Goal: Use online tool/utility: Use online tool/utility

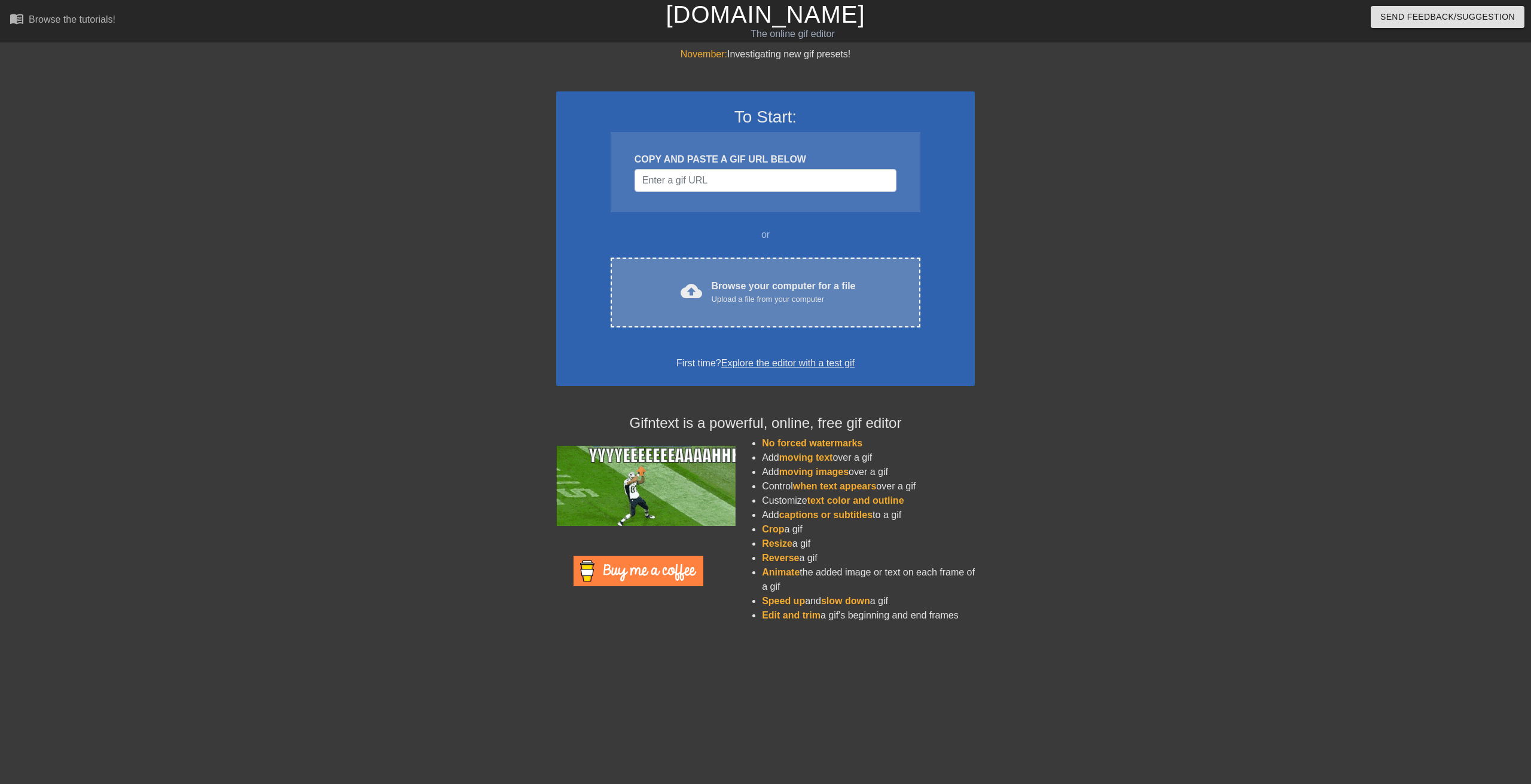
click at [773, 293] on div "Browse your computer for a file Upload a file from your computer" at bounding box center [784, 292] width 144 height 26
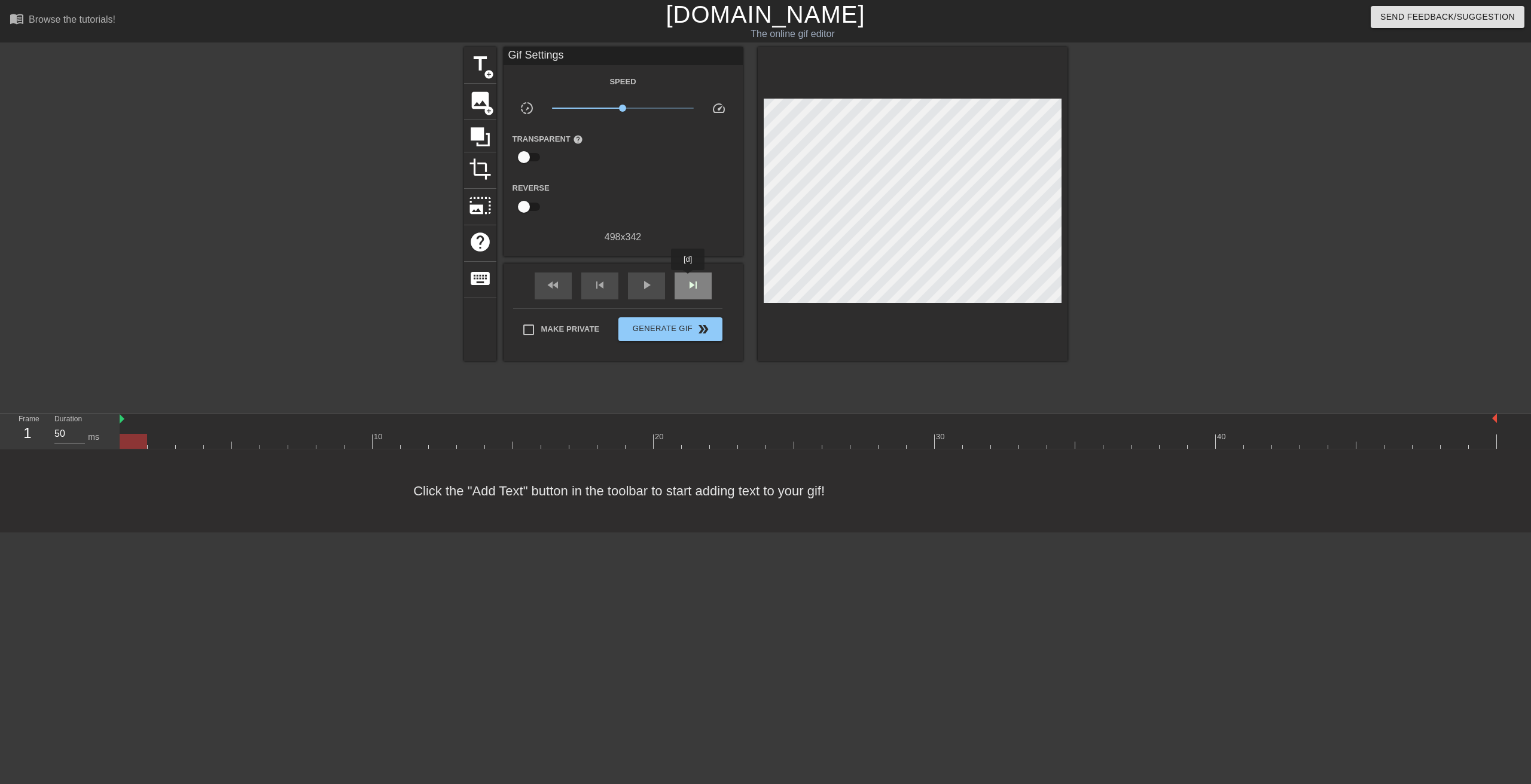
click at [688, 279] on span "skip_next" at bounding box center [693, 285] width 14 height 14
click at [690, 284] on span "skip_next" at bounding box center [693, 285] width 14 height 14
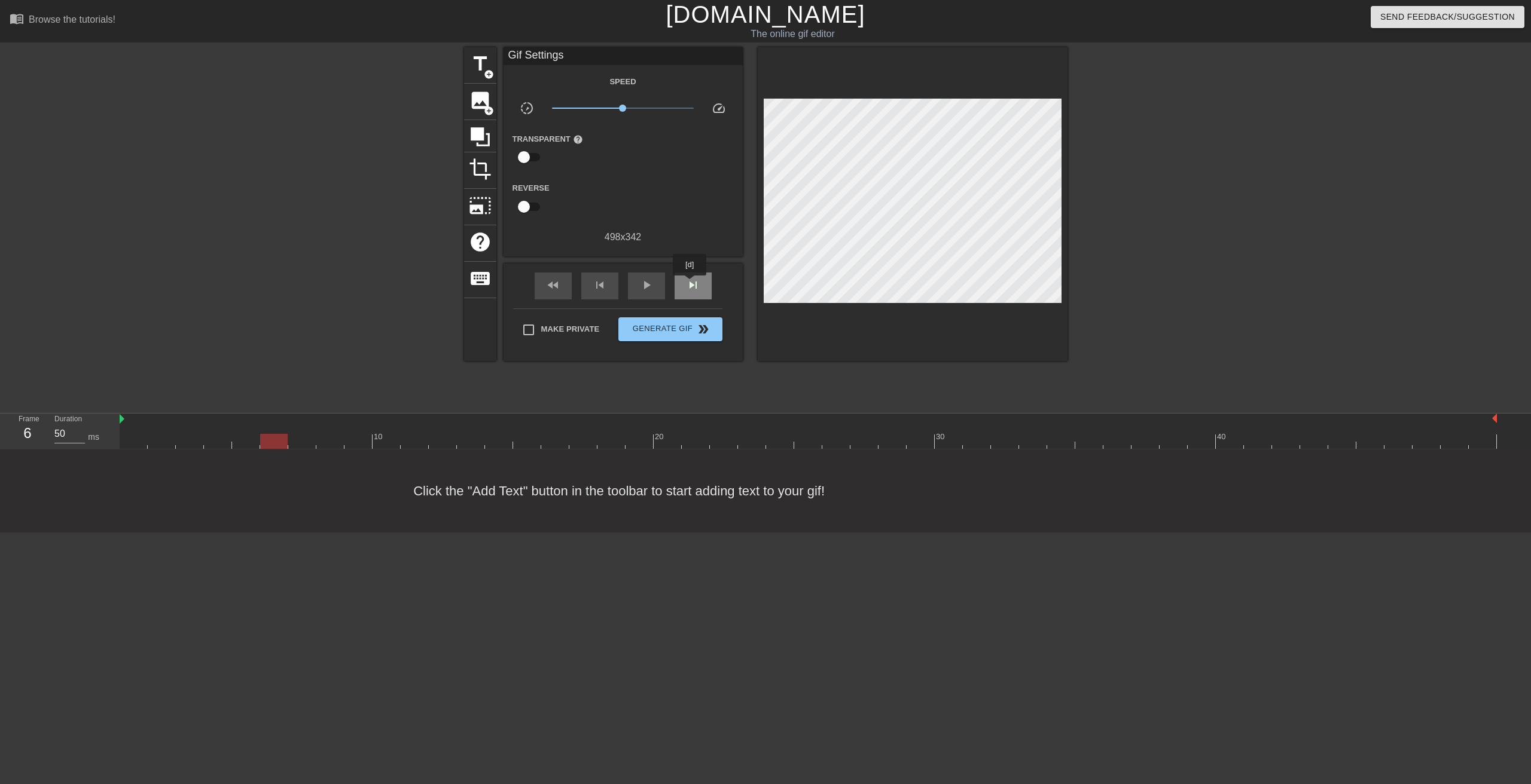
click at [690, 284] on span "skip_next" at bounding box center [693, 285] width 14 height 14
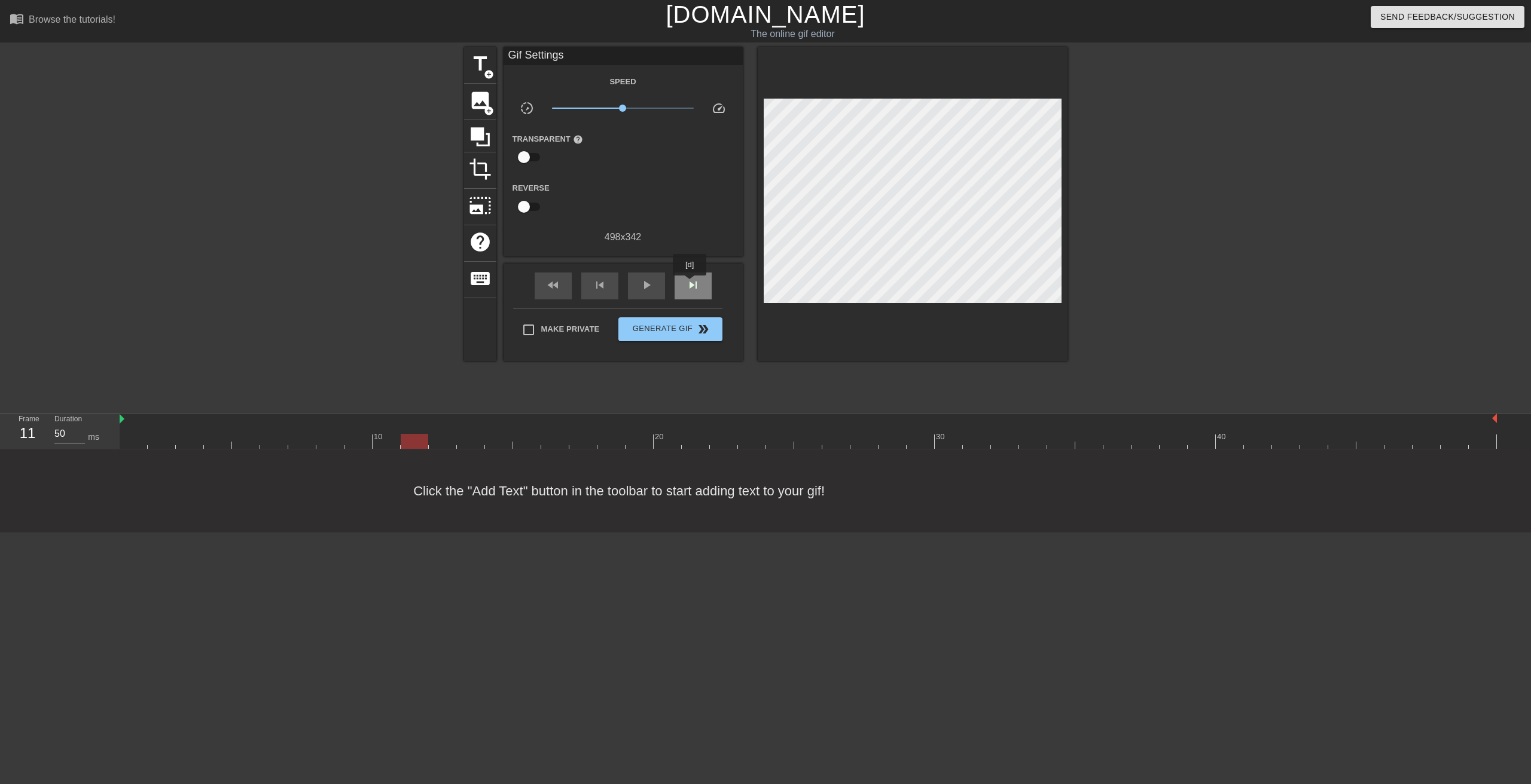
click at [690, 284] on span "skip_next" at bounding box center [693, 285] width 14 height 14
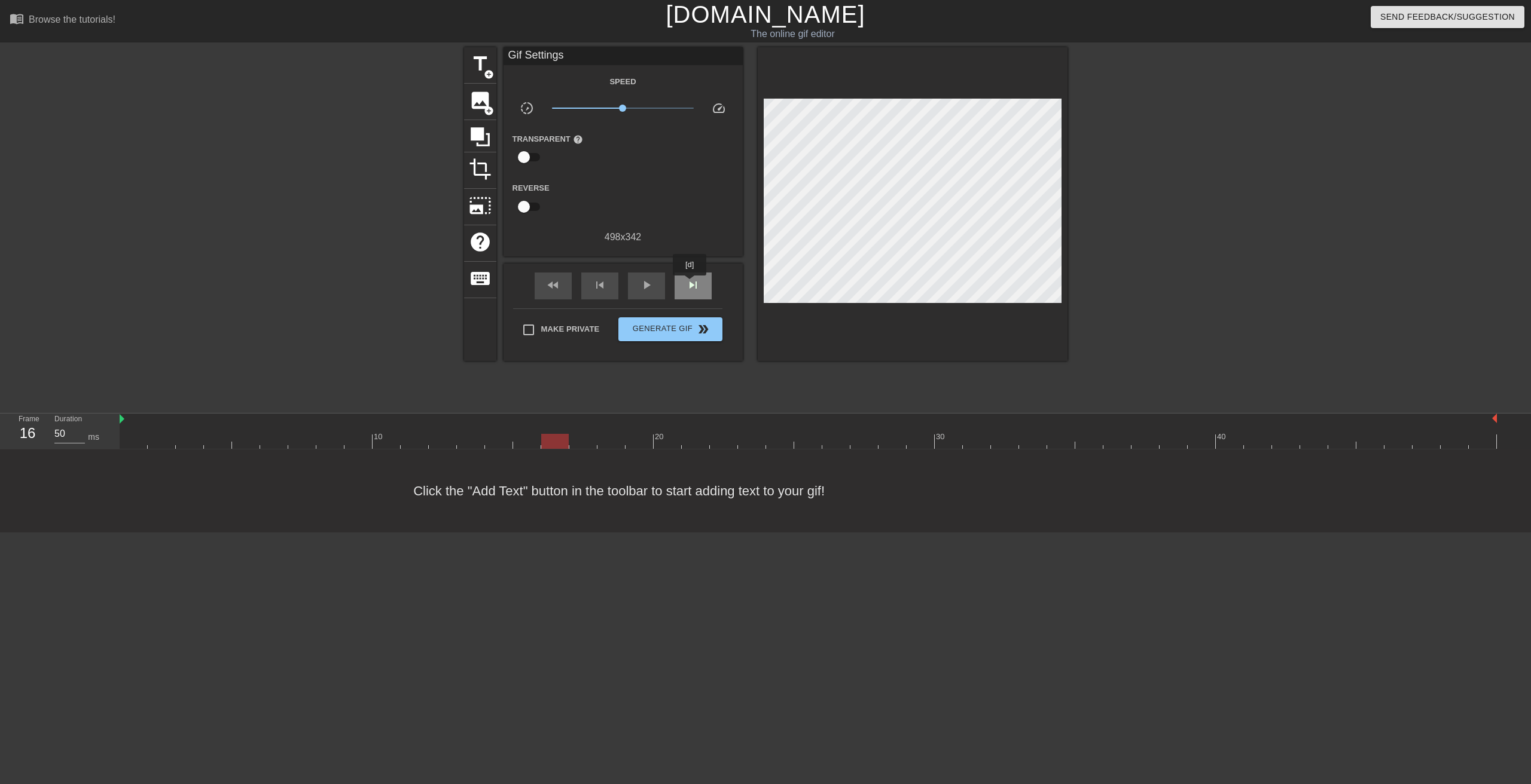
click at [690, 284] on span "skip_next" at bounding box center [693, 285] width 14 height 14
click at [558, 285] on span "fast_rewind" at bounding box center [553, 285] width 14 height 14
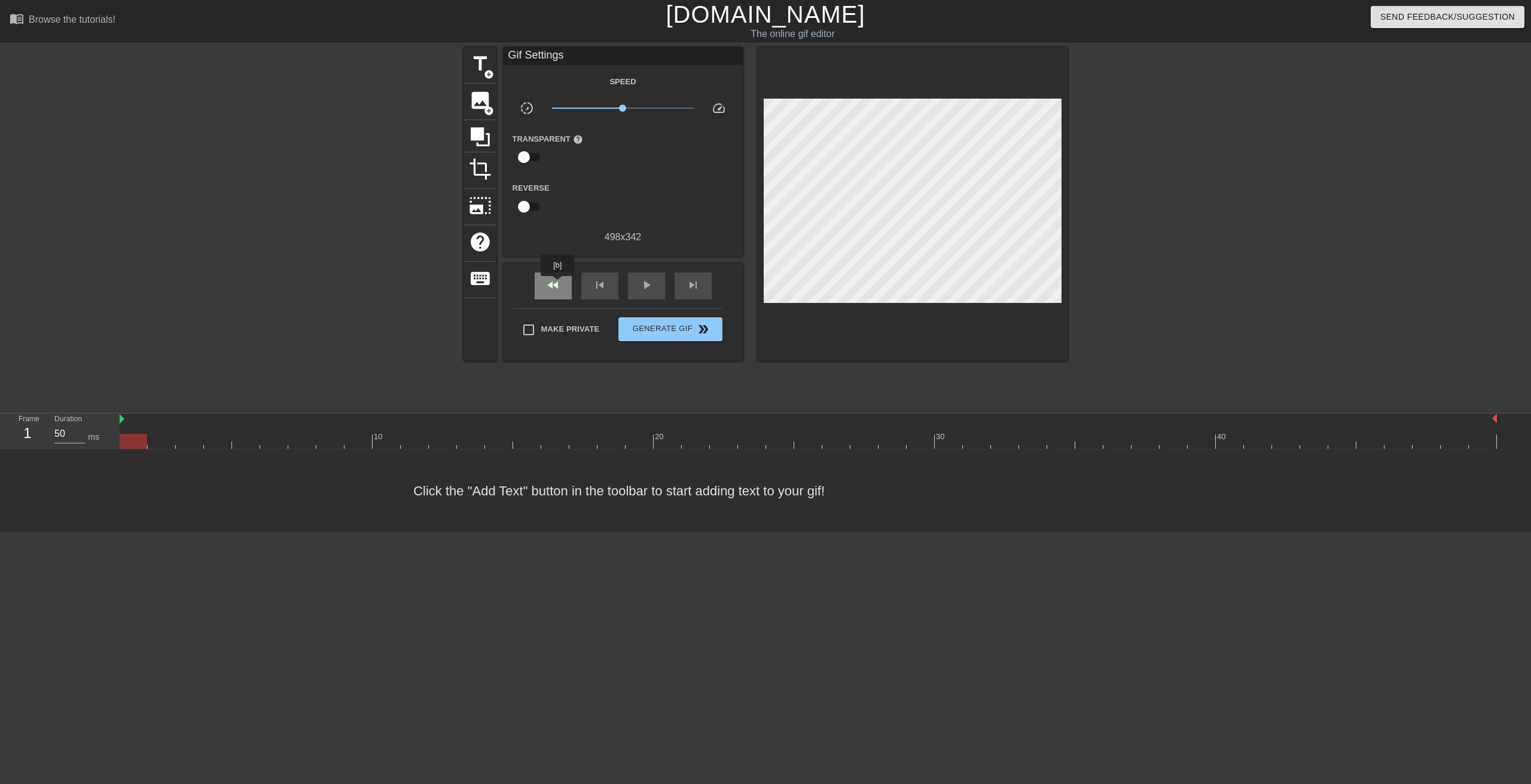
click at [558, 285] on span "fast_rewind" at bounding box center [553, 285] width 14 height 14
click at [696, 288] on span "skip_next" at bounding box center [693, 285] width 14 height 14
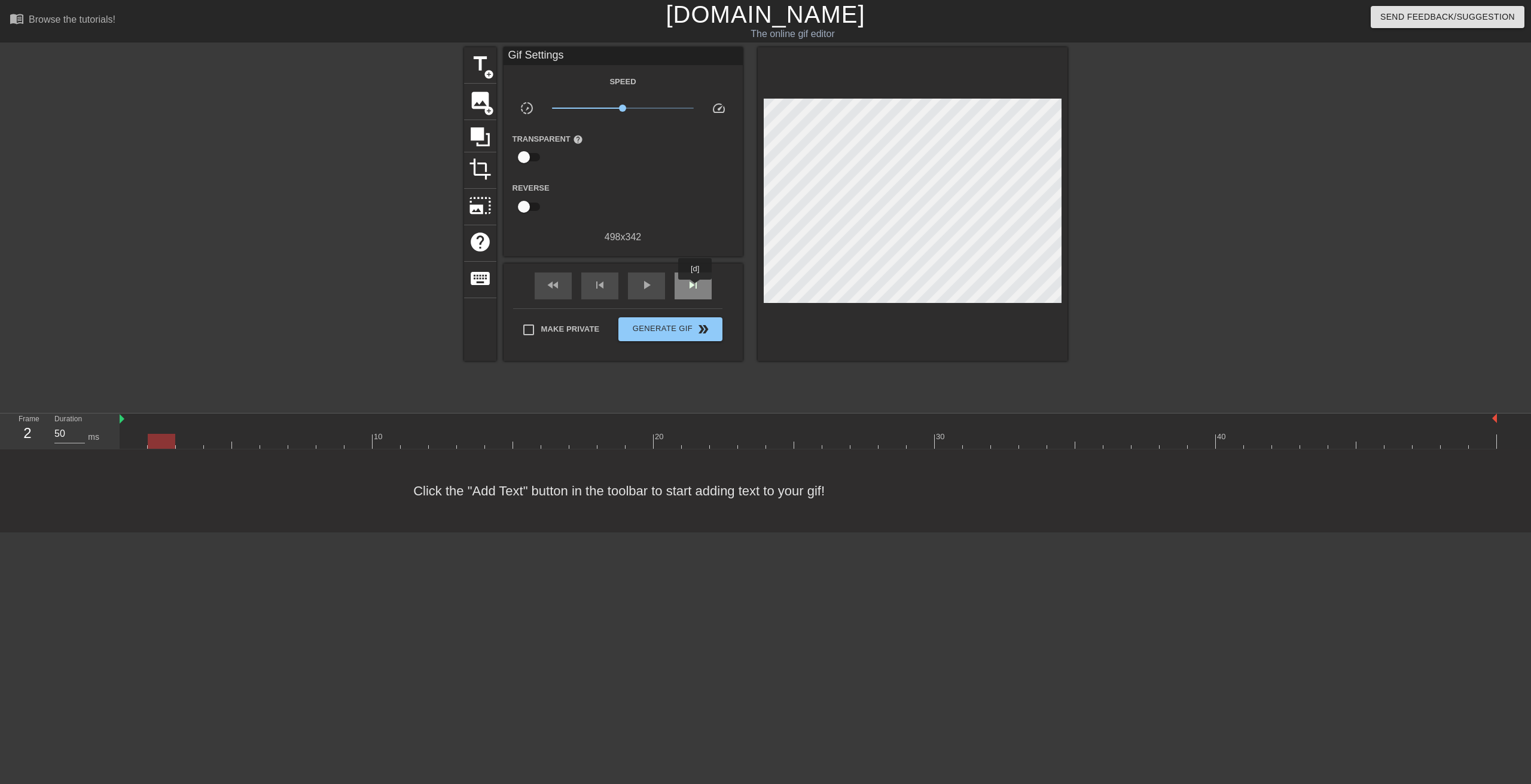
click at [696, 288] on span "skip_next" at bounding box center [693, 285] width 14 height 14
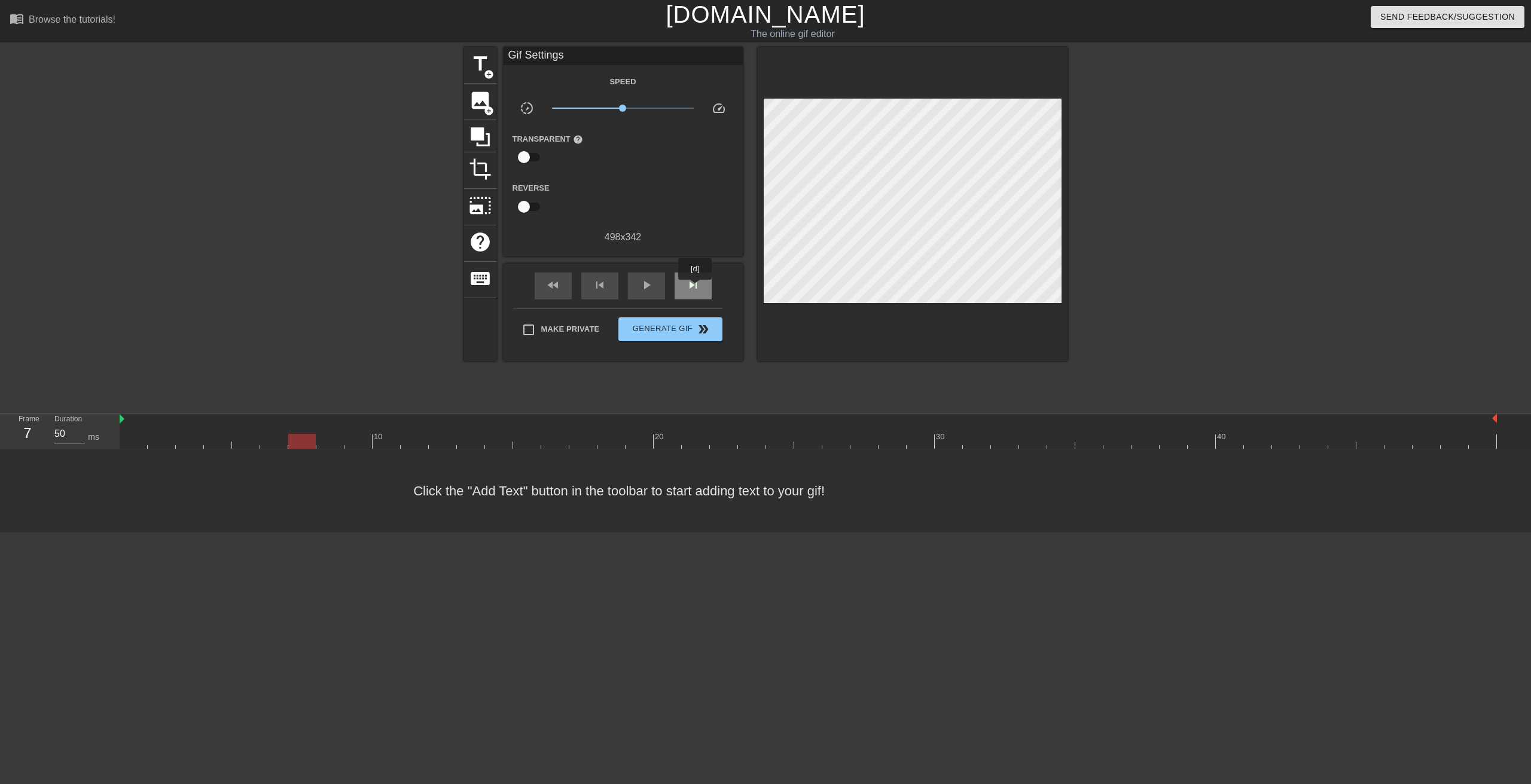
click at [696, 288] on span "skip_next" at bounding box center [693, 285] width 14 height 14
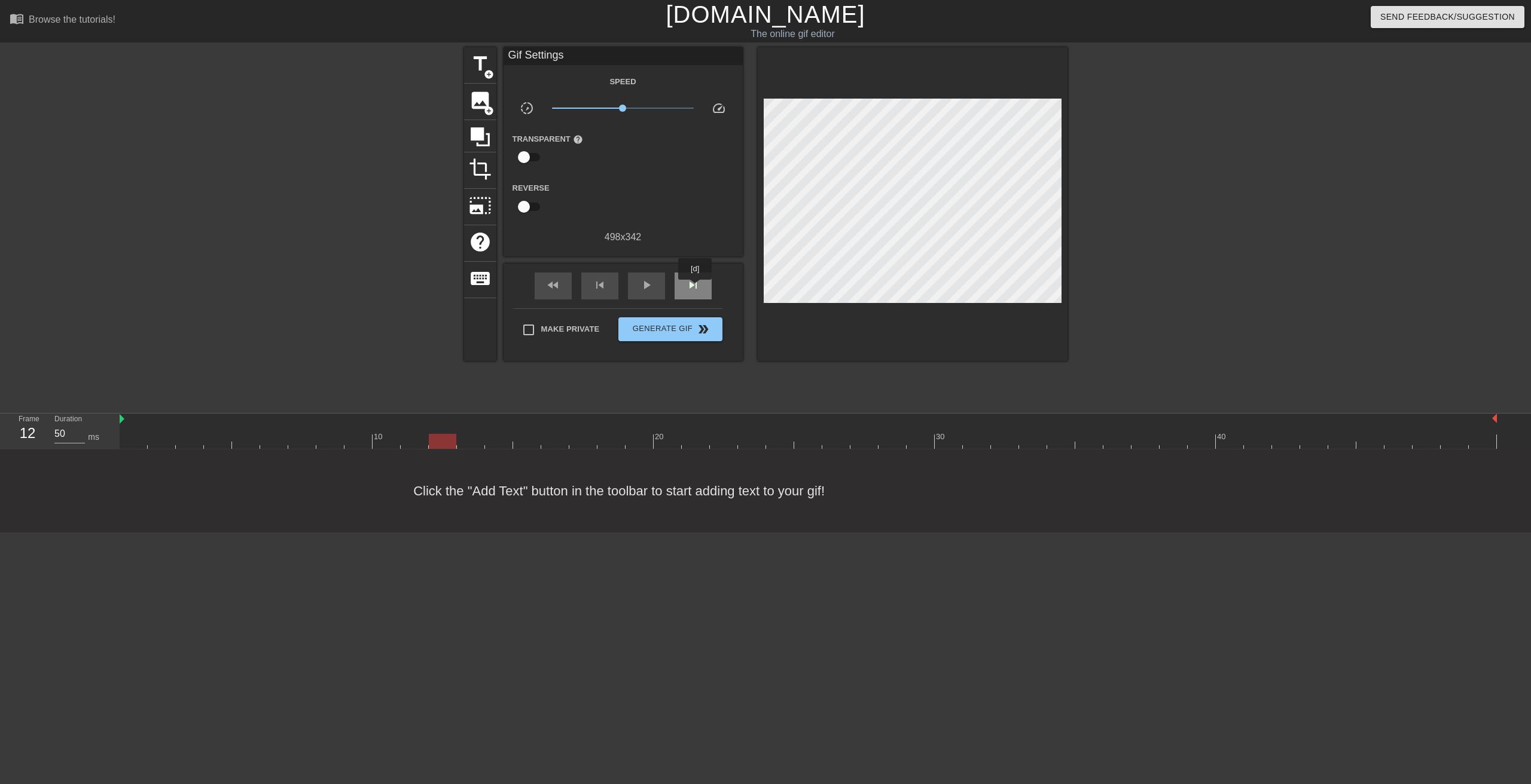
click at [696, 288] on span "skip_next" at bounding box center [693, 285] width 14 height 14
click at [556, 286] on span "fast_rewind" at bounding box center [553, 285] width 14 height 14
click at [707, 287] on div "skip_next" at bounding box center [693, 285] width 37 height 27
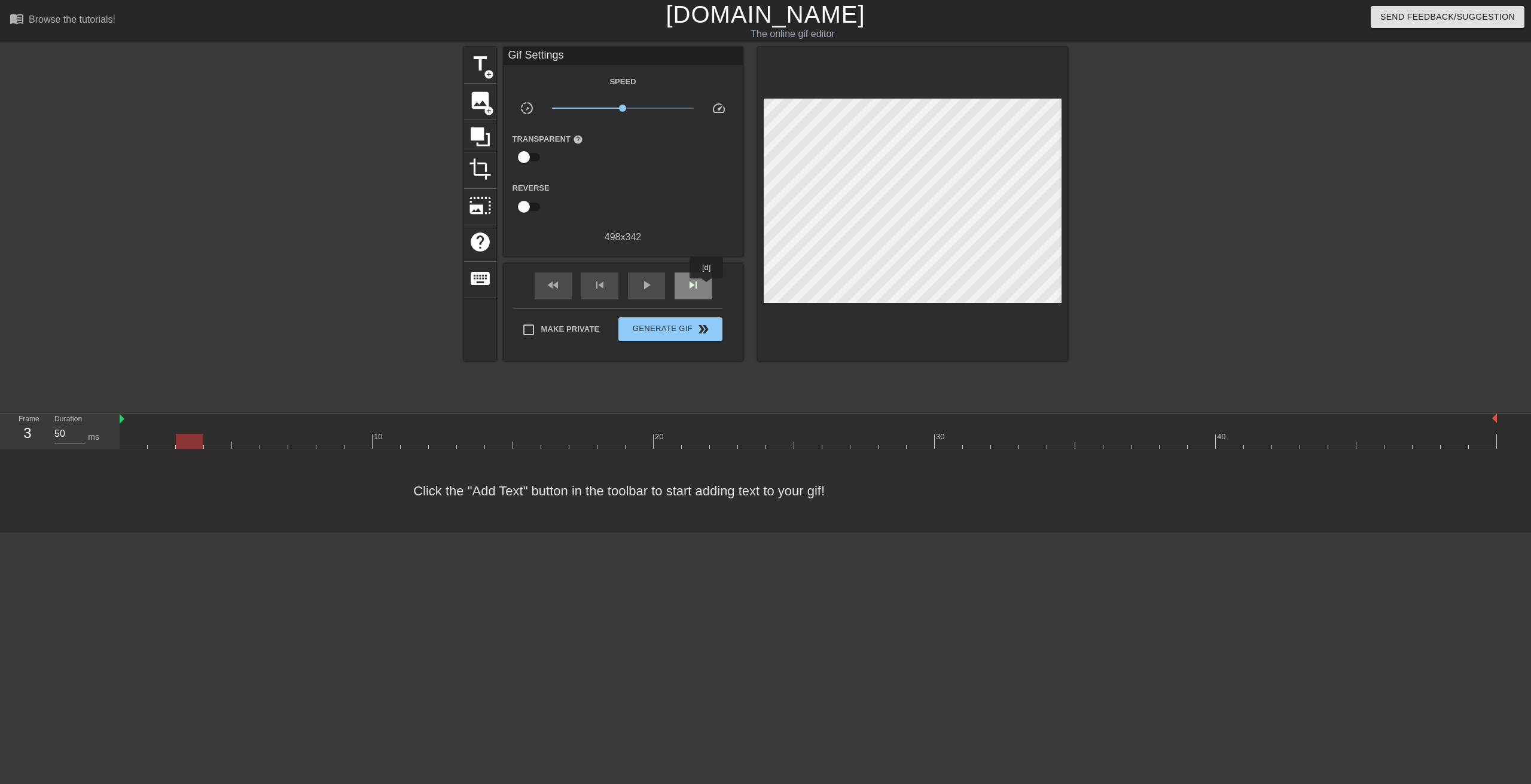
click at [707, 287] on div "skip_next" at bounding box center [693, 285] width 37 height 27
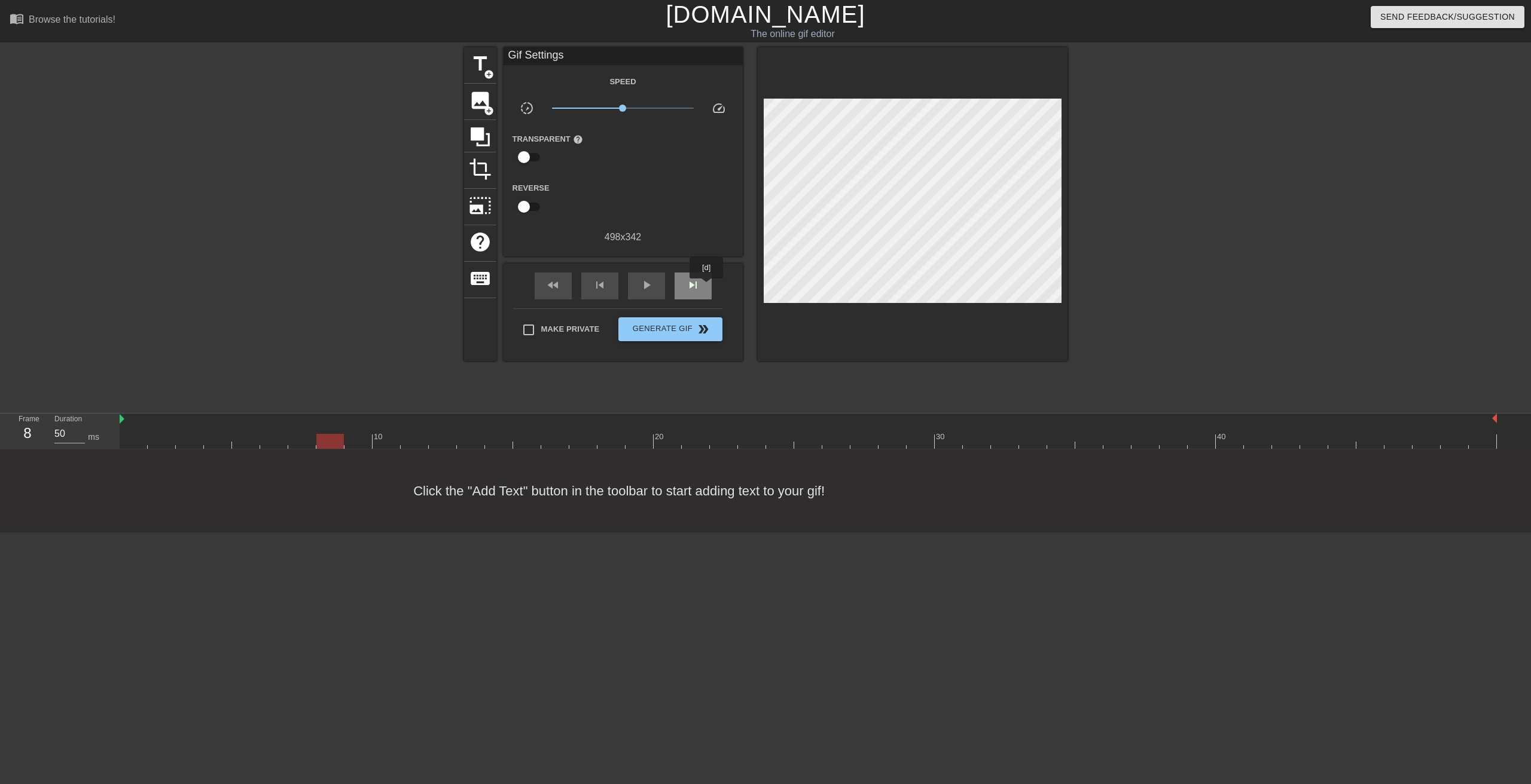
click at [707, 287] on div "skip_next" at bounding box center [693, 285] width 37 height 27
click at [484, 104] on span "image" at bounding box center [480, 100] width 23 height 23
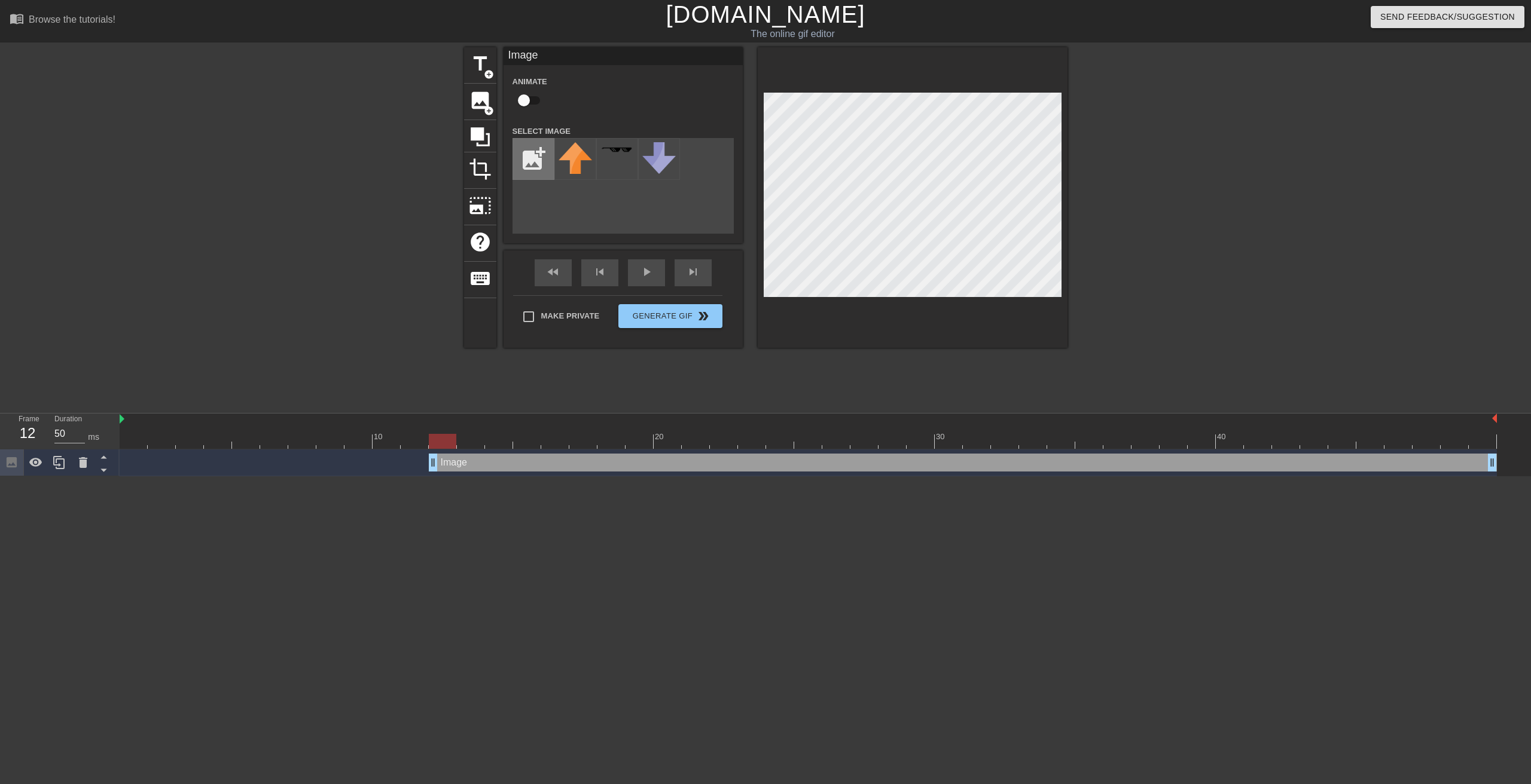
click at [537, 156] on input "file" at bounding box center [533, 158] width 40 height 40
type input "C:\fakepath\rtic.jpg"
click at [572, 174] on img at bounding box center [575, 173] width 34 height 62
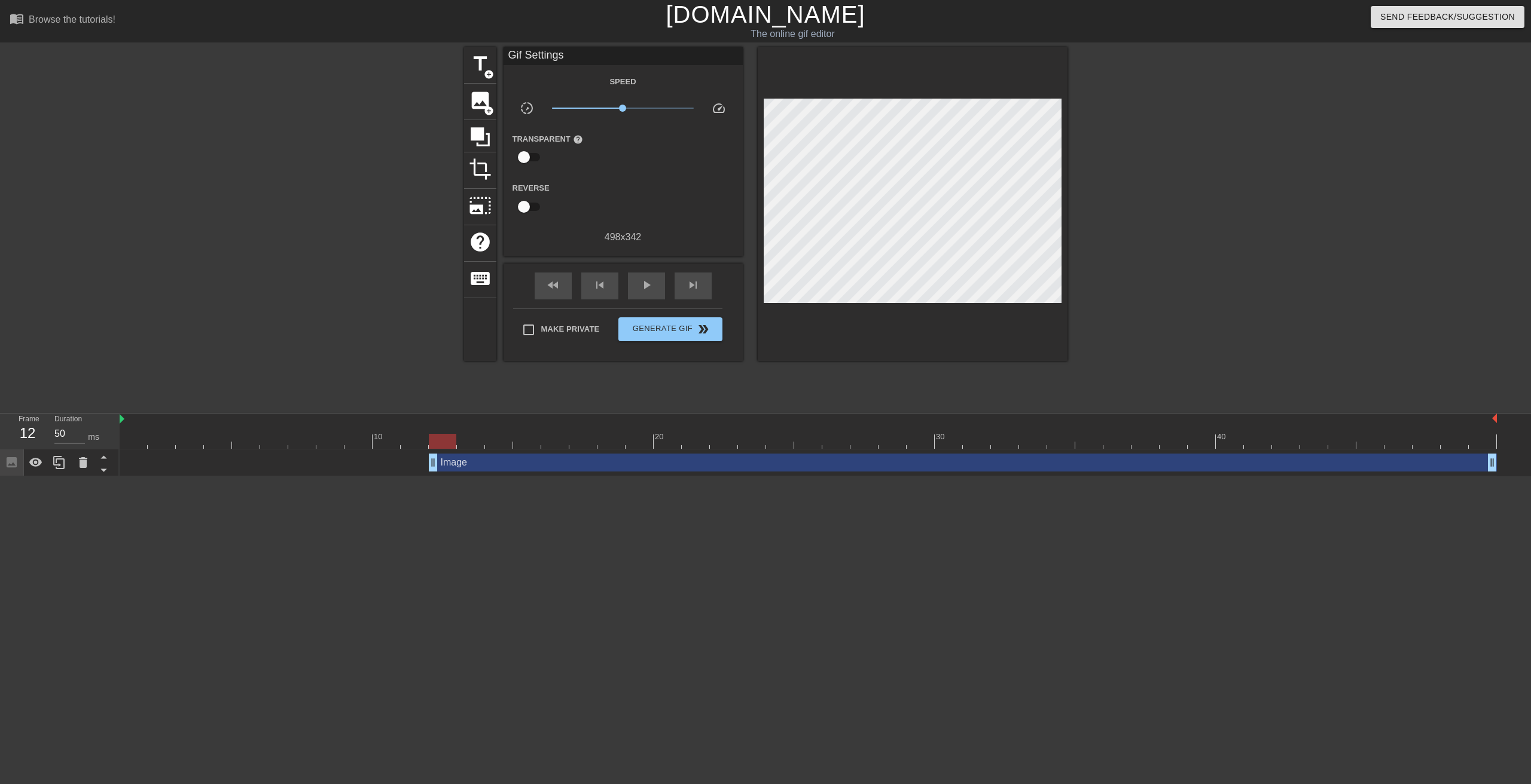
click at [379, 477] on html "menu_book Browse the tutorials! Gifntext.com The online gif editor Send Feedbac…" at bounding box center [765, 238] width 1531 height 477
click at [689, 287] on span "skip_next" at bounding box center [693, 285] width 14 height 14
click at [556, 286] on span "fast_rewind" at bounding box center [553, 285] width 14 height 14
click at [711, 283] on div "skip_next" at bounding box center [693, 285] width 37 height 27
click at [700, 286] on div "skip_next" at bounding box center [693, 285] width 37 height 27
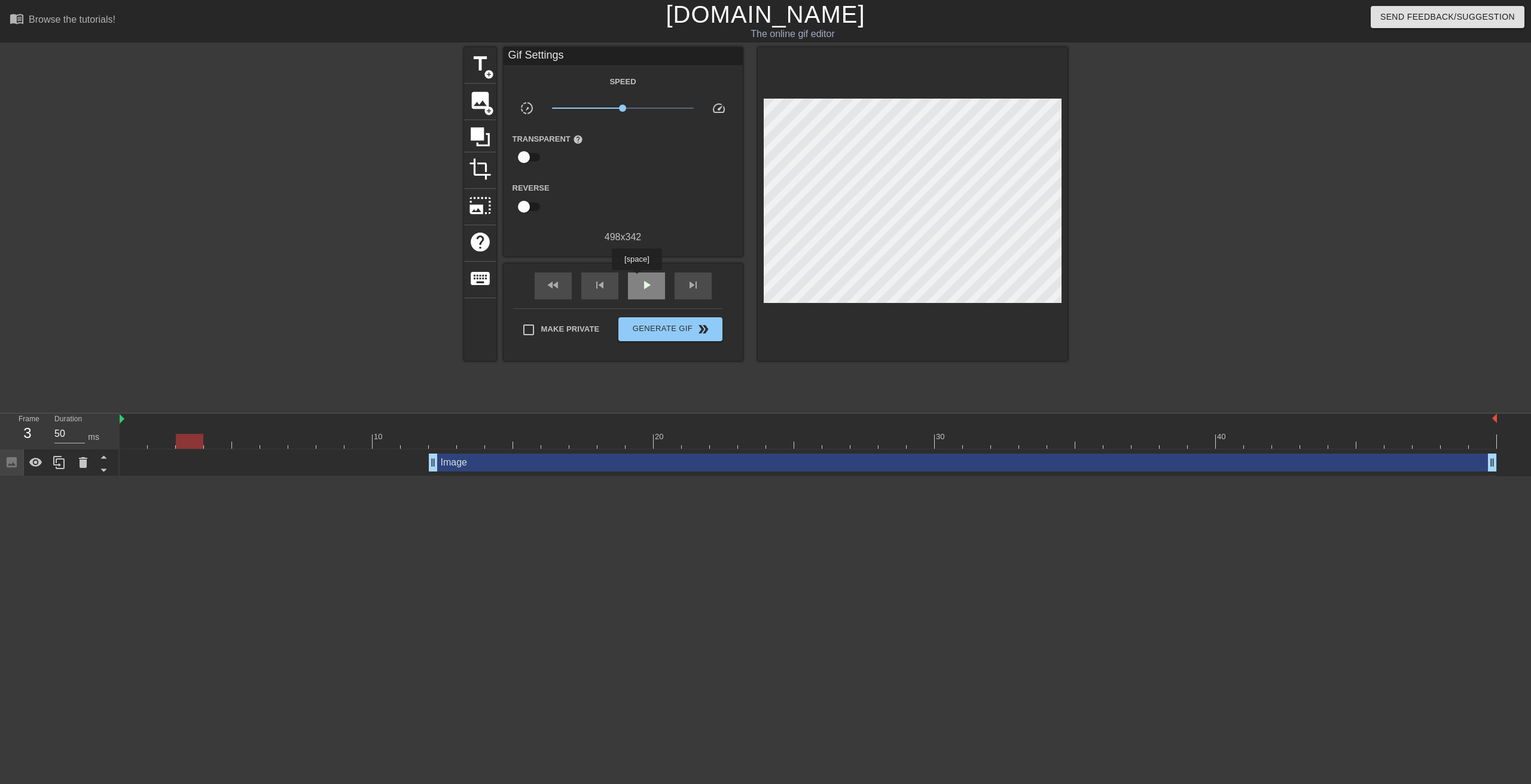
click at [636, 278] on div "play_arrow" at bounding box center [646, 285] width 37 height 27
click at [643, 289] on span "pause" at bounding box center [646, 285] width 14 height 14
click at [435, 441] on div at bounding box center [808, 442] width 1377 height 15
click at [428, 456] on div "Image drag_handle drag_handle" at bounding box center [808, 462] width 1377 height 18
drag, startPoint x: 436, startPoint y: 465, endPoint x: 415, endPoint y: 458, distance: 22.1
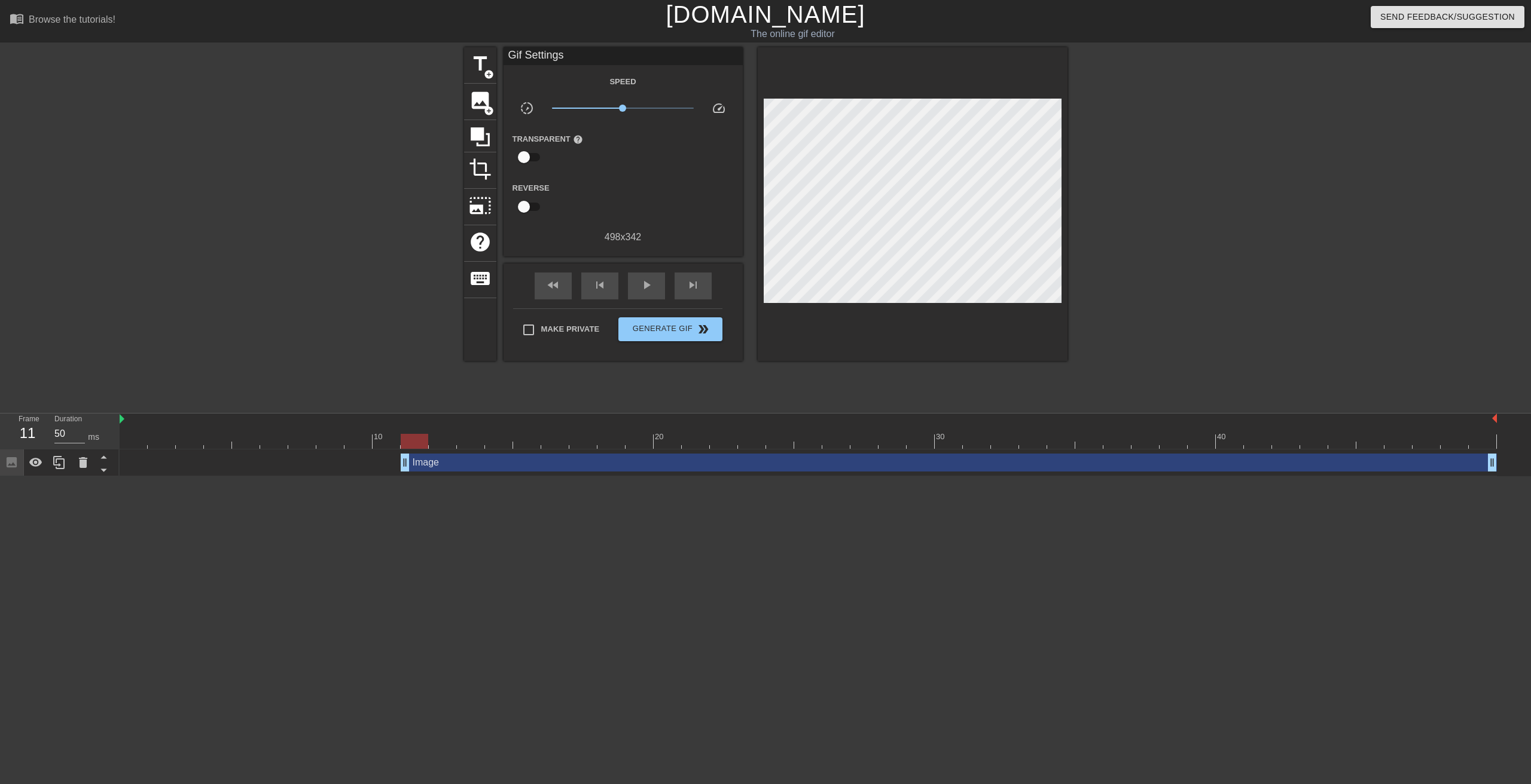
click at [415, 458] on div "Image drag_handle drag_handle" at bounding box center [948, 462] width 1096 height 18
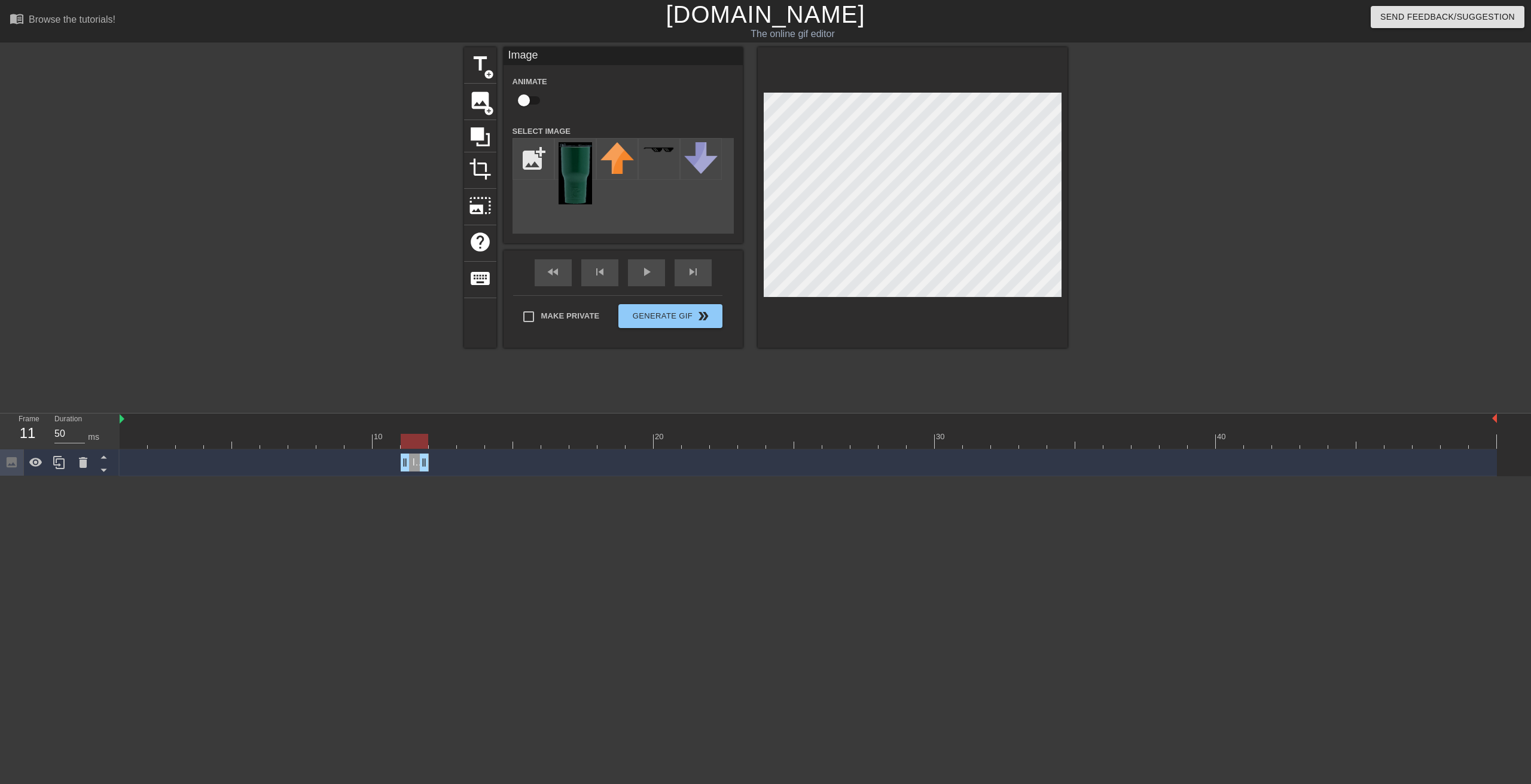
drag, startPoint x: 1493, startPoint y: 464, endPoint x: 400, endPoint y: 472, distance: 1093.0
click at [400, 472] on div "Image drag_handle drag_handle" at bounding box center [808, 462] width 1377 height 27
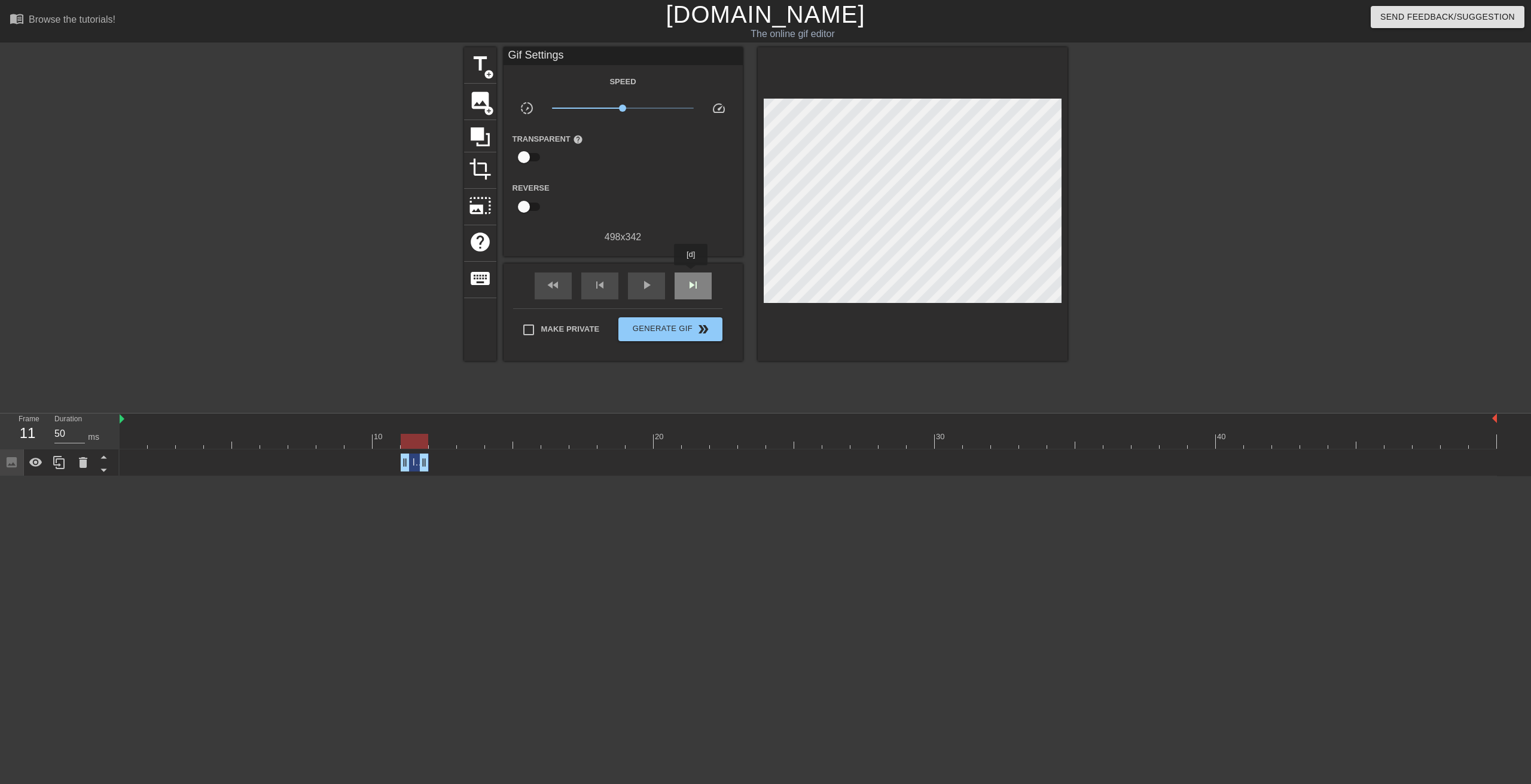
click at [691, 274] on div "skip_next" at bounding box center [693, 285] width 37 height 27
click at [564, 286] on div "fast_rewind" at bounding box center [553, 285] width 37 height 27
click at [598, 284] on span "skip_previous" at bounding box center [600, 285] width 14 height 14
click at [686, 279] on span "skip_next" at bounding box center [693, 285] width 14 height 14
click at [691, 282] on span "skip_next" at bounding box center [693, 285] width 14 height 14
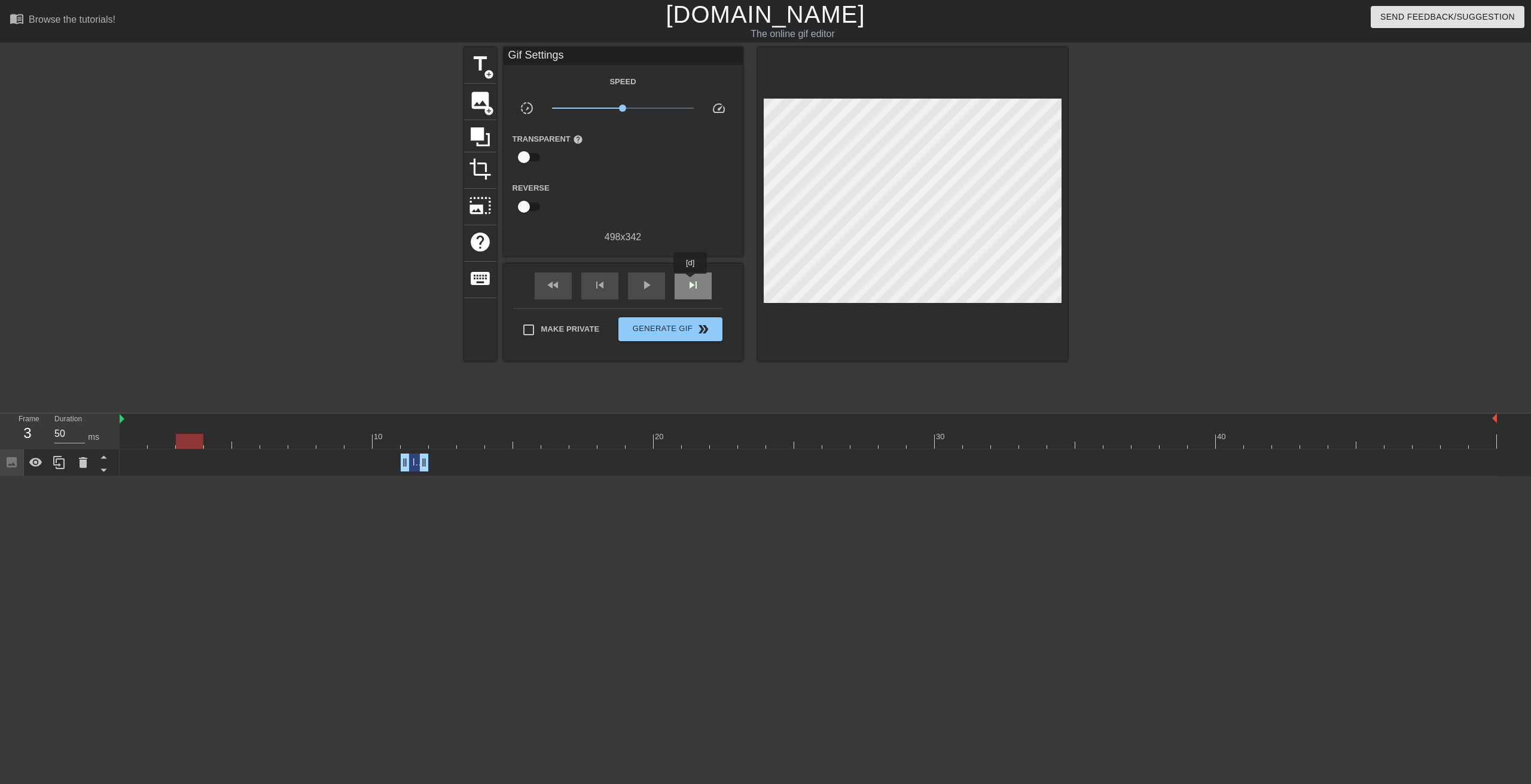
click at [691, 282] on span "skip_next" at bounding box center [693, 285] width 14 height 14
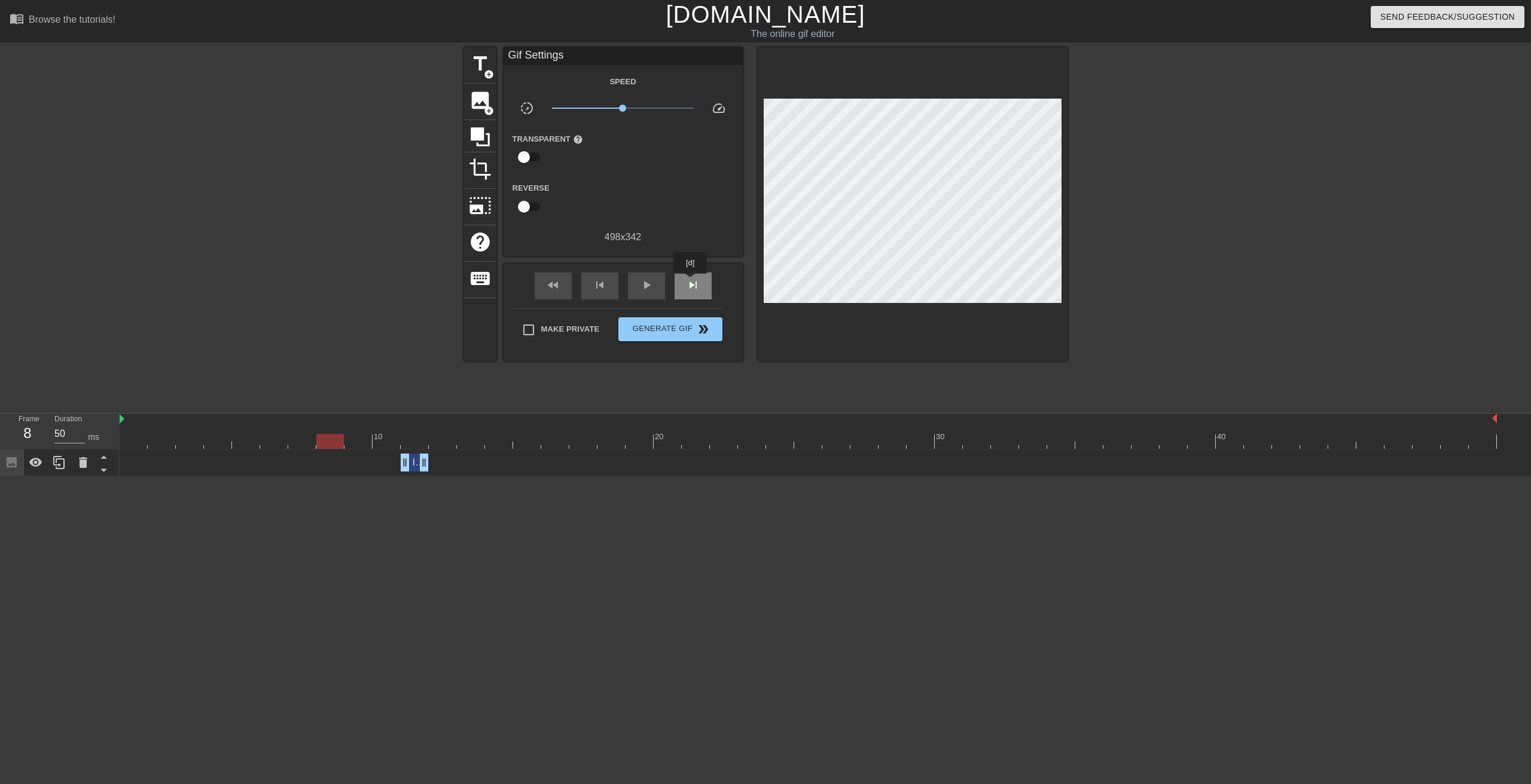
click at [691, 282] on span "skip_next" at bounding box center [693, 285] width 14 height 14
click at [596, 288] on span "skip_previous" at bounding box center [600, 285] width 14 height 14
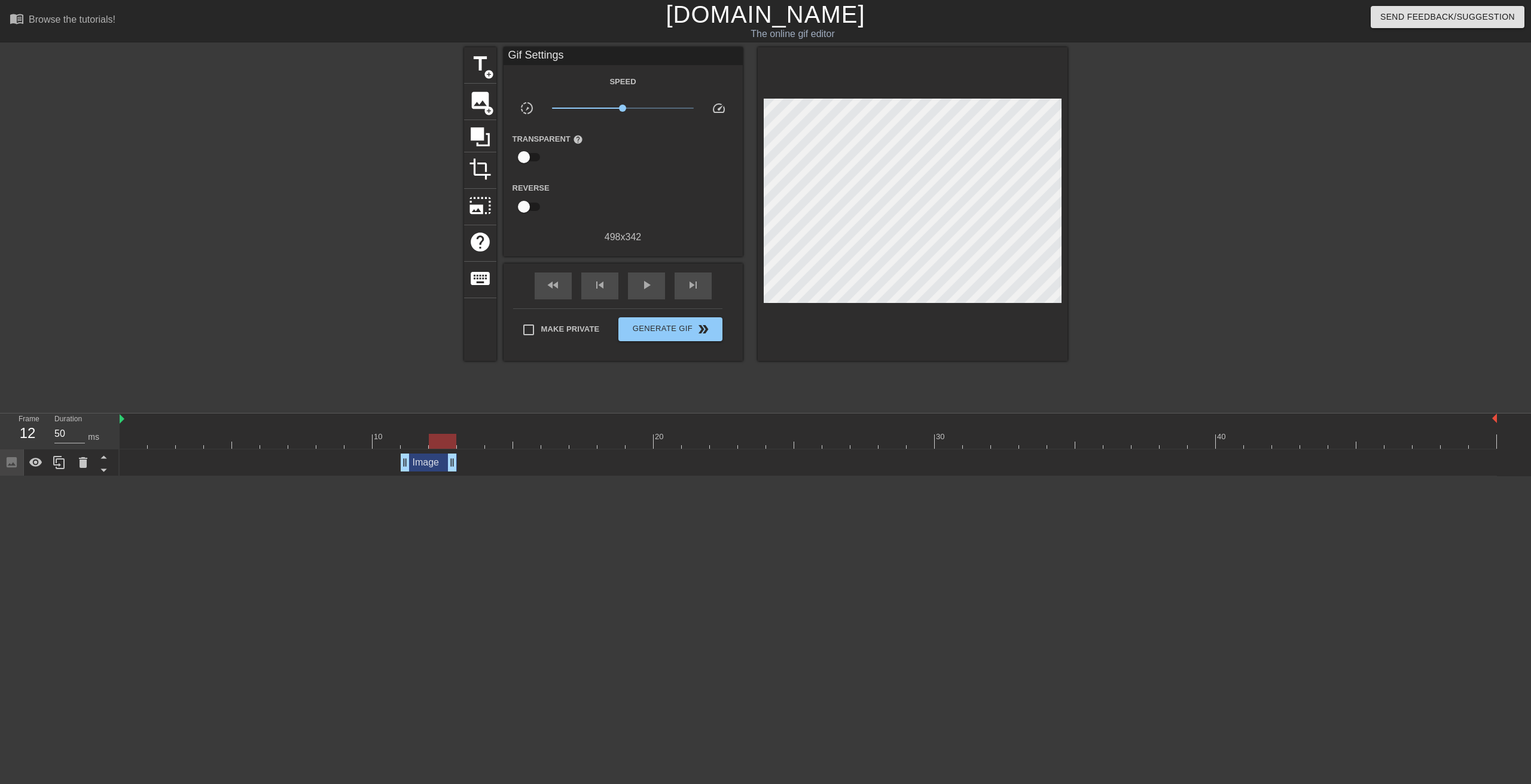
drag, startPoint x: 421, startPoint y: 461, endPoint x: 446, endPoint y: 461, distance: 25.0
click at [446, 461] on div "Image drag_handle drag_handle" at bounding box center [429, 462] width 56 height 18
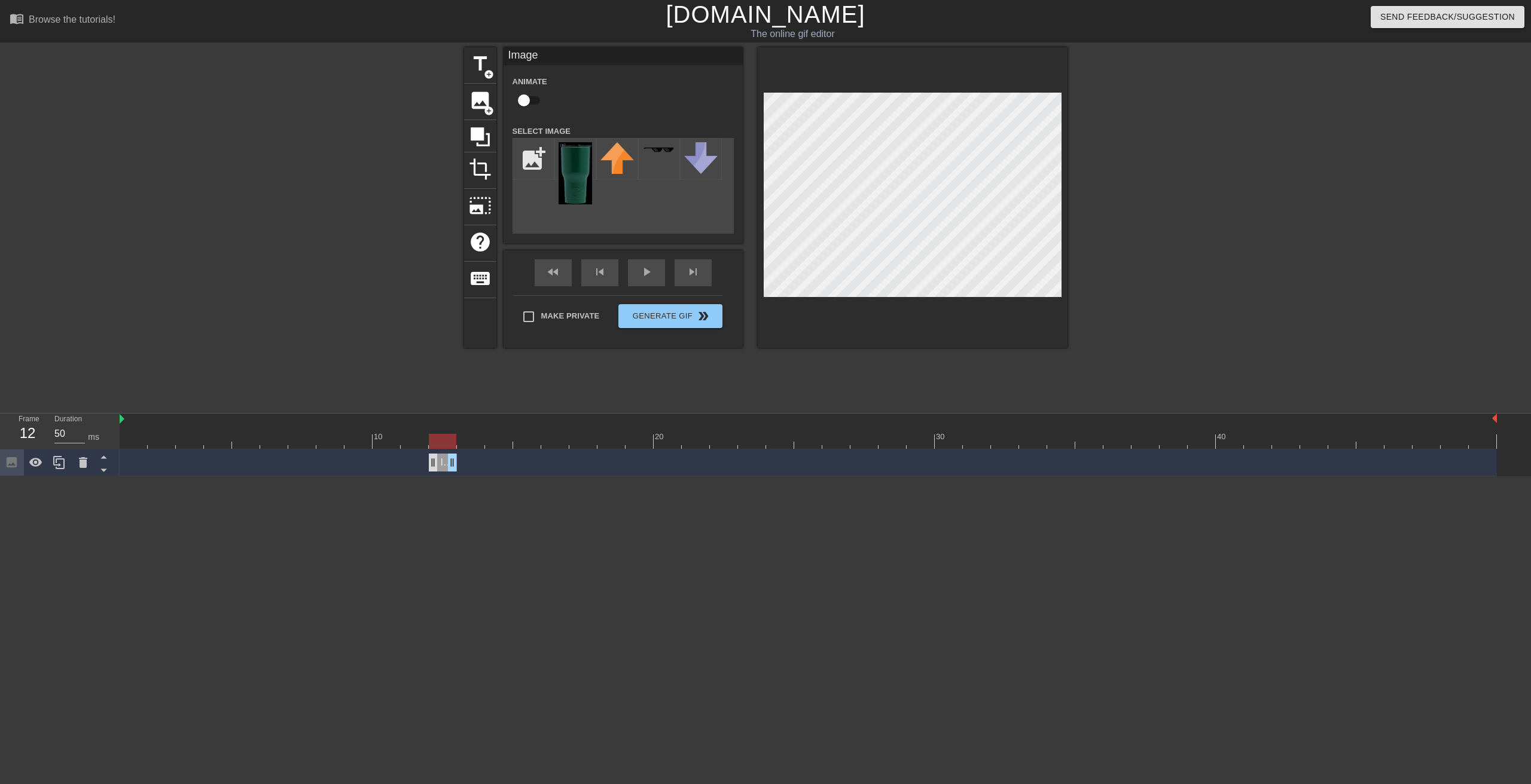
drag, startPoint x: 403, startPoint y: 463, endPoint x: 430, endPoint y: 462, distance: 27.0
click at [425, 462] on div "Image drag_handle drag_handle" at bounding box center [808, 462] width 1377 height 18
click at [691, 268] on div "fast_rewind skip_previous play_arrow skip_next" at bounding box center [623, 272] width 195 height 45
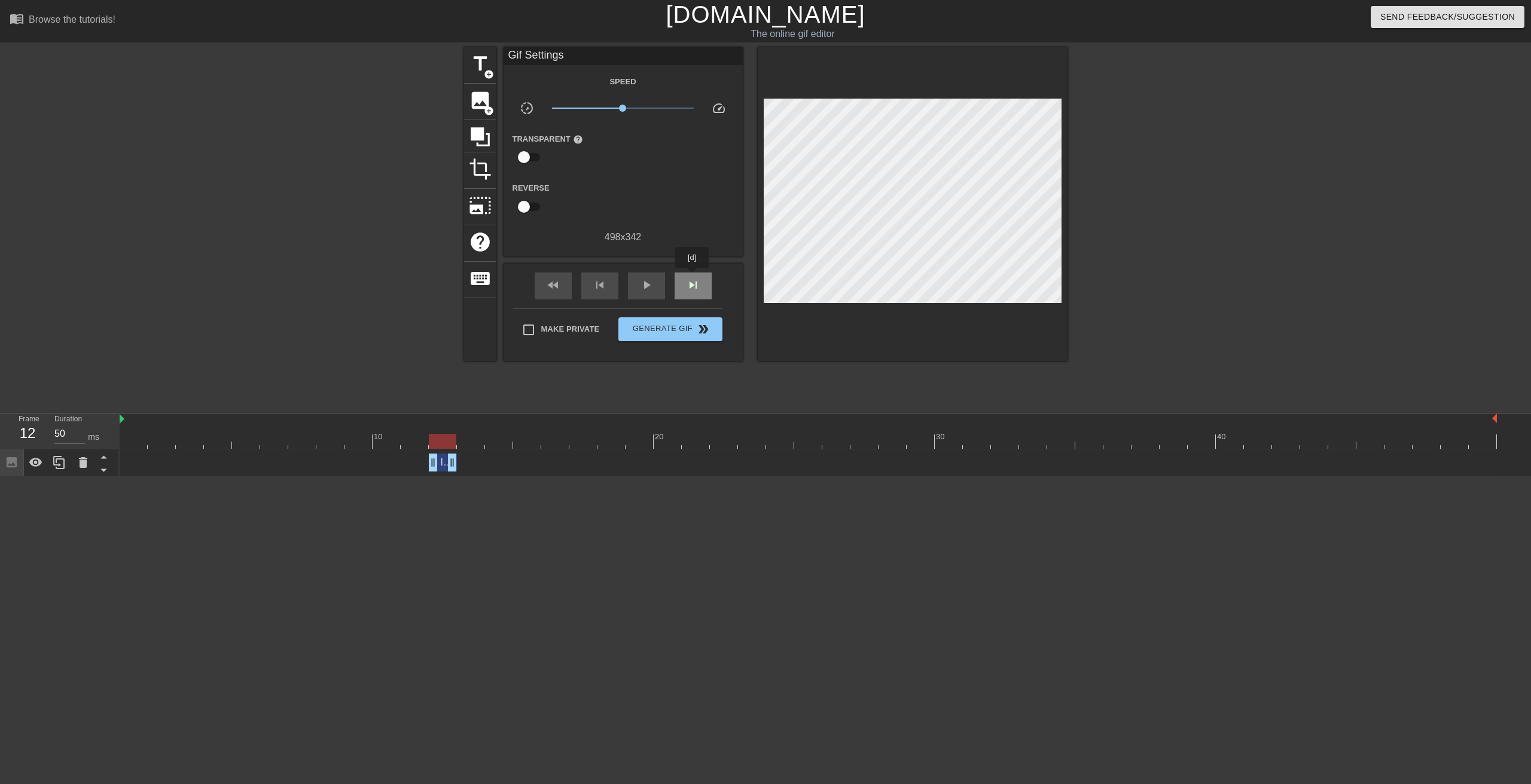
click at [692, 277] on div "skip_next" at bounding box center [693, 285] width 37 height 27
click at [484, 104] on span "image" at bounding box center [480, 100] width 23 height 23
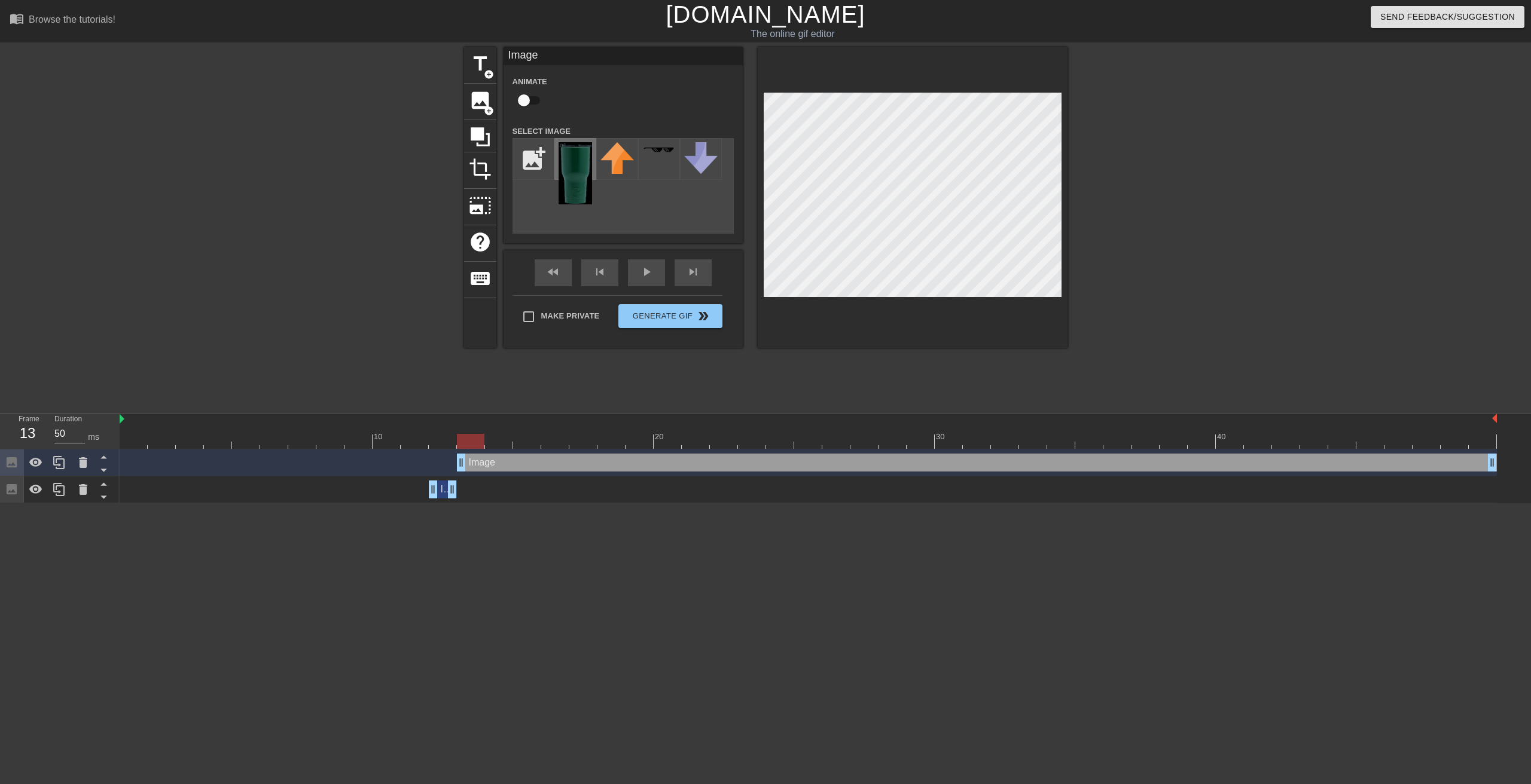
click at [584, 170] on img at bounding box center [575, 173] width 34 height 62
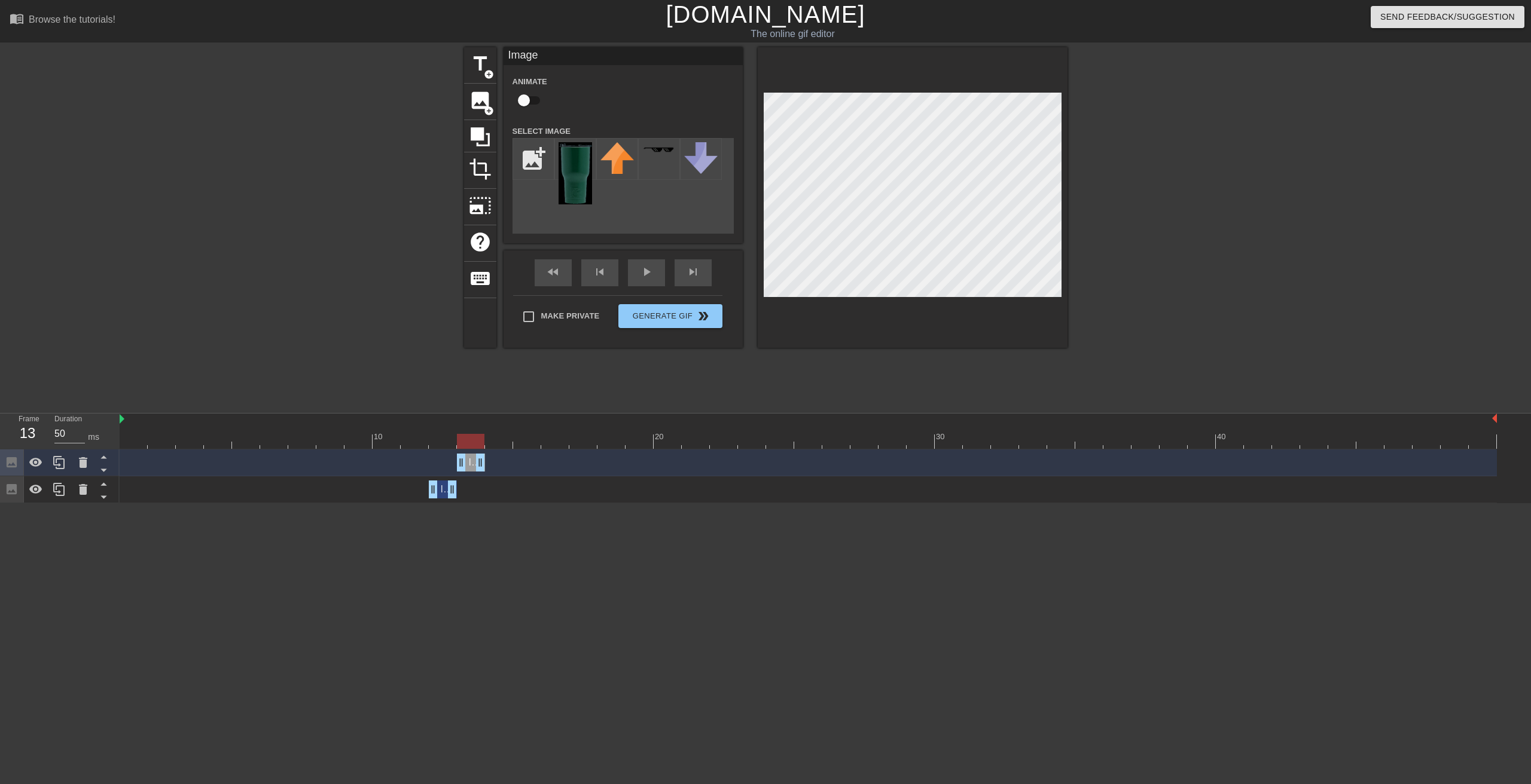
drag, startPoint x: 1493, startPoint y: 463, endPoint x: 487, endPoint y: 467, distance: 1006.0
click at [487, 467] on div "Image drag_handle drag_handle" at bounding box center [808, 462] width 1377 height 18
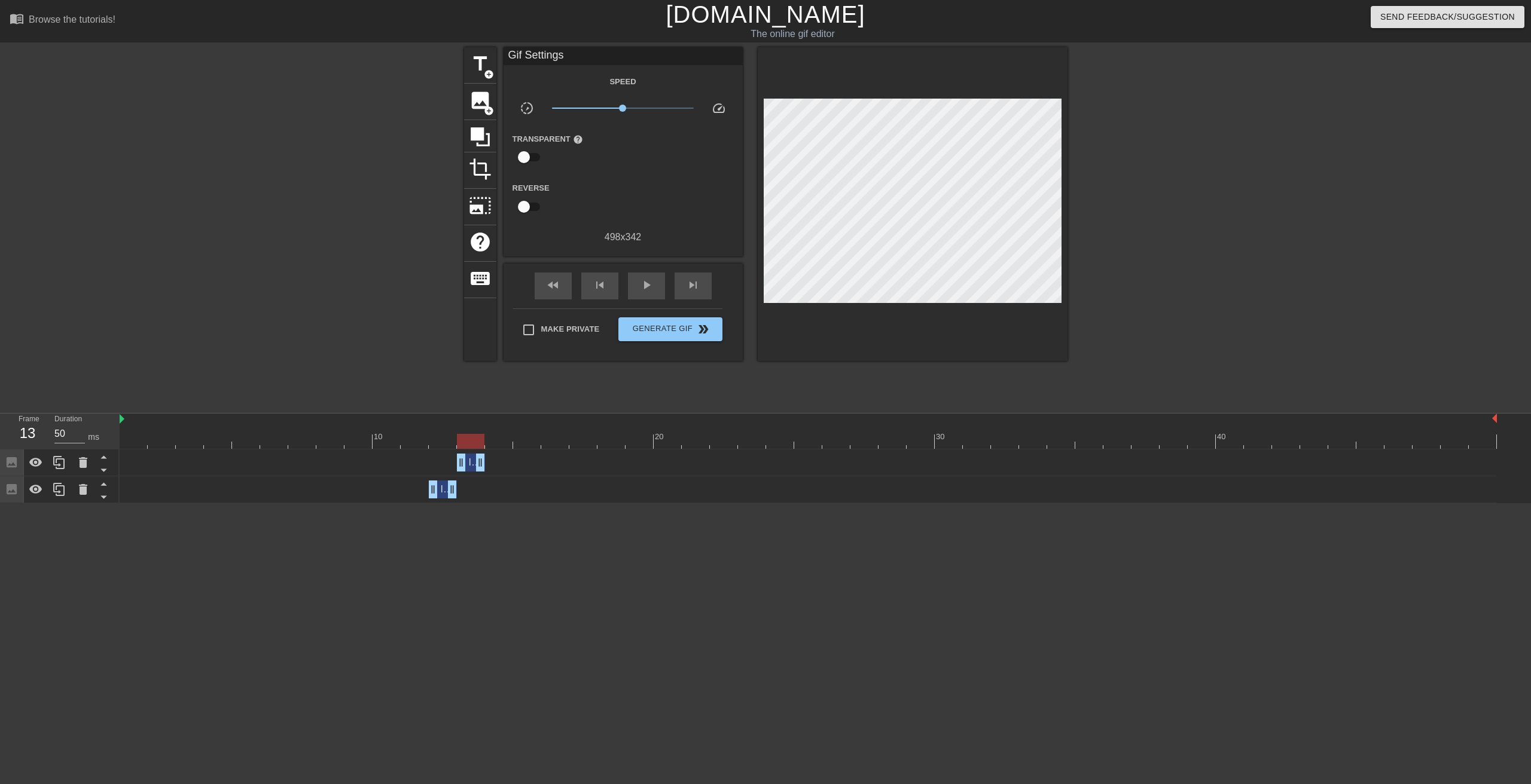
click at [302, 458] on div "Image drag_handle drag_handle" at bounding box center [808, 462] width 1377 height 18
click at [603, 287] on span "skip_previous" at bounding box center [600, 285] width 14 height 14
click at [640, 286] on span "play_arrow" at bounding box center [646, 285] width 14 height 14
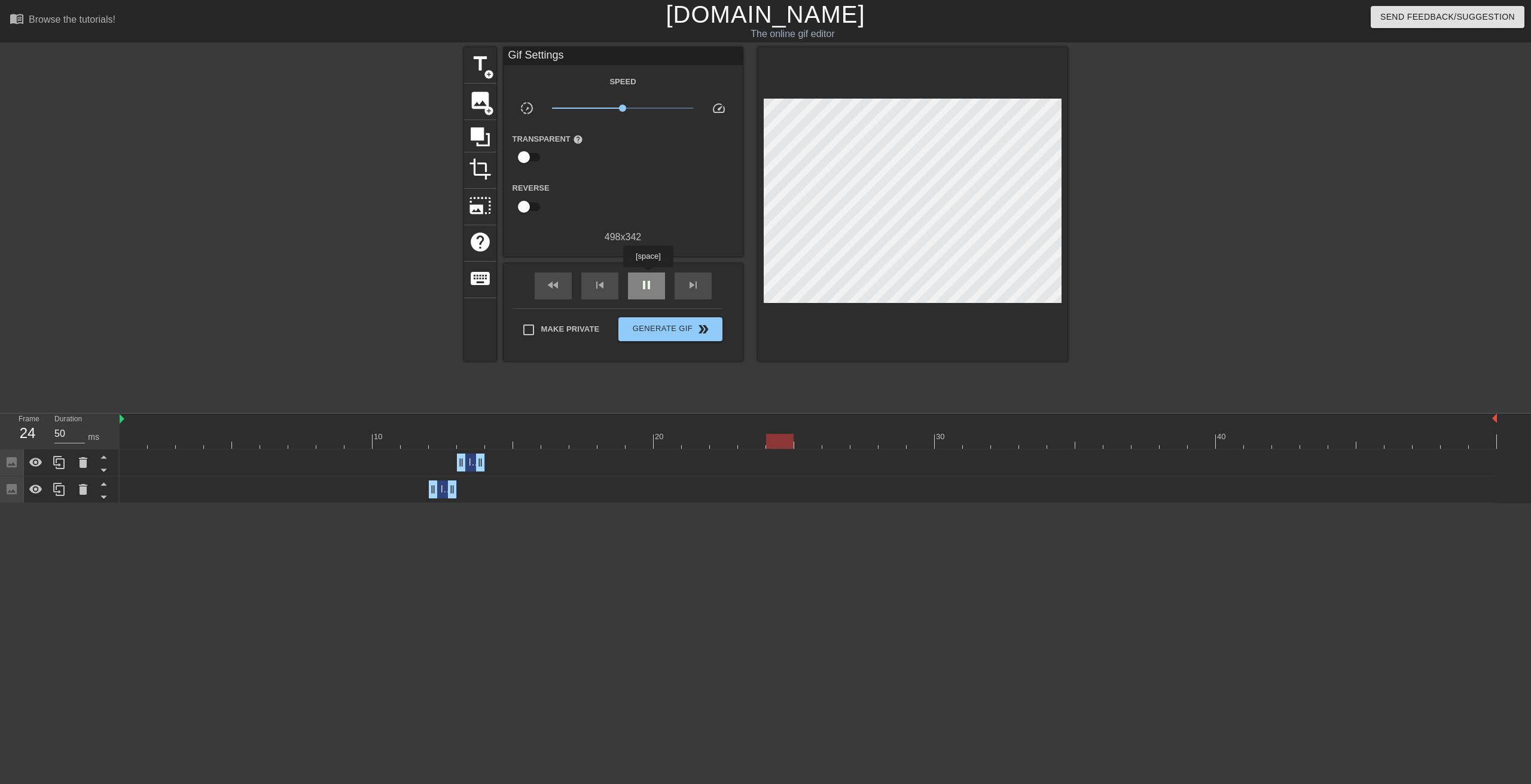
click at [647, 282] on span "pause" at bounding box center [646, 285] width 14 height 14
click at [435, 495] on div "Image drag_handle drag_handle" at bounding box center [443, 490] width 28 height 18
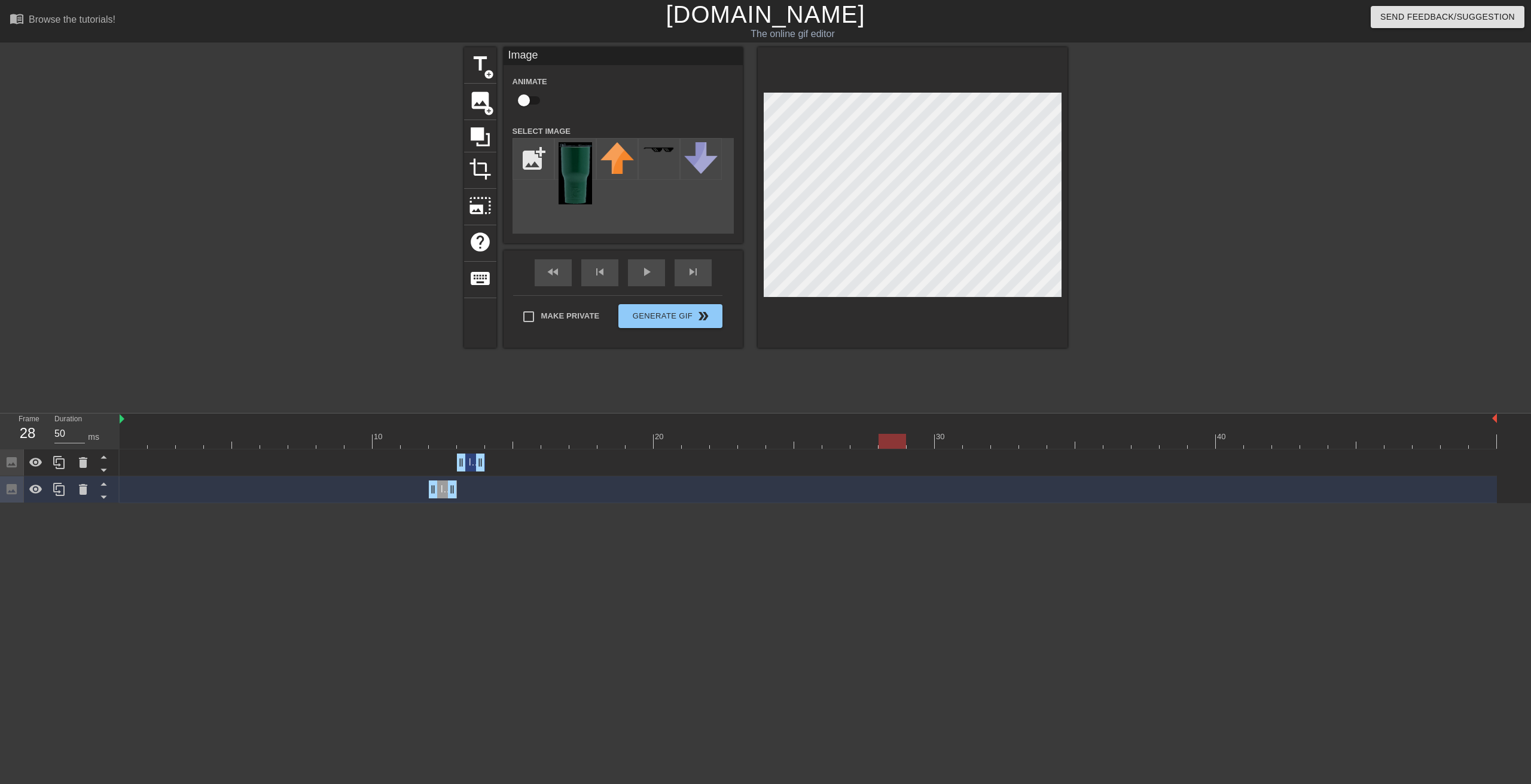
click at [425, 458] on div "Image drag_handle drag_handle" at bounding box center [808, 462] width 1377 height 18
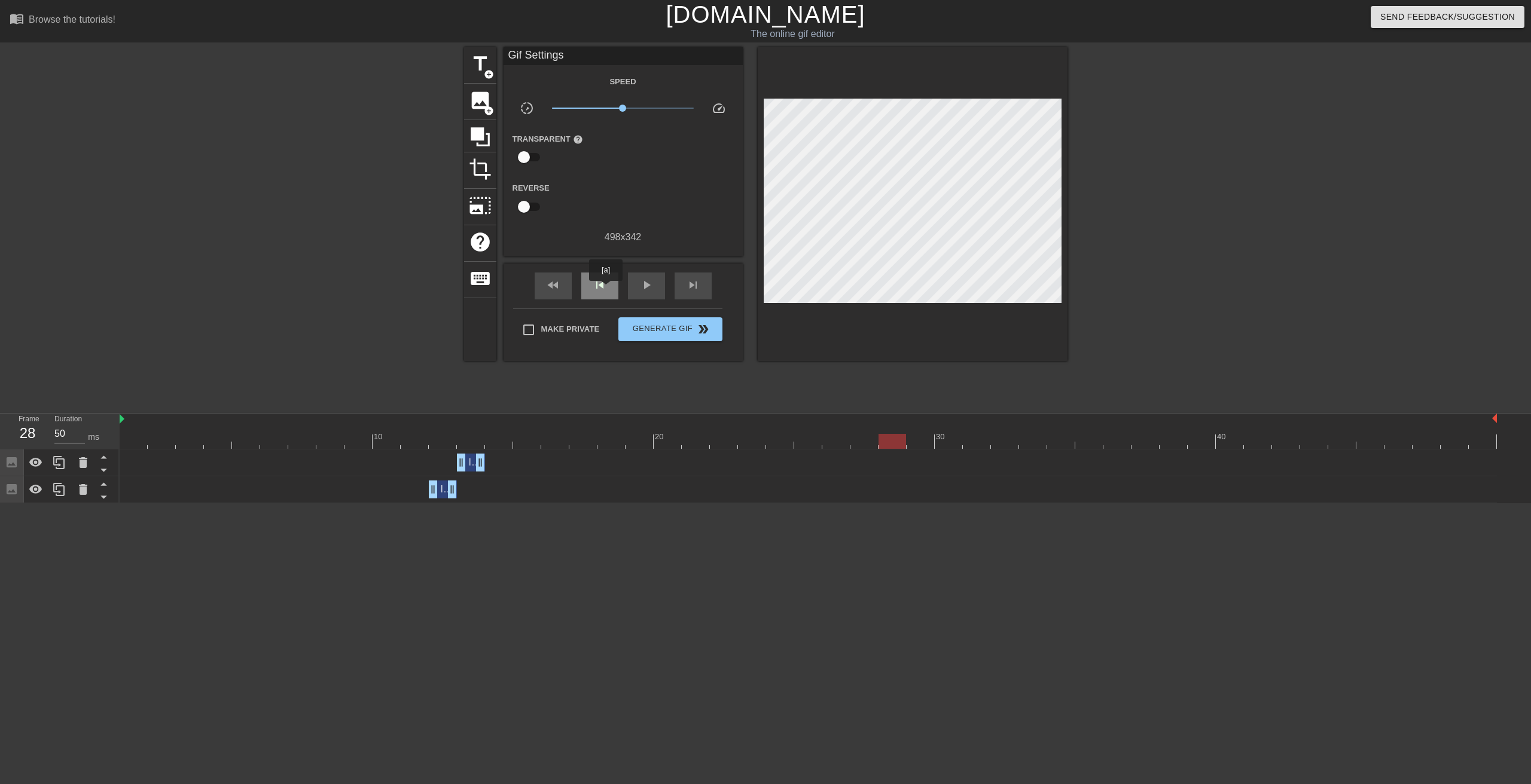
click at [606, 289] on span "skip_previous" at bounding box center [600, 285] width 14 height 14
click at [611, 285] on div "skip_previous" at bounding box center [600, 285] width 37 height 27
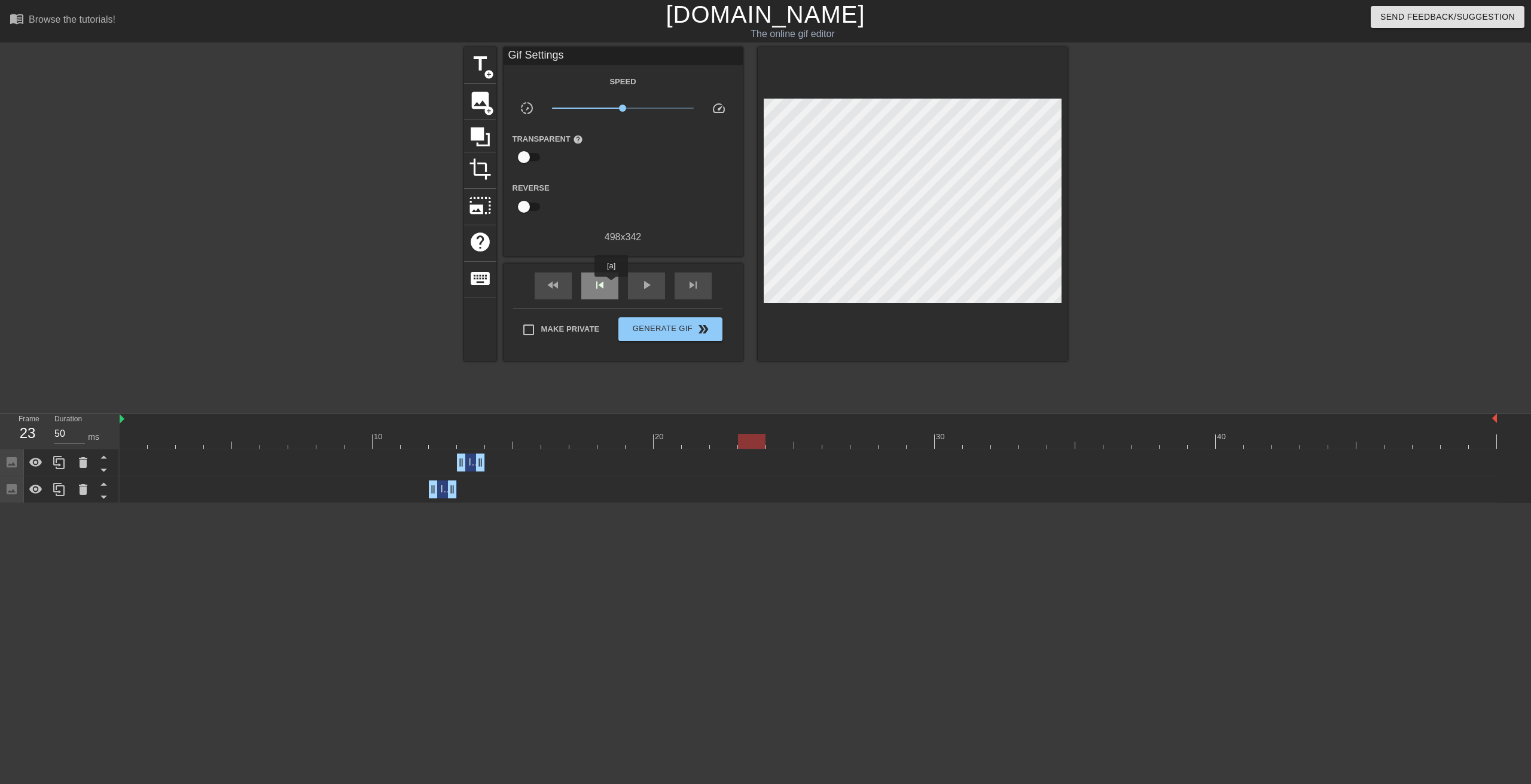
click at [611, 285] on div "skip_previous" at bounding box center [600, 285] width 37 height 27
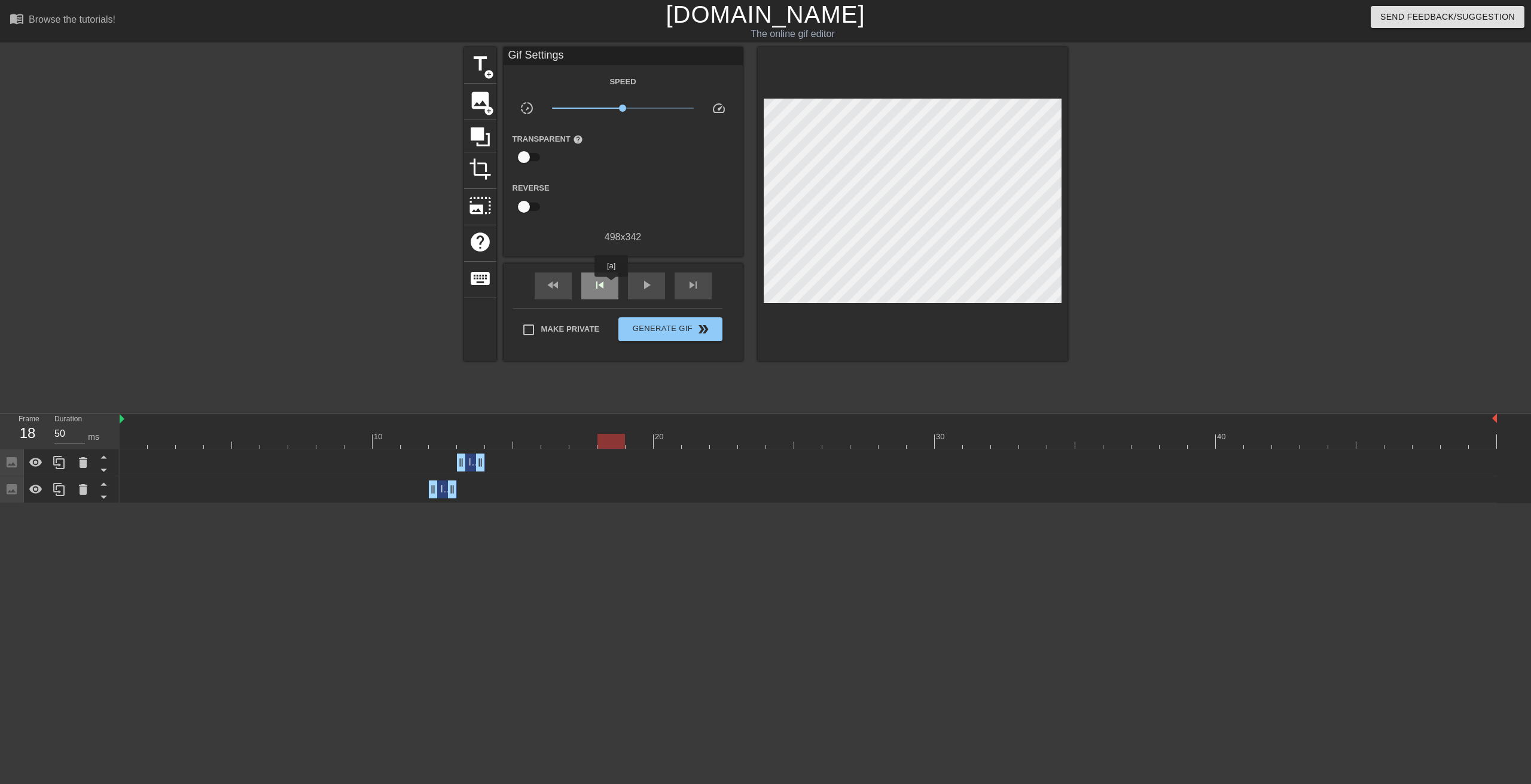
click at [611, 285] on div "skip_previous" at bounding box center [600, 285] width 37 height 27
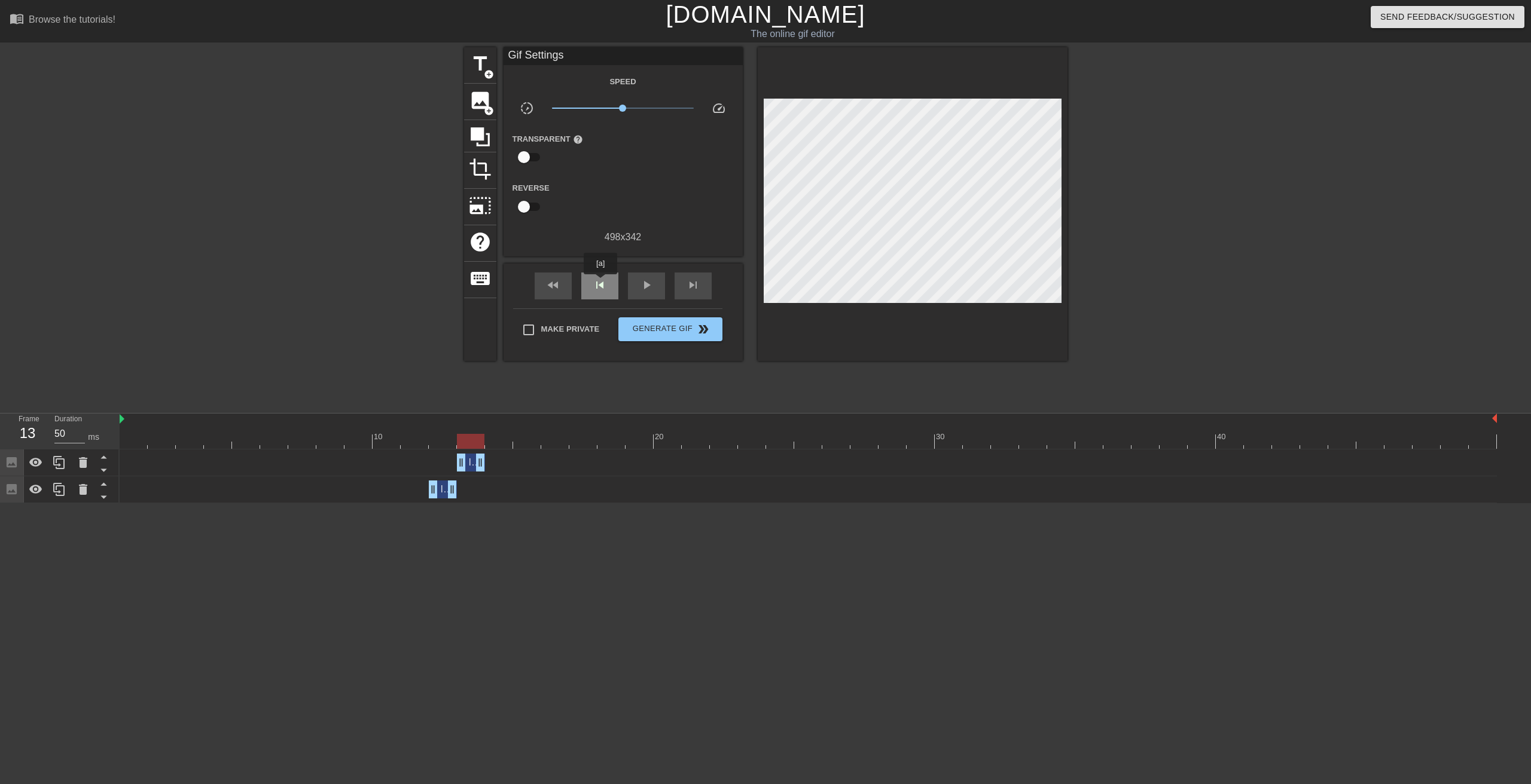
click at [600, 283] on span "skip_previous" at bounding box center [600, 285] width 14 height 14
click at [693, 274] on div "skip_next" at bounding box center [693, 285] width 37 height 27
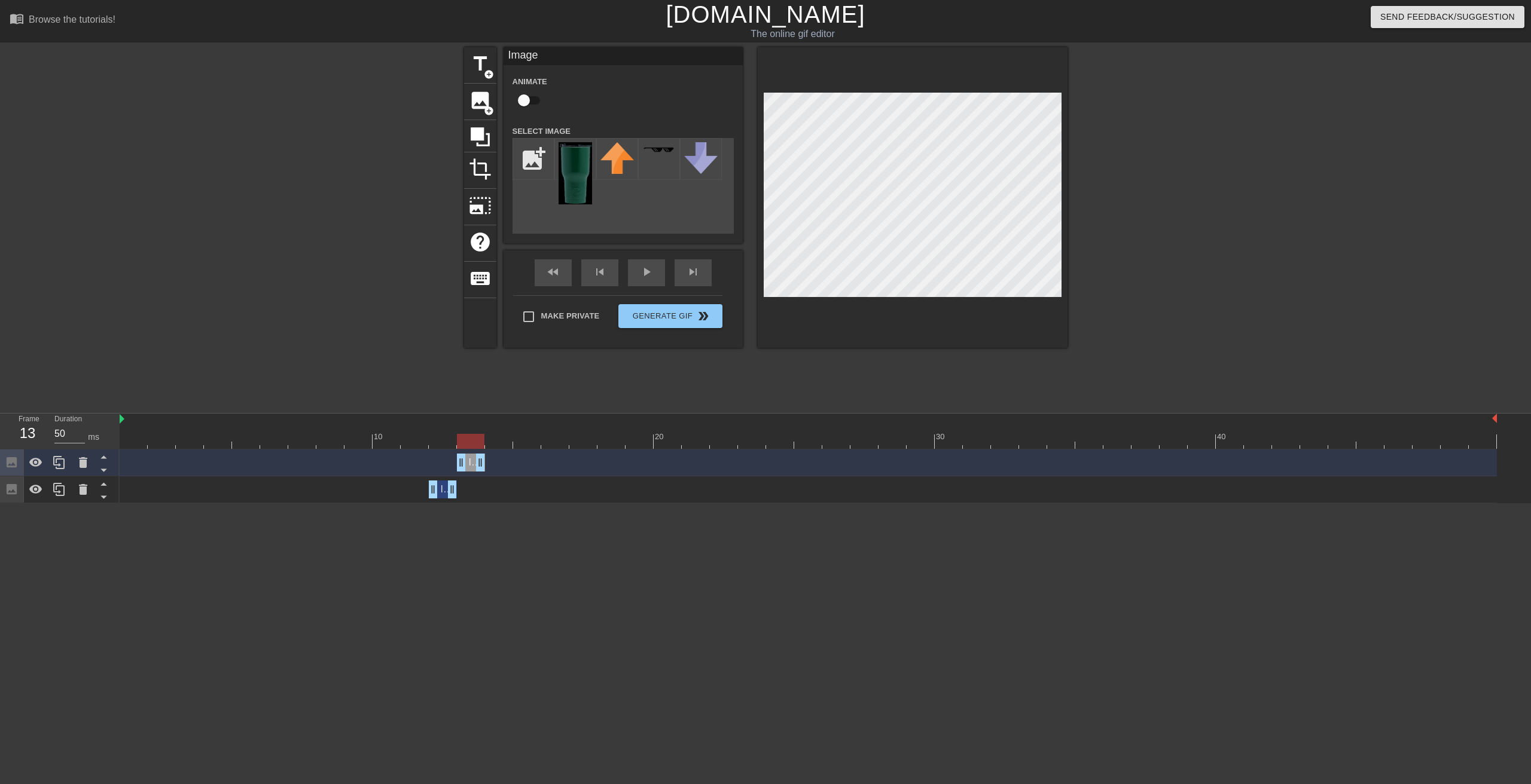
click at [608, 83] on div "title add_circle image add_circle crop photo_size_select_large help keyboard Im…" at bounding box center [765, 198] width 603 height 300
click at [443, 490] on div "Image drag_handle drag_handle" at bounding box center [443, 490] width 28 height 18
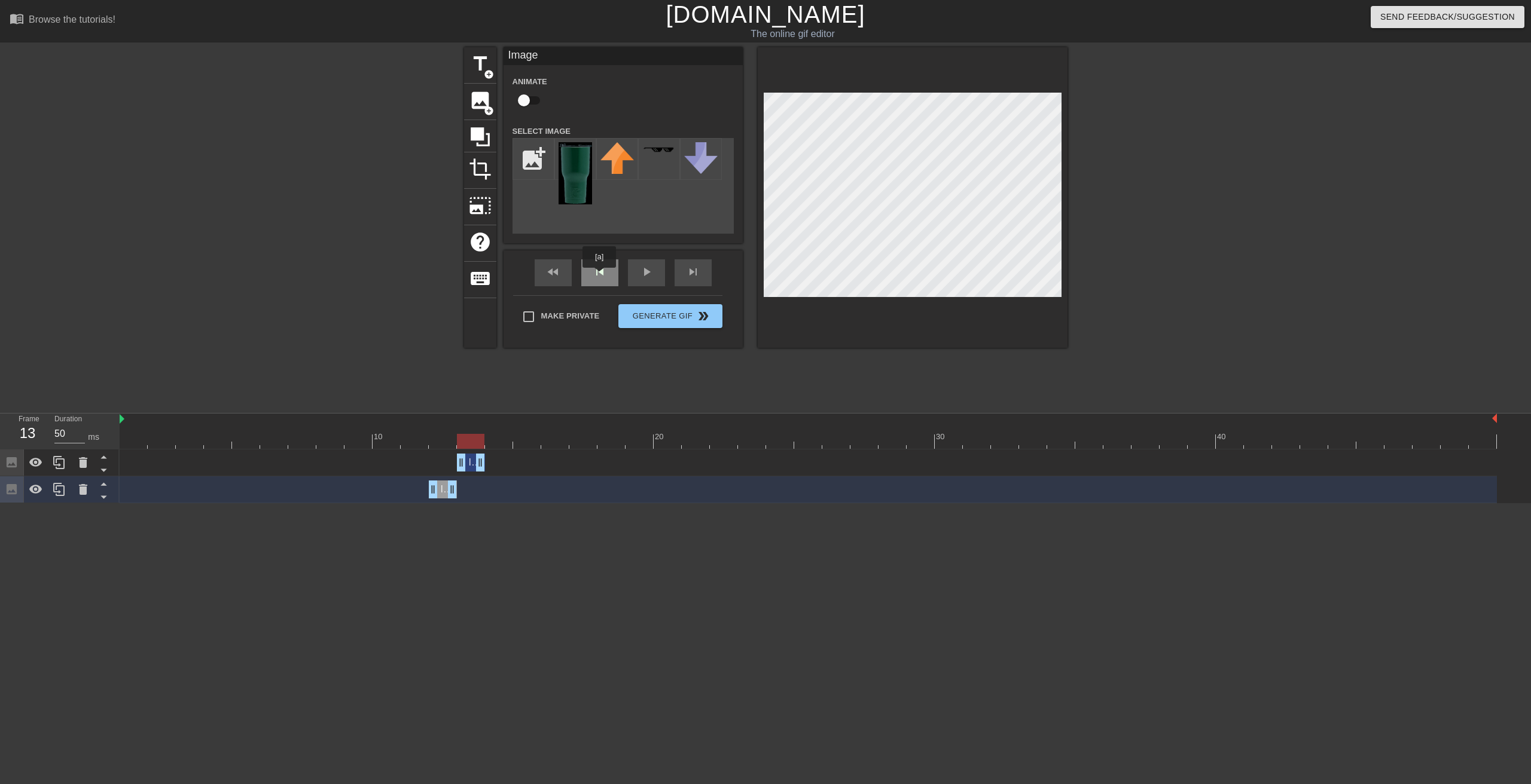
click at [599, 276] on div "skip_previous" at bounding box center [600, 272] width 37 height 27
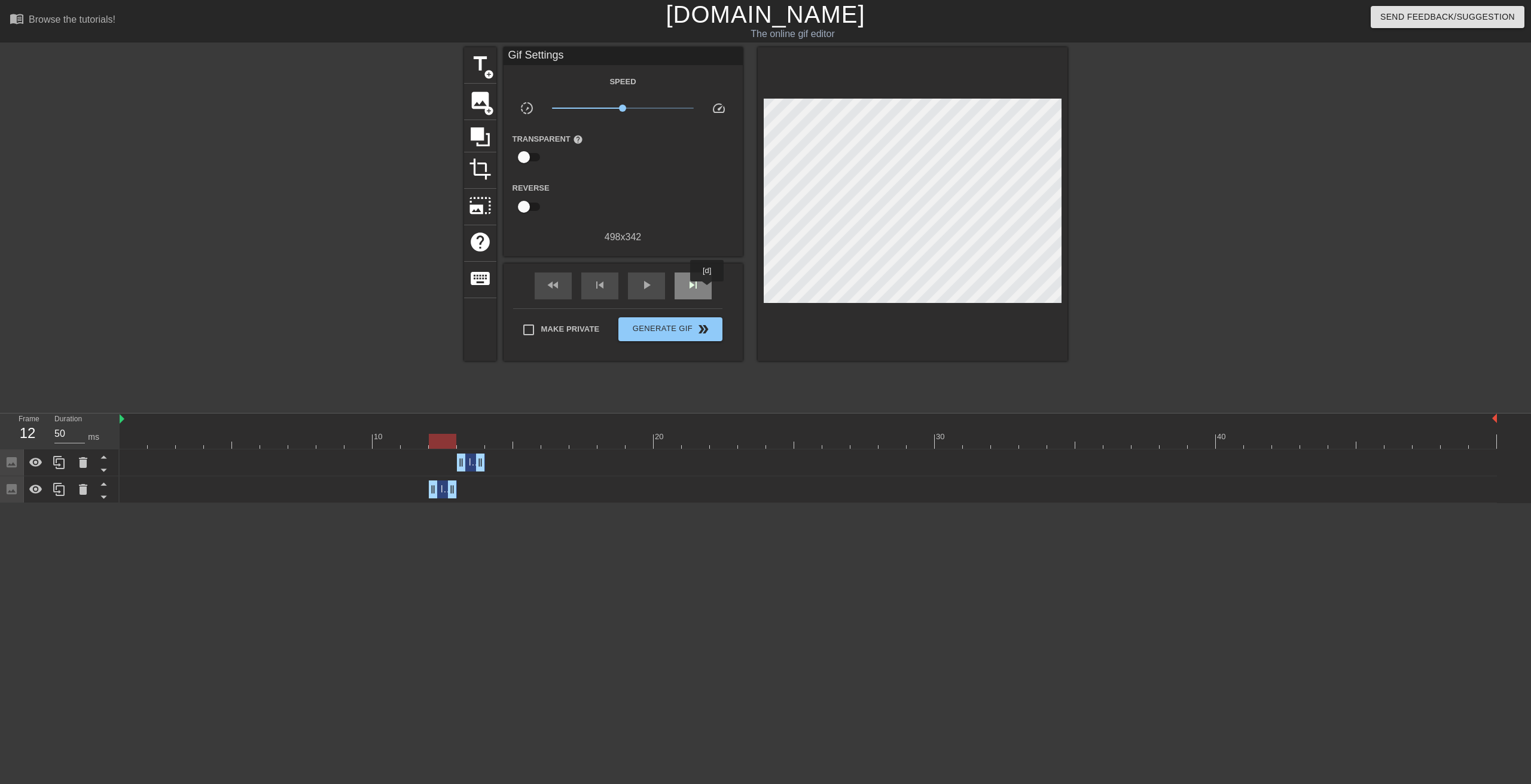
click at [708, 289] on div "skip_next" at bounding box center [693, 285] width 37 height 27
click at [708, 287] on div "skip_next" at bounding box center [693, 285] width 37 height 27
click at [708, 287] on div "skip_next" at bounding box center [693, 285] width 37 height 27
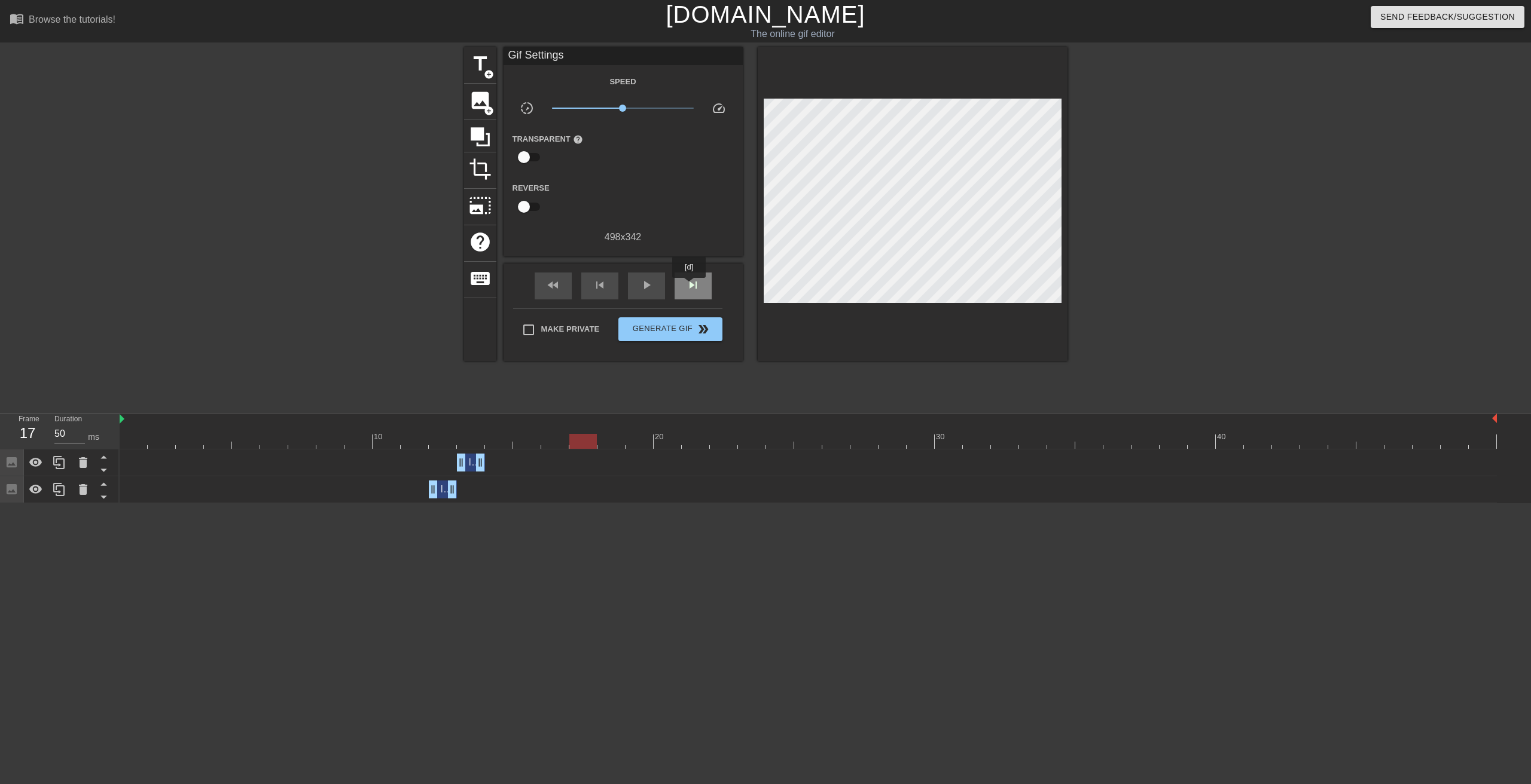
click at [690, 286] on span "skip_next" at bounding box center [693, 285] width 14 height 14
click at [692, 286] on span "skip_next" at bounding box center [693, 285] width 14 height 14
click at [693, 286] on span "skip_next" at bounding box center [693, 285] width 14 height 14
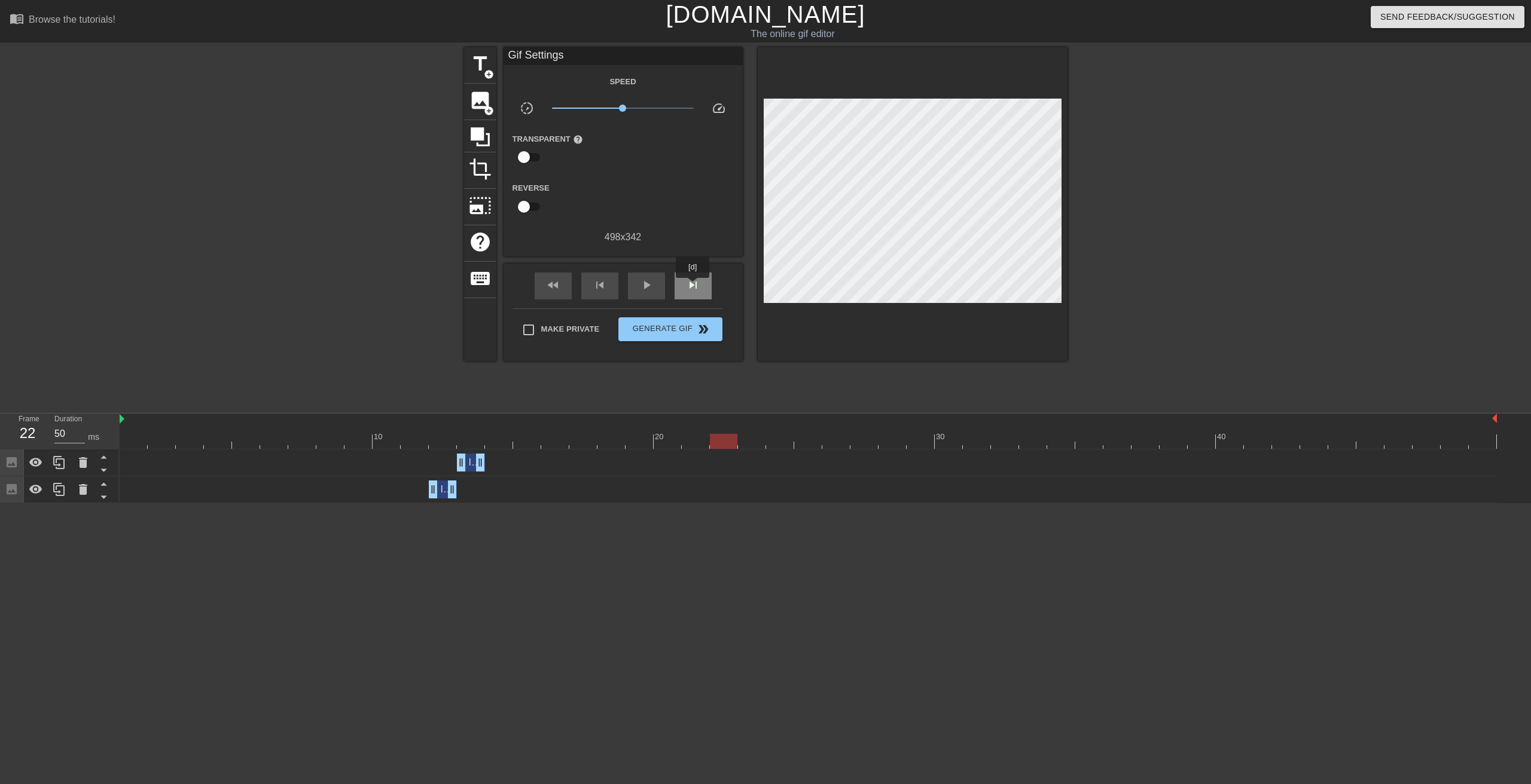
click at [693, 286] on span "skip_next" at bounding box center [693, 285] width 14 height 14
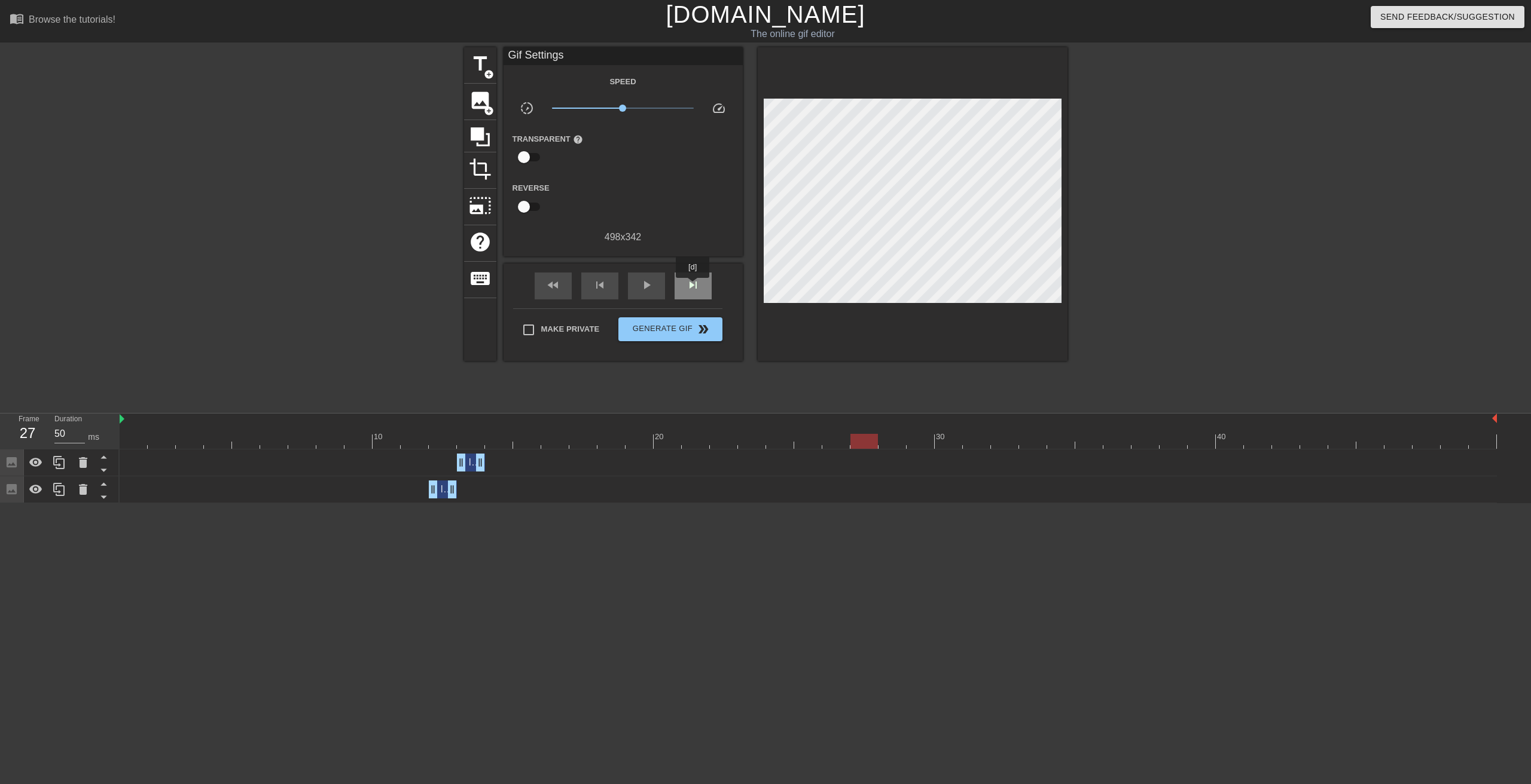
click at [693, 286] on span "skip_next" at bounding box center [693, 285] width 14 height 14
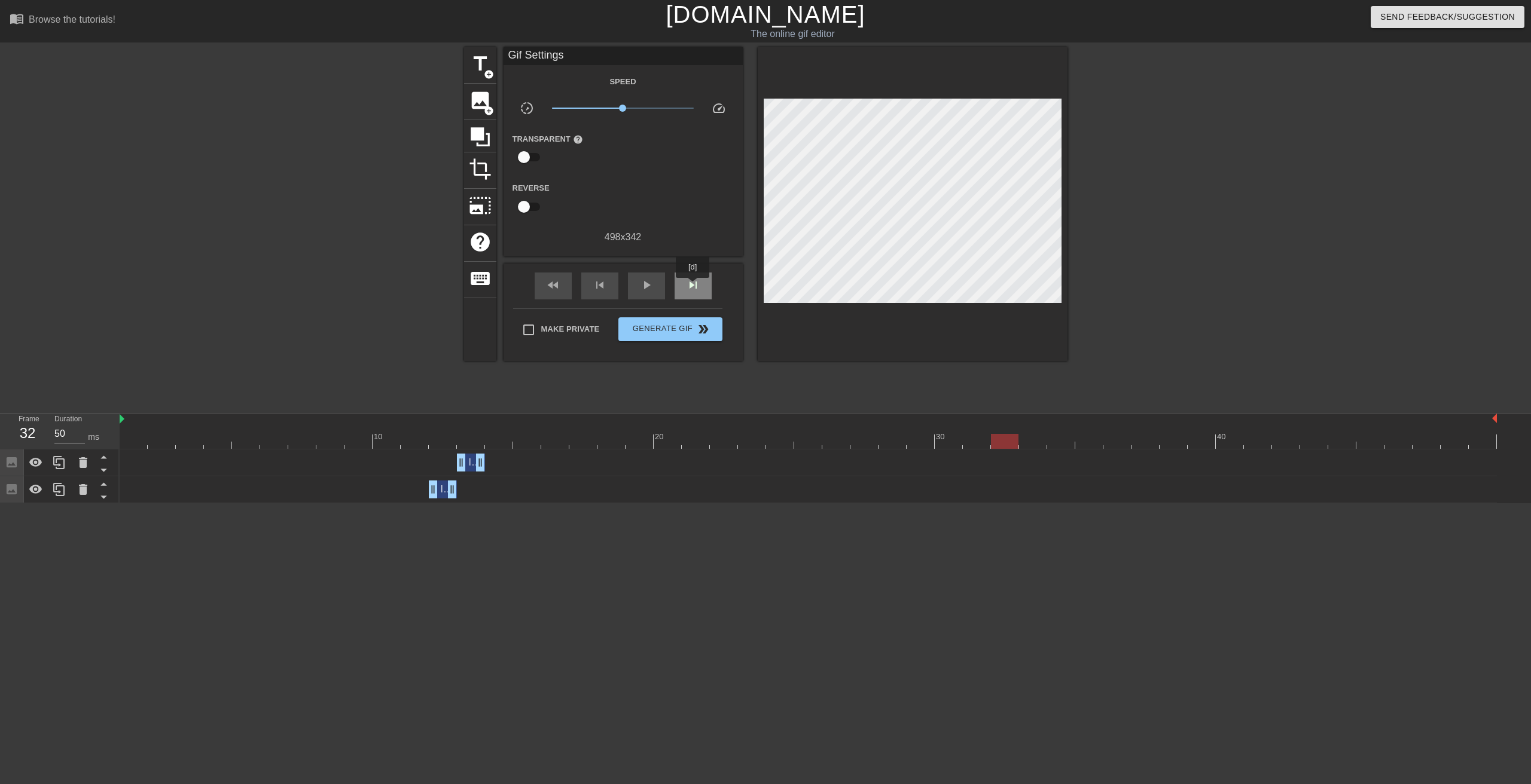
click at [693, 286] on span "skip_next" at bounding box center [693, 285] width 14 height 14
click at [597, 283] on span "skip_previous" at bounding box center [600, 285] width 14 height 14
click at [597, 283] on span "skip_previous" at bounding box center [600, 285] width 14 height 14
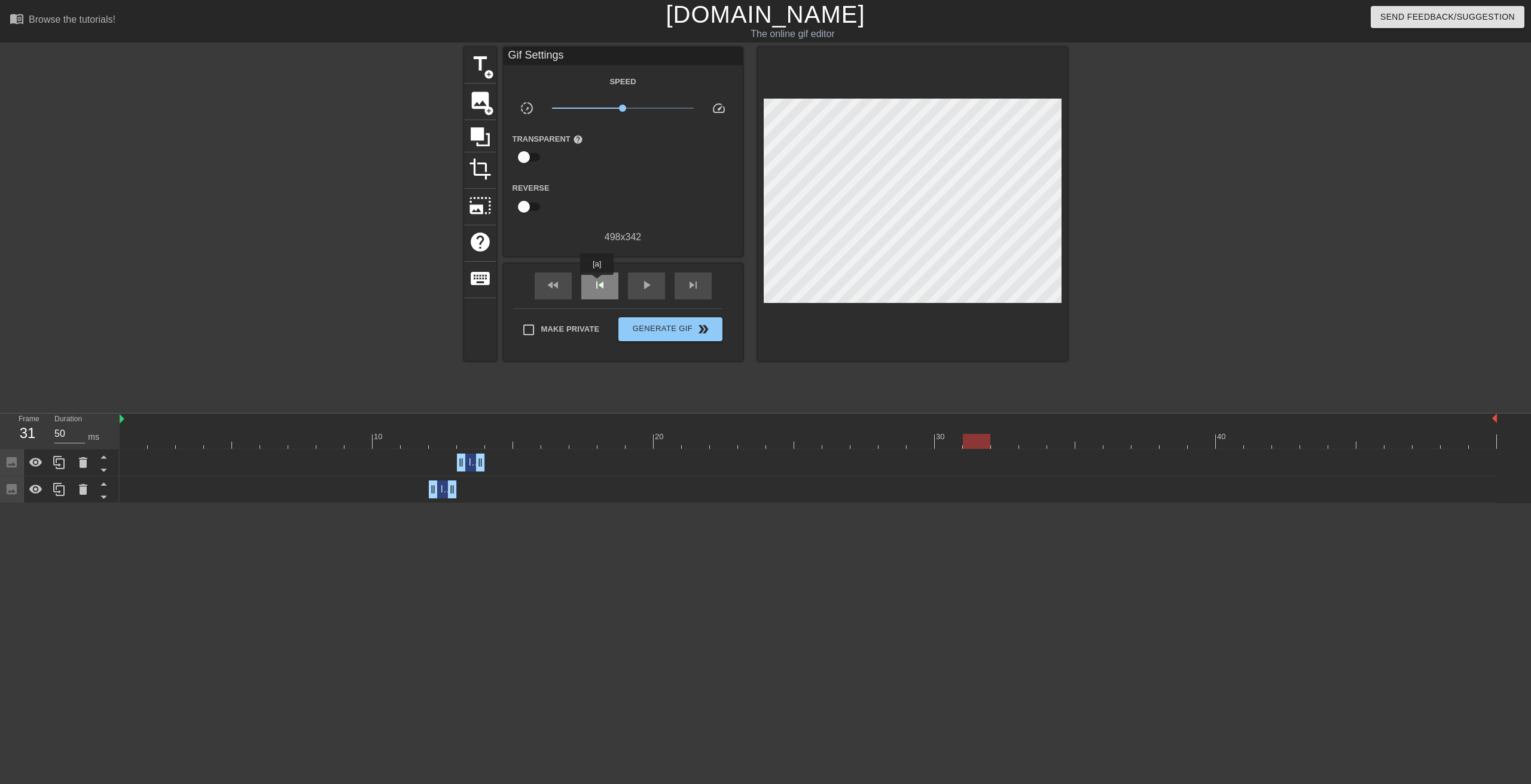
click at [597, 283] on span "skip_previous" at bounding box center [600, 285] width 14 height 14
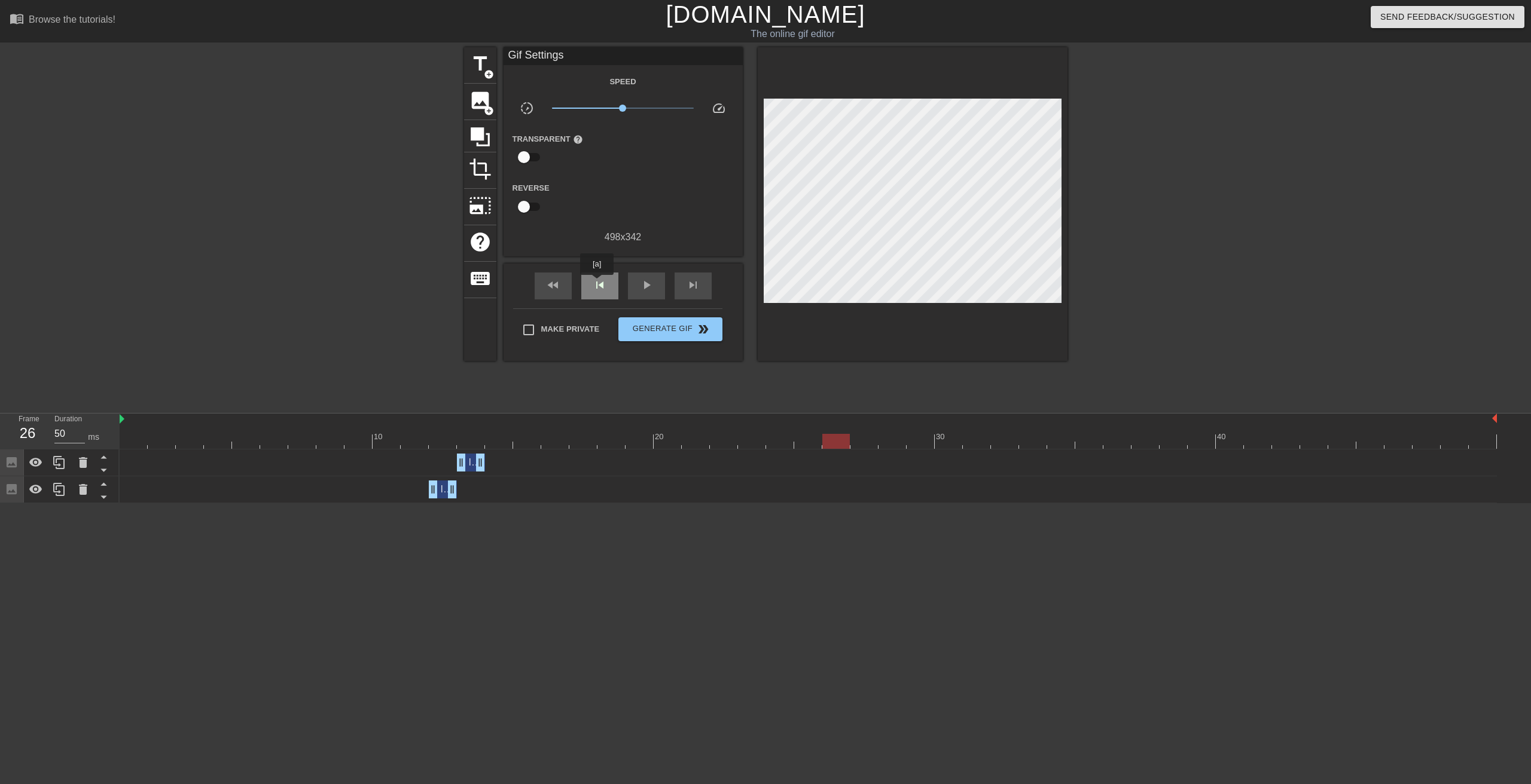
click at [597, 283] on span "skip_previous" at bounding box center [600, 285] width 14 height 14
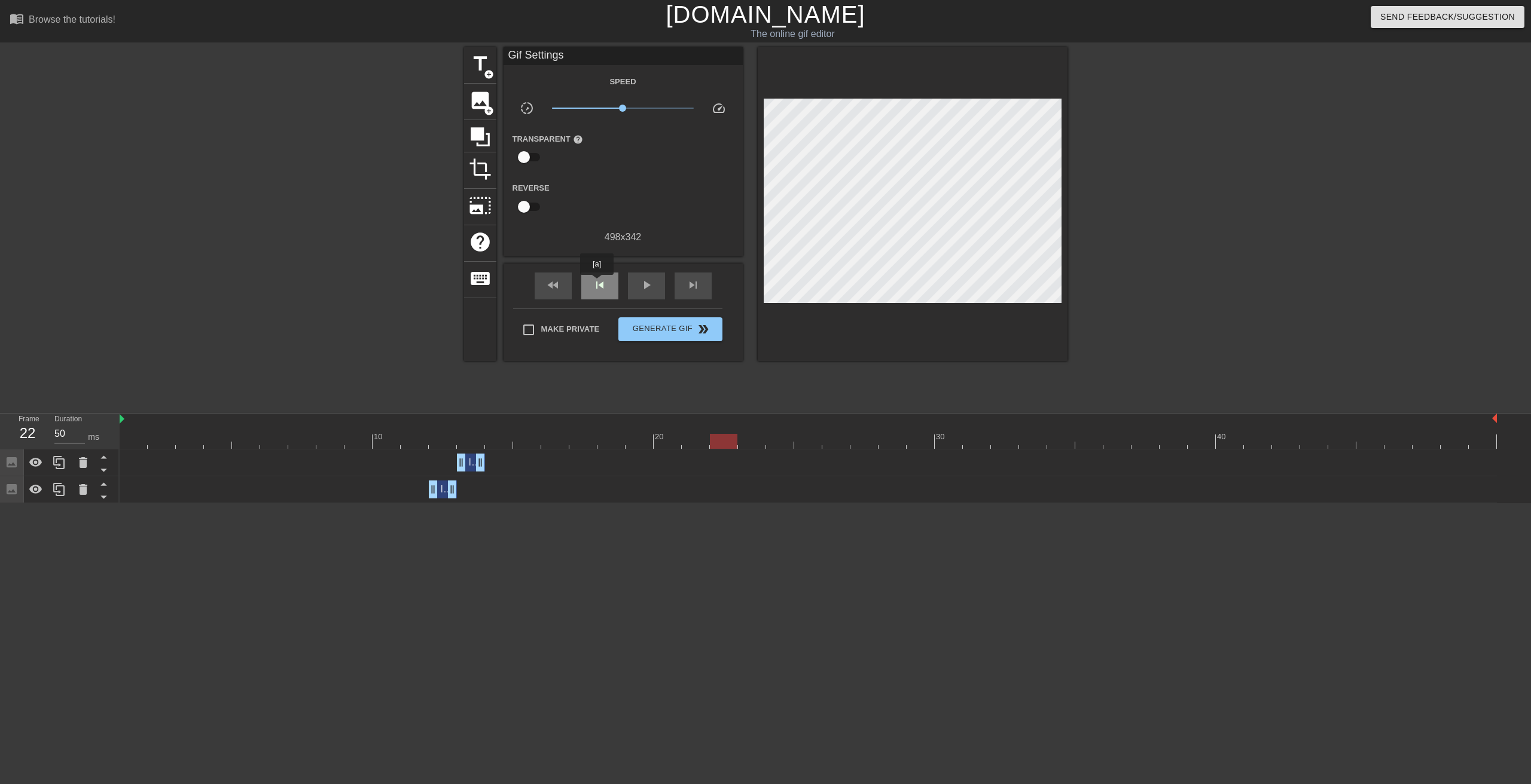
click at [597, 283] on span "skip_previous" at bounding box center [600, 285] width 14 height 14
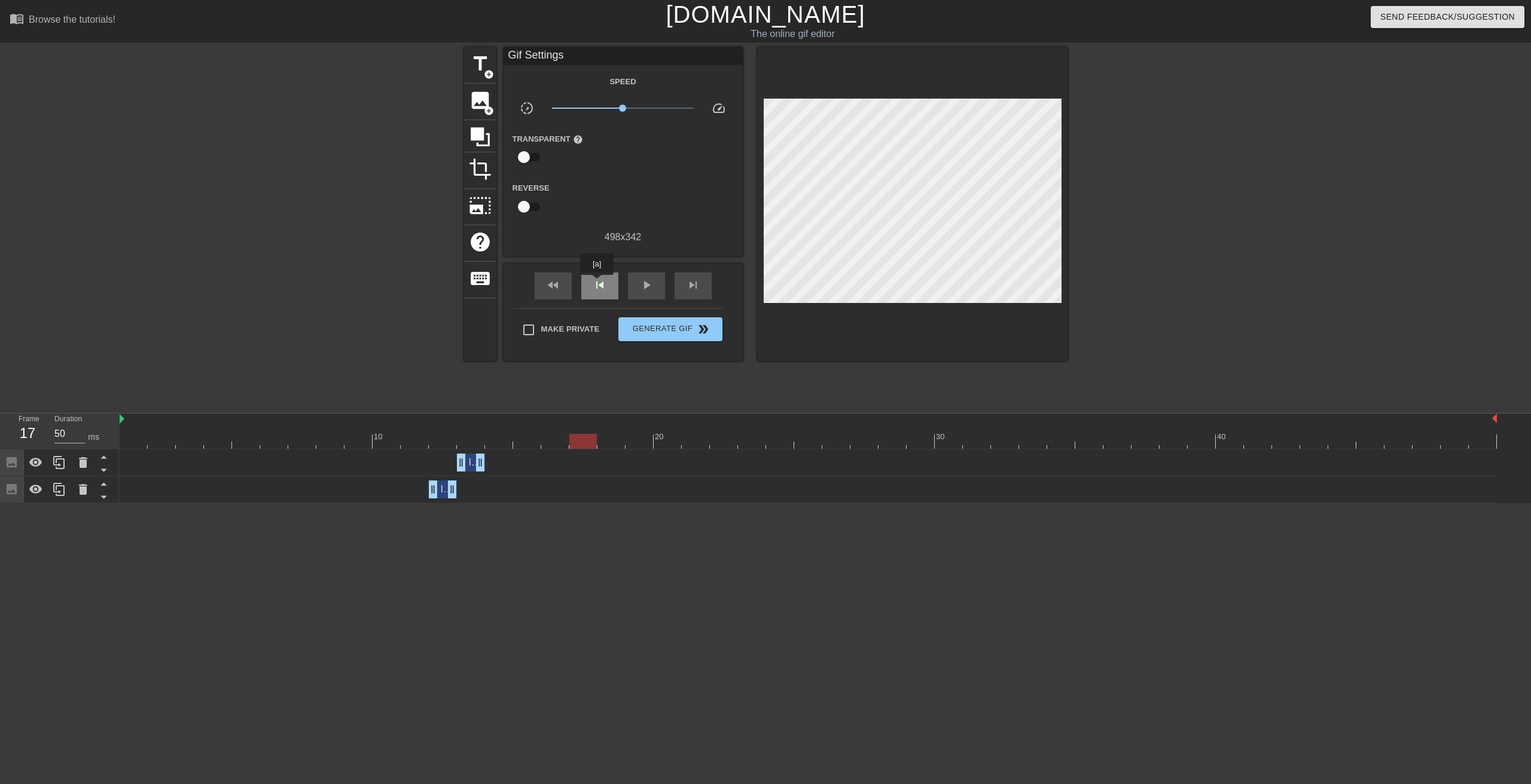
click at [597, 283] on span "skip_previous" at bounding box center [600, 285] width 14 height 14
click at [691, 276] on div "skip_next" at bounding box center [693, 285] width 37 height 27
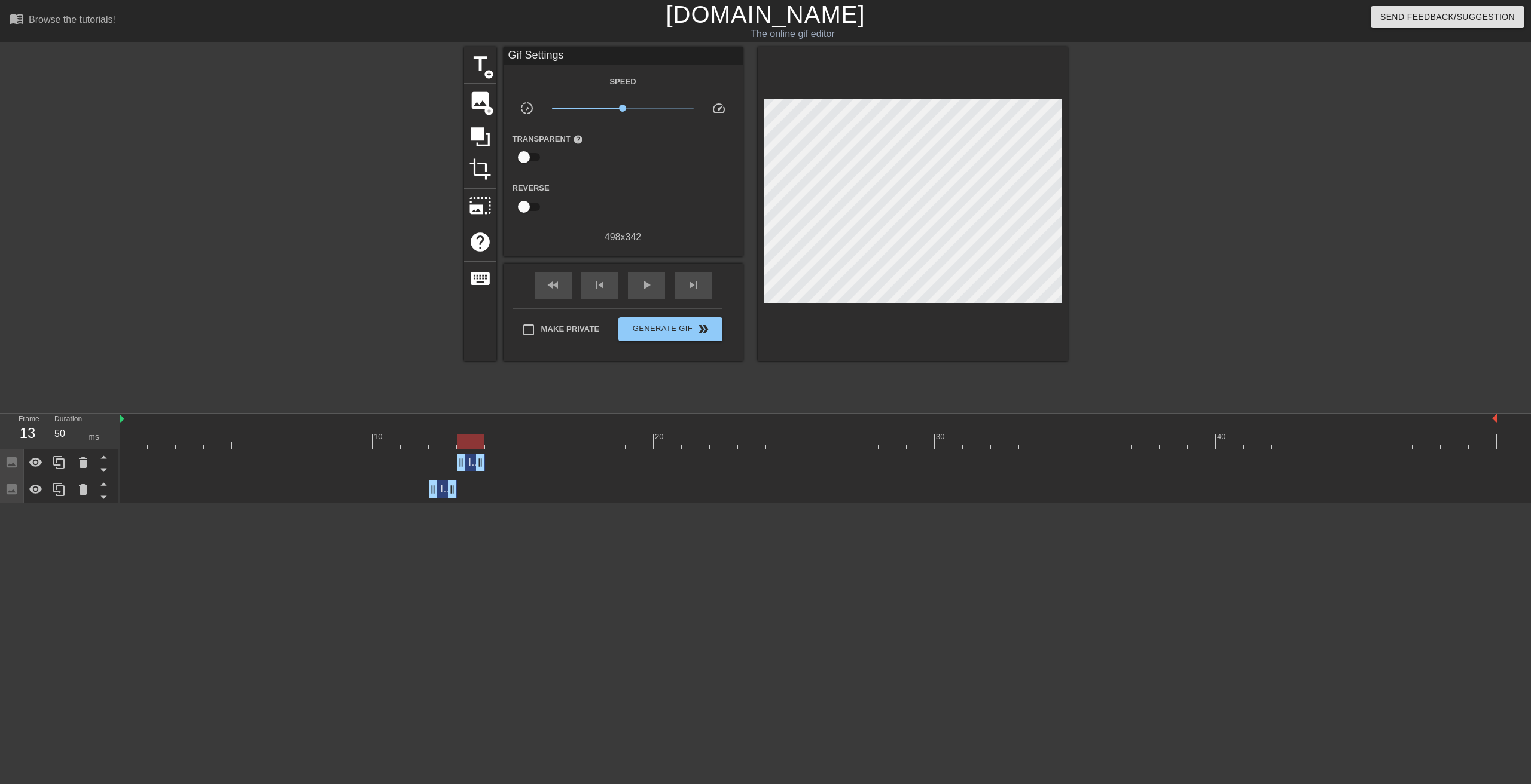
click at [468, 466] on div "Image drag_handle drag_handle" at bounding box center [471, 462] width 28 height 18
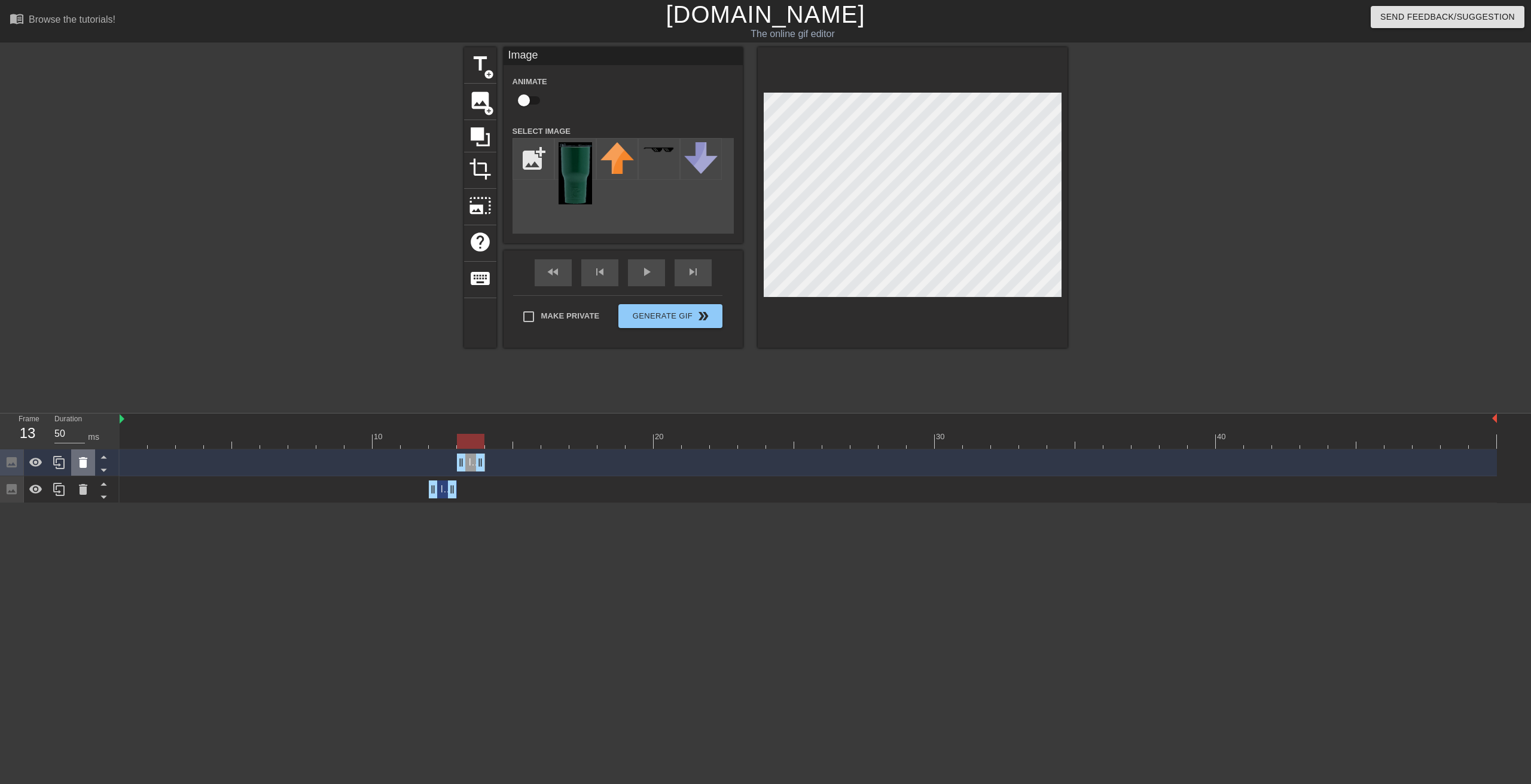
click at [86, 464] on icon at bounding box center [83, 462] width 14 height 14
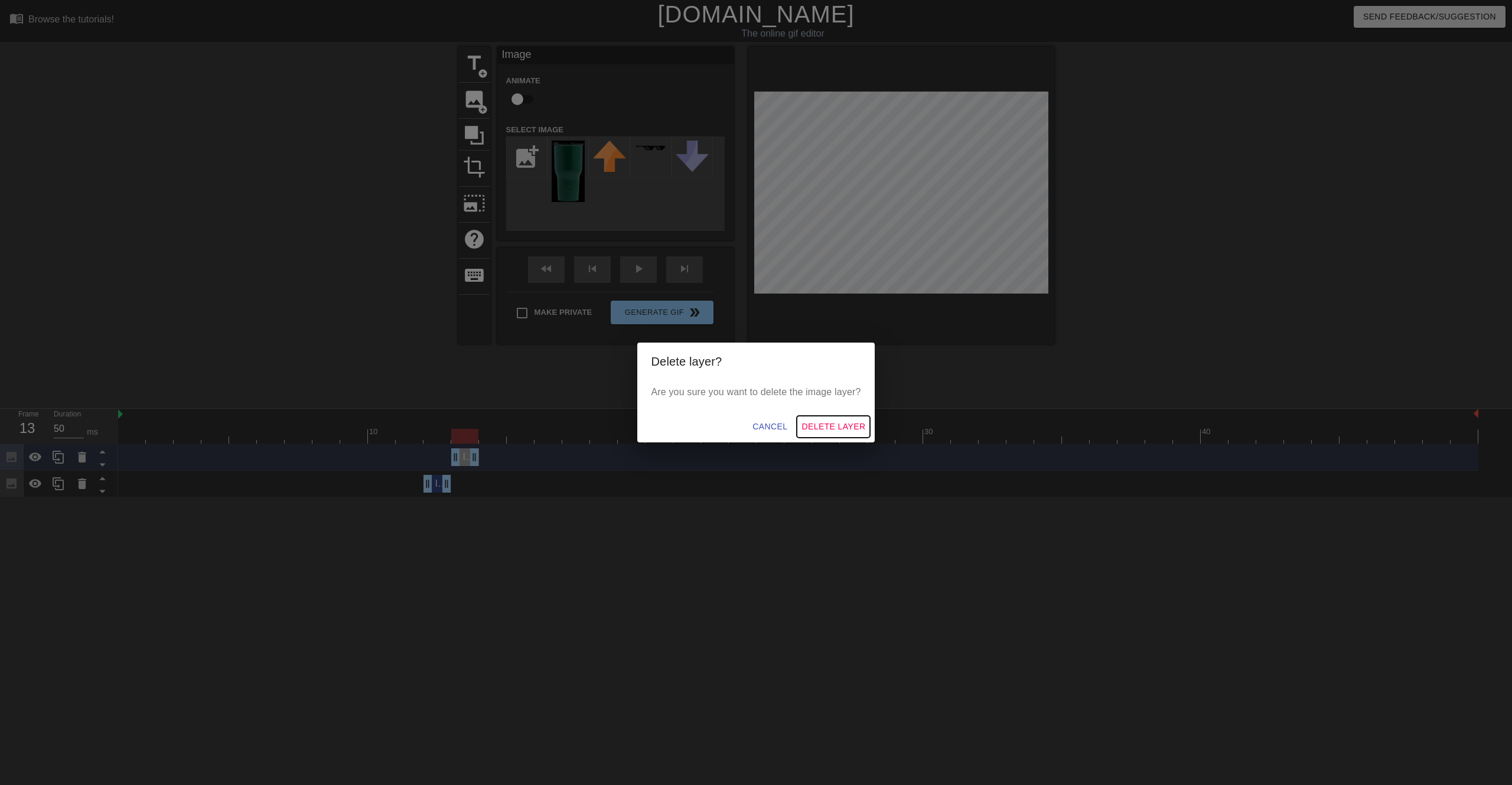
click at [826, 430] on span "Delete Layer" at bounding box center [834, 427] width 64 height 15
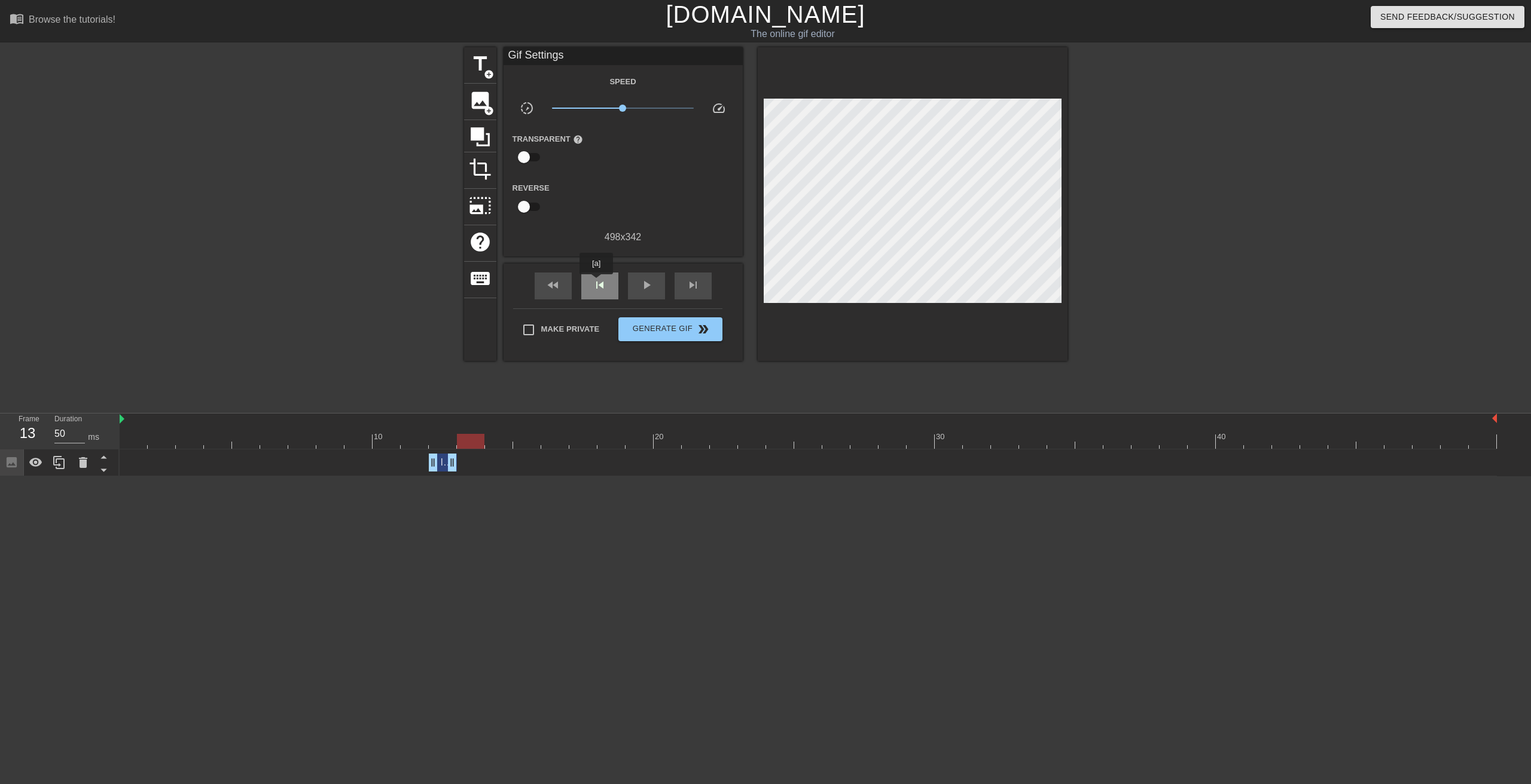
click at [596, 283] on span "skip_previous" at bounding box center [600, 285] width 14 height 14
click at [84, 463] on icon at bounding box center [83, 463] width 8 height 11
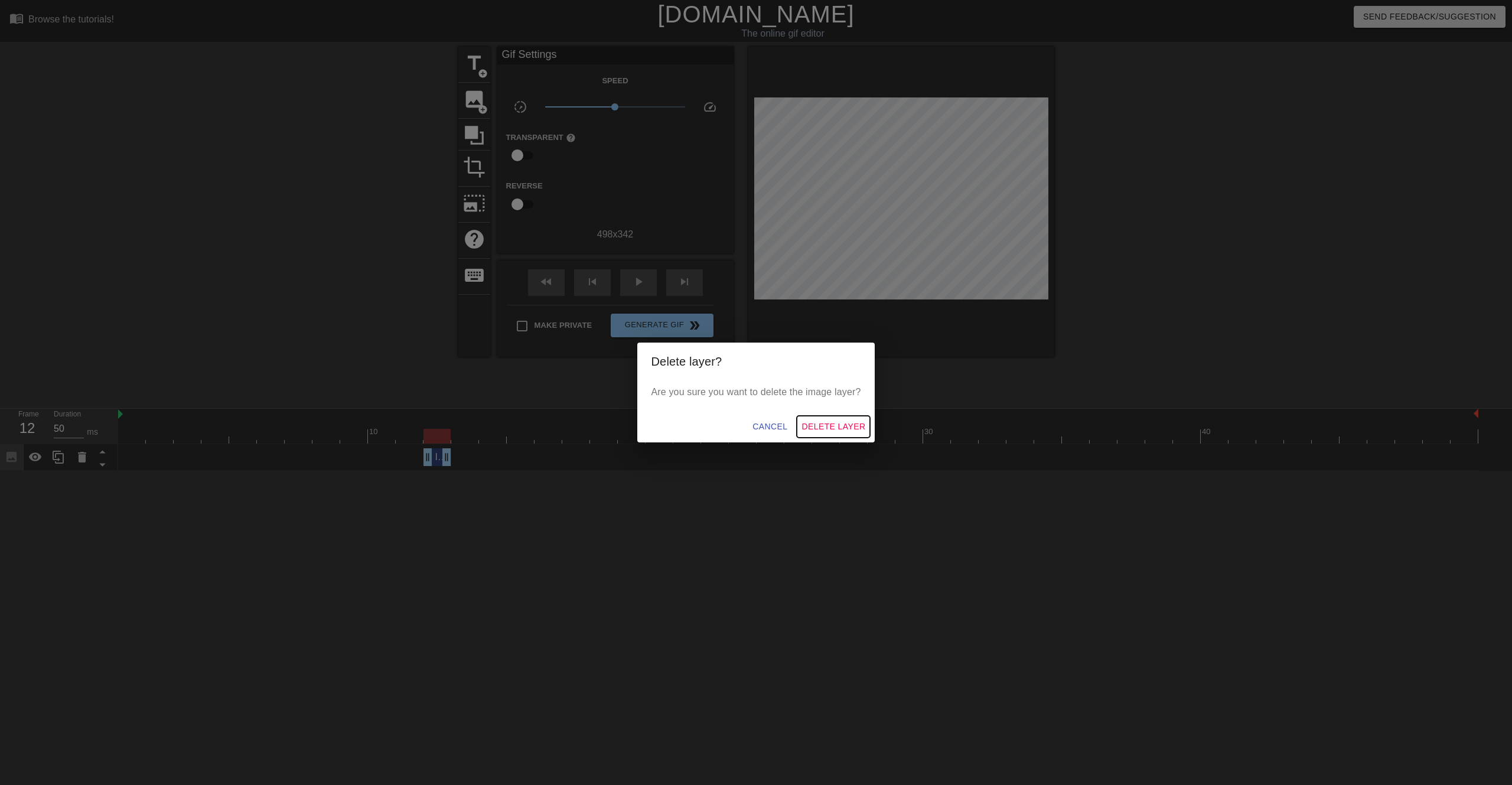
click at [832, 424] on span "Delete Layer" at bounding box center [834, 427] width 64 height 15
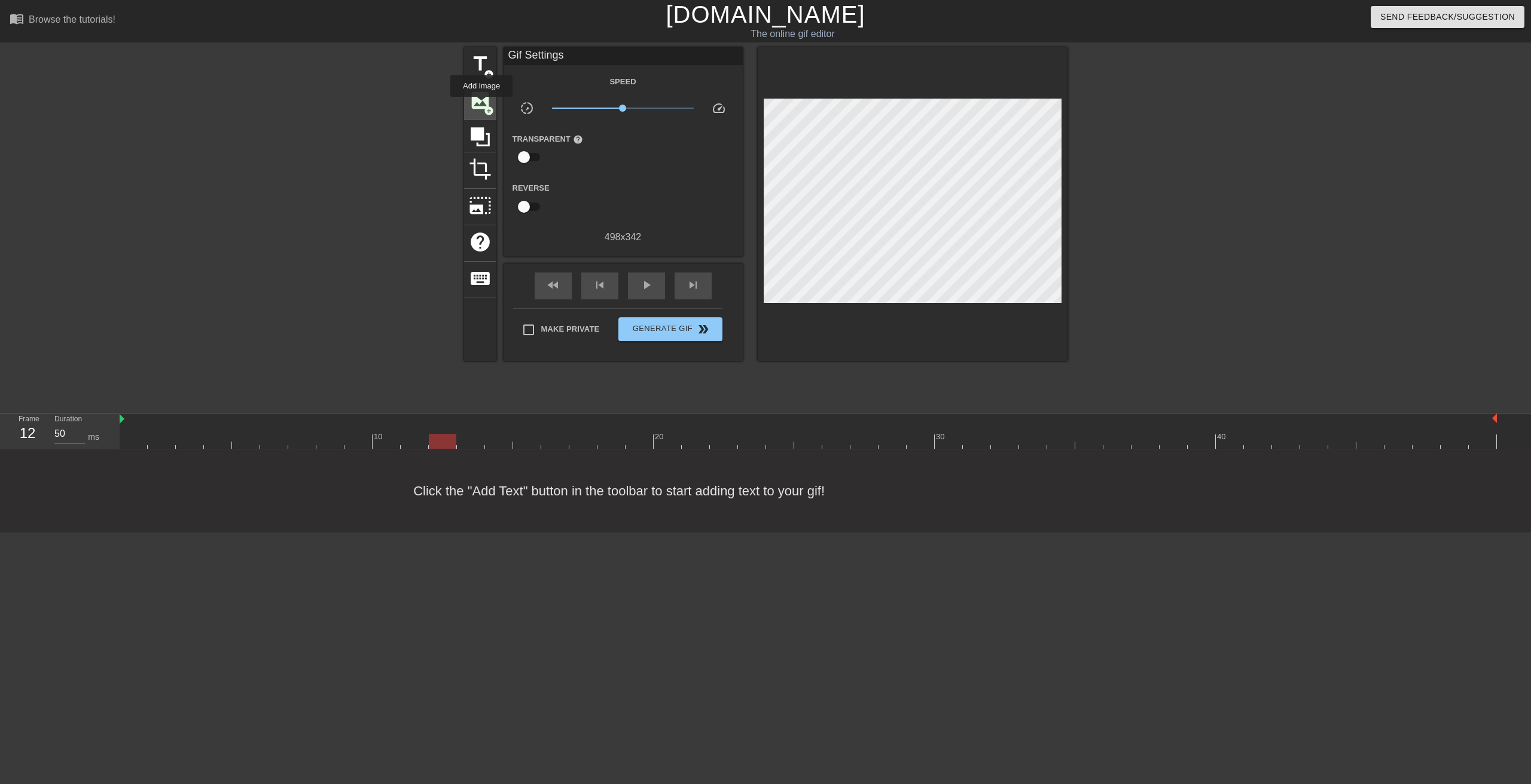
click at [482, 105] on span "image" at bounding box center [480, 100] width 23 height 23
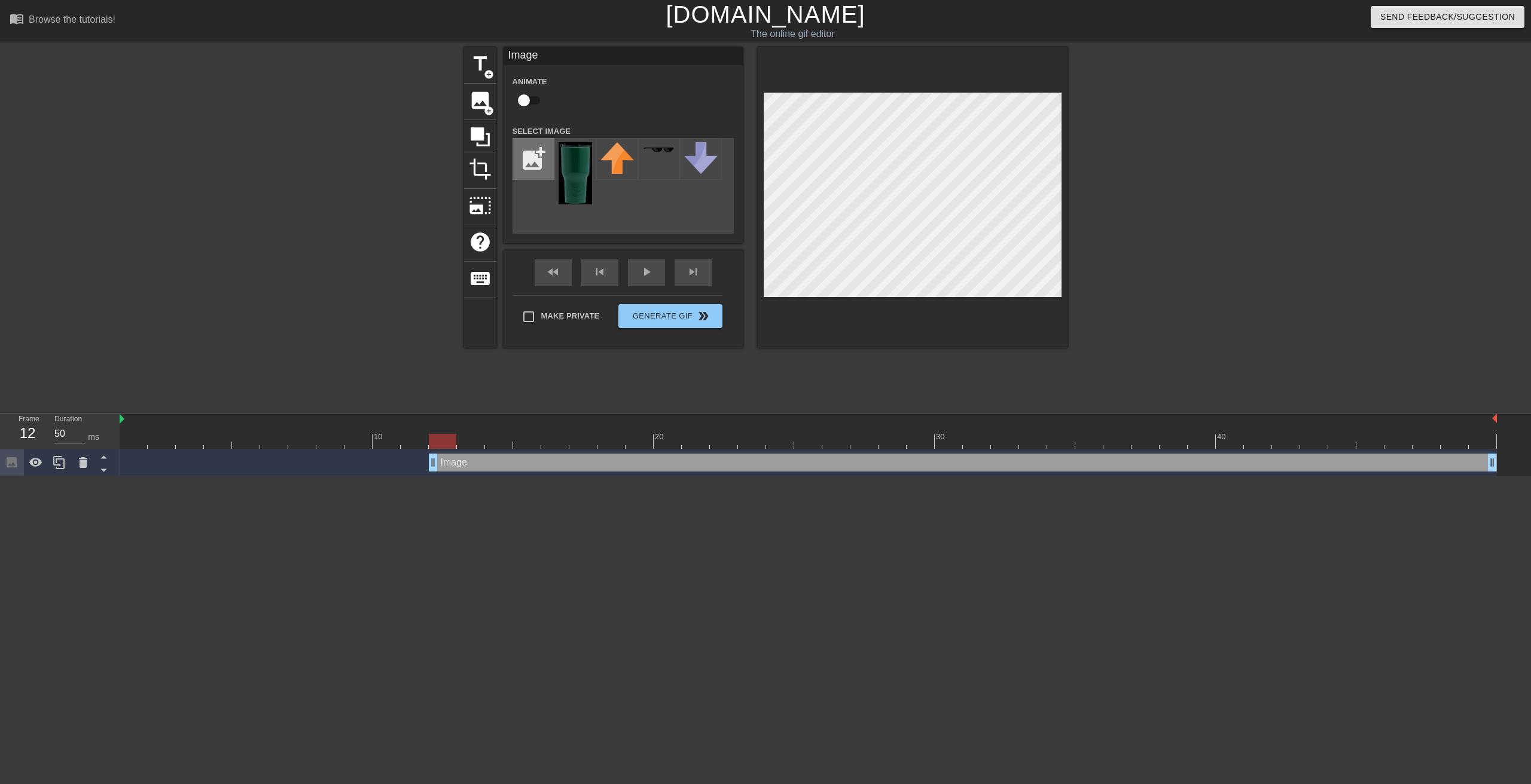
click at [531, 152] on input "file" at bounding box center [533, 158] width 40 height 40
click at [533, 161] on input "file" at bounding box center [533, 158] width 40 height 40
click at [487, 108] on span "add_circle" at bounding box center [489, 110] width 10 height 10
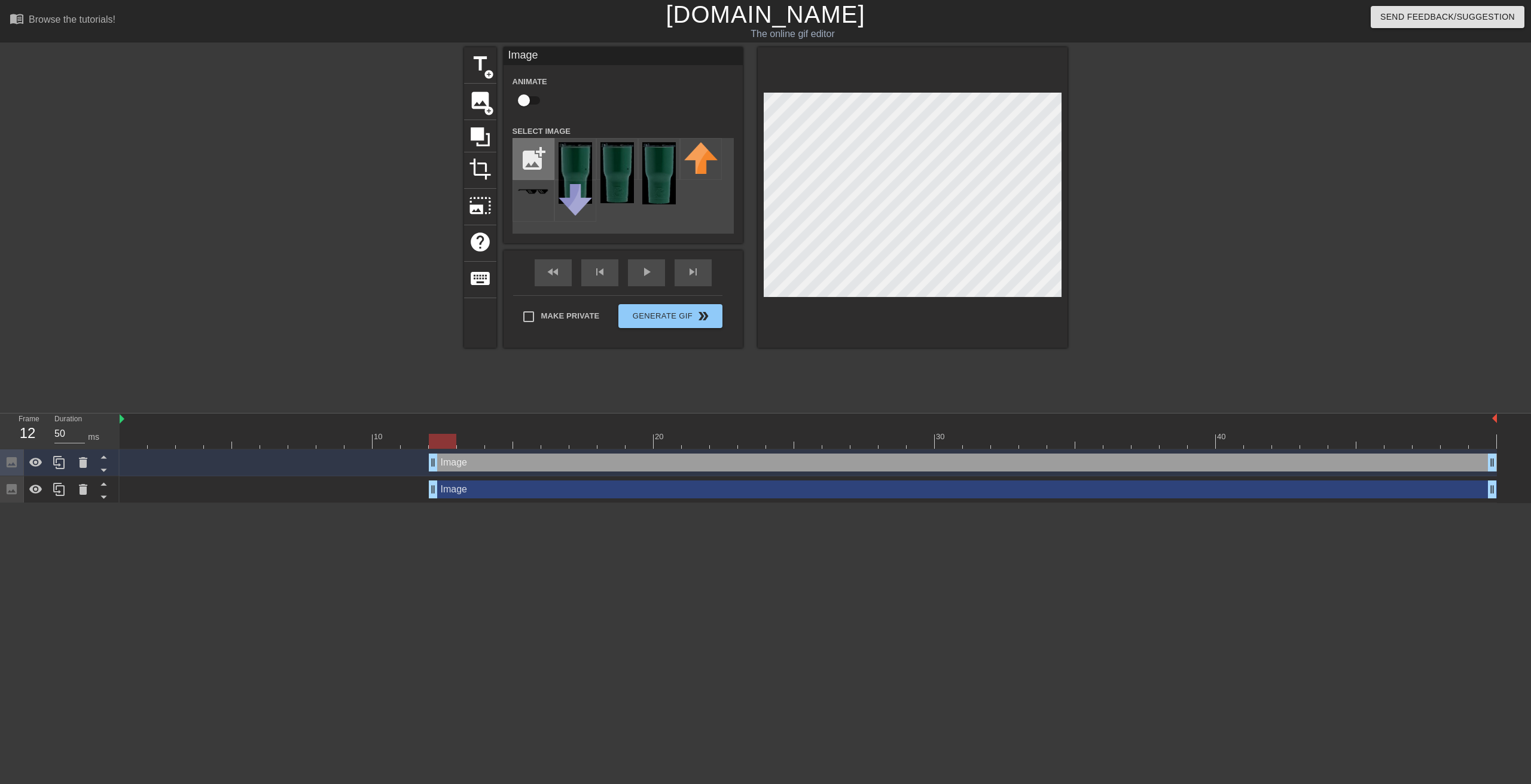
click at [540, 154] on input "file" at bounding box center [533, 158] width 40 height 40
click at [487, 106] on span "add_circle" at bounding box center [489, 110] width 10 height 10
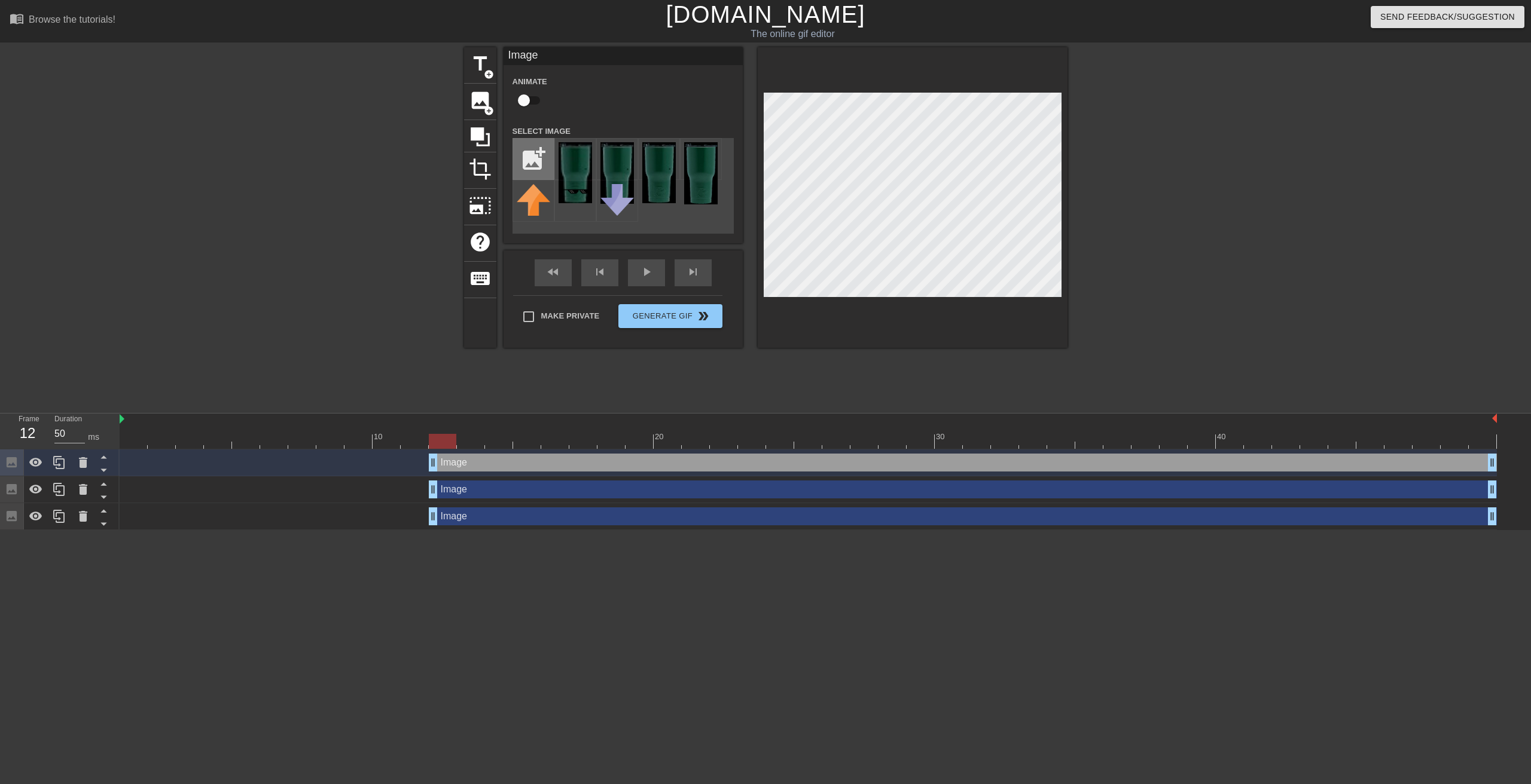
click at [542, 156] on input "file" at bounding box center [533, 158] width 40 height 40
type input "C:\fakepath\rtic5.jpg"
click at [86, 463] on icon at bounding box center [83, 462] width 14 height 14
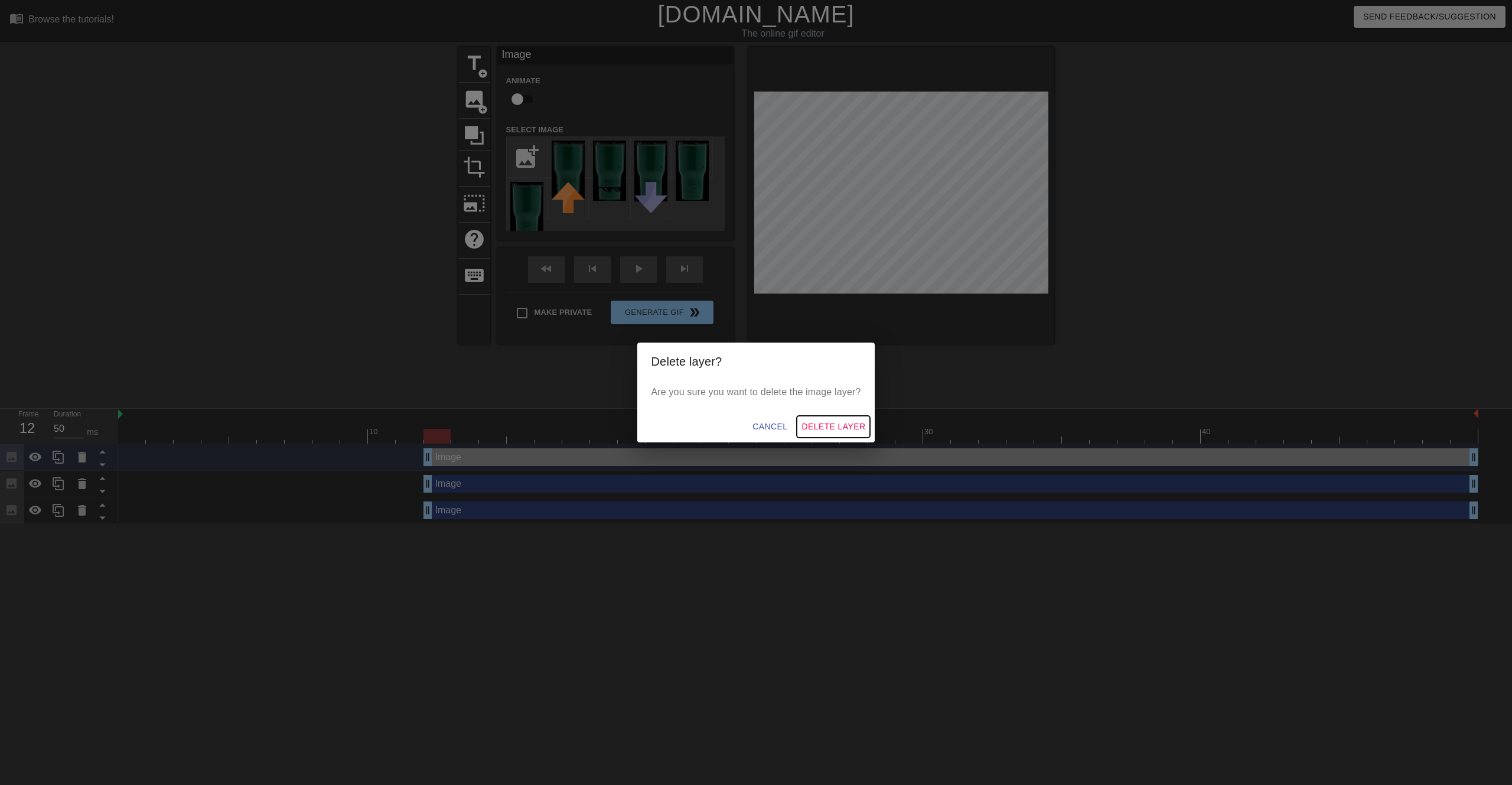
click at [830, 430] on span "Delete Layer" at bounding box center [834, 427] width 64 height 15
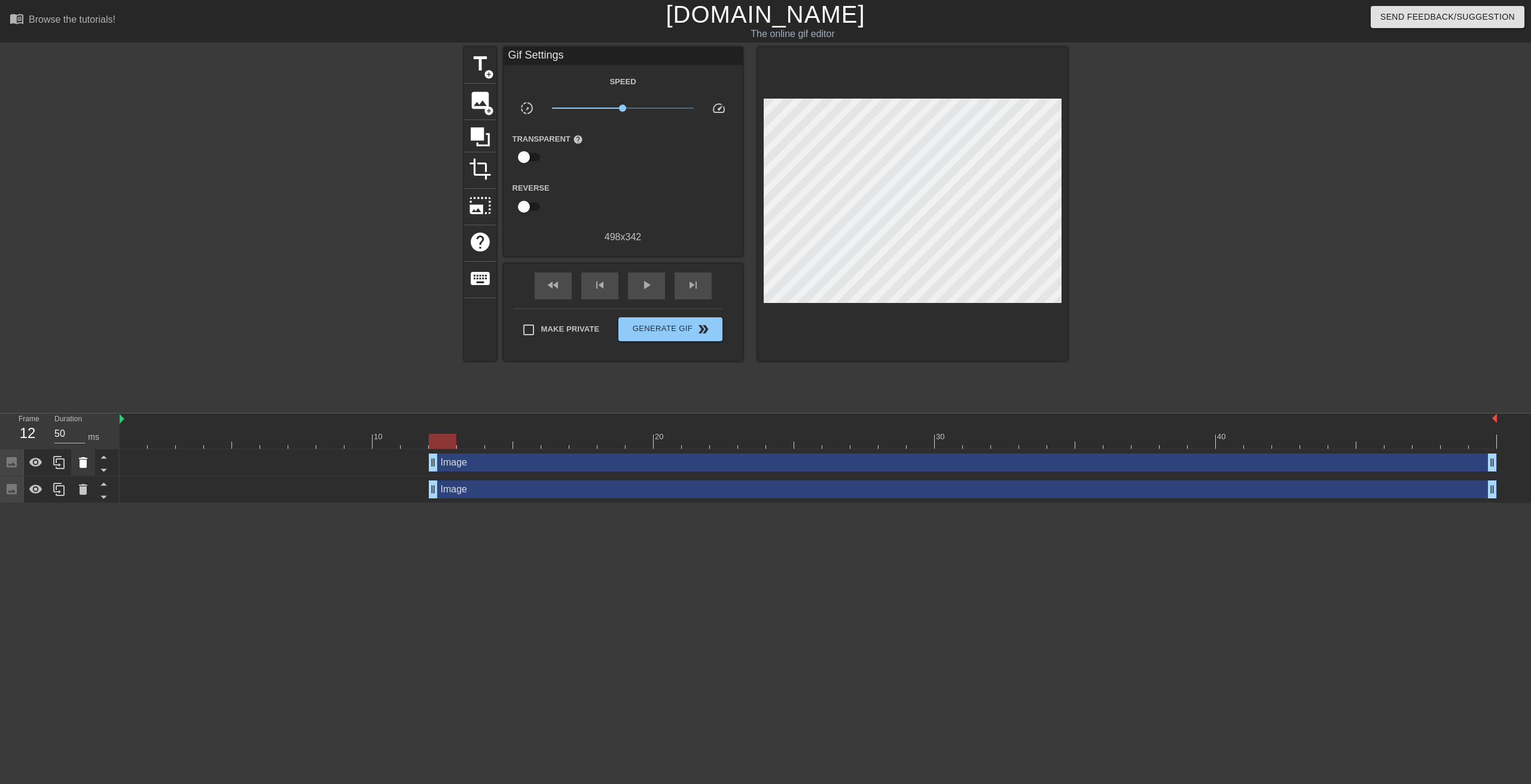
click at [86, 463] on icon at bounding box center [83, 462] width 14 height 14
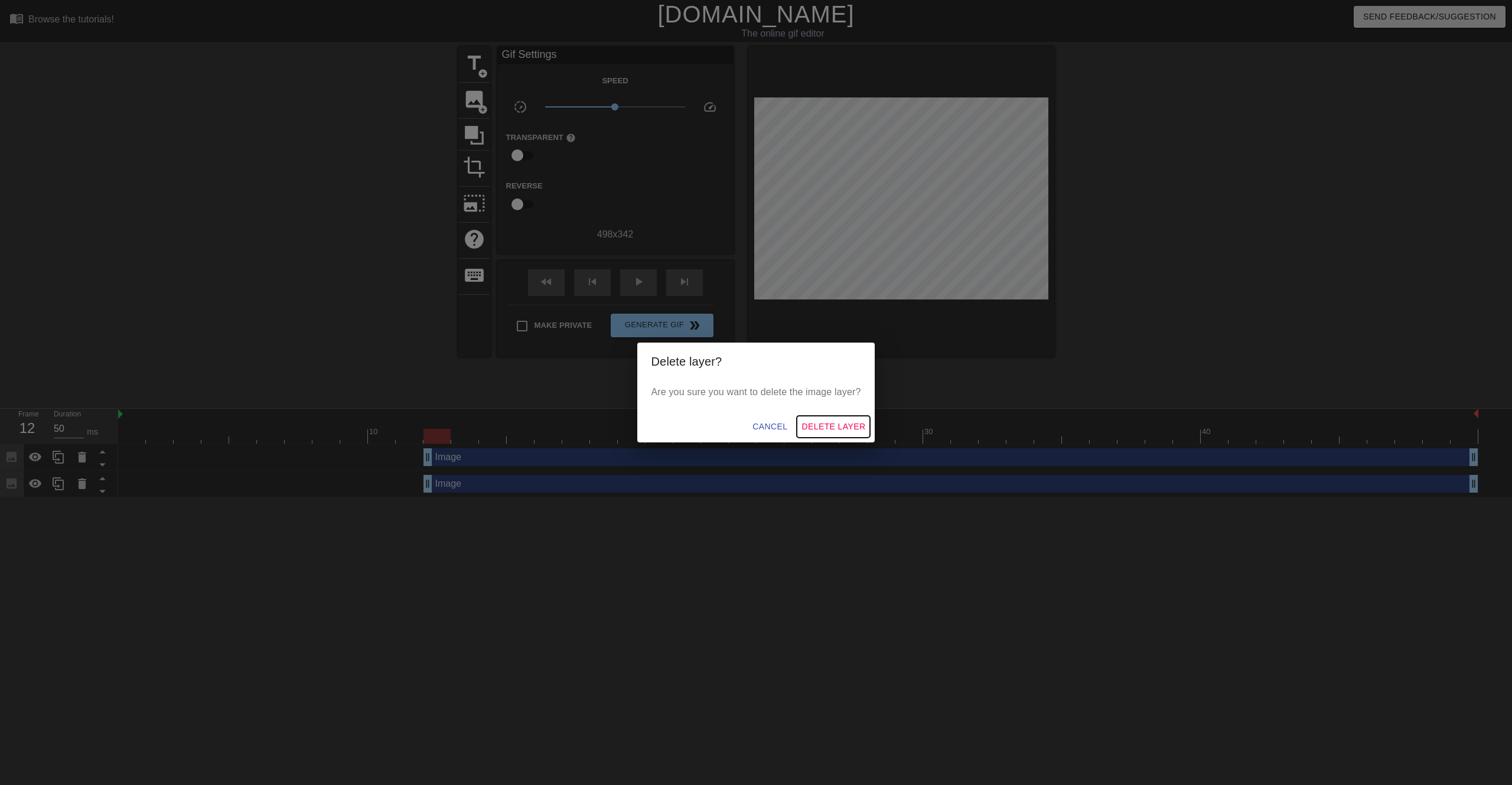
click at [838, 425] on span "Delete Layer" at bounding box center [834, 427] width 64 height 15
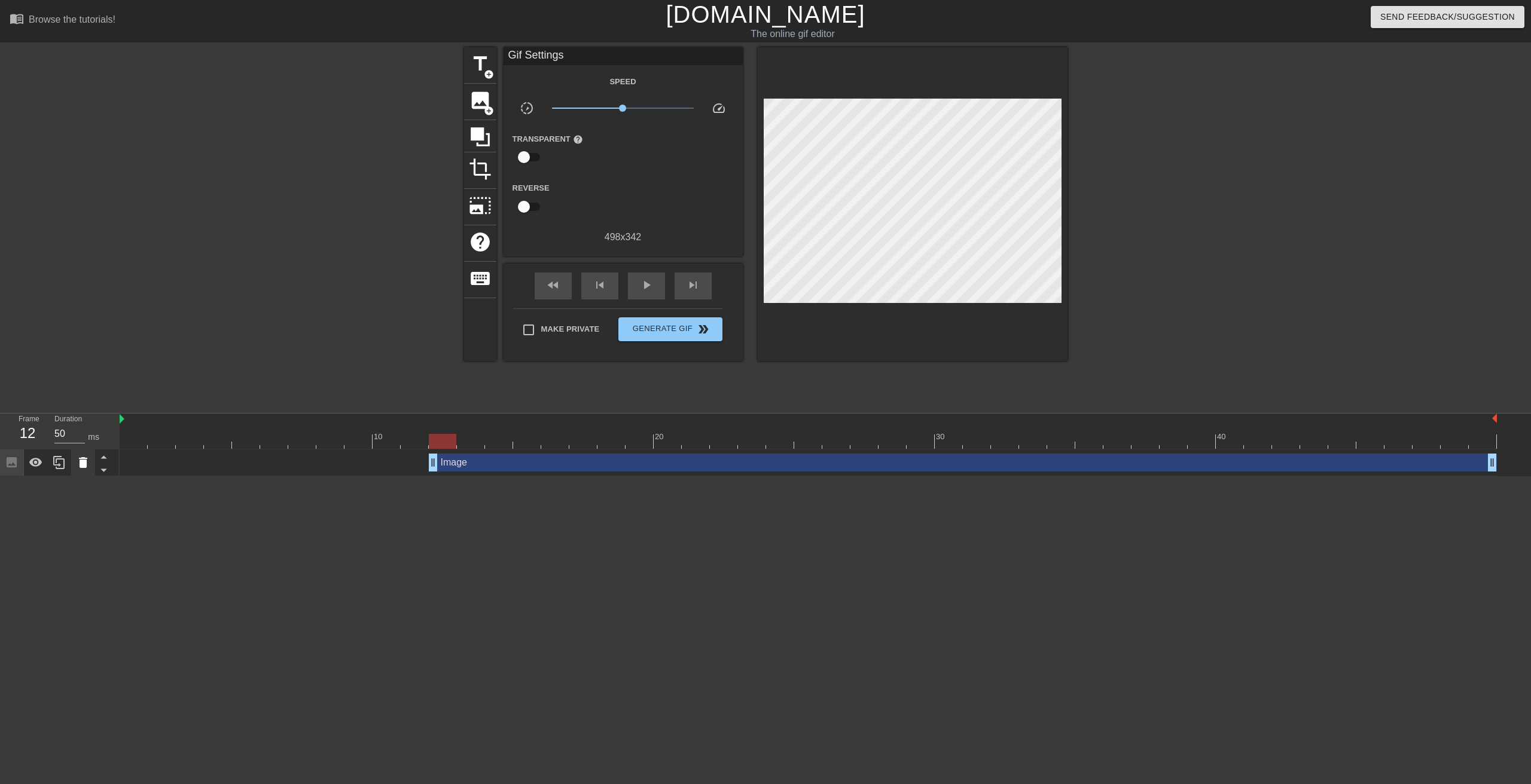
click at [81, 461] on icon at bounding box center [83, 463] width 8 height 11
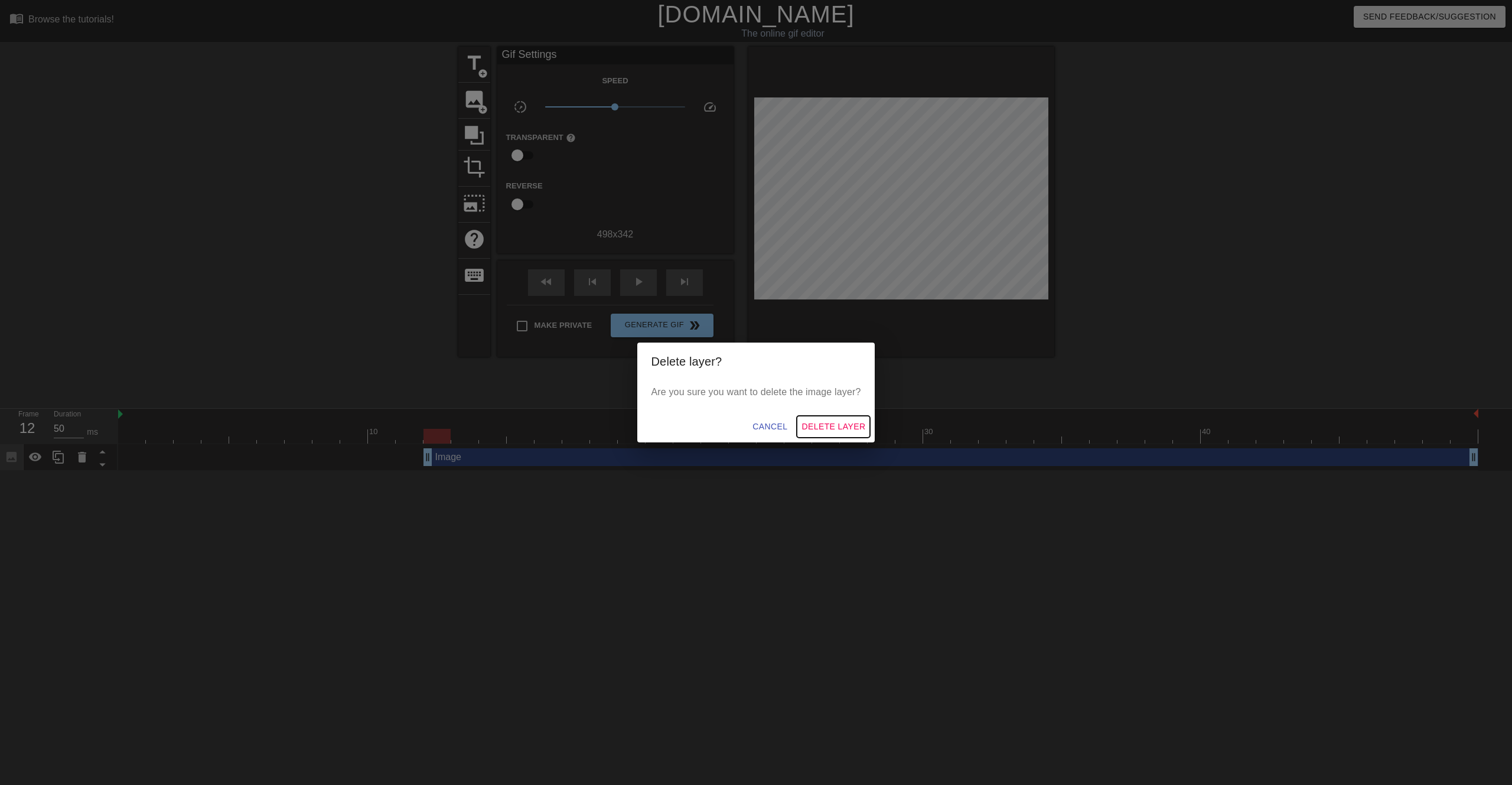
click at [823, 430] on span "Delete Layer" at bounding box center [834, 427] width 64 height 15
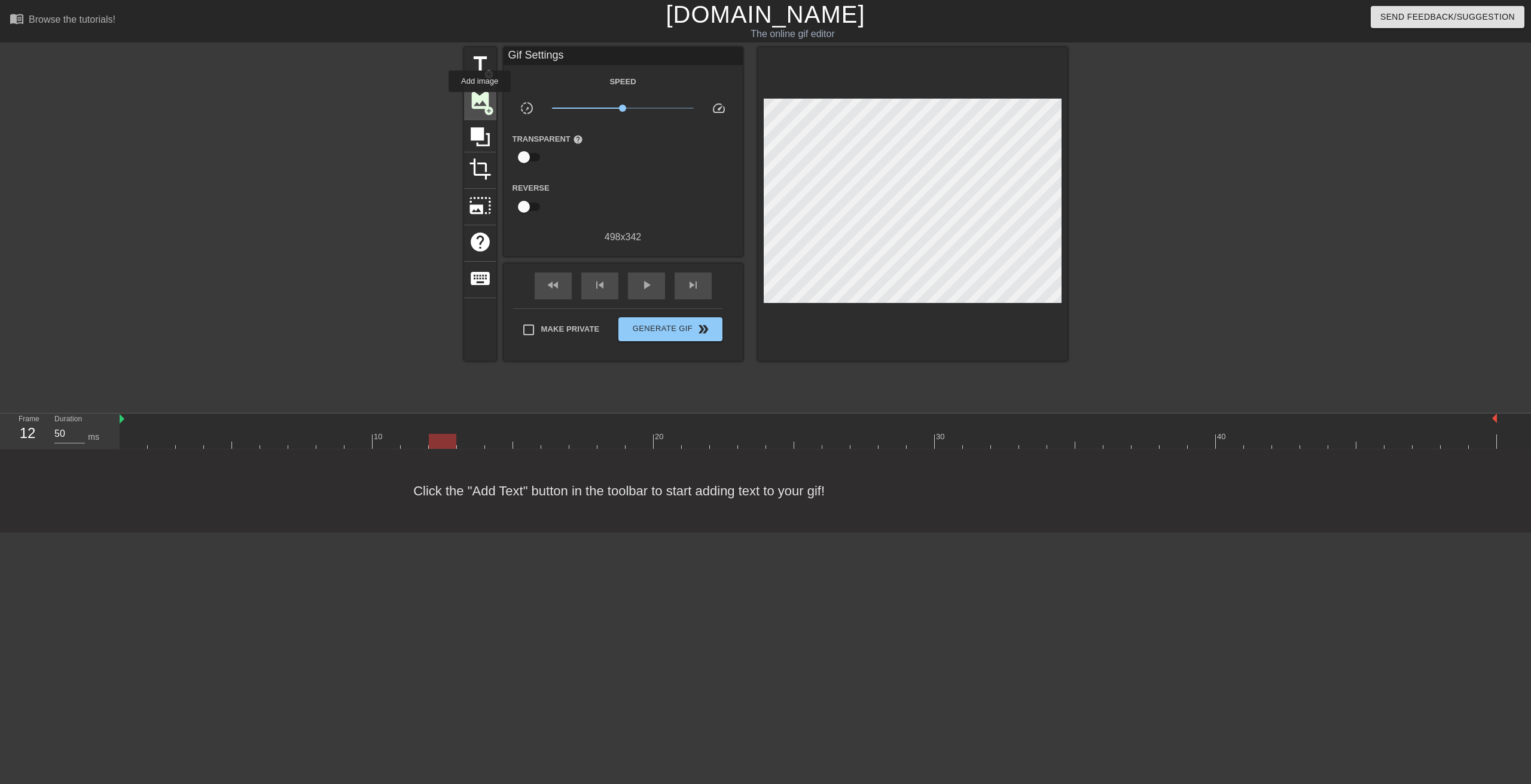
click at [478, 100] on span "image" at bounding box center [480, 100] width 23 height 23
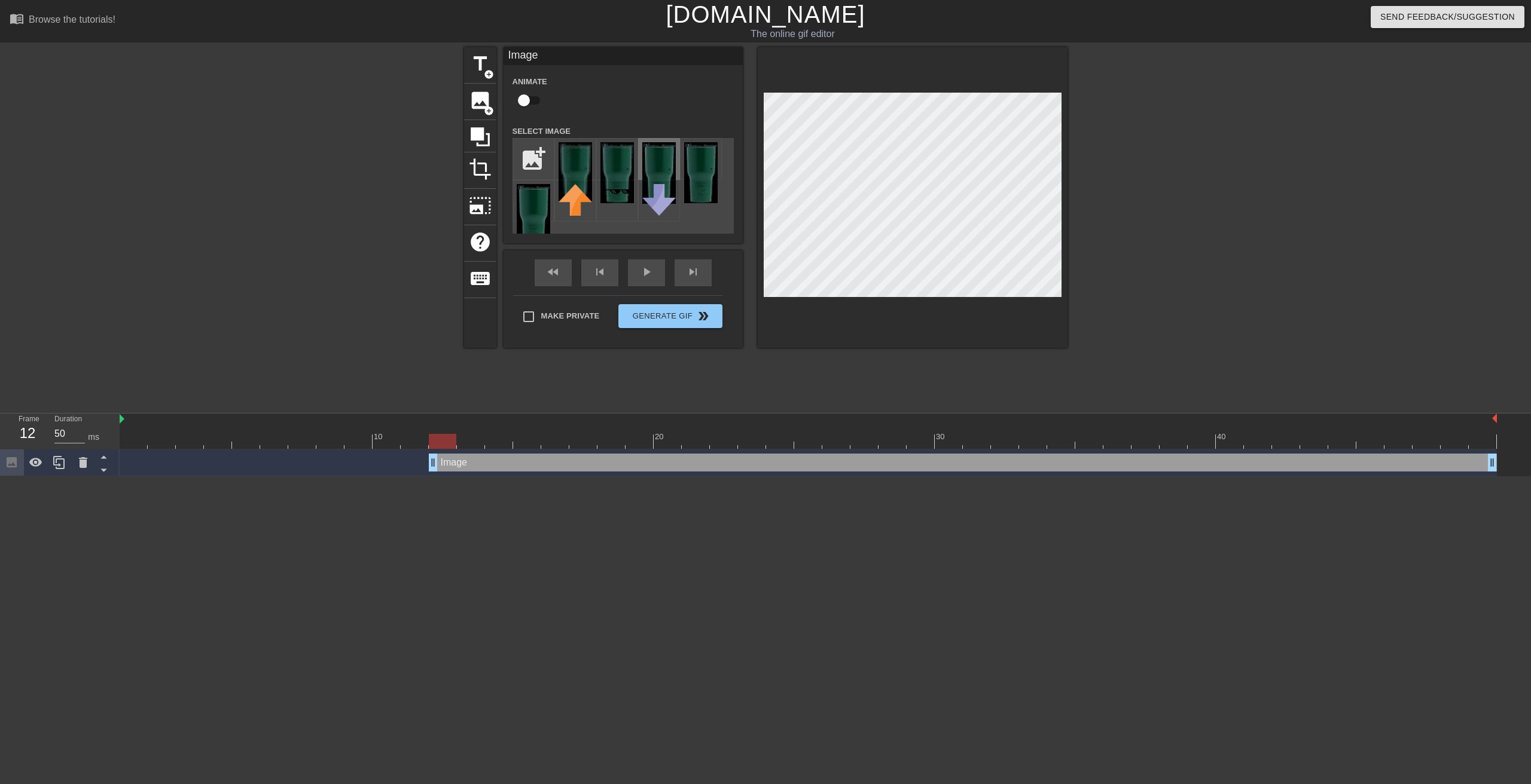
click at [670, 167] on img at bounding box center [659, 173] width 34 height 62
click at [666, 154] on img at bounding box center [659, 173] width 34 height 62
click at [672, 189] on img at bounding box center [659, 200] width 34 height 32
click at [655, 155] on img at bounding box center [659, 173] width 34 height 62
click at [658, 178] on img at bounding box center [659, 173] width 34 height 62
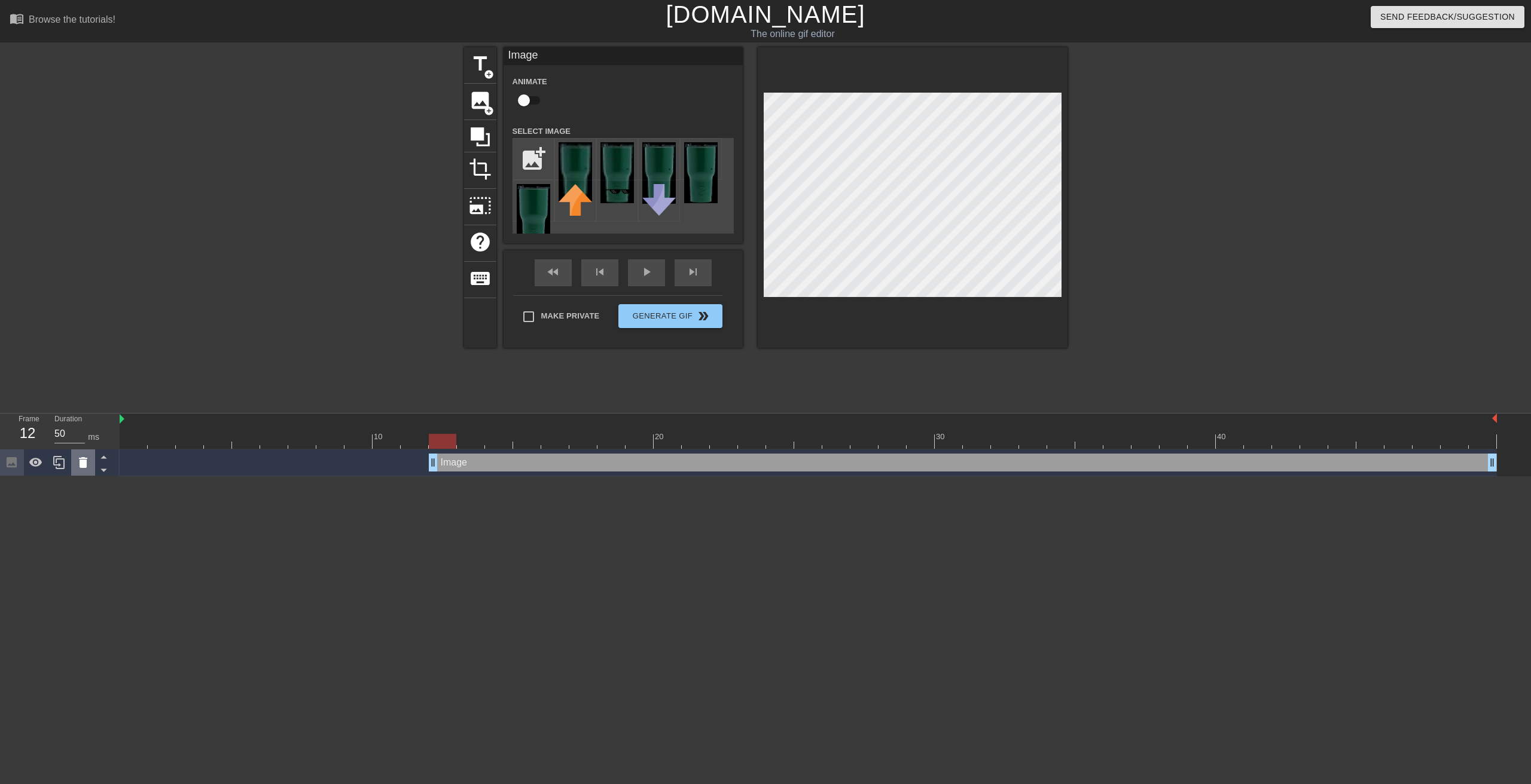
click at [79, 462] on icon at bounding box center [83, 462] width 14 height 14
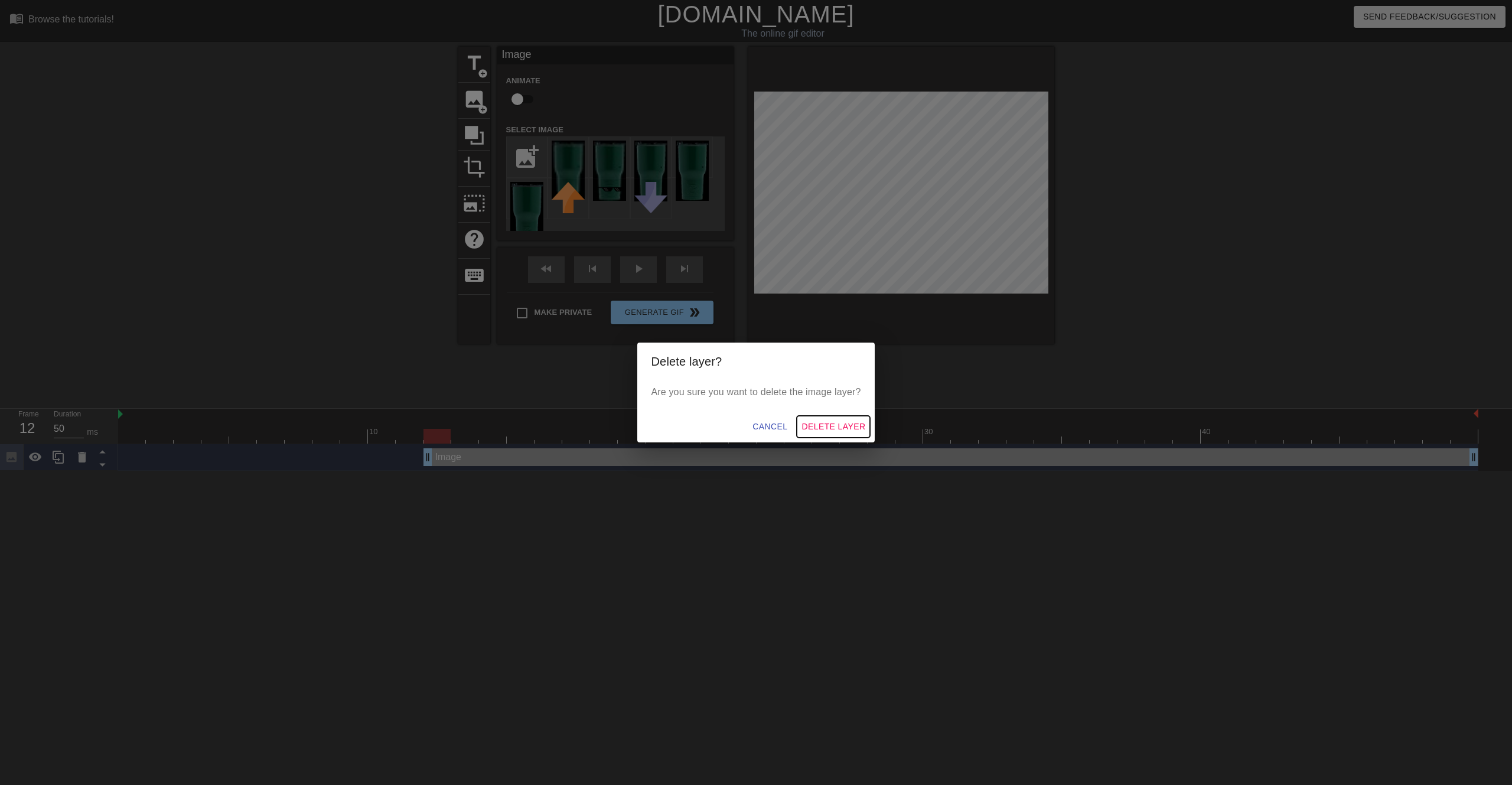
click at [842, 428] on span "Delete Layer" at bounding box center [834, 427] width 64 height 15
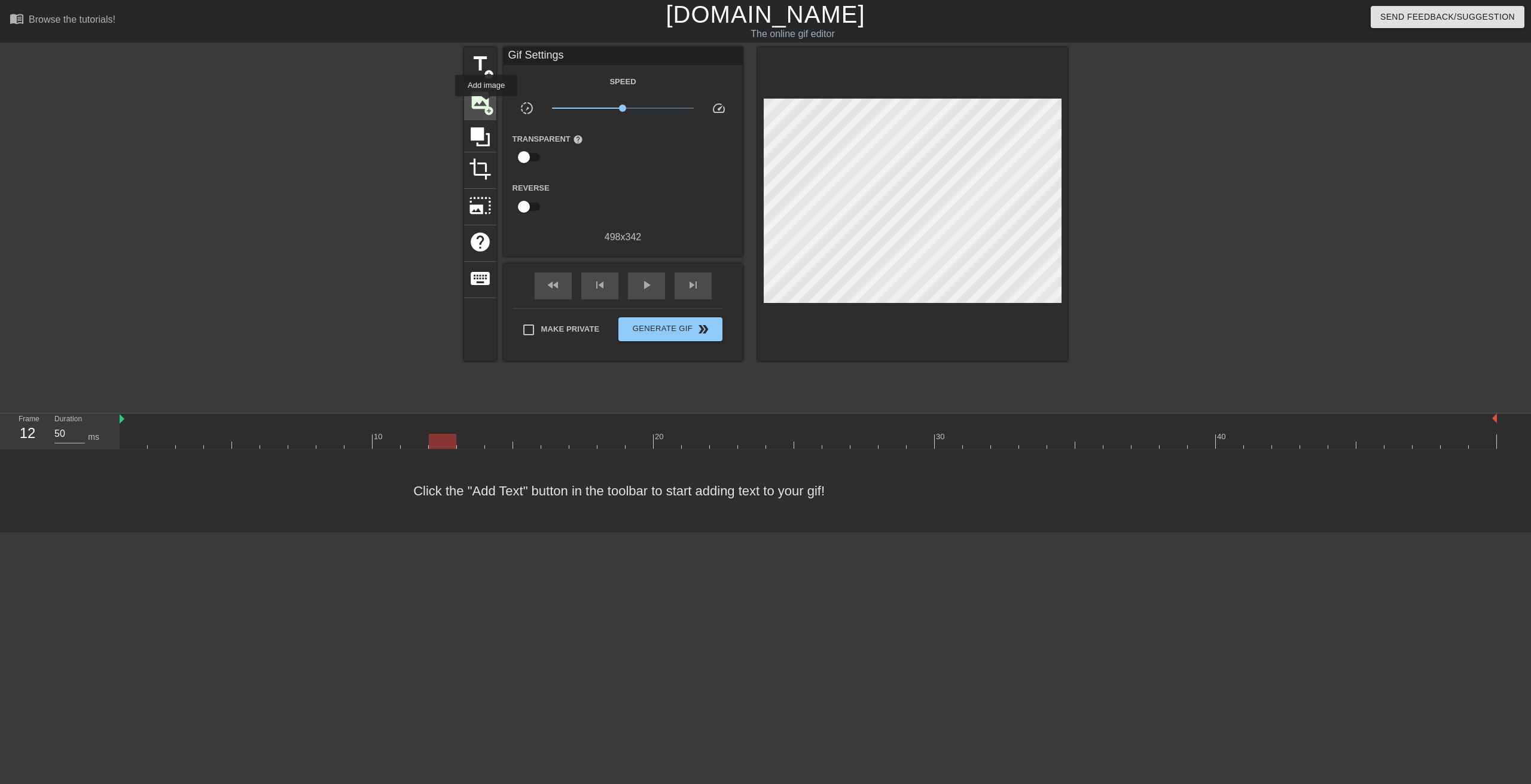
click at [484, 106] on span "add_circle" at bounding box center [489, 110] width 10 height 10
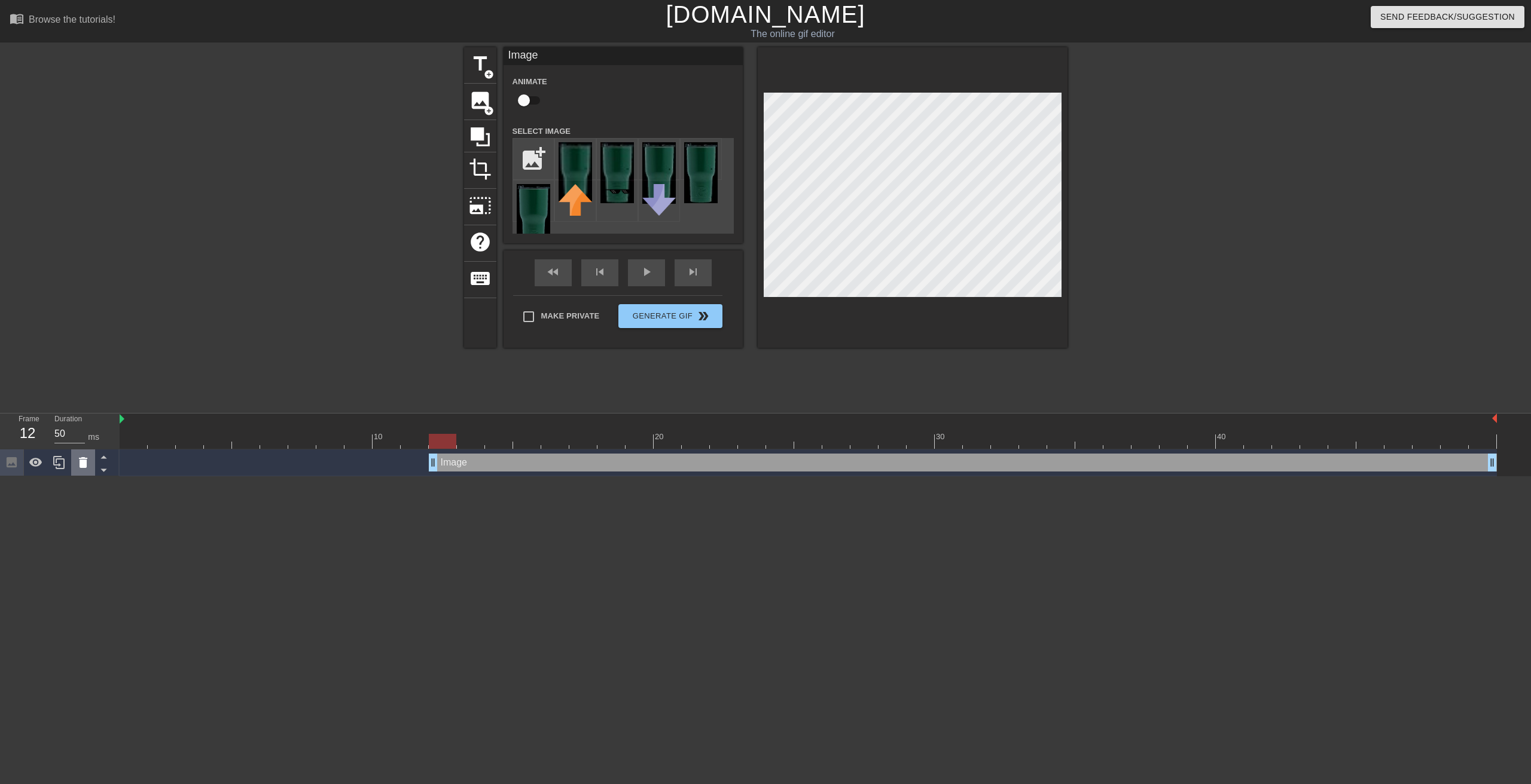
click at [86, 462] on icon at bounding box center [83, 463] width 8 height 11
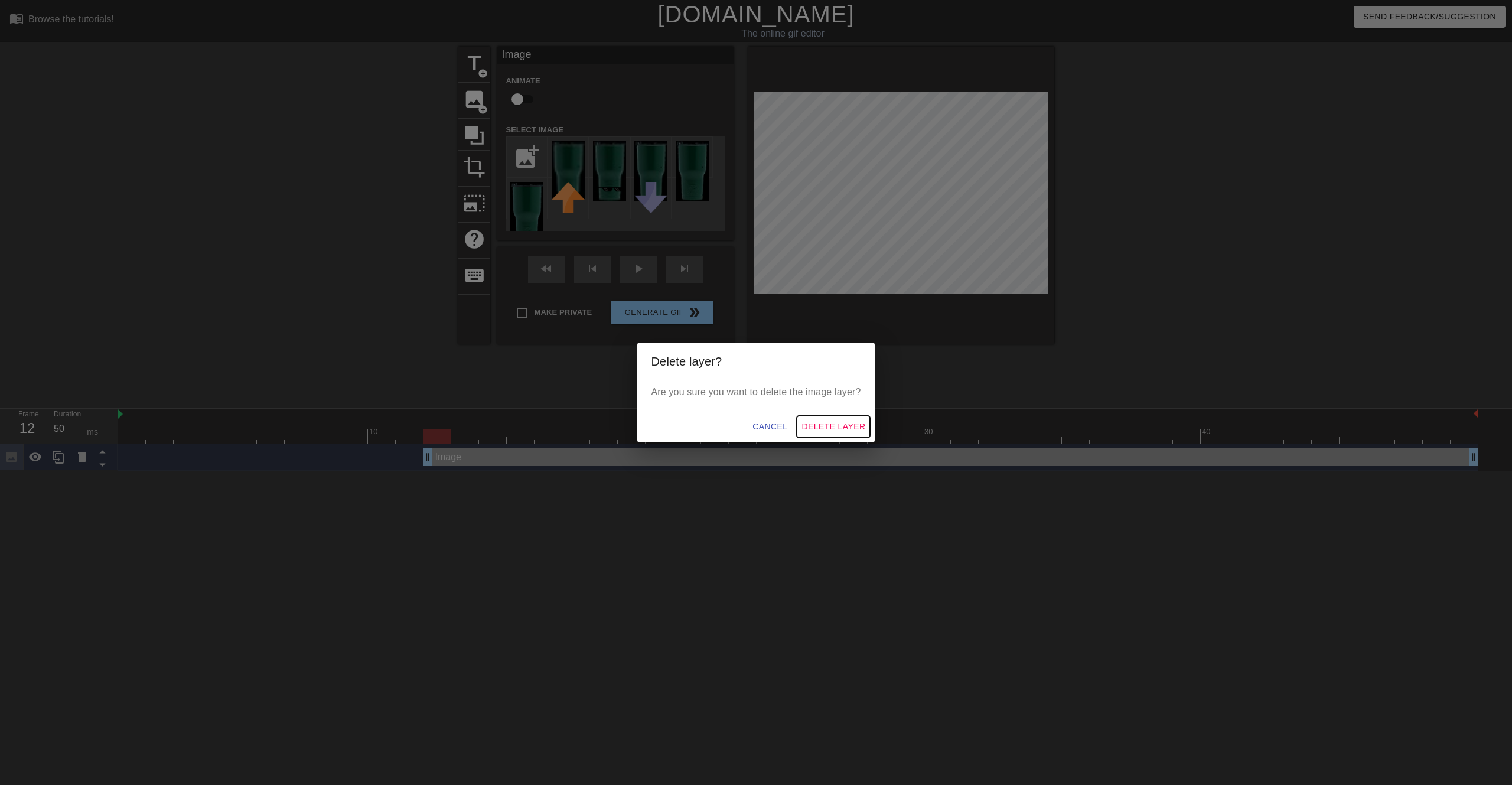
click at [846, 417] on button "Delete Layer" at bounding box center [834, 427] width 73 height 22
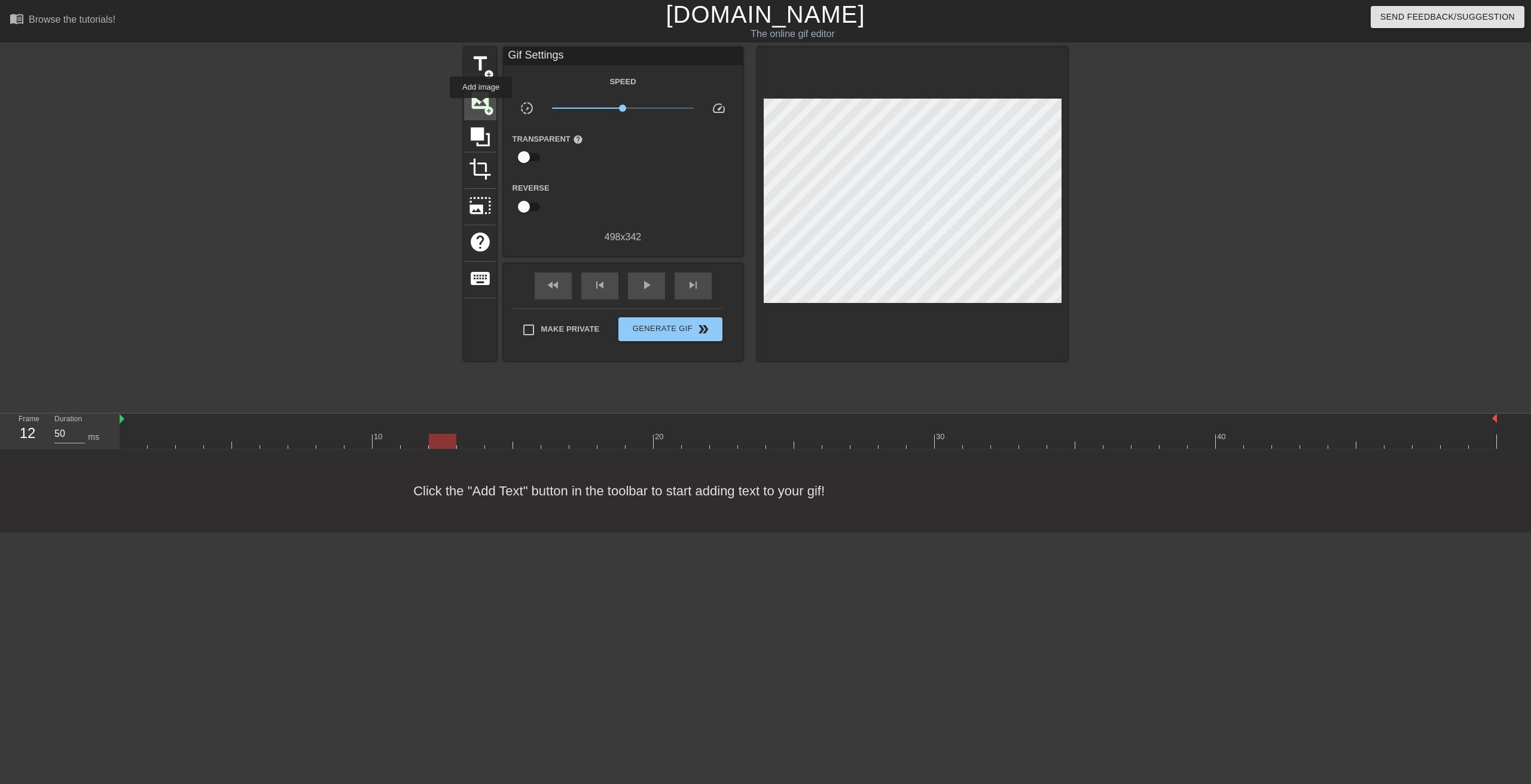
click at [481, 106] on span "image" at bounding box center [480, 100] width 23 height 23
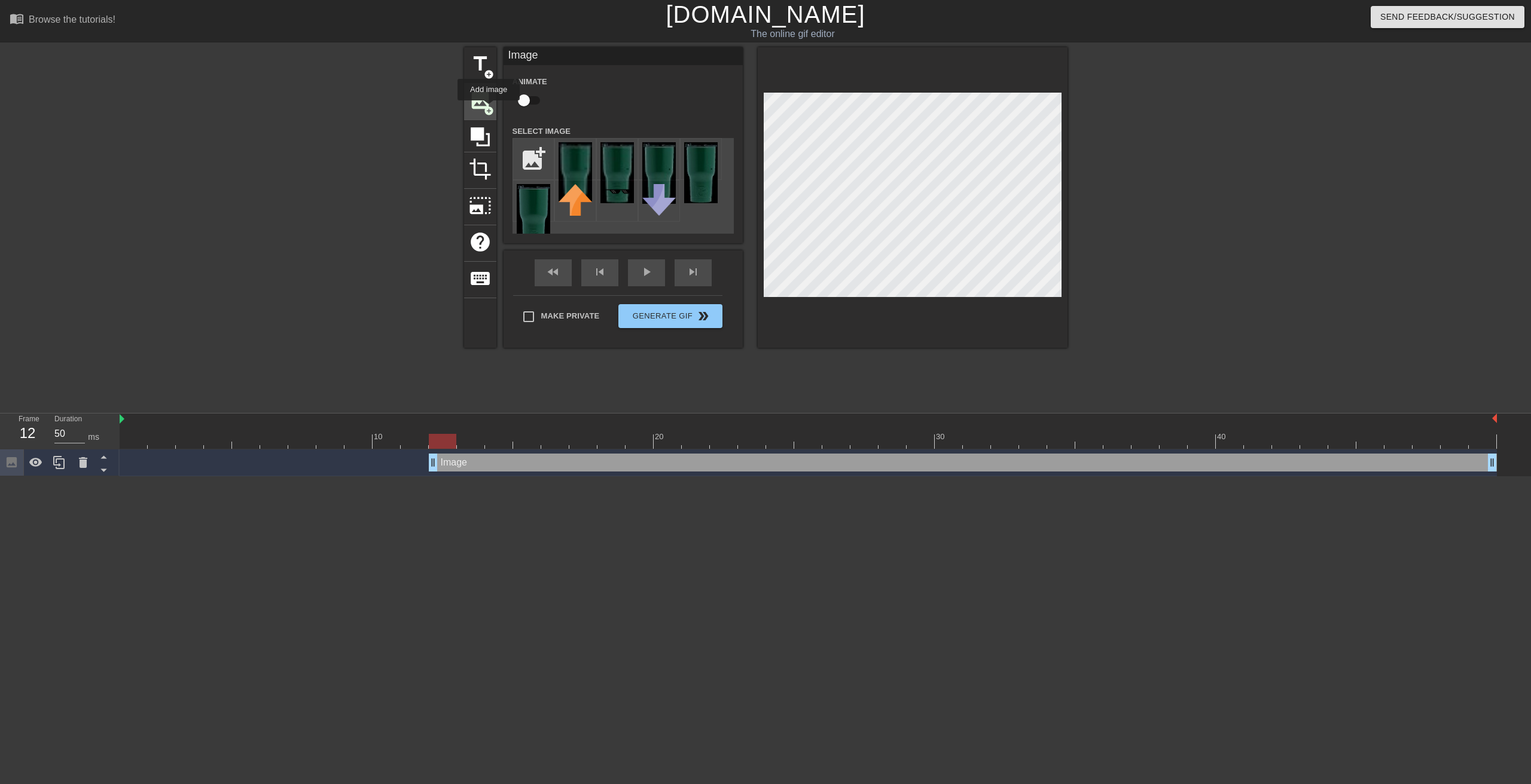
click at [489, 109] on span "add_circle" at bounding box center [489, 110] width 10 height 10
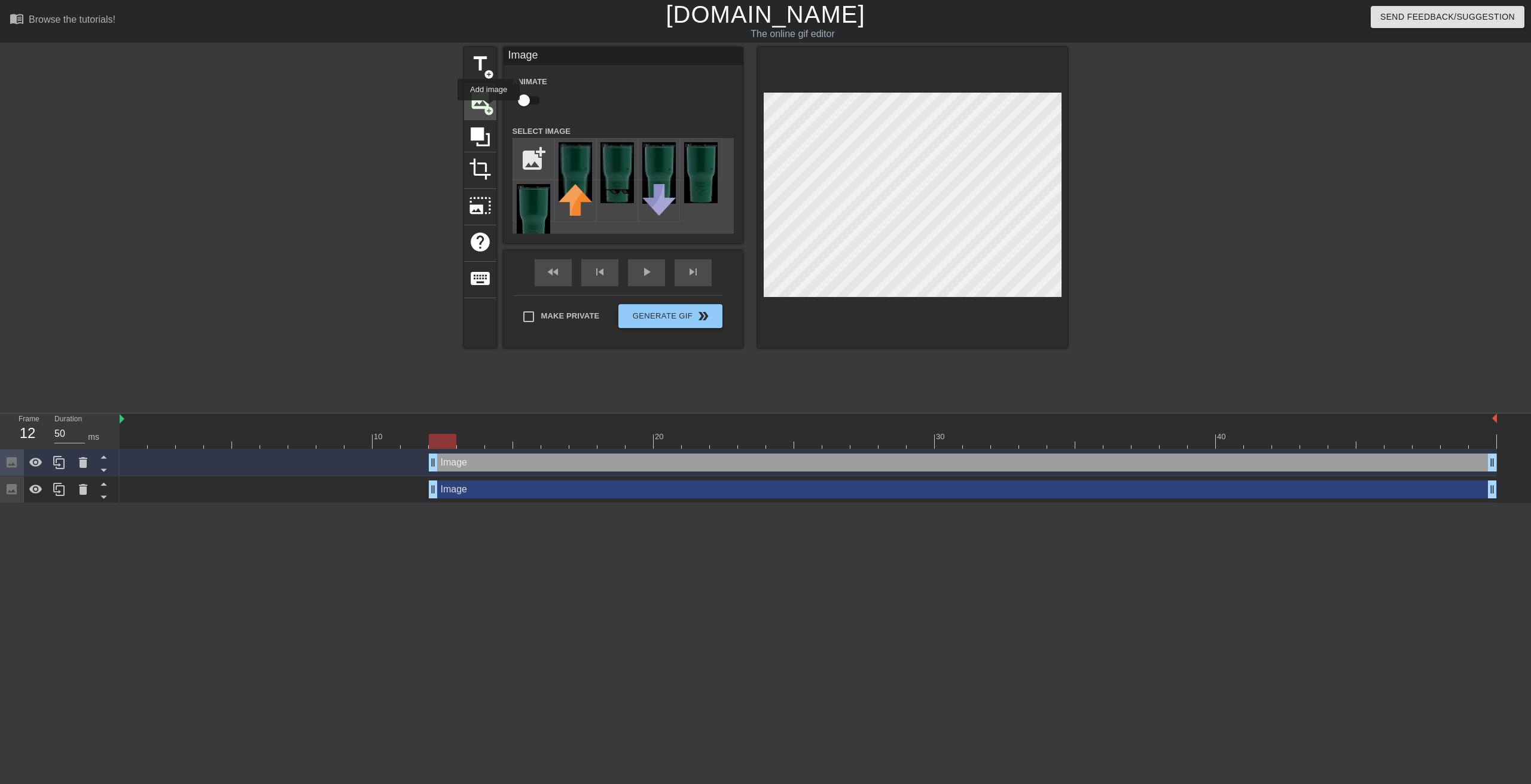
click at [489, 109] on span "add_circle" at bounding box center [489, 110] width 10 height 10
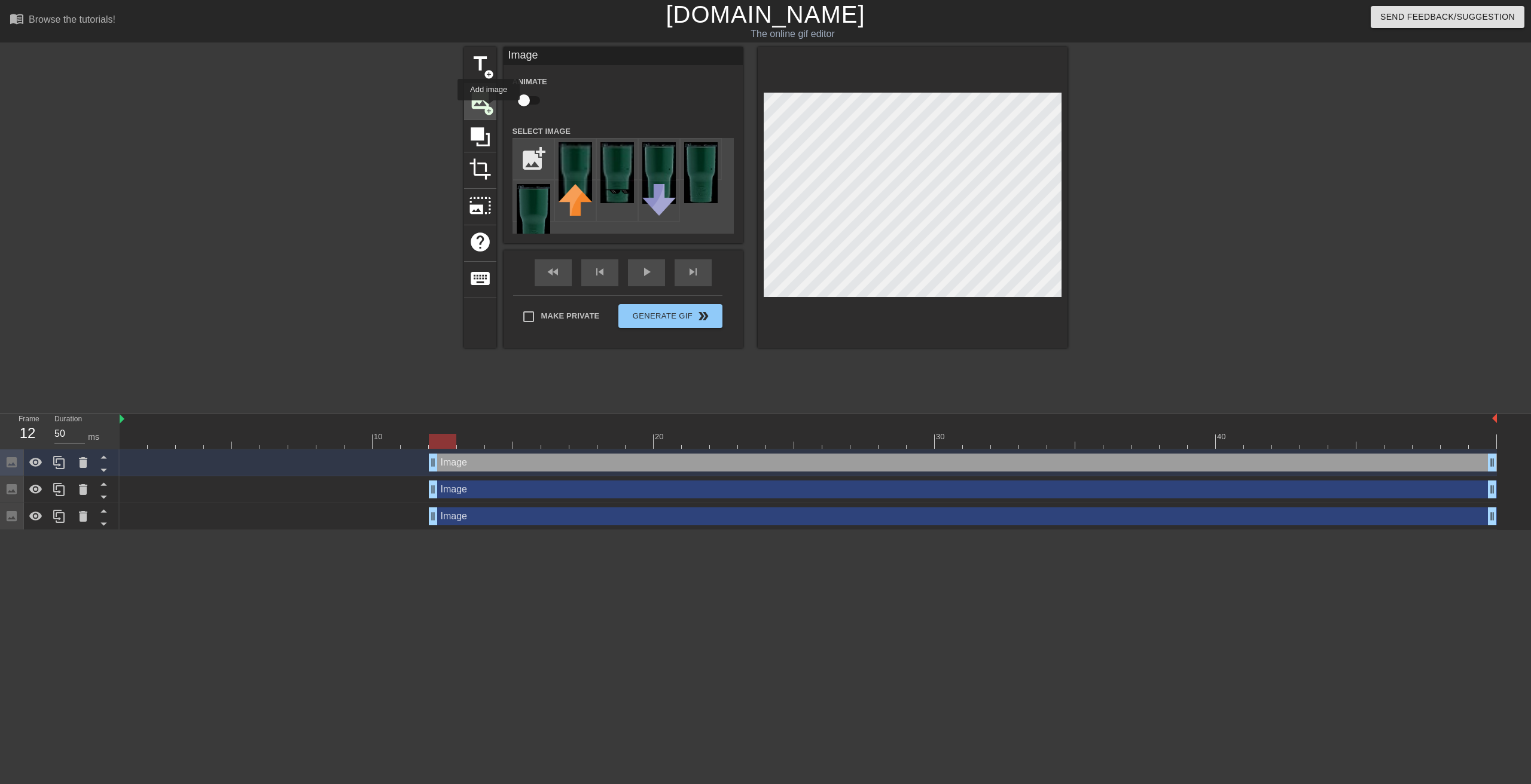
click at [489, 109] on span "add_circle" at bounding box center [489, 110] width 10 height 10
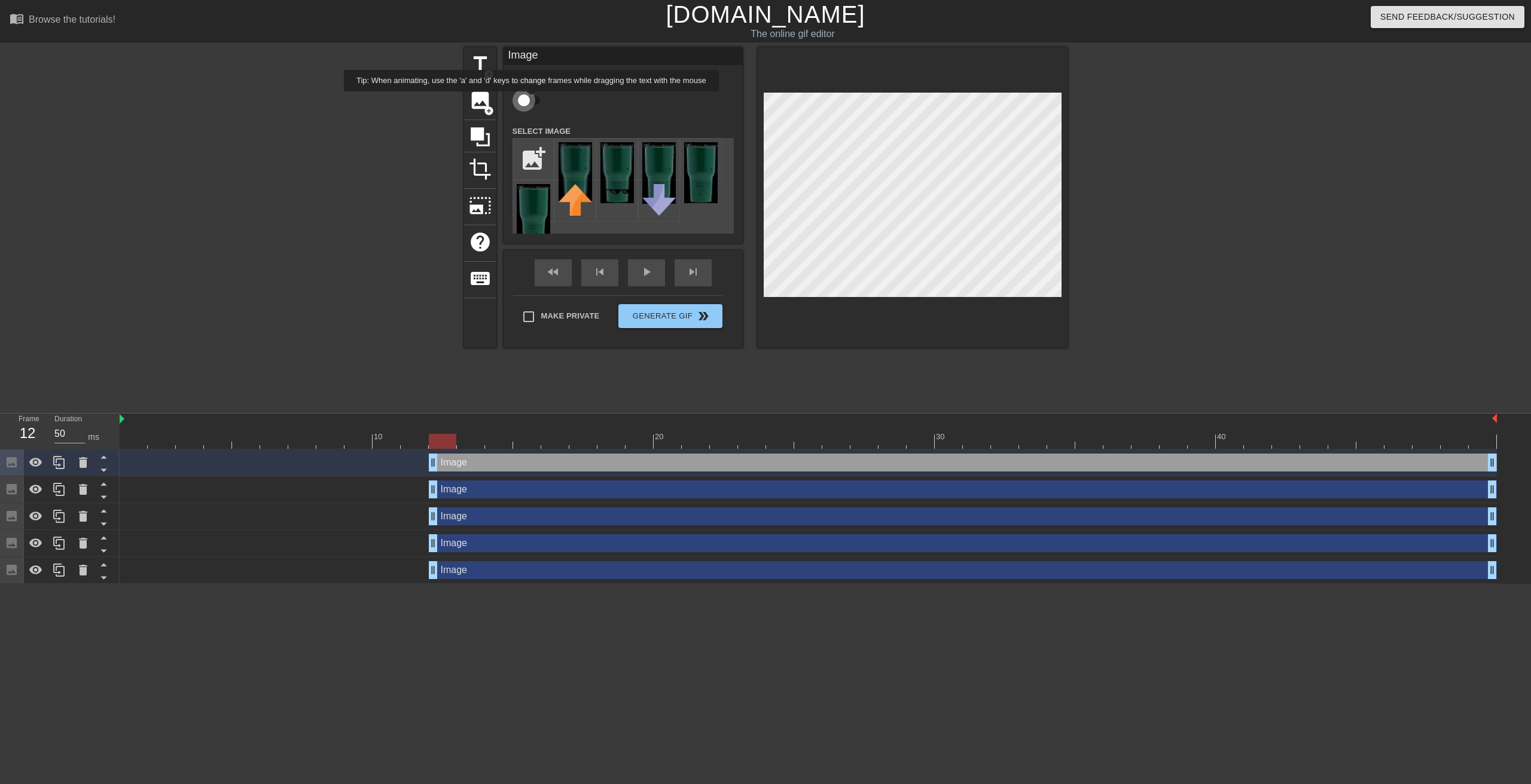
click at [532, 100] on input "checkbox" at bounding box center [524, 100] width 68 height 23
click at [527, 102] on input "checkbox" at bounding box center [535, 100] width 68 height 23
checkbox input "false"
click at [710, 199] on img at bounding box center [701, 172] width 34 height 61
click at [81, 464] on icon at bounding box center [83, 463] width 8 height 11
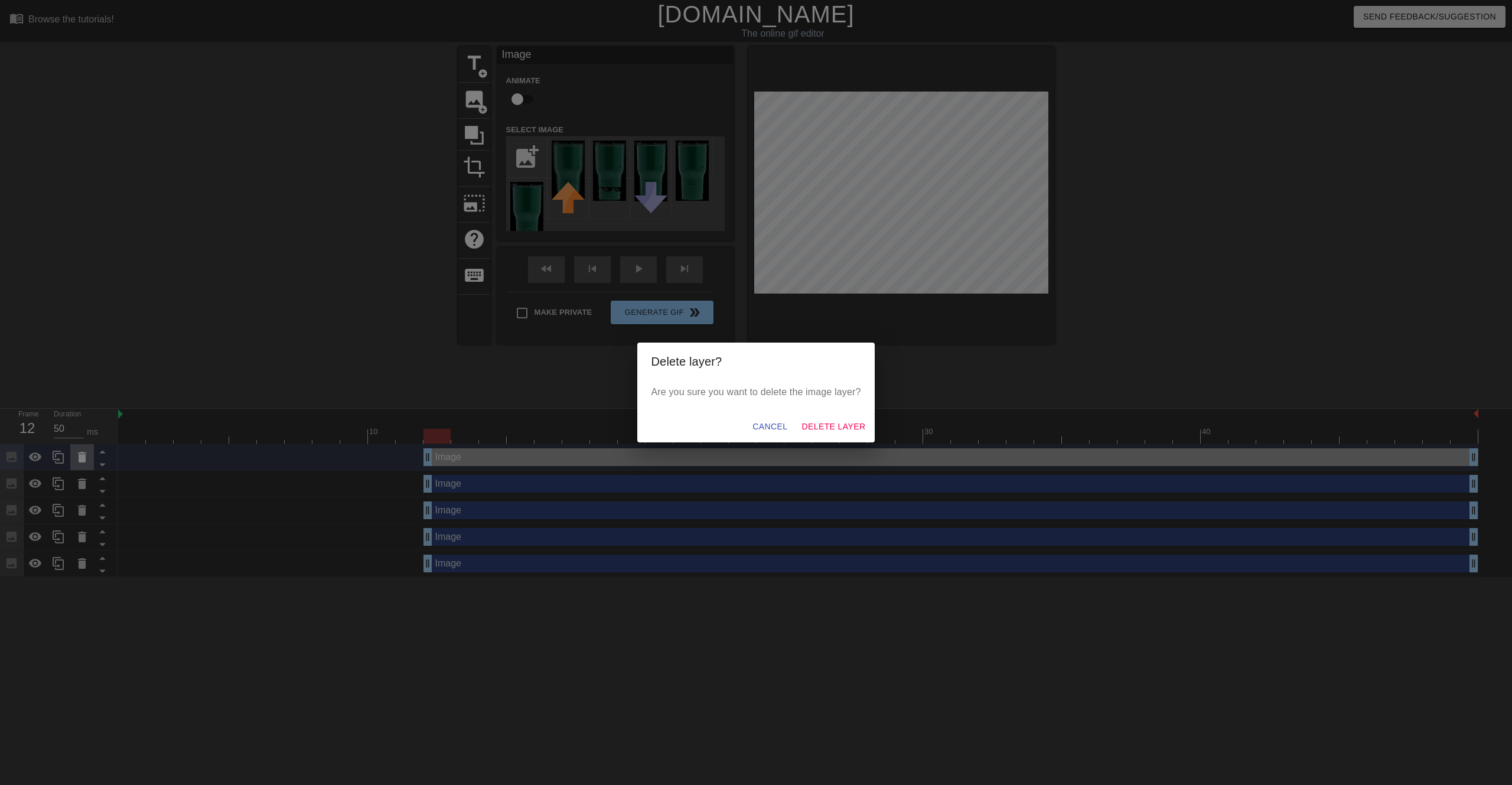
click at [80, 459] on div "Delete layer? Are you sure you want to delete the image layer? Cancel Delete La…" at bounding box center [756, 392] width 1512 height 785
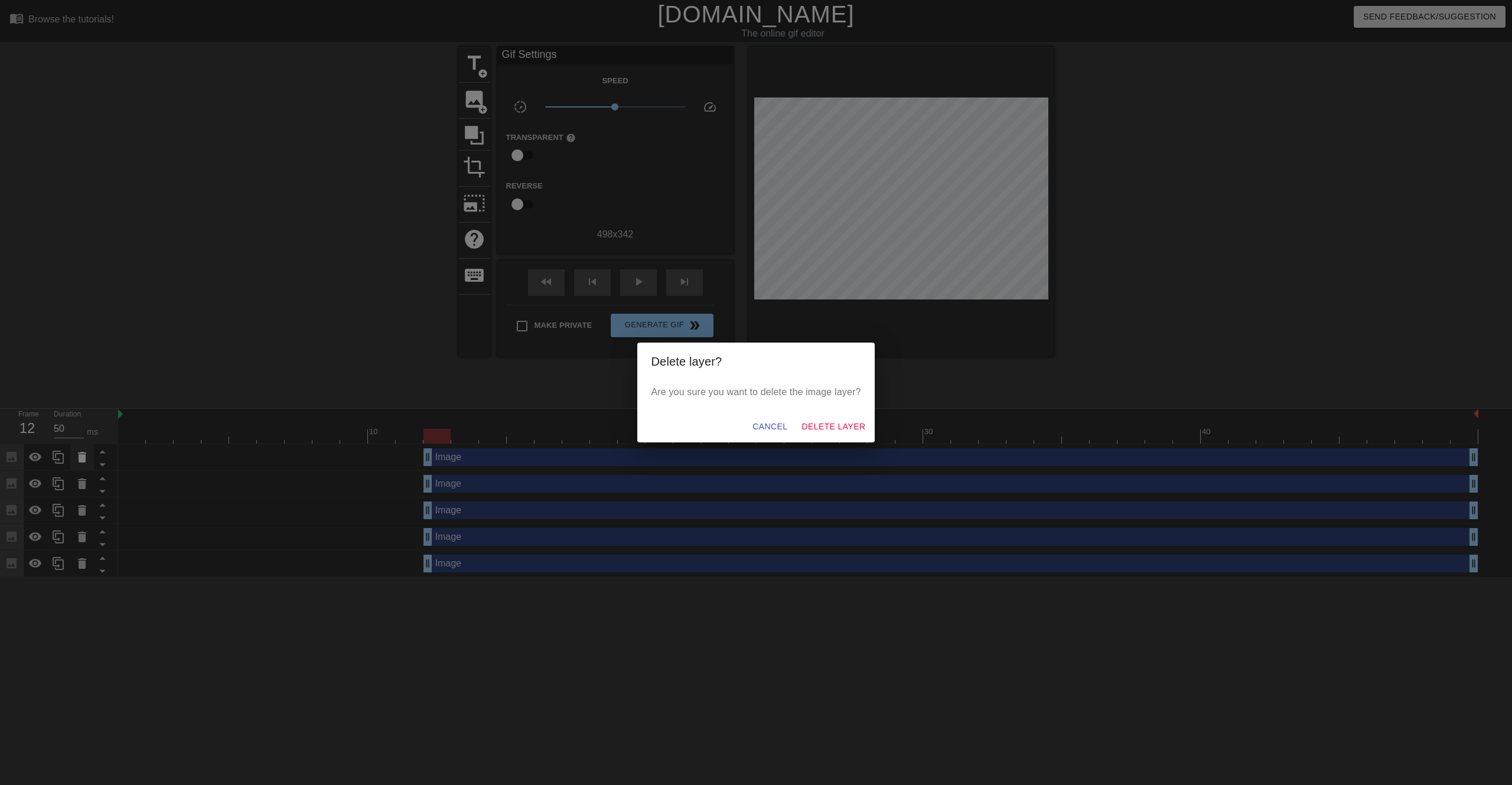
click at [80, 459] on div "Delete layer? Are you sure you want to delete the image layer? Cancel Delete La…" at bounding box center [756, 392] width 1512 height 785
click at [830, 425] on span "Delete Layer" at bounding box center [834, 427] width 64 height 15
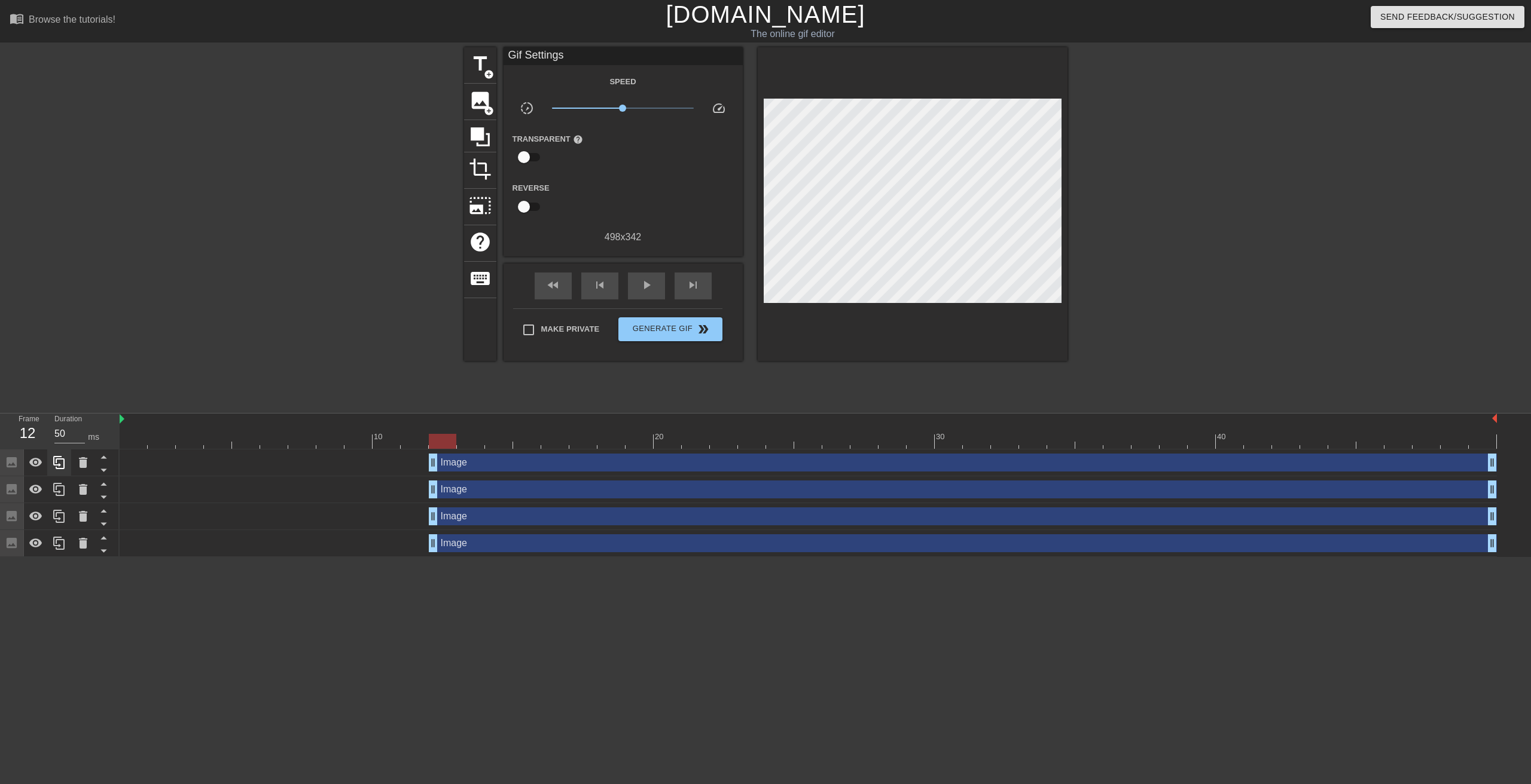
click at [71, 466] on div at bounding box center [59, 462] width 24 height 26
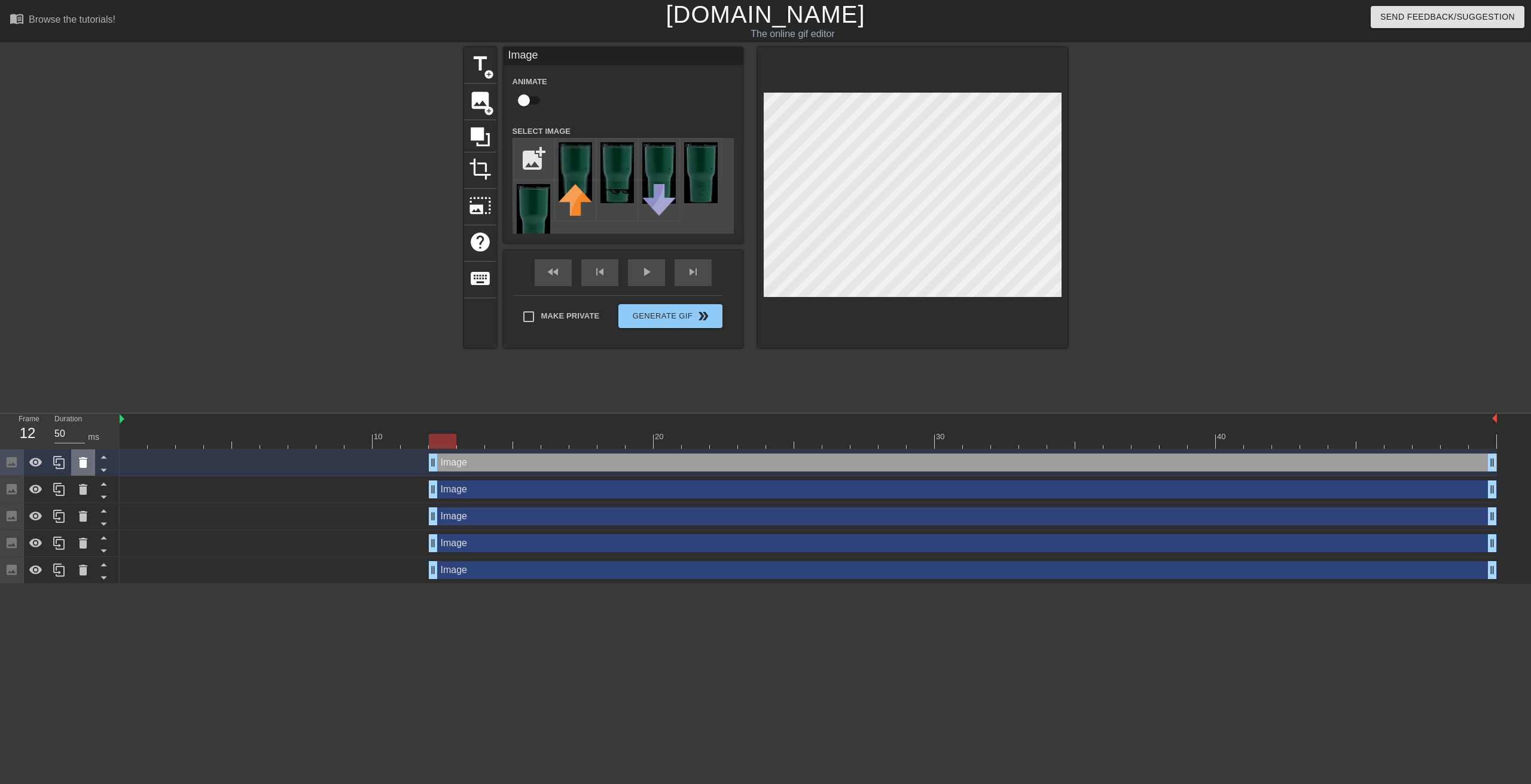
click at [88, 467] on icon at bounding box center [83, 462] width 14 height 14
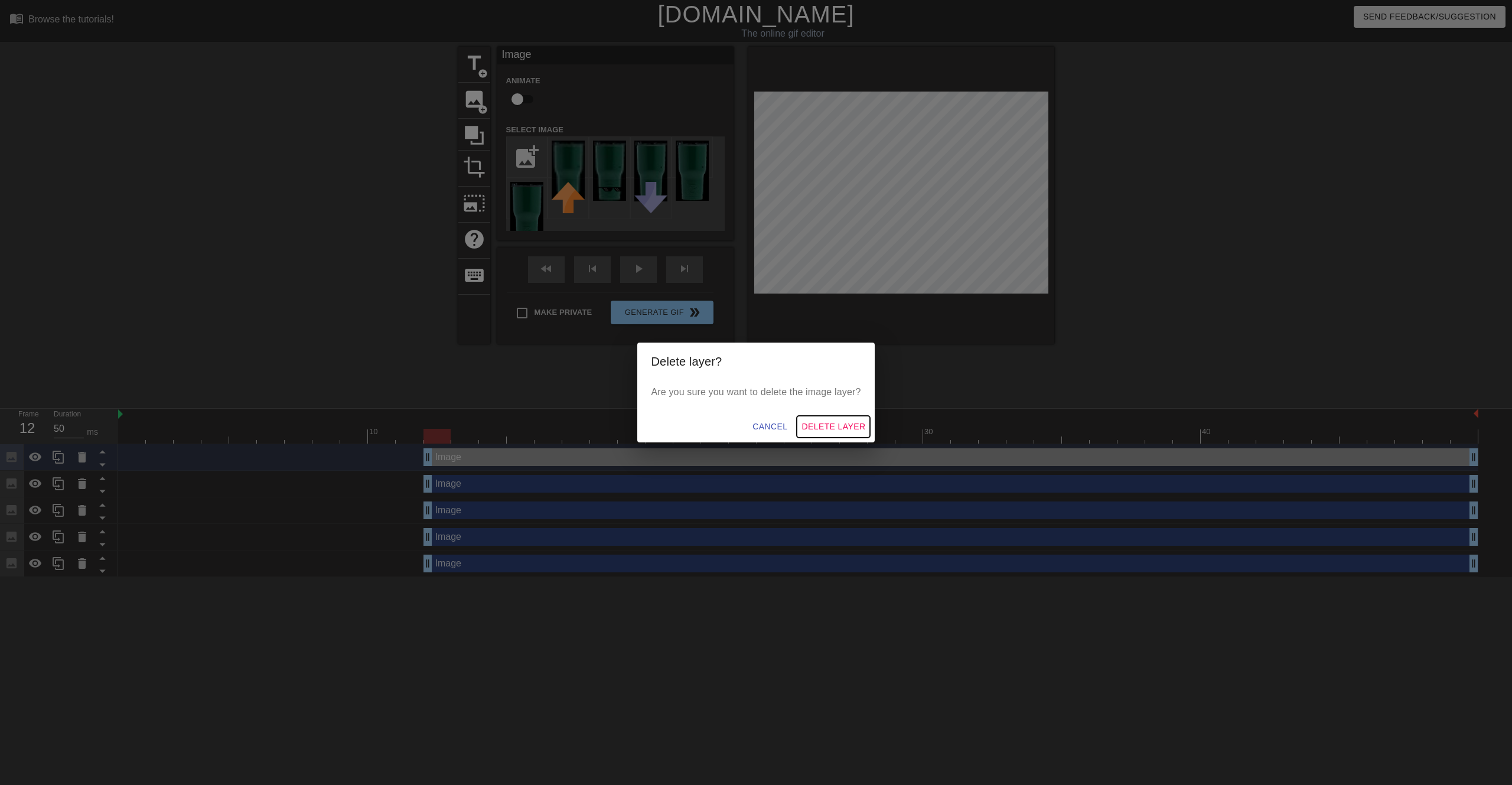
click at [832, 425] on span "Delete Layer" at bounding box center [834, 427] width 64 height 15
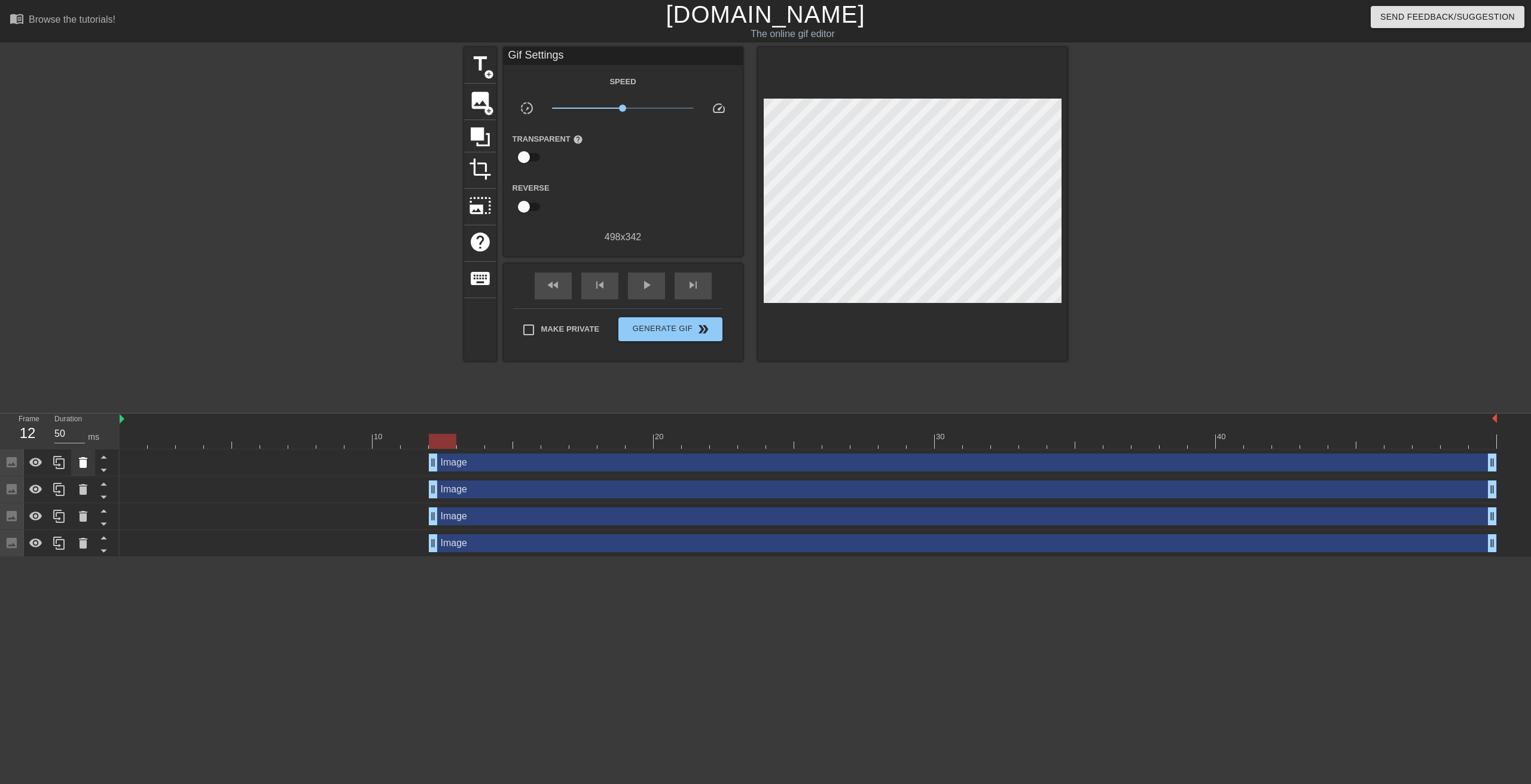
click at [84, 461] on icon at bounding box center [83, 463] width 8 height 11
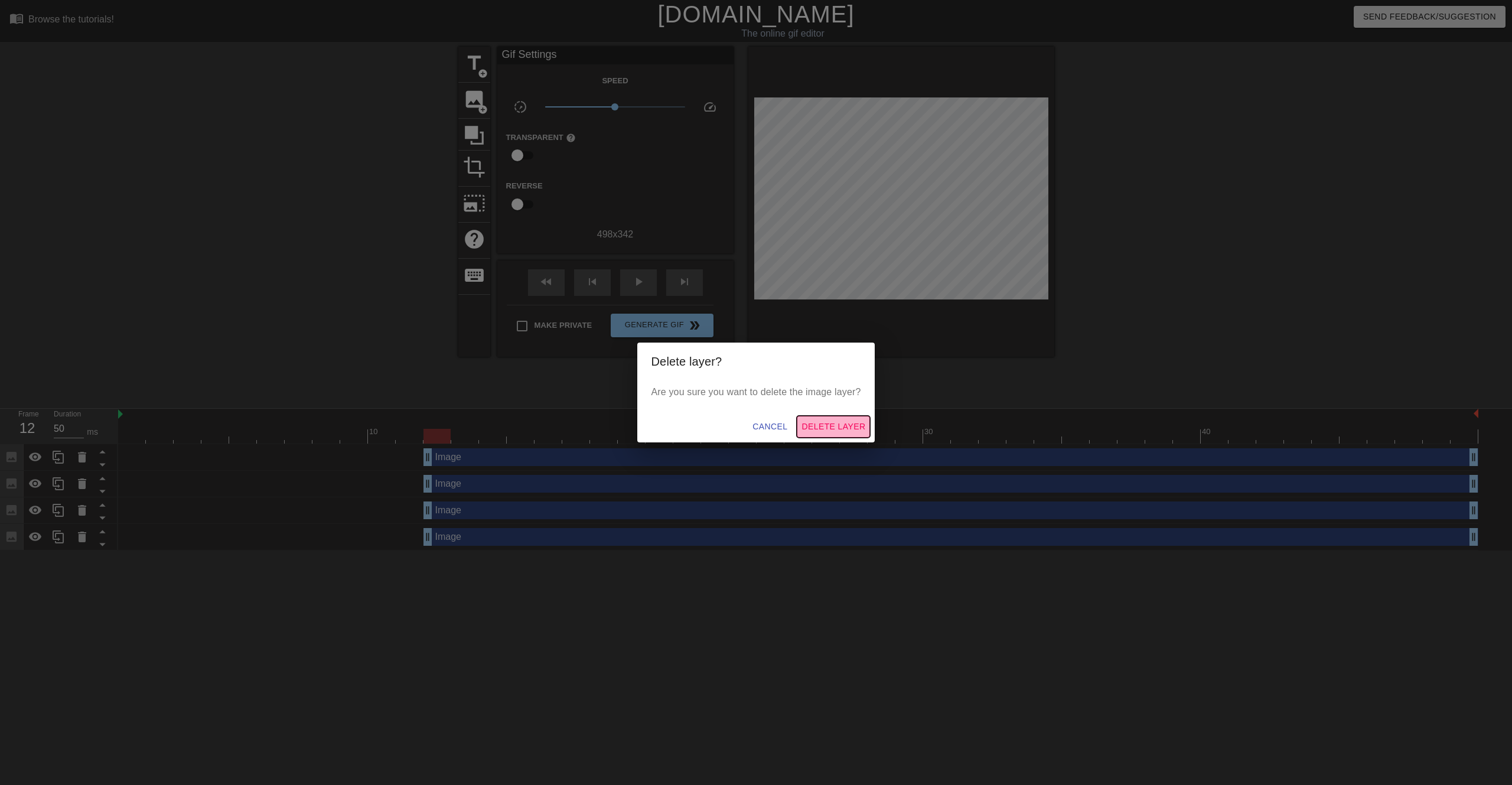
click at [846, 417] on button "Delete Layer" at bounding box center [834, 427] width 73 height 22
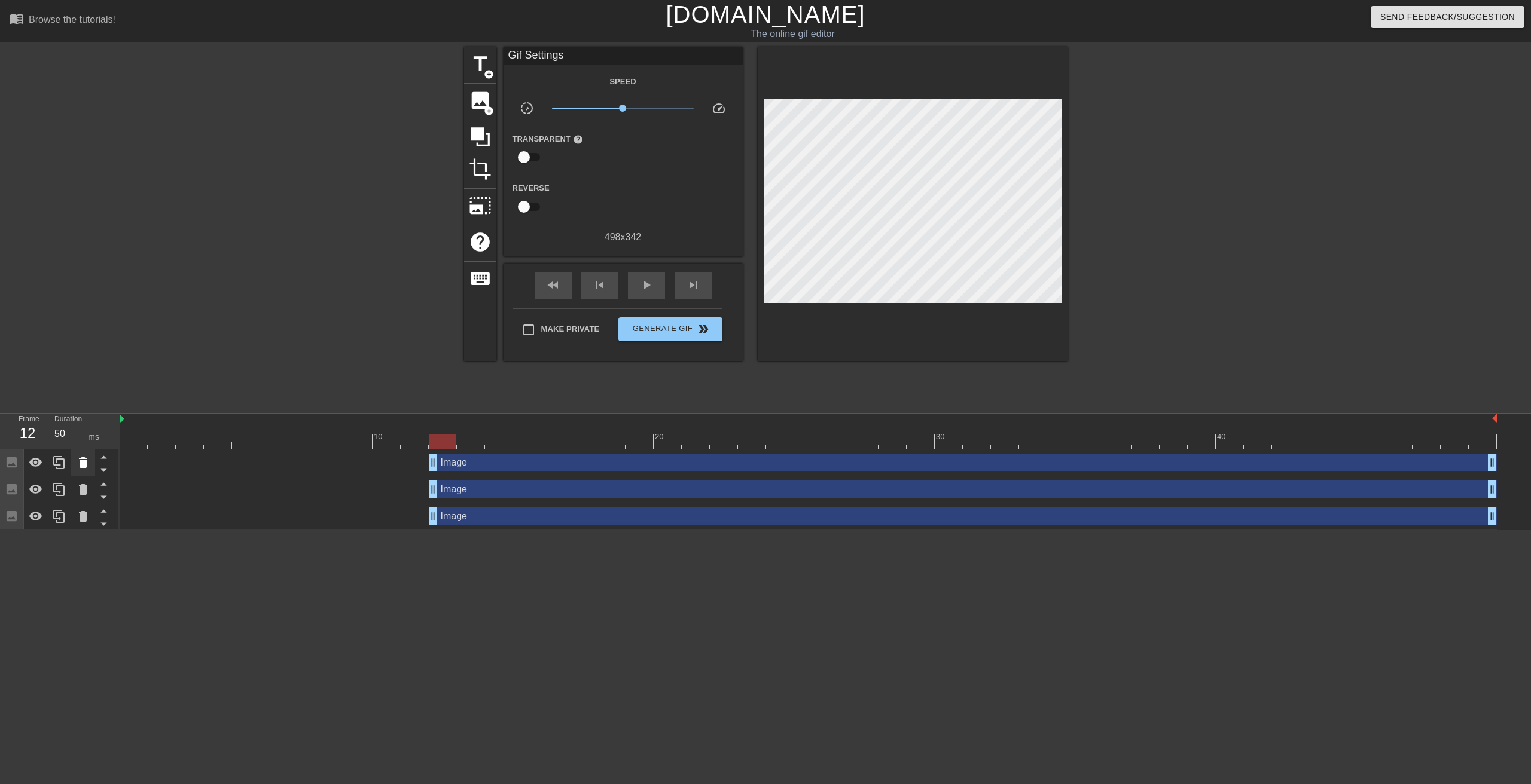
click at [82, 460] on icon at bounding box center [83, 462] width 14 height 14
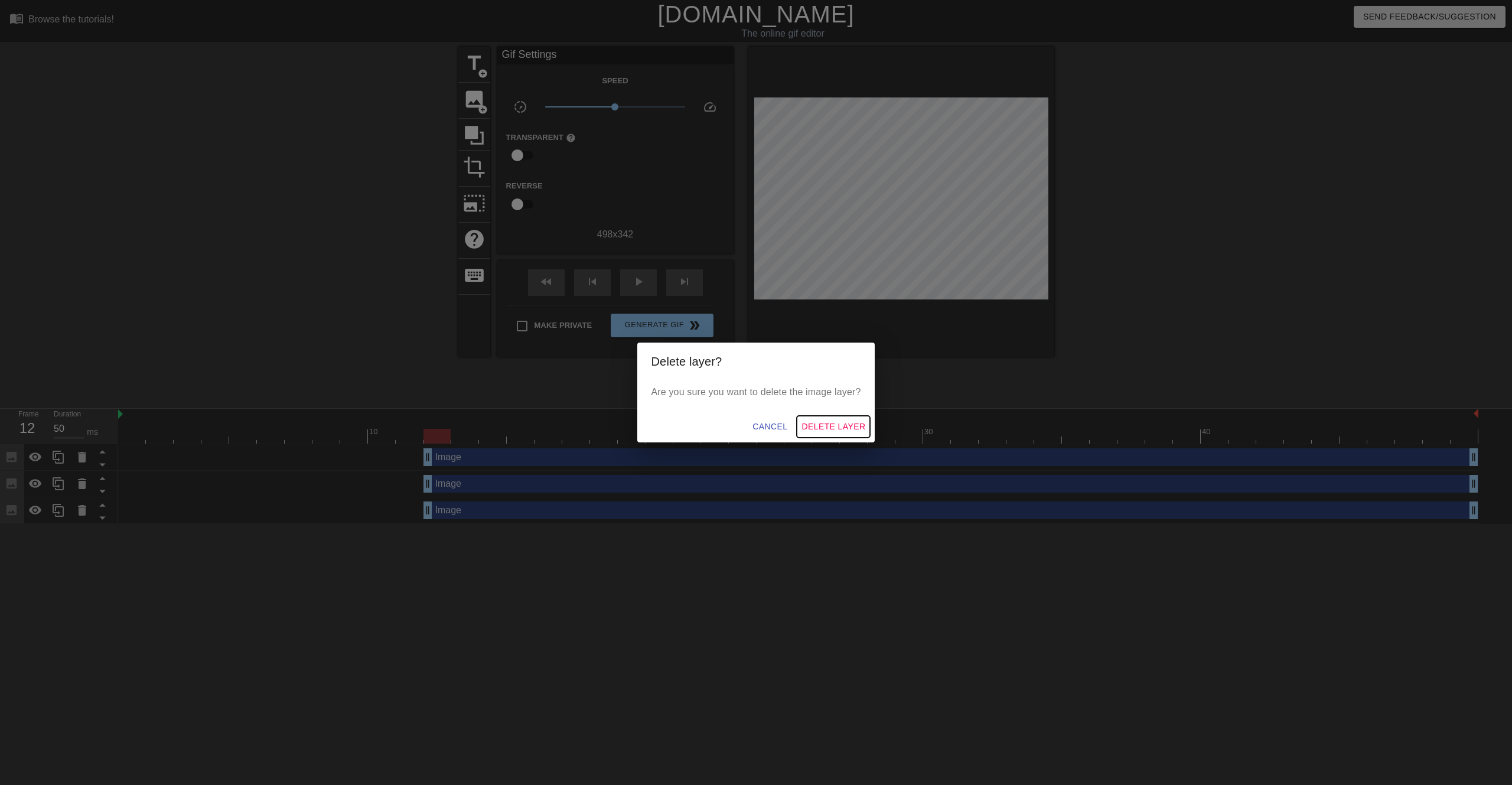
click at [822, 426] on span "Delete Layer" at bounding box center [834, 427] width 64 height 15
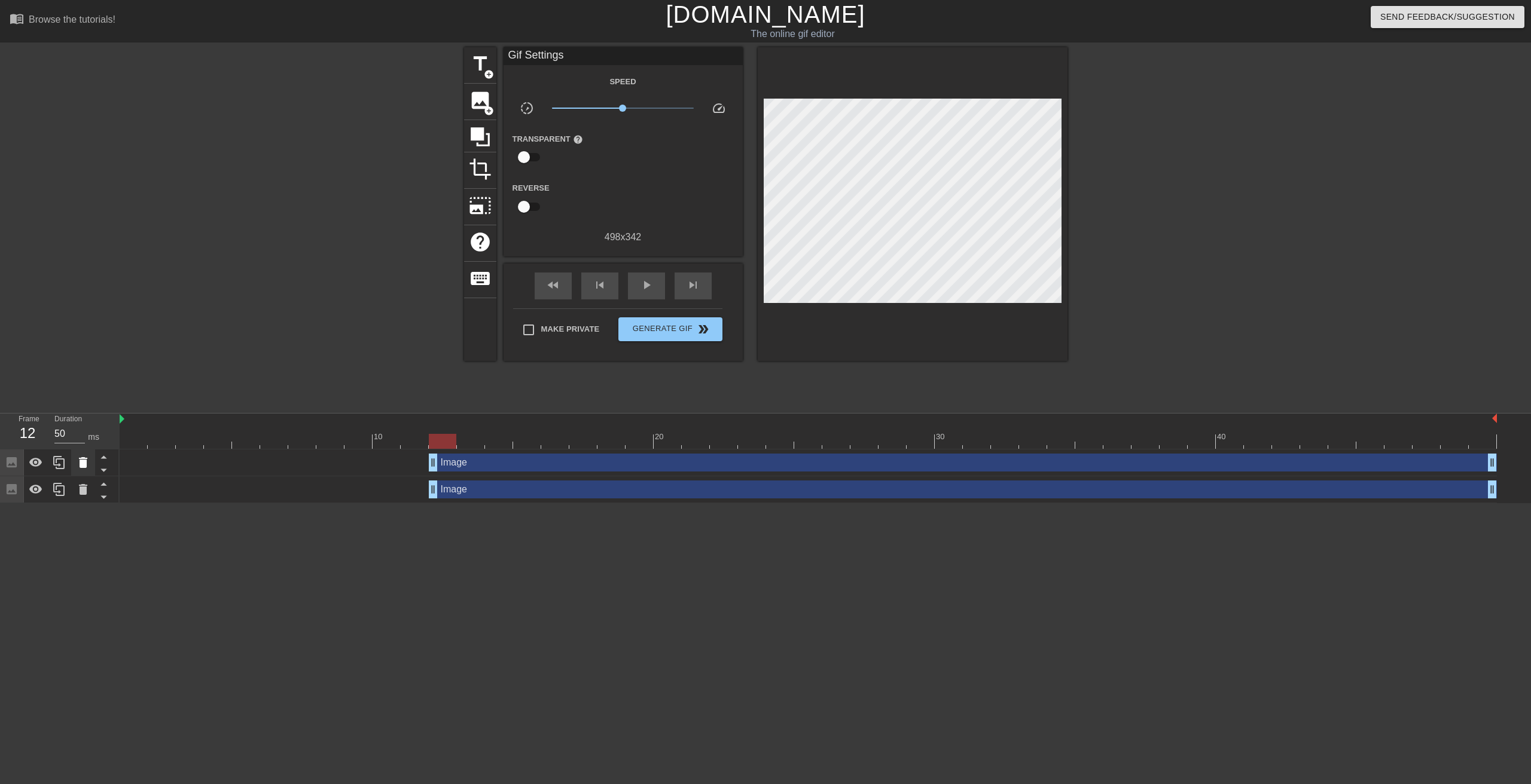
click at [94, 462] on div at bounding box center [60, 462] width 119 height 27
click at [78, 464] on icon at bounding box center [83, 462] width 14 height 14
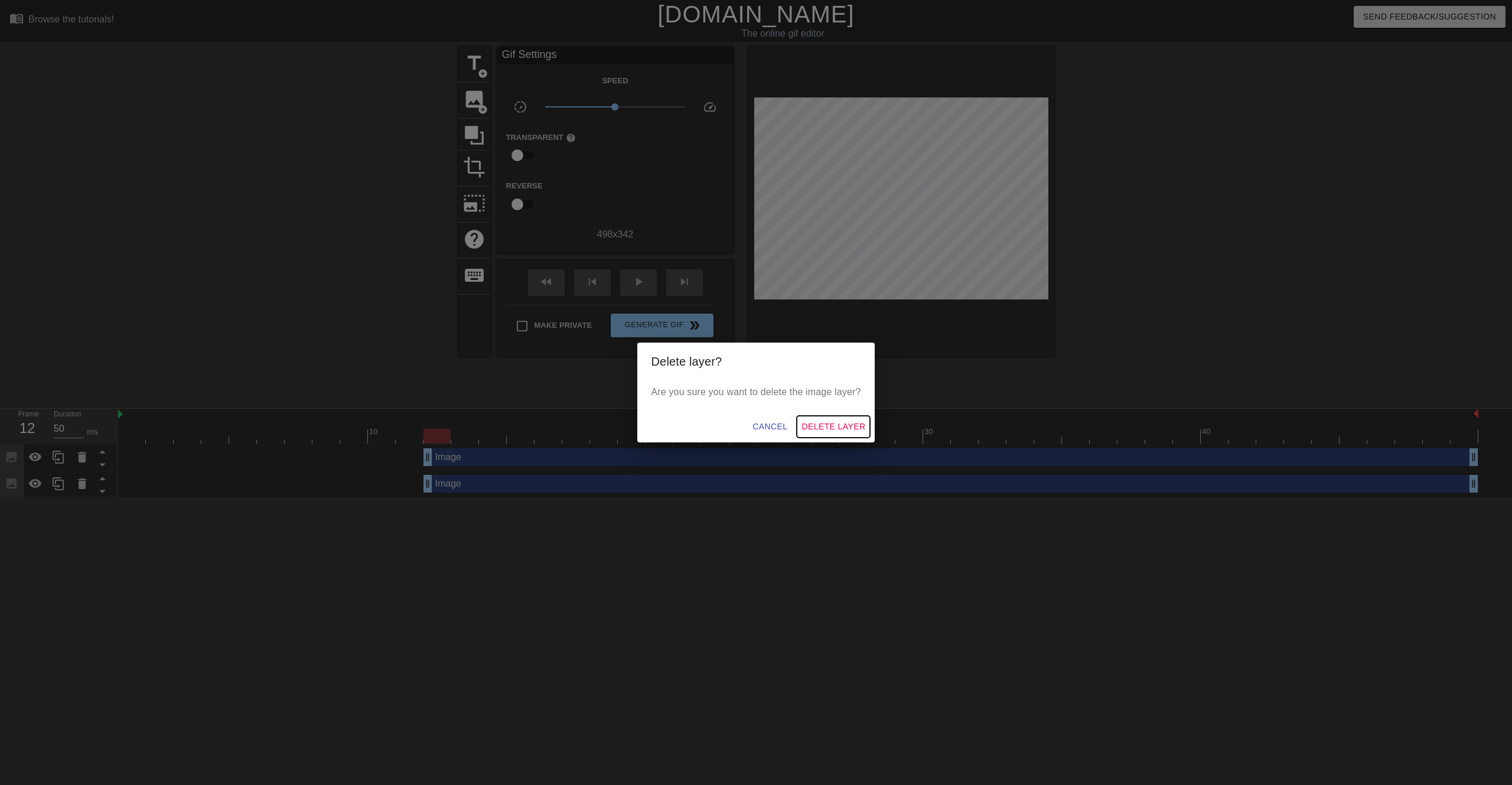
click at [806, 420] on span "Delete Layer" at bounding box center [834, 427] width 64 height 15
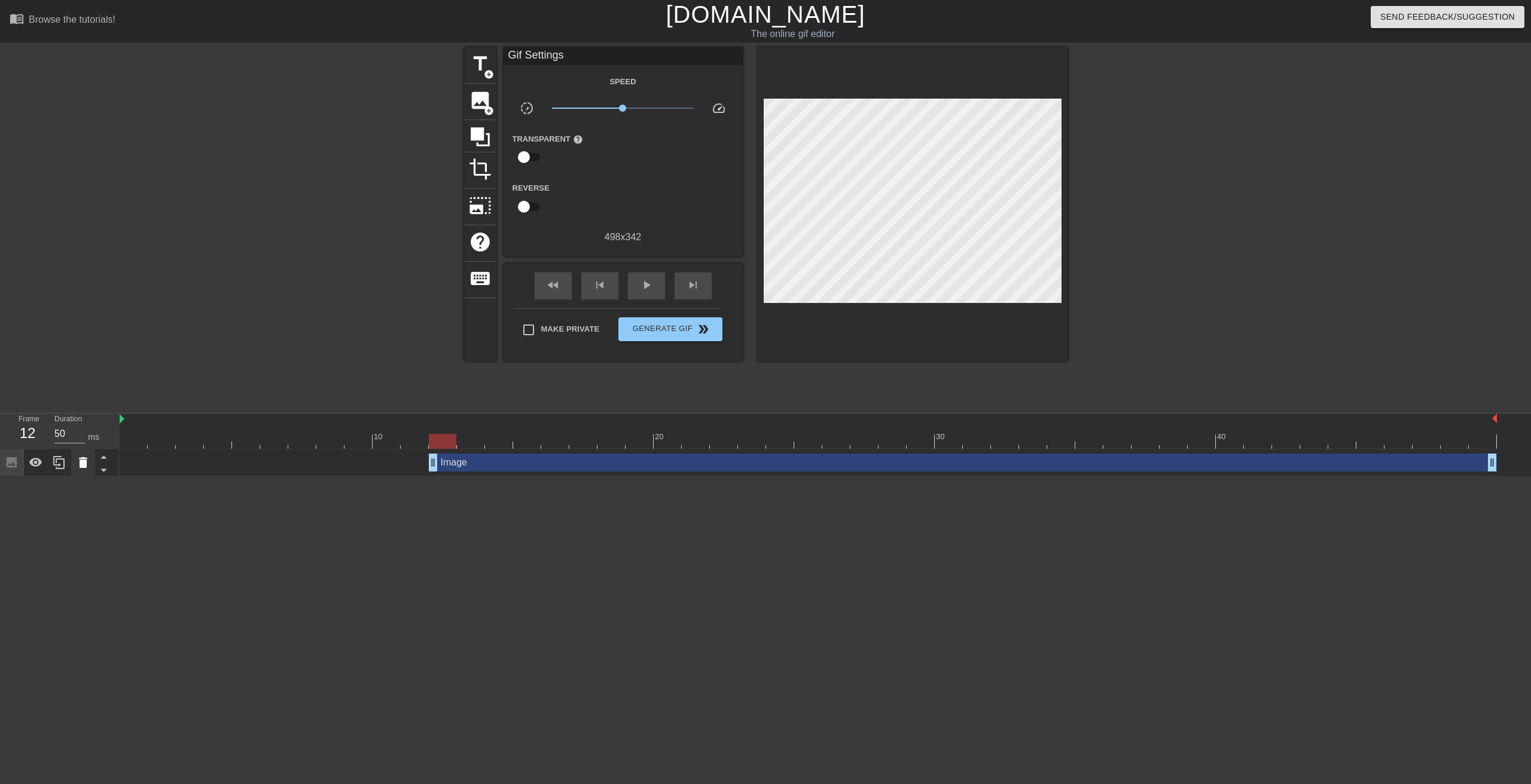
click at [78, 466] on icon at bounding box center [83, 462] width 14 height 14
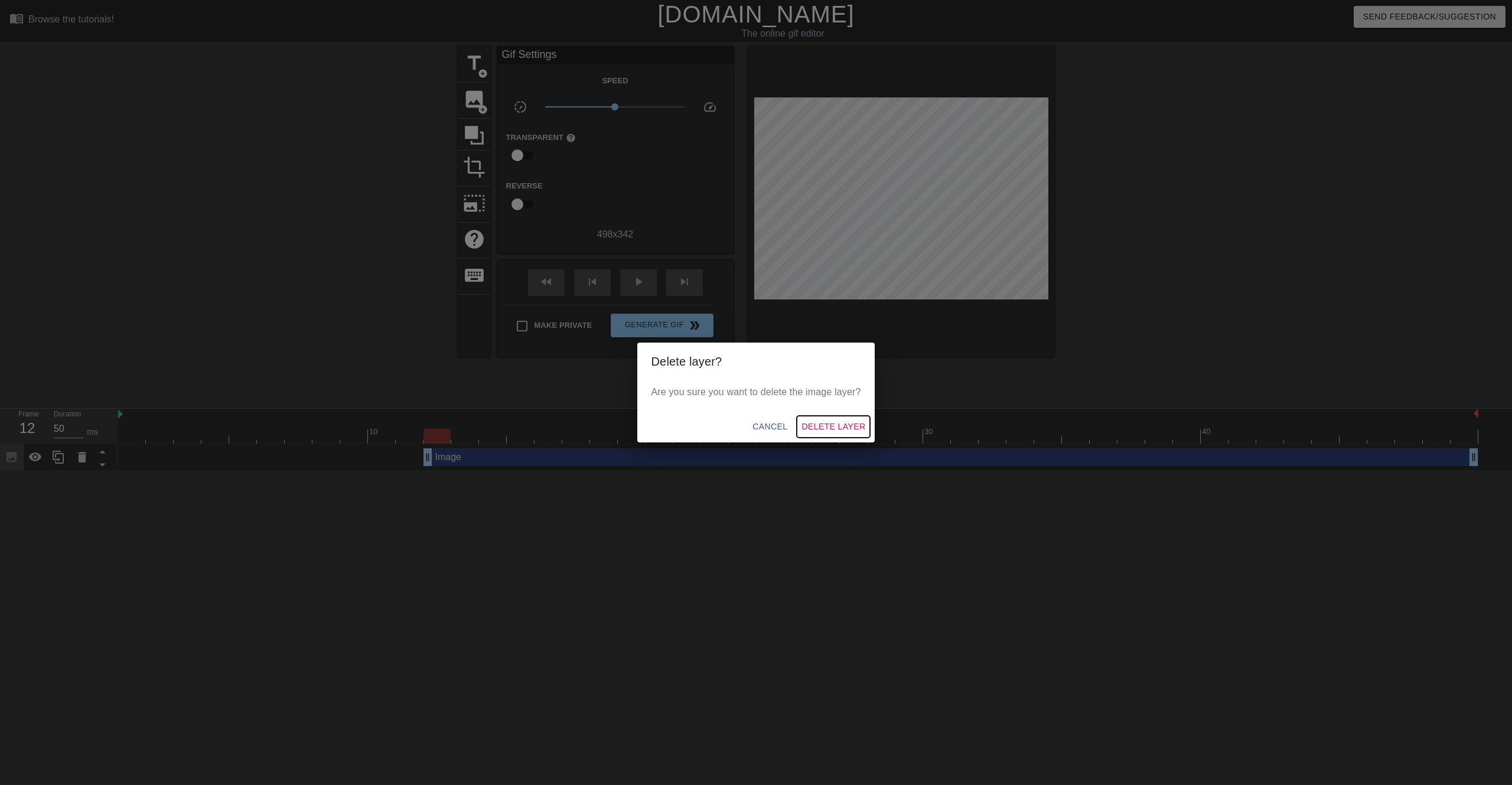
click at [823, 424] on span "Delete Layer" at bounding box center [834, 427] width 64 height 15
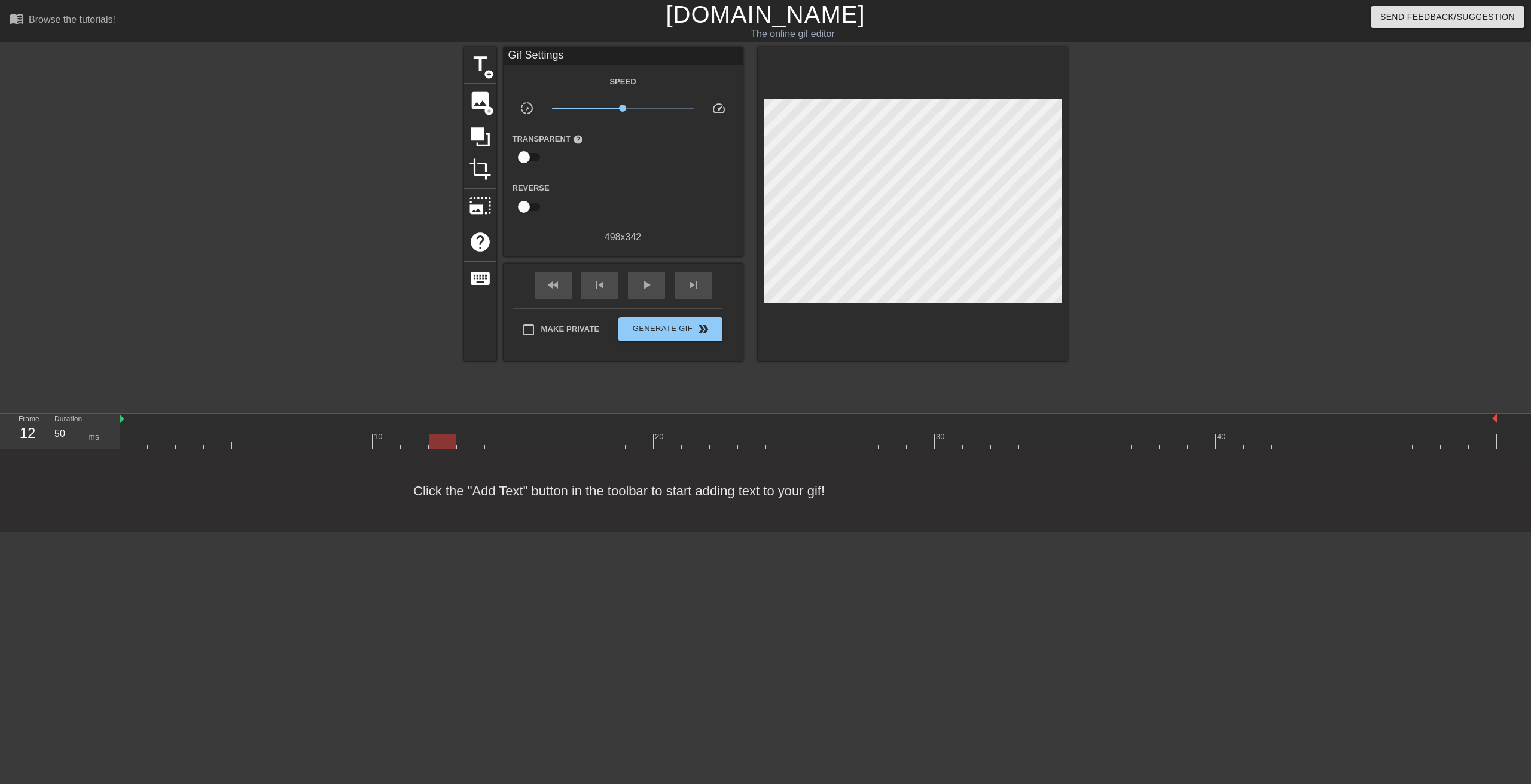
click at [718, 108] on span "speed" at bounding box center [718, 108] width 14 height 14
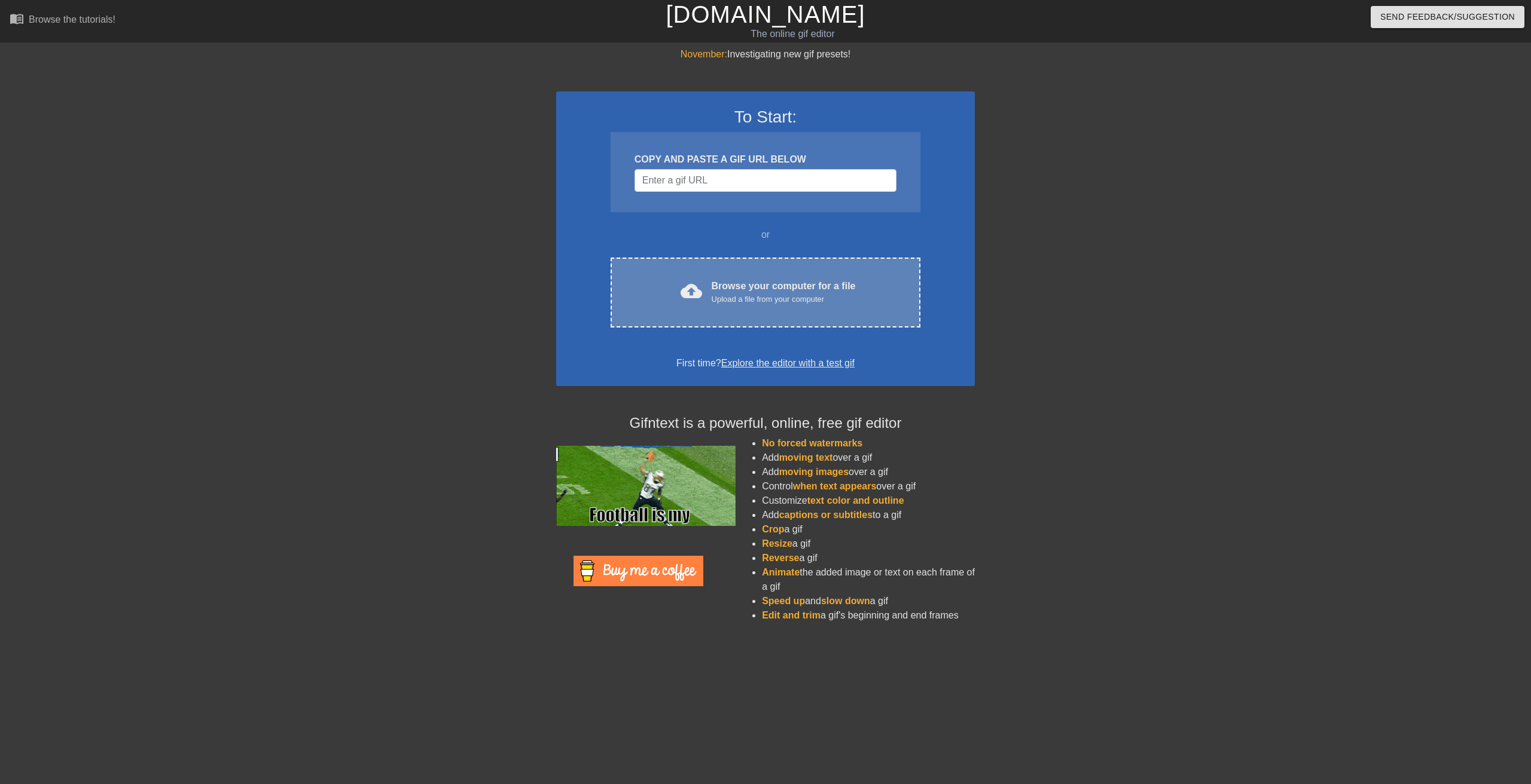
click at [704, 291] on div "cloud_upload Browse your computer for a file Upload a file from your computer" at bounding box center [765, 292] width 259 height 27
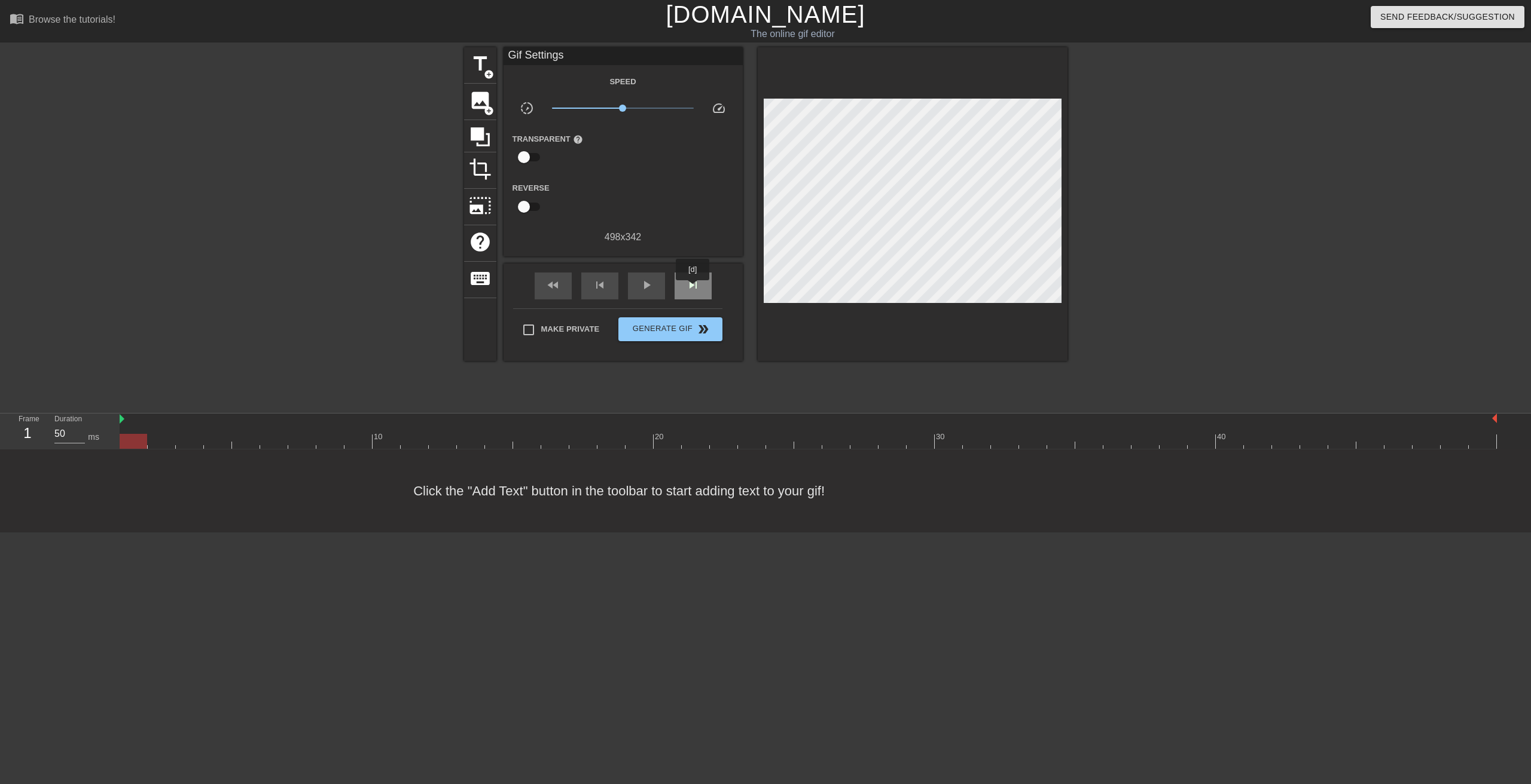
click at [693, 289] on span "skip_next" at bounding box center [693, 285] width 14 height 14
click at [693, 289] on span "skip_next" at bounding box center [693, 285] width 14 height 14
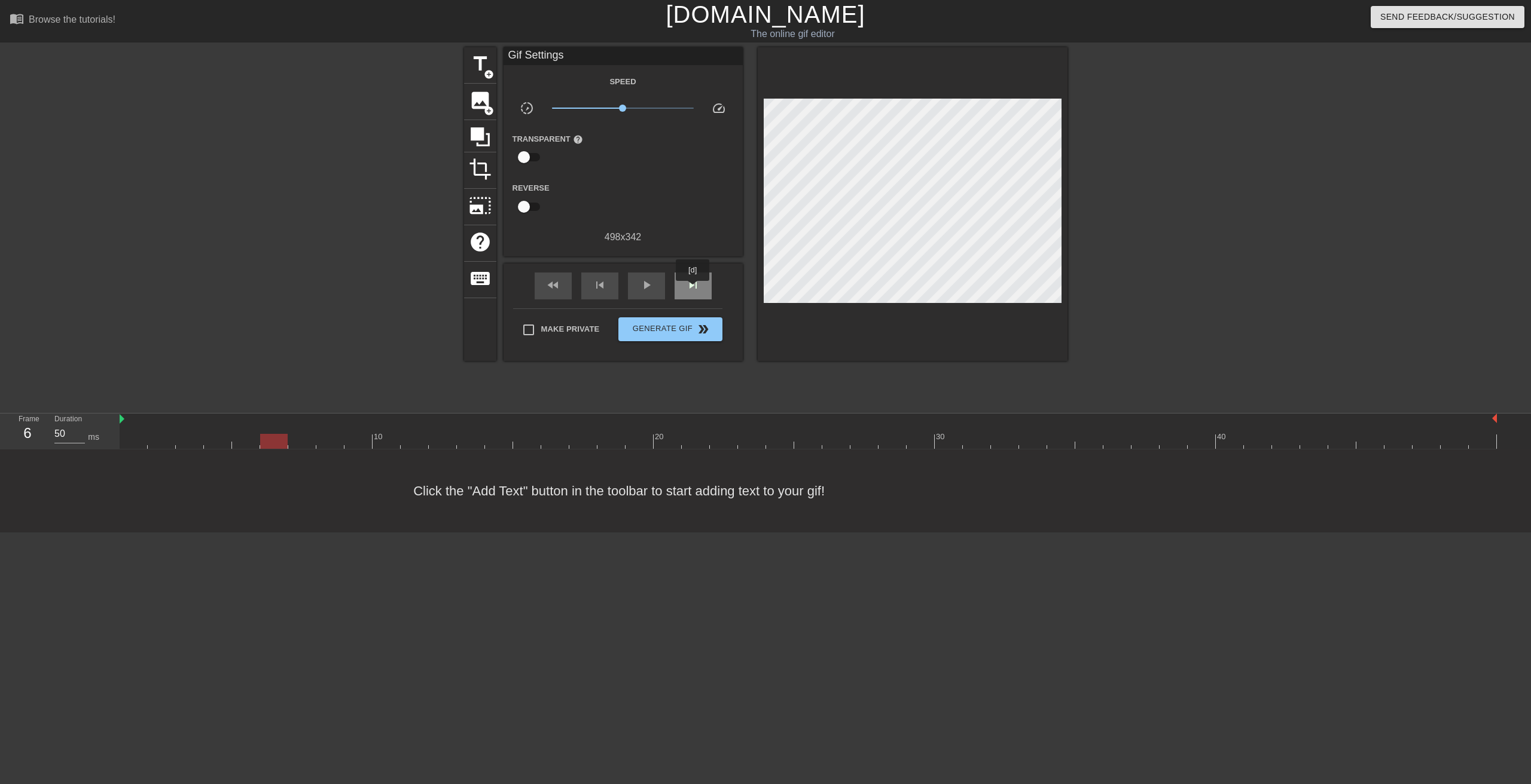
click at [693, 289] on span "skip_next" at bounding box center [693, 285] width 14 height 14
click at [693, 290] on span "skip_next" at bounding box center [693, 285] width 14 height 14
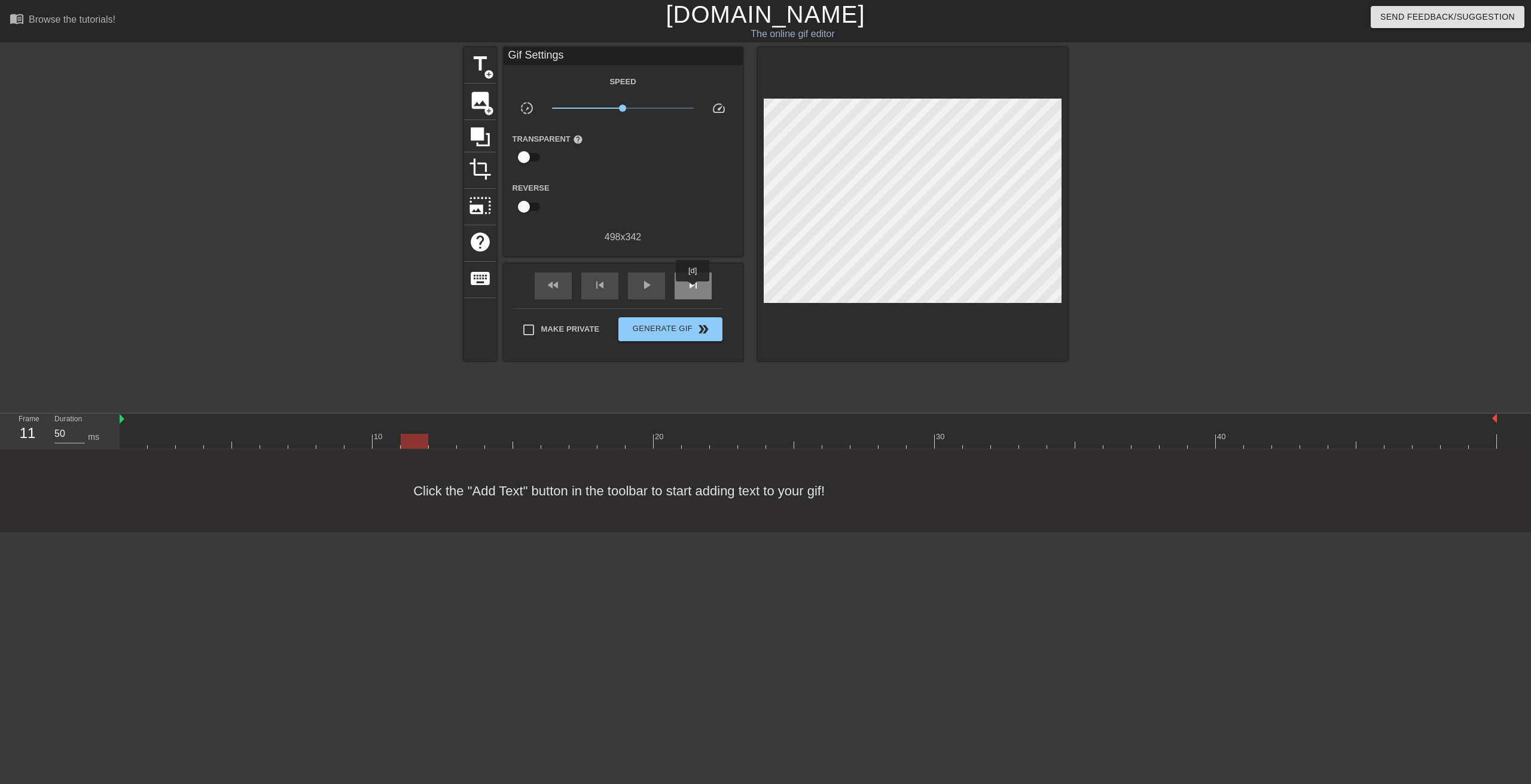
click at [693, 290] on span "skip_next" at bounding box center [693, 285] width 14 height 14
click at [488, 108] on span "add_circle" at bounding box center [489, 110] width 10 height 10
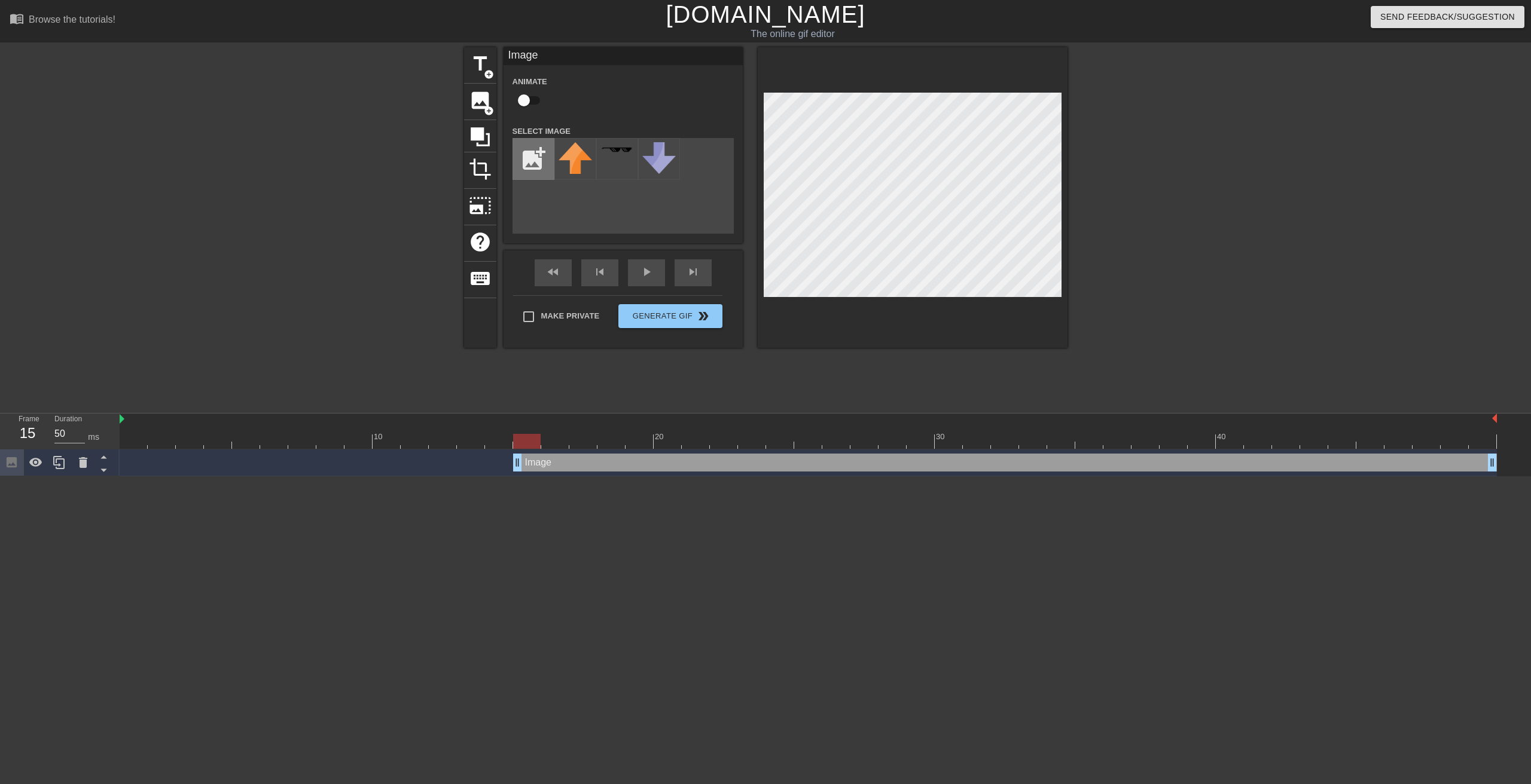
click at [537, 155] on input "file" at bounding box center [533, 158] width 40 height 40
type input "C:\fakepath\rtic2.jpg"
click at [576, 180] on img at bounding box center [575, 172] width 34 height 61
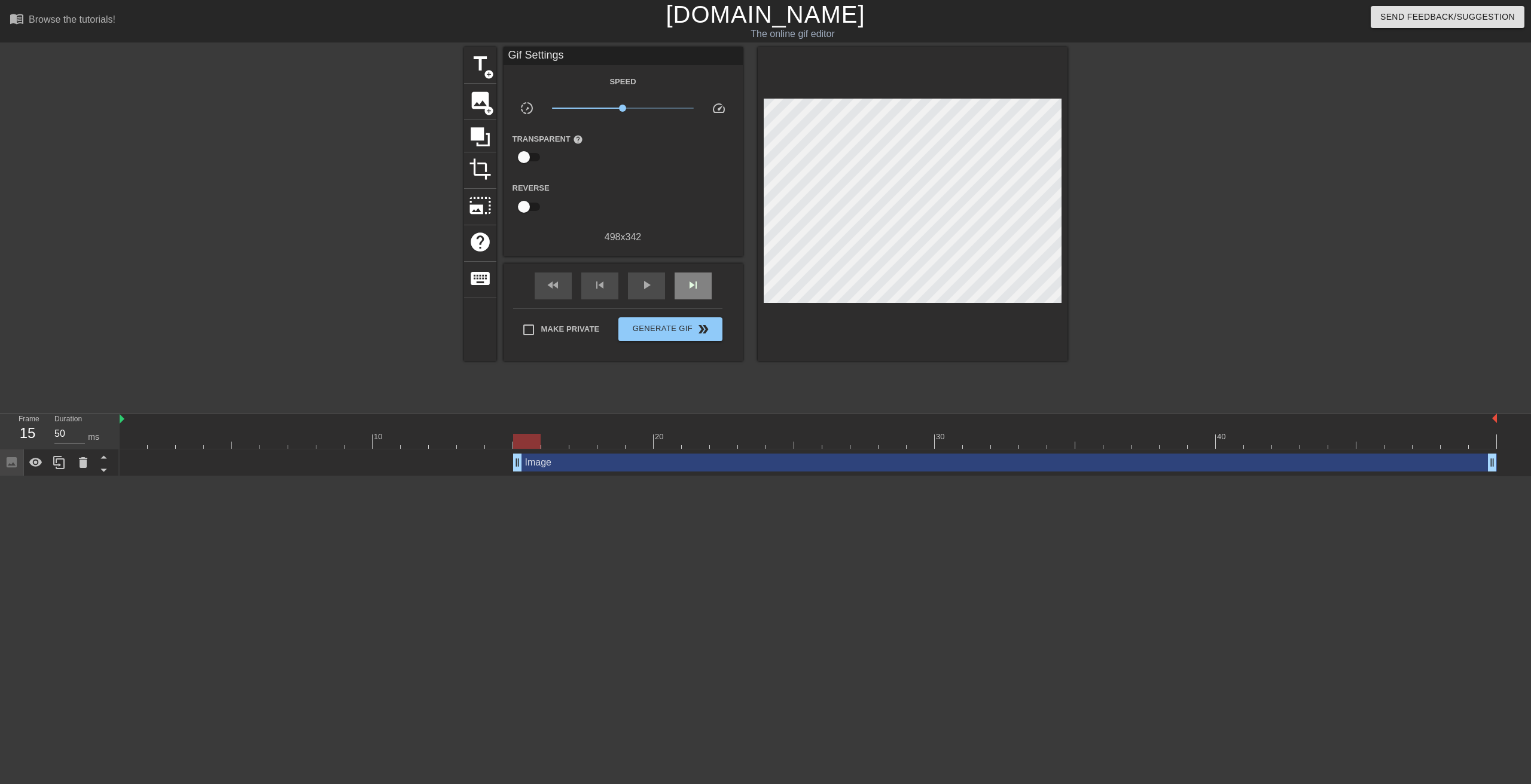
click at [688, 272] on div "fast_rewind skip_previous play_arrow skip_next" at bounding box center [623, 285] width 195 height 45
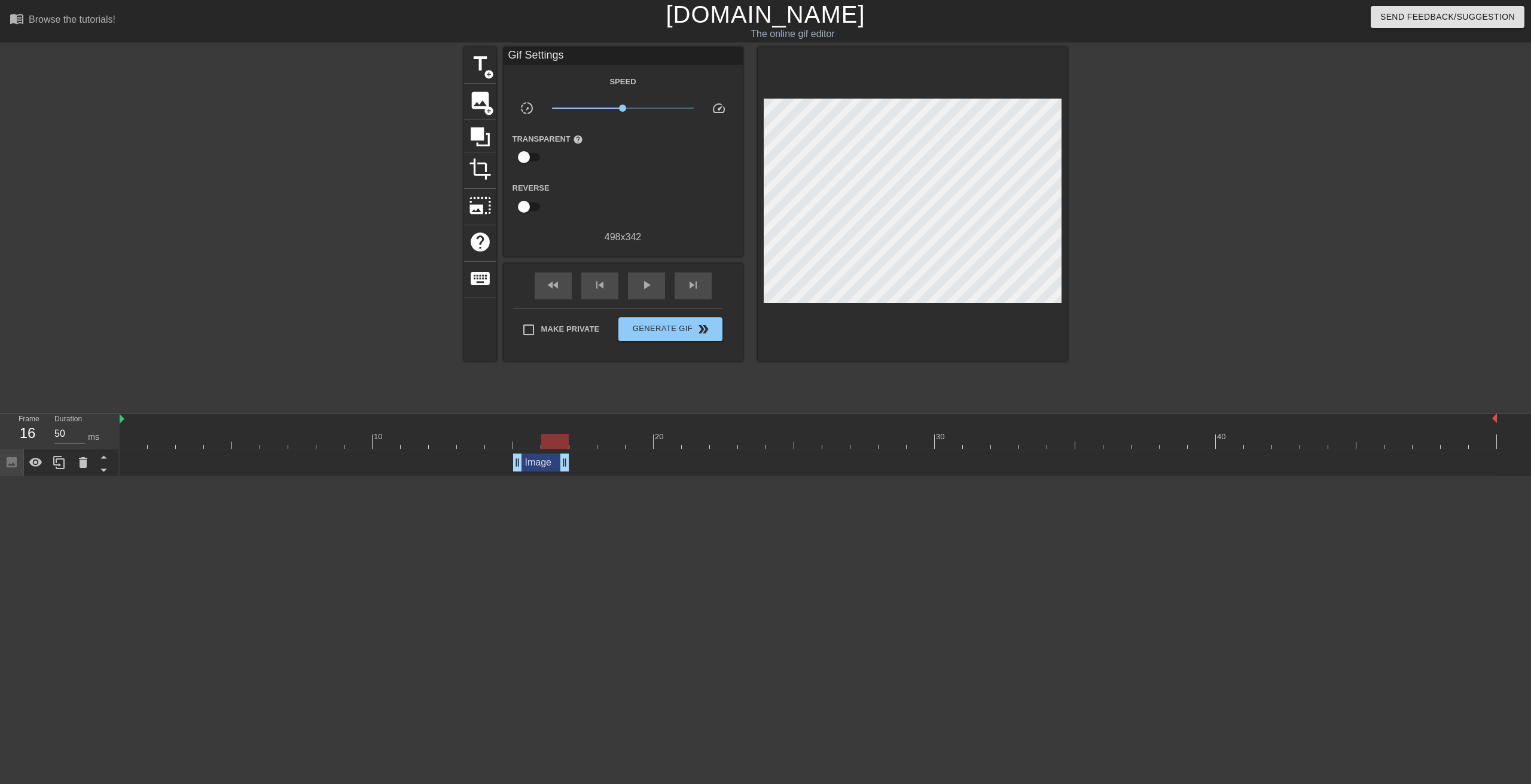
drag, startPoint x: 1488, startPoint y: 462, endPoint x: 570, endPoint y: 447, distance: 918.1
click at [561, 461] on div "Image drag_handle drag_handle" at bounding box center [541, 462] width 56 height 18
click at [688, 274] on div "skip_next" at bounding box center [693, 285] width 37 height 27
click at [491, 110] on span "add_circle" at bounding box center [489, 110] width 10 height 10
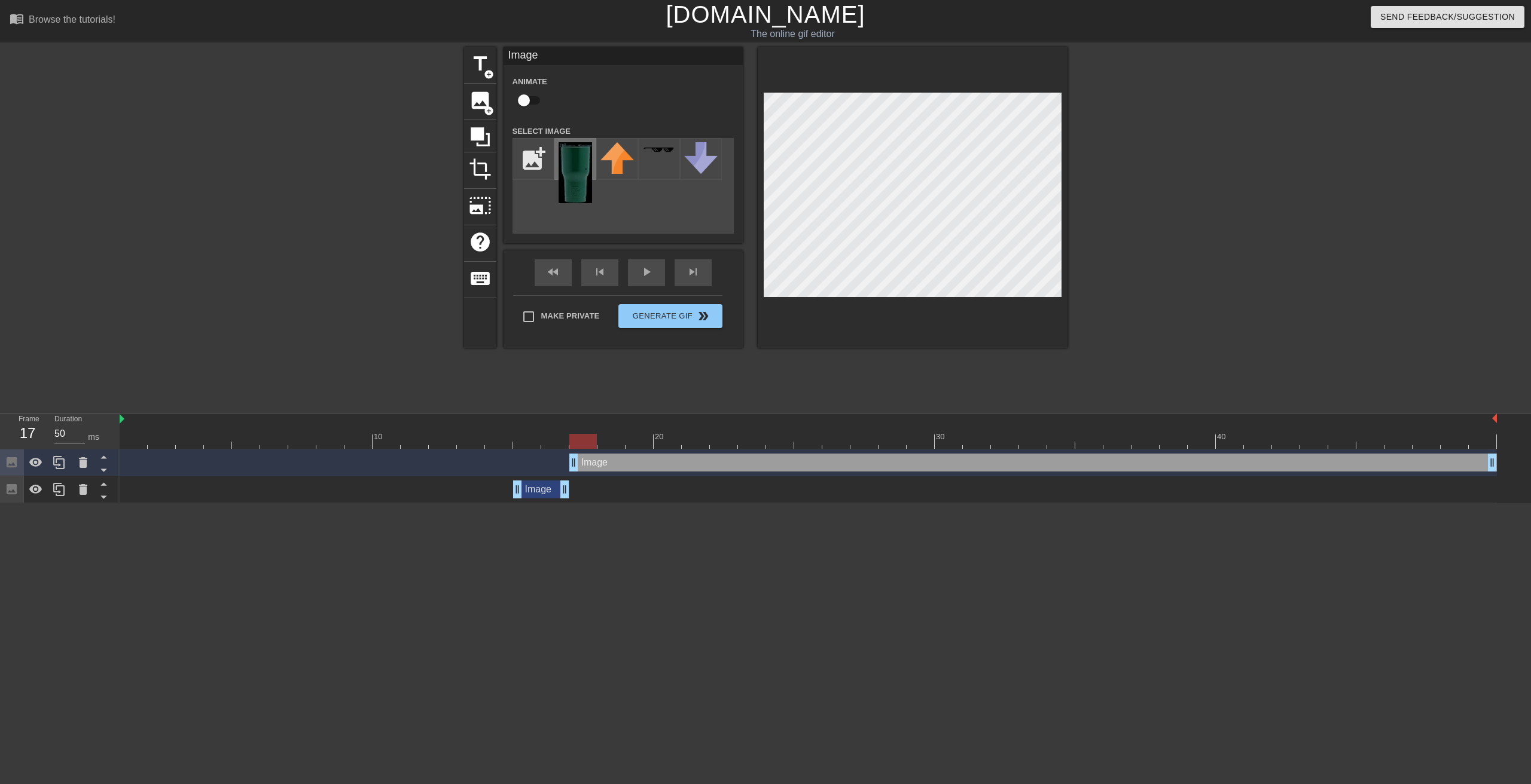
click at [565, 160] on img at bounding box center [575, 172] width 34 height 61
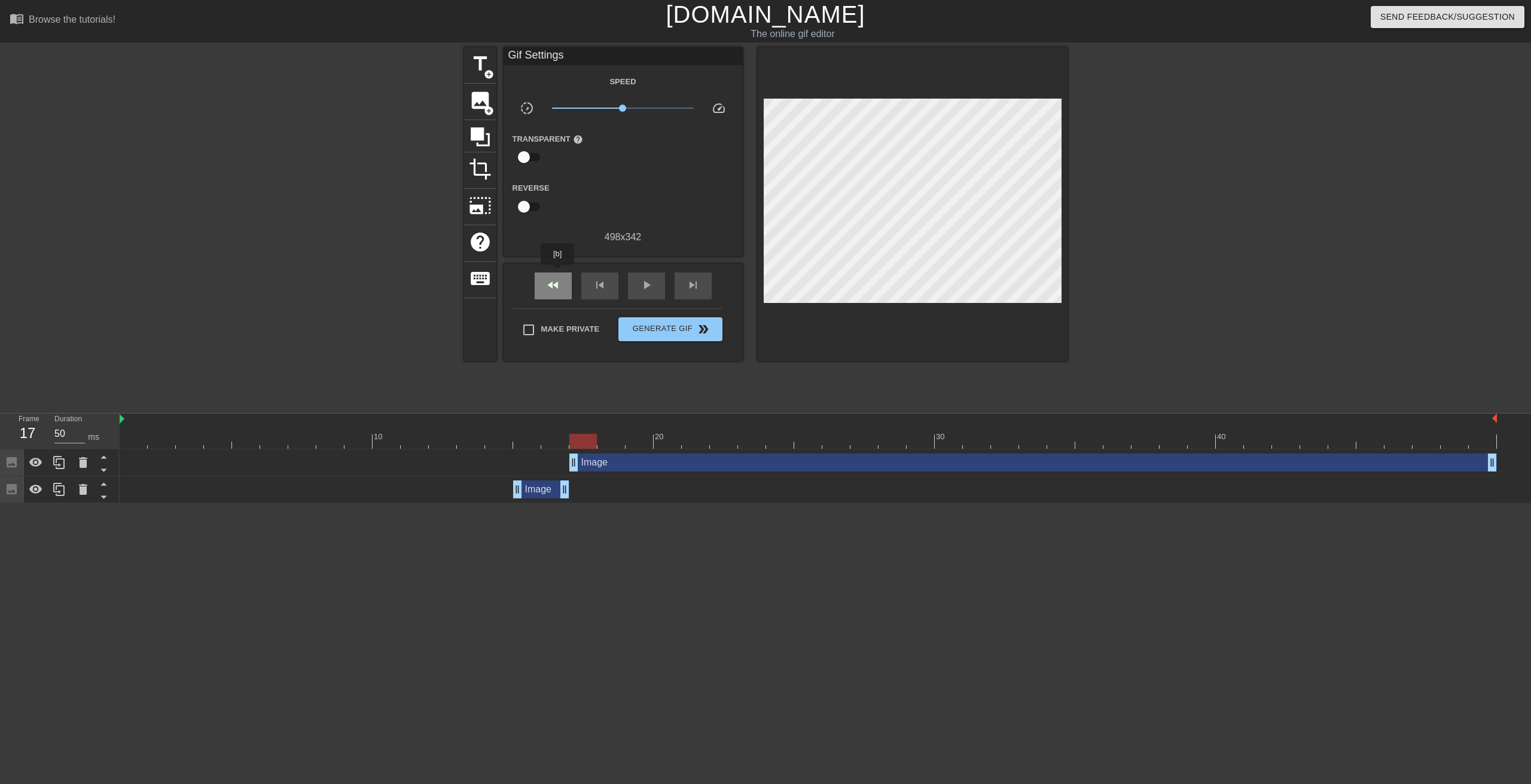
click at [558, 273] on div "fast_rewind" at bounding box center [553, 285] width 37 height 27
click at [699, 284] on span "skip_next" at bounding box center [693, 285] width 14 height 14
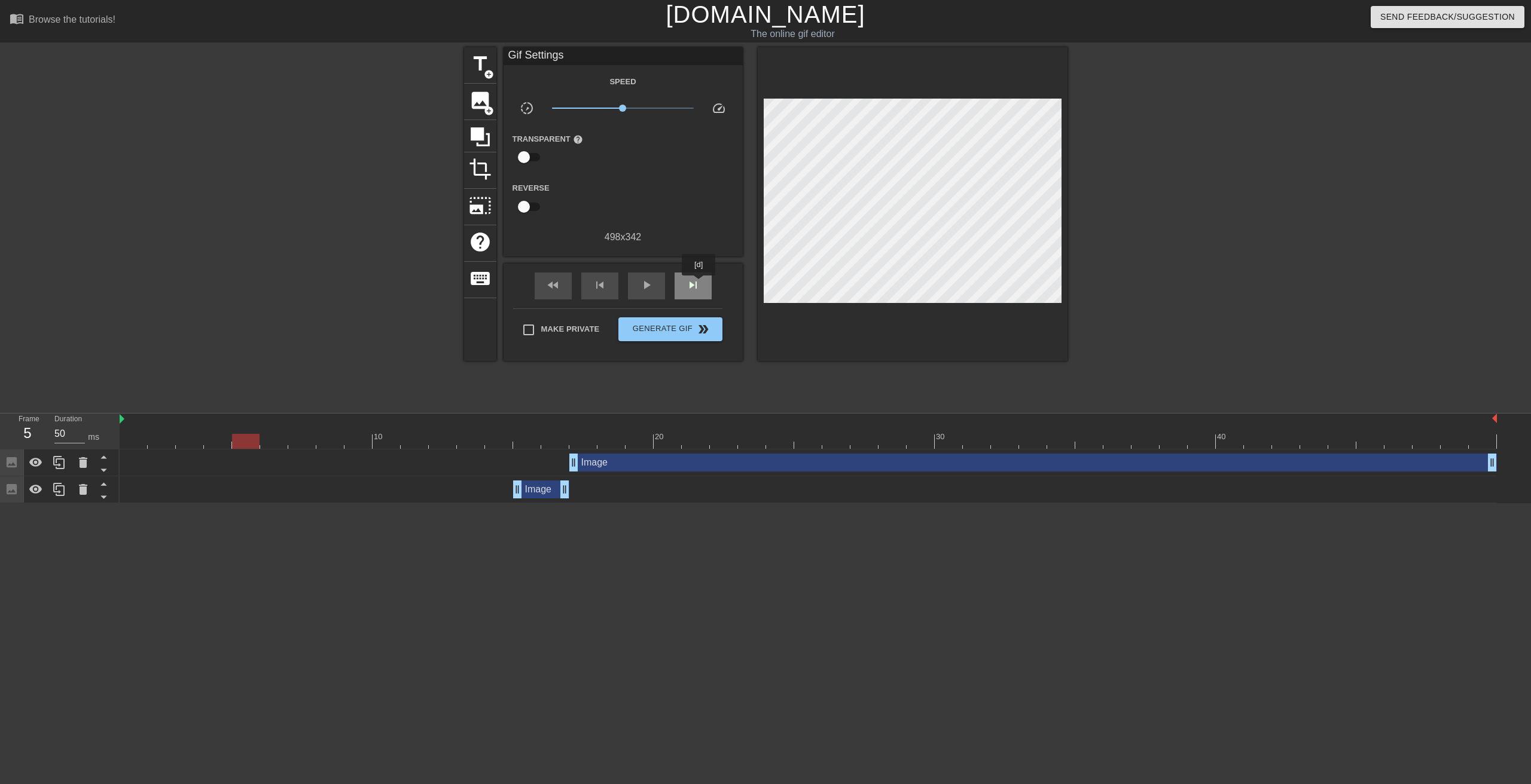
click at [699, 284] on span "skip_next" at bounding box center [693, 285] width 14 height 14
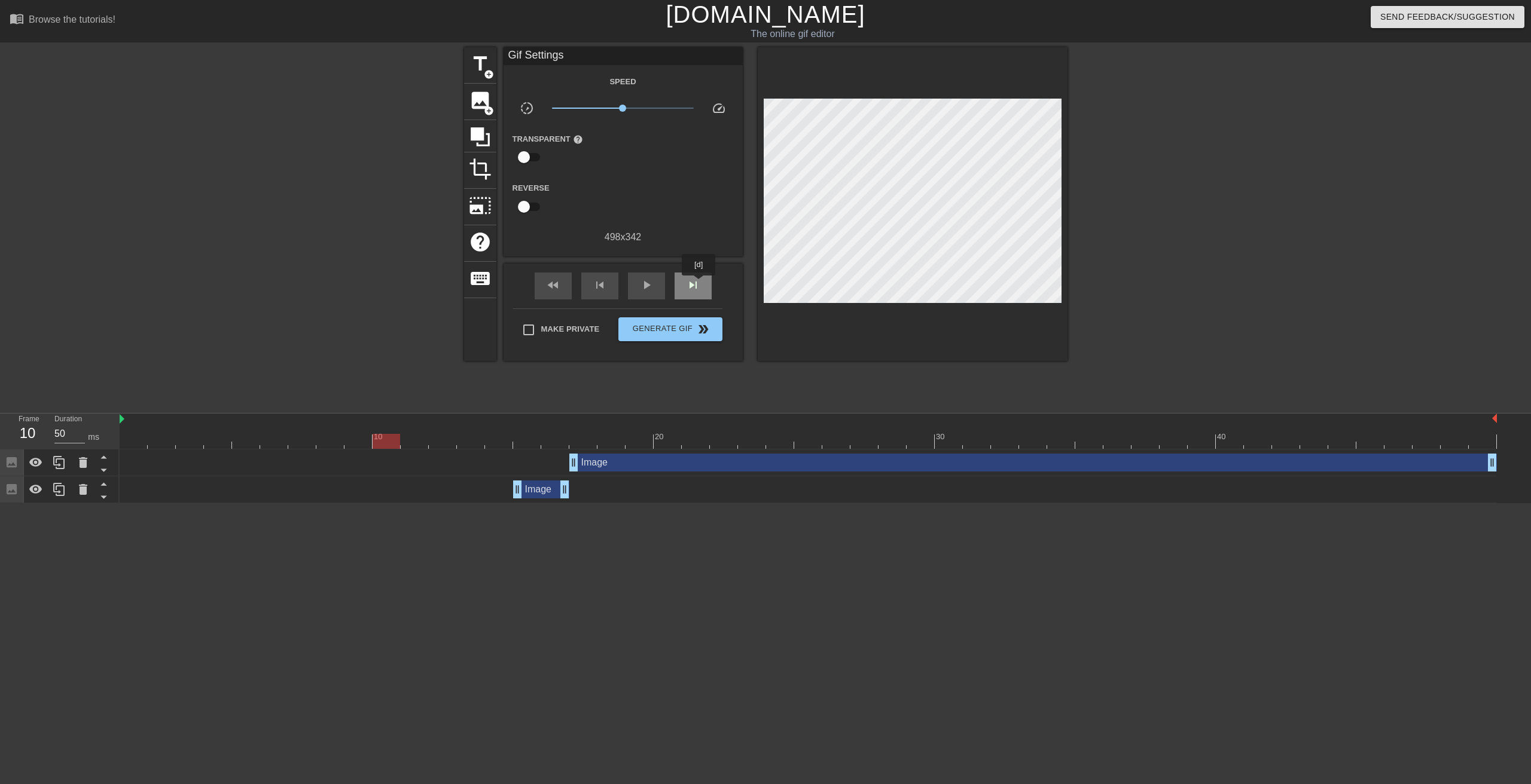
click at [699, 284] on span "skip_next" at bounding box center [693, 285] width 14 height 14
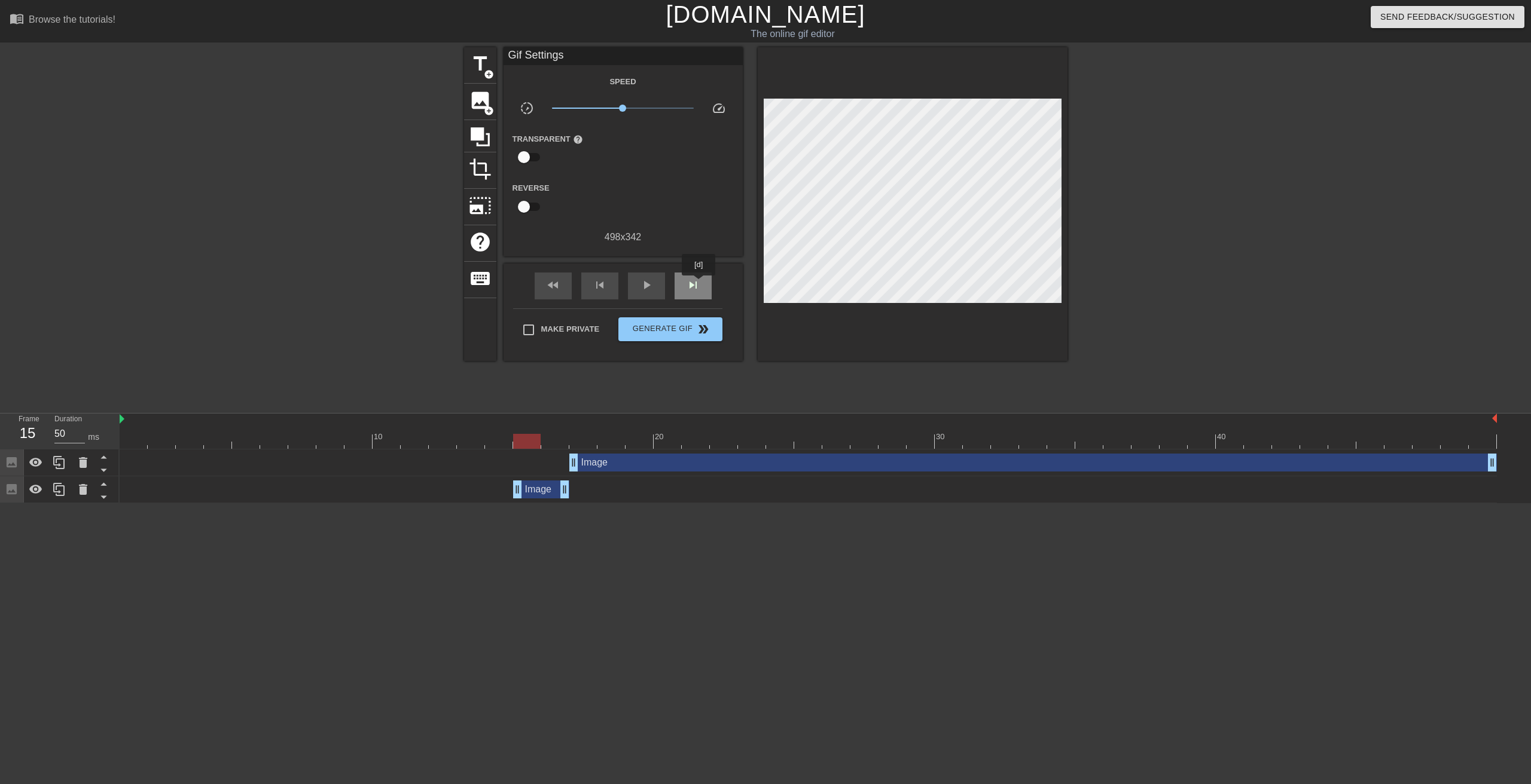
click at [699, 284] on span "skip_next" at bounding box center [693, 285] width 14 height 14
click at [600, 286] on span "skip_previous" at bounding box center [600, 285] width 14 height 14
click at [703, 287] on div "skip_next" at bounding box center [693, 285] width 37 height 27
click at [692, 283] on span "skip_next" at bounding box center [693, 285] width 14 height 14
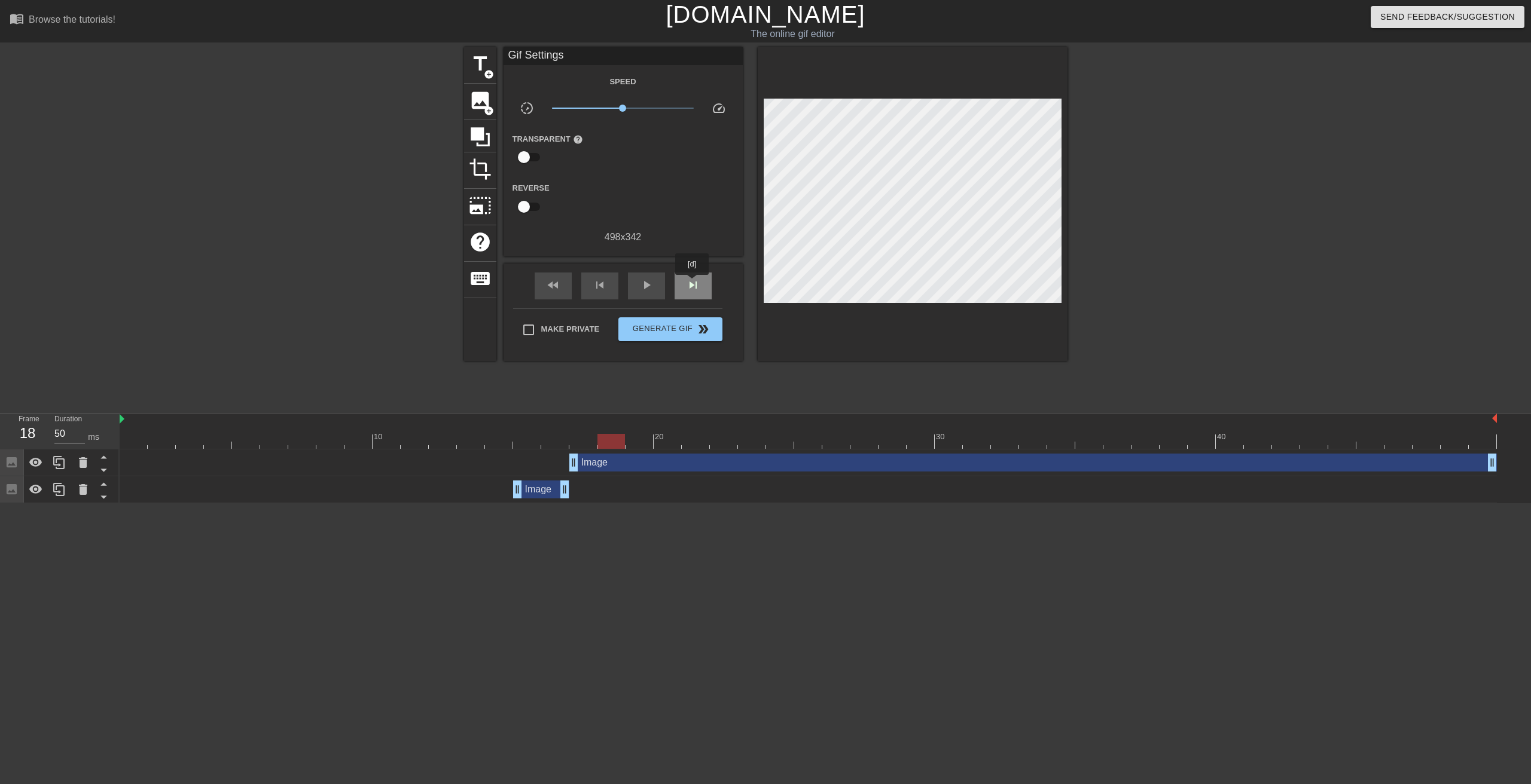
click at [692, 283] on span "skip_next" at bounding box center [693, 285] width 14 height 14
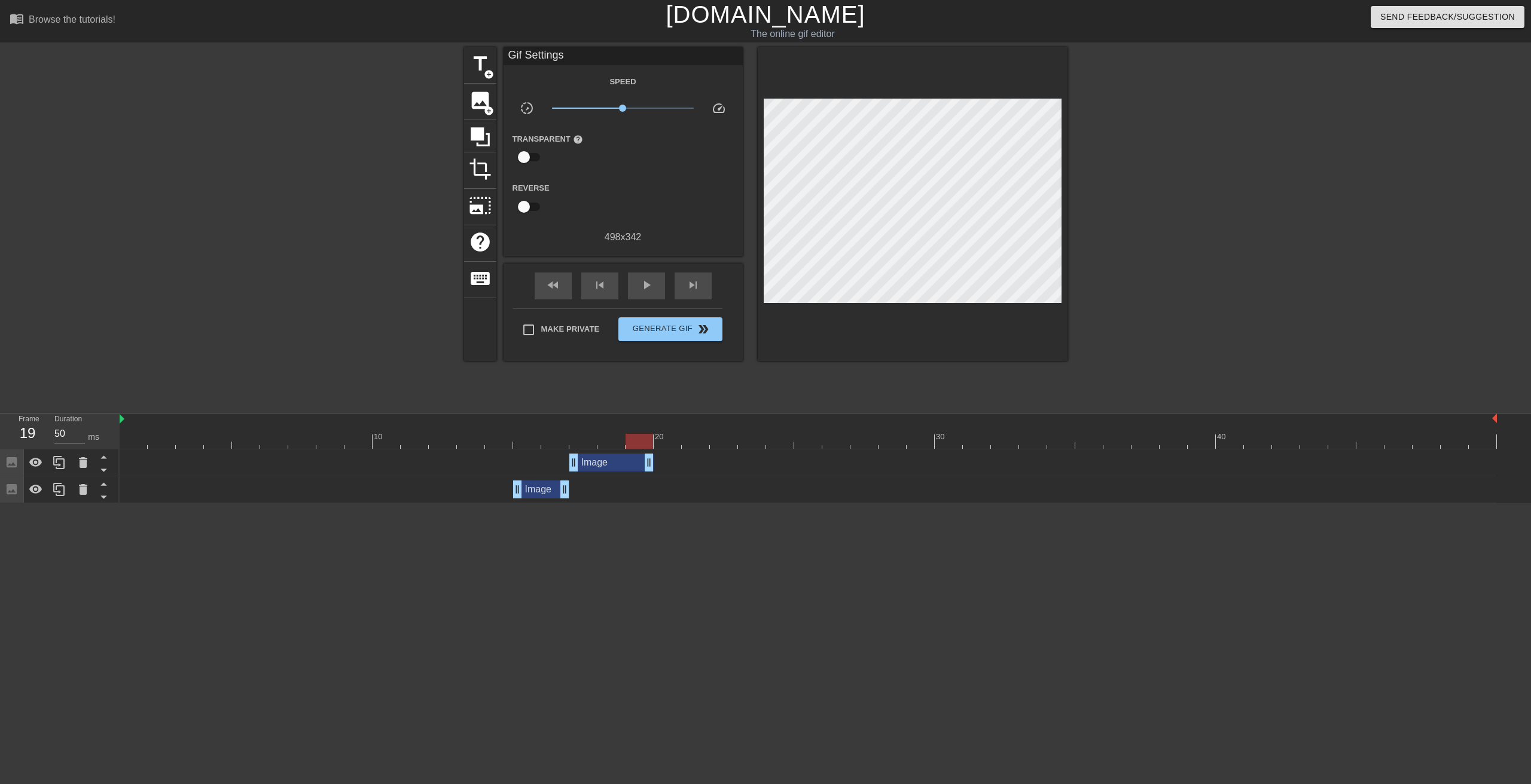
drag, startPoint x: 1491, startPoint y: 464, endPoint x: 651, endPoint y: 471, distance: 840.0
click at [651, 471] on div "Image drag_handle drag_handle" at bounding box center [611, 462] width 84 height 18
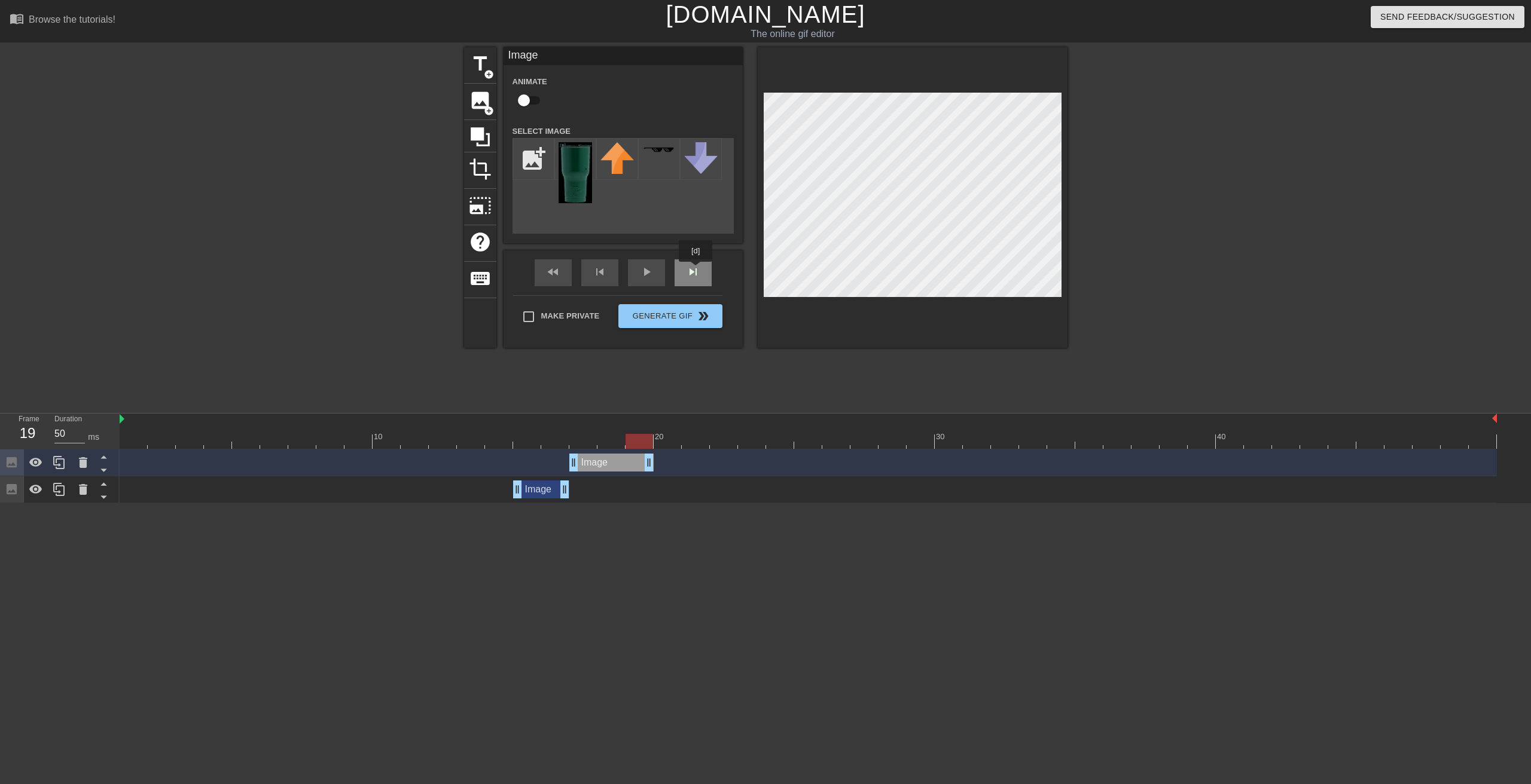
click at [696, 270] on div "fast_rewind skip_previous play_arrow skip_next" at bounding box center [623, 272] width 195 height 45
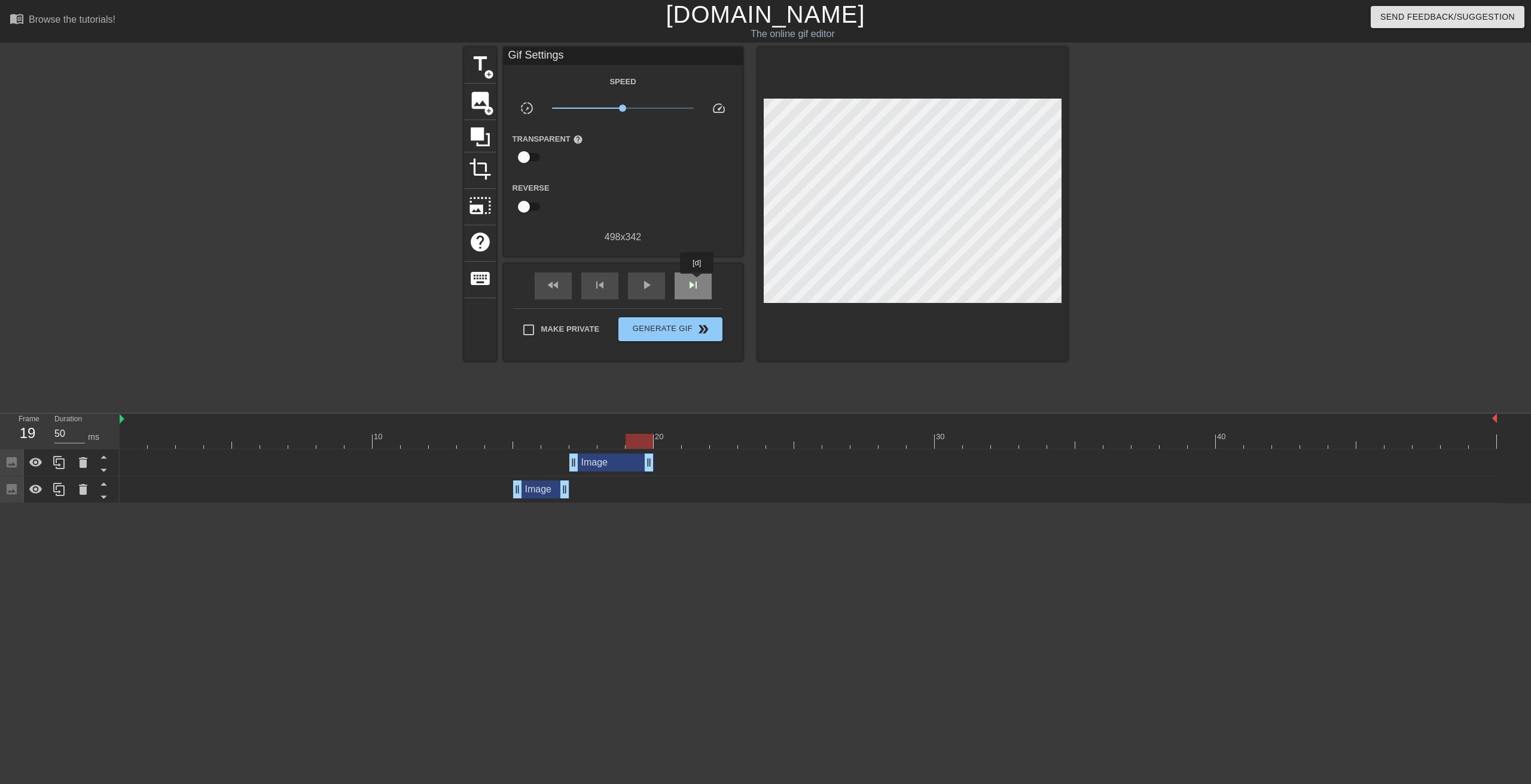
click at [697, 283] on span "skip_next" at bounding box center [693, 285] width 14 height 14
click at [599, 286] on span "skip_previous" at bounding box center [600, 285] width 14 height 14
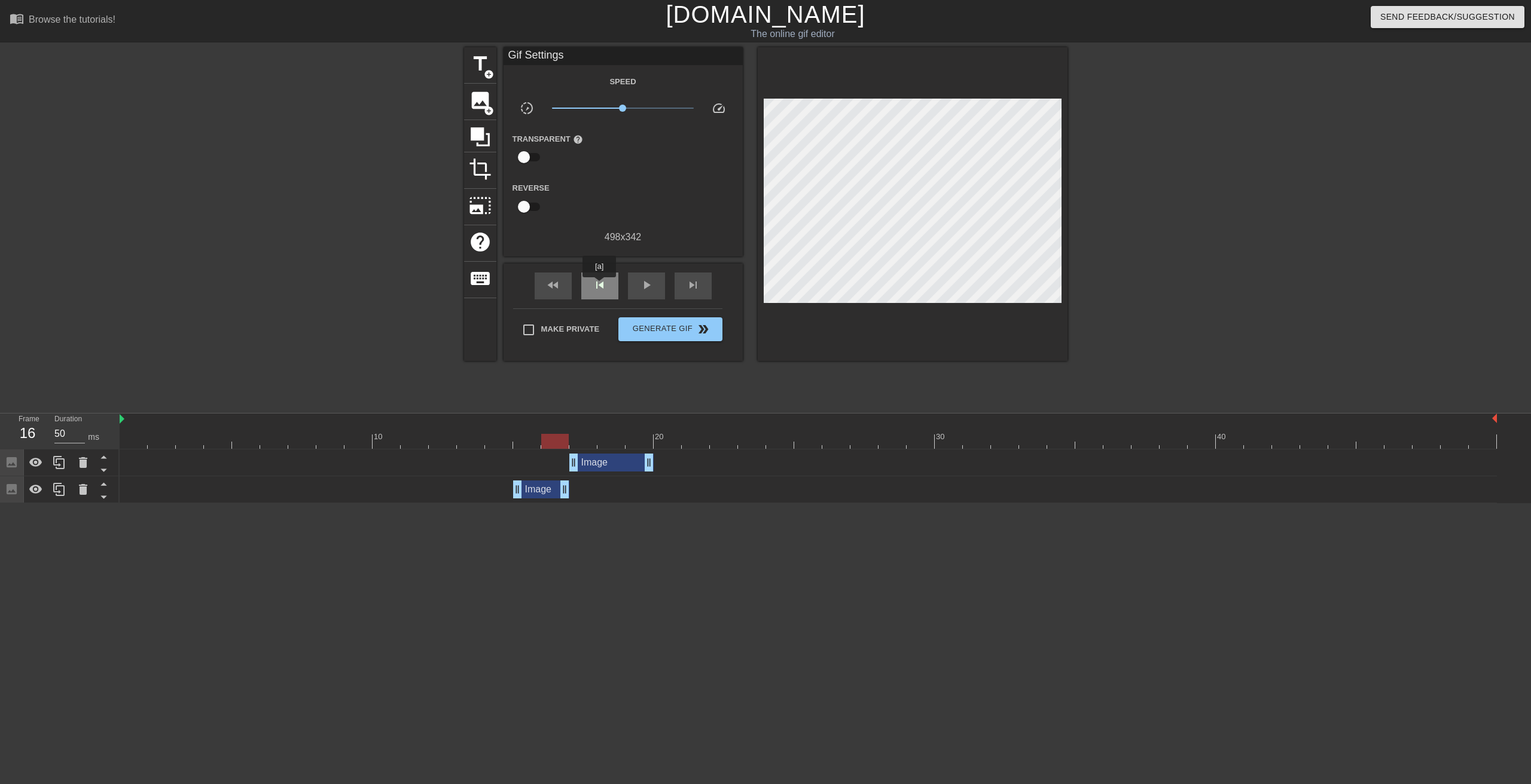
click at [599, 286] on span "skip_previous" at bounding box center [600, 285] width 14 height 14
click at [696, 288] on span "skip_next" at bounding box center [693, 285] width 14 height 14
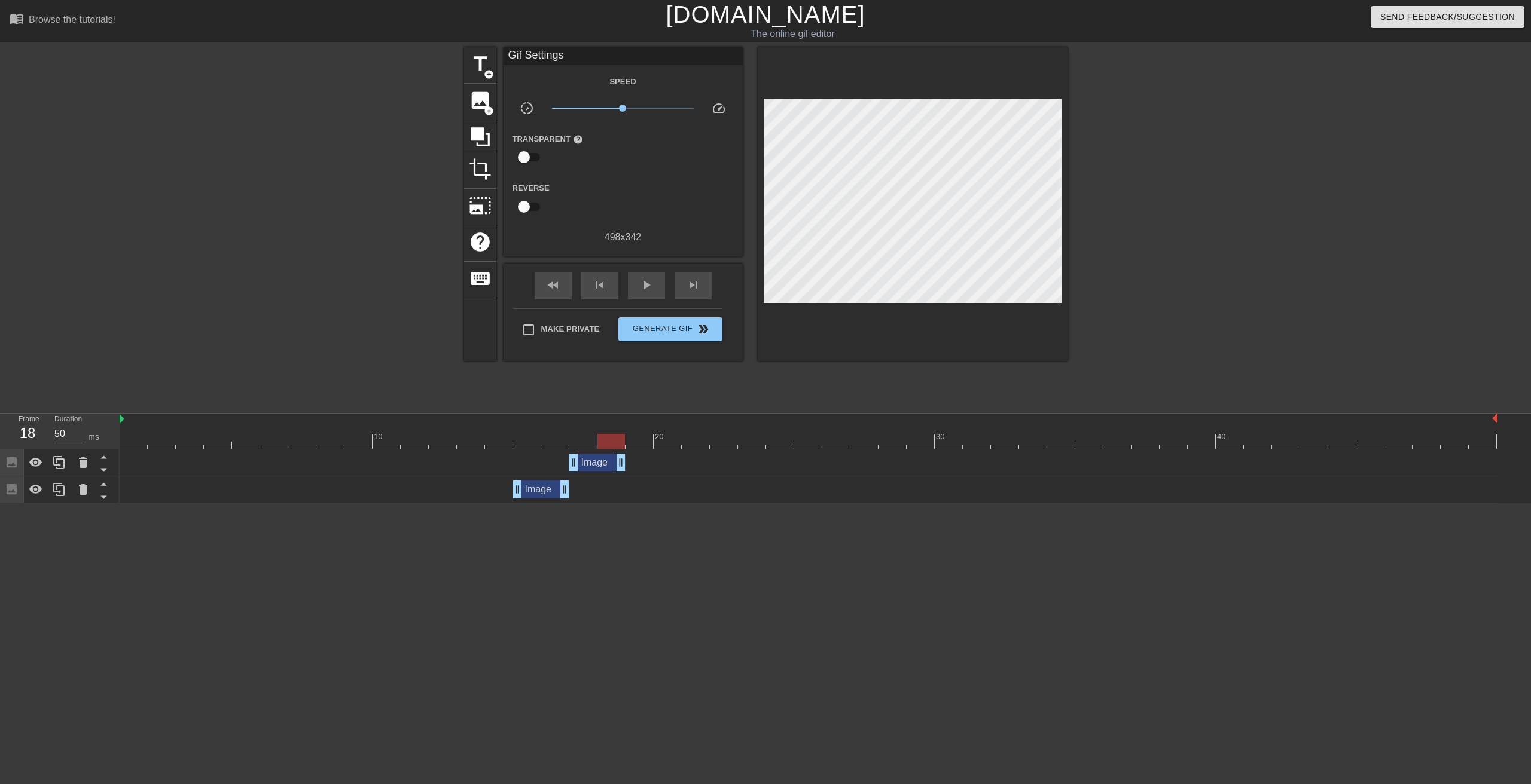
drag, startPoint x: 648, startPoint y: 463, endPoint x: 627, endPoint y: 462, distance: 21.0
click at [627, 462] on div "Image drag_handle drag_handle" at bounding box center [808, 462] width 1377 height 18
click at [700, 286] on span "skip_next" at bounding box center [693, 285] width 14 height 14
click at [488, 106] on span "add_circle" at bounding box center [489, 110] width 10 height 10
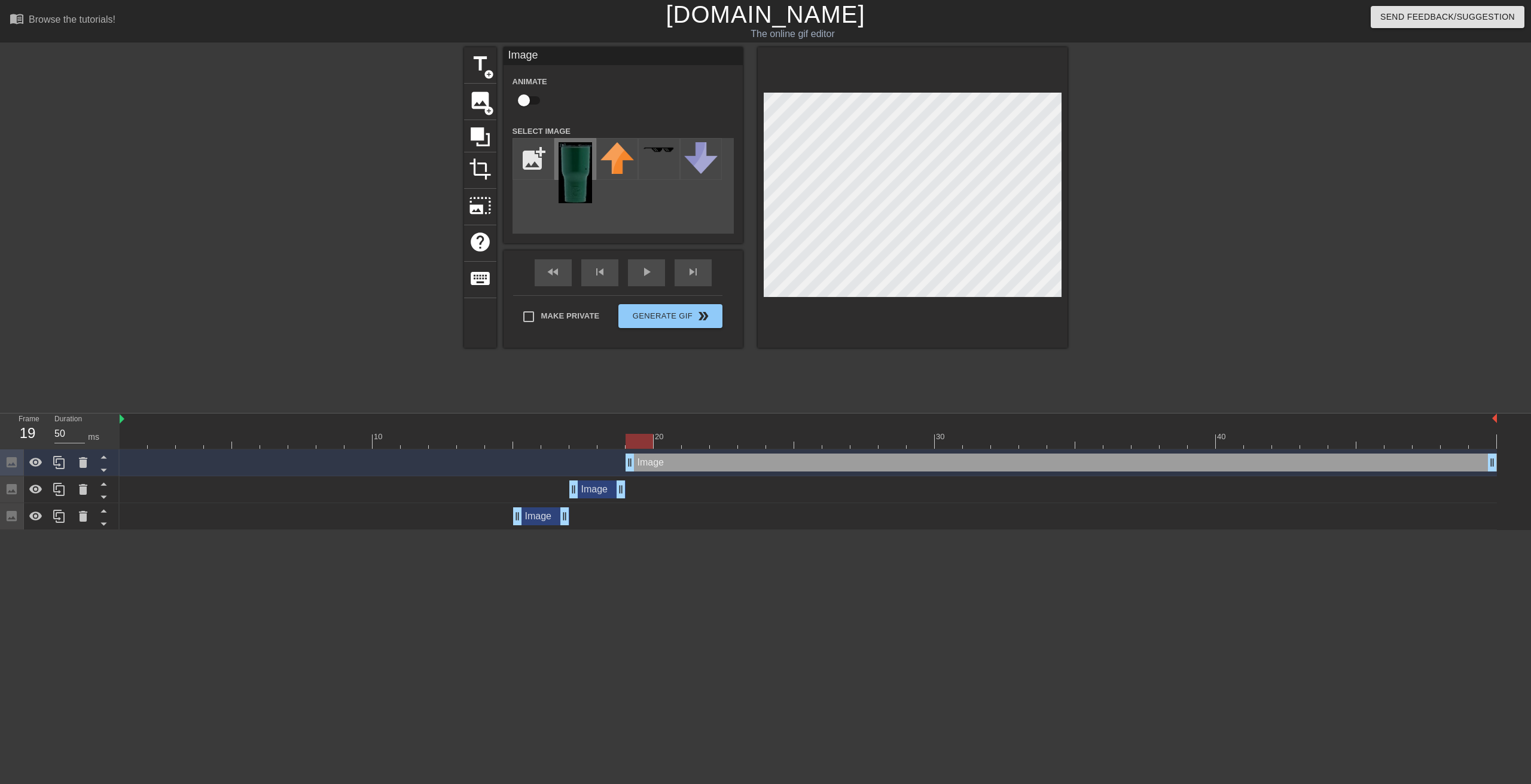
click at [572, 167] on img at bounding box center [575, 172] width 34 height 61
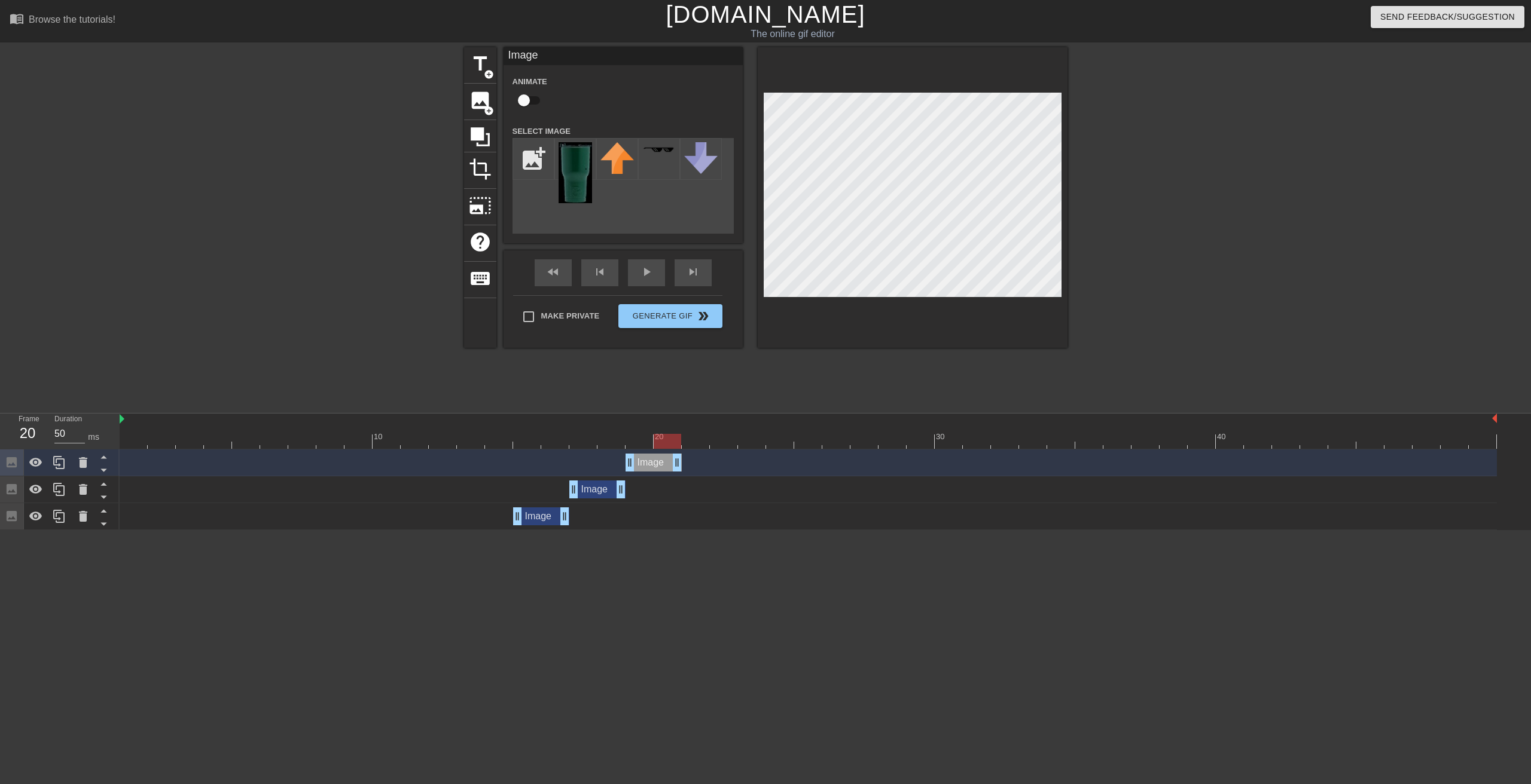
drag, startPoint x: 1494, startPoint y: 462, endPoint x: 681, endPoint y: 471, distance: 813.0
click at [681, 471] on div "Image drag_handle drag_handle" at bounding box center [808, 462] width 1377 height 18
click at [691, 273] on div "skip_next" at bounding box center [693, 272] width 37 height 27
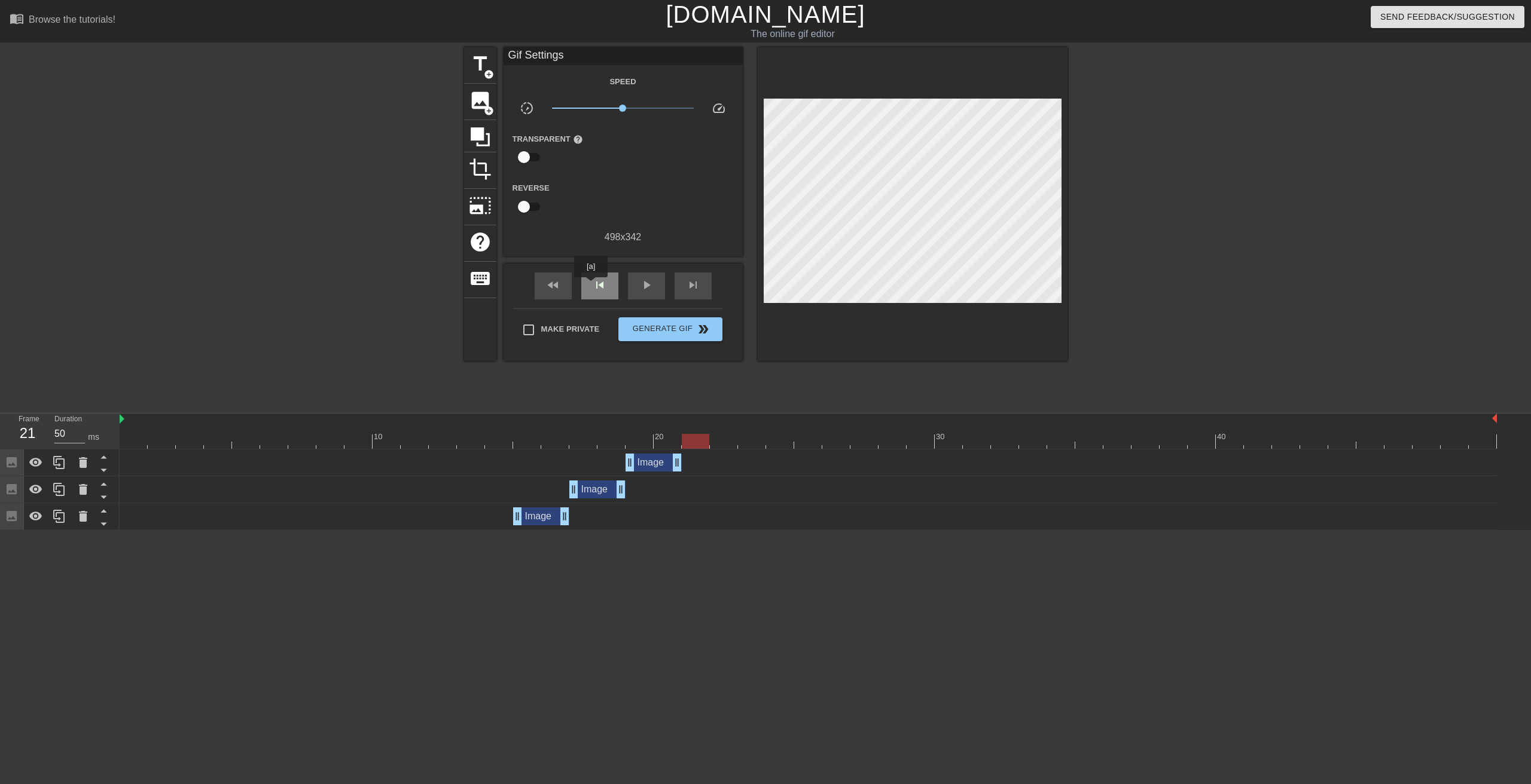
click at [591, 286] on div "skip_previous" at bounding box center [600, 285] width 37 height 27
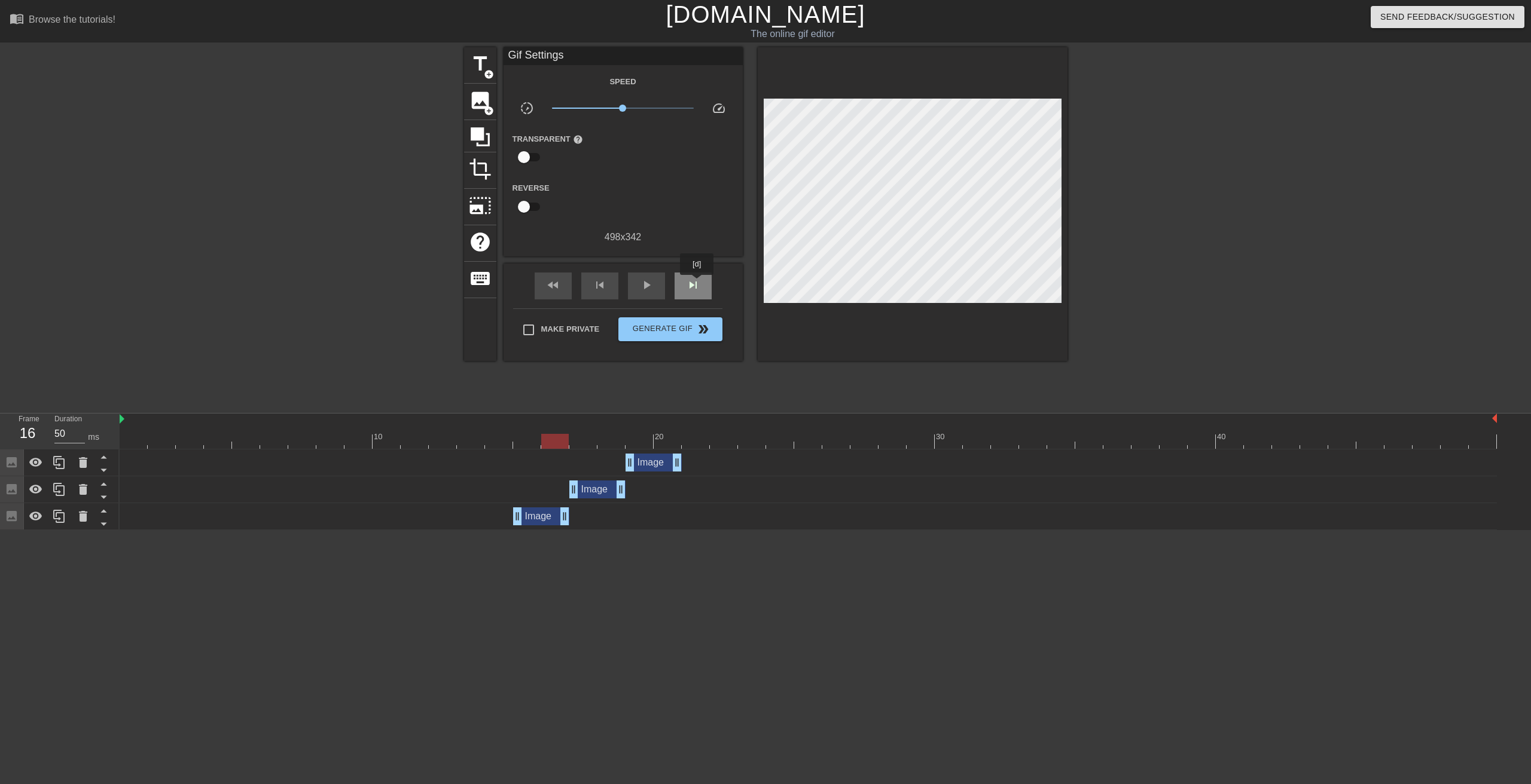
click at [697, 284] on span "skip_next" at bounding box center [693, 285] width 14 height 14
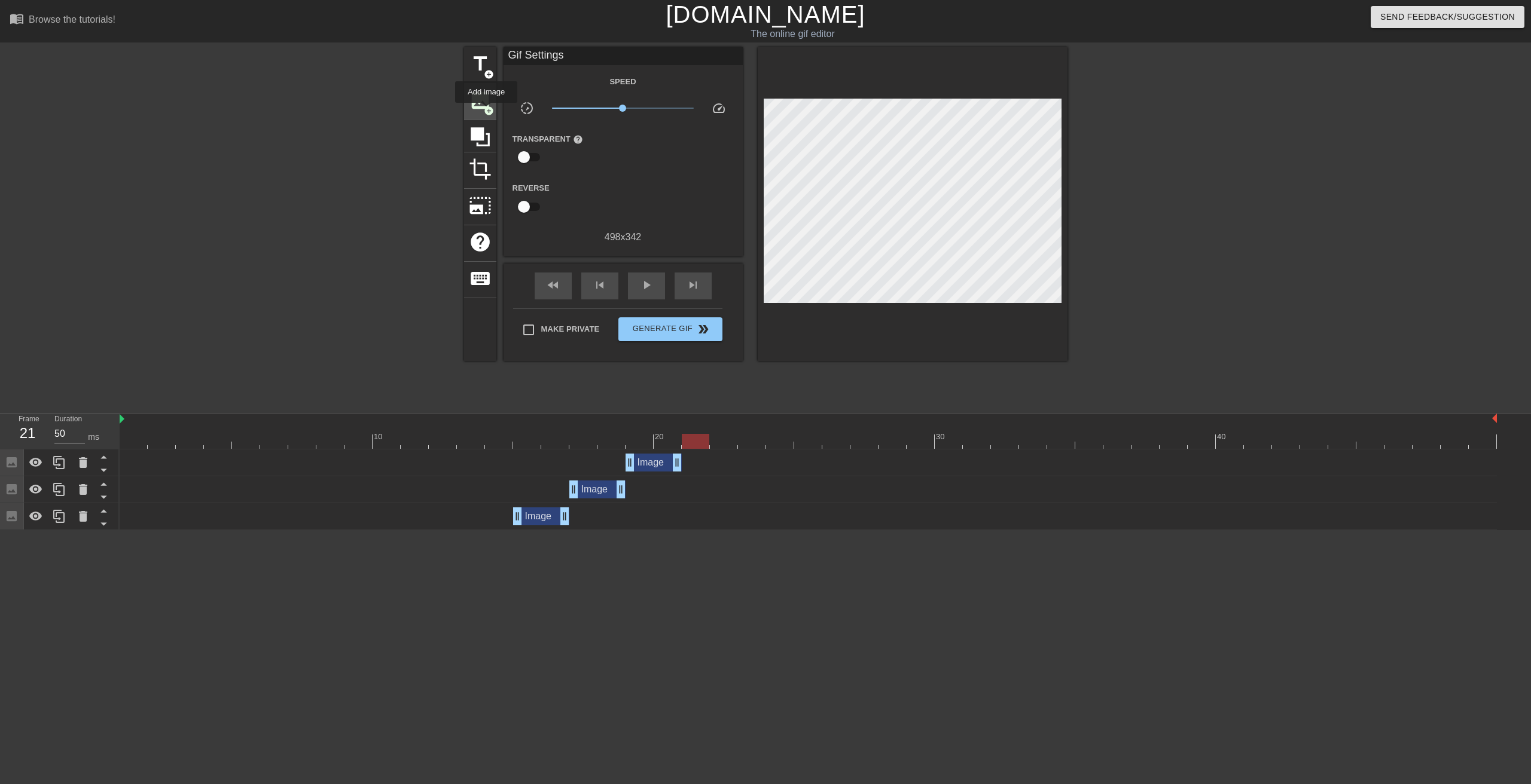
click at [487, 110] on span "add_circle" at bounding box center [489, 110] width 10 height 10
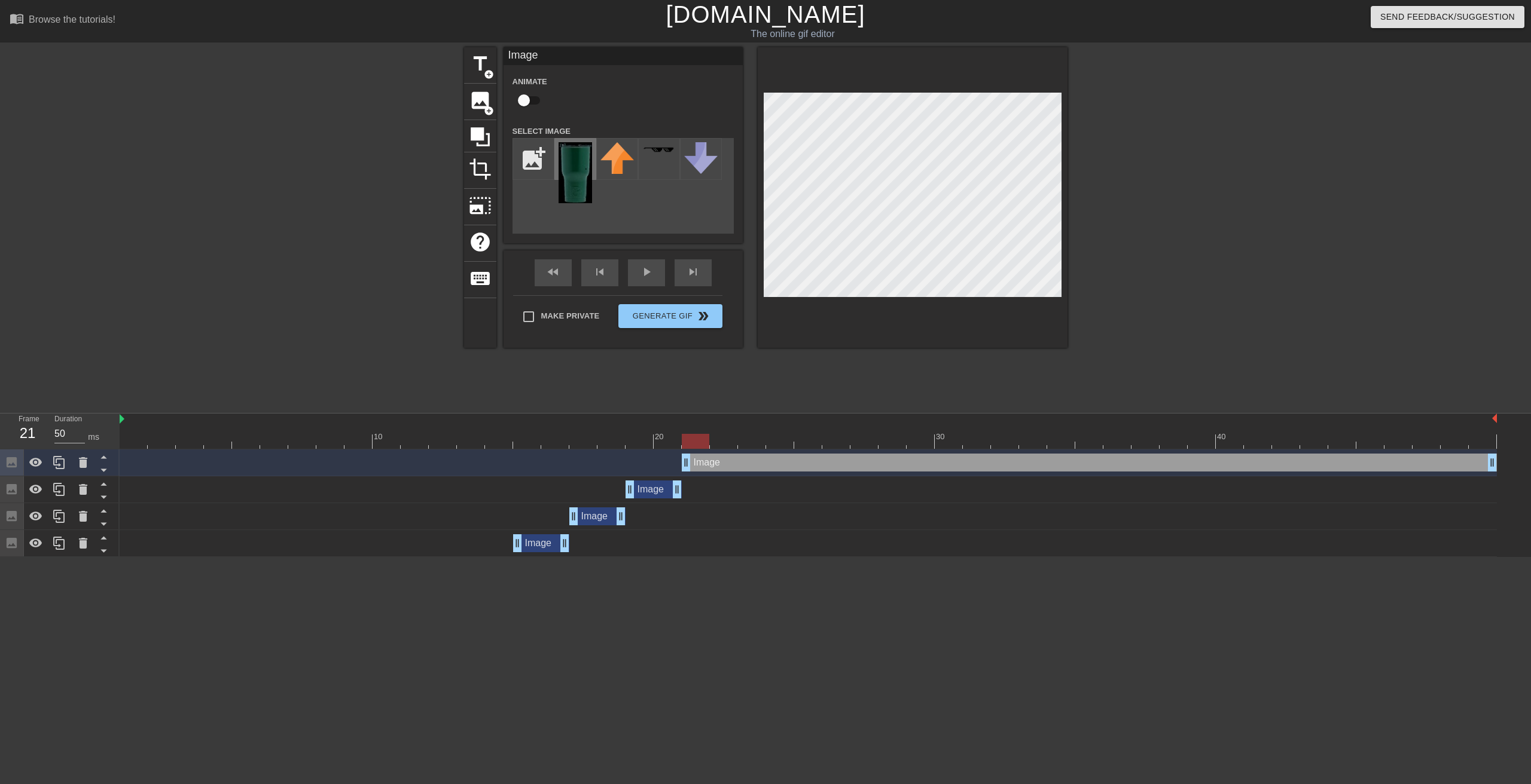
click at [576, 171] on img at bounding box center [575, 172] width 34 height 61
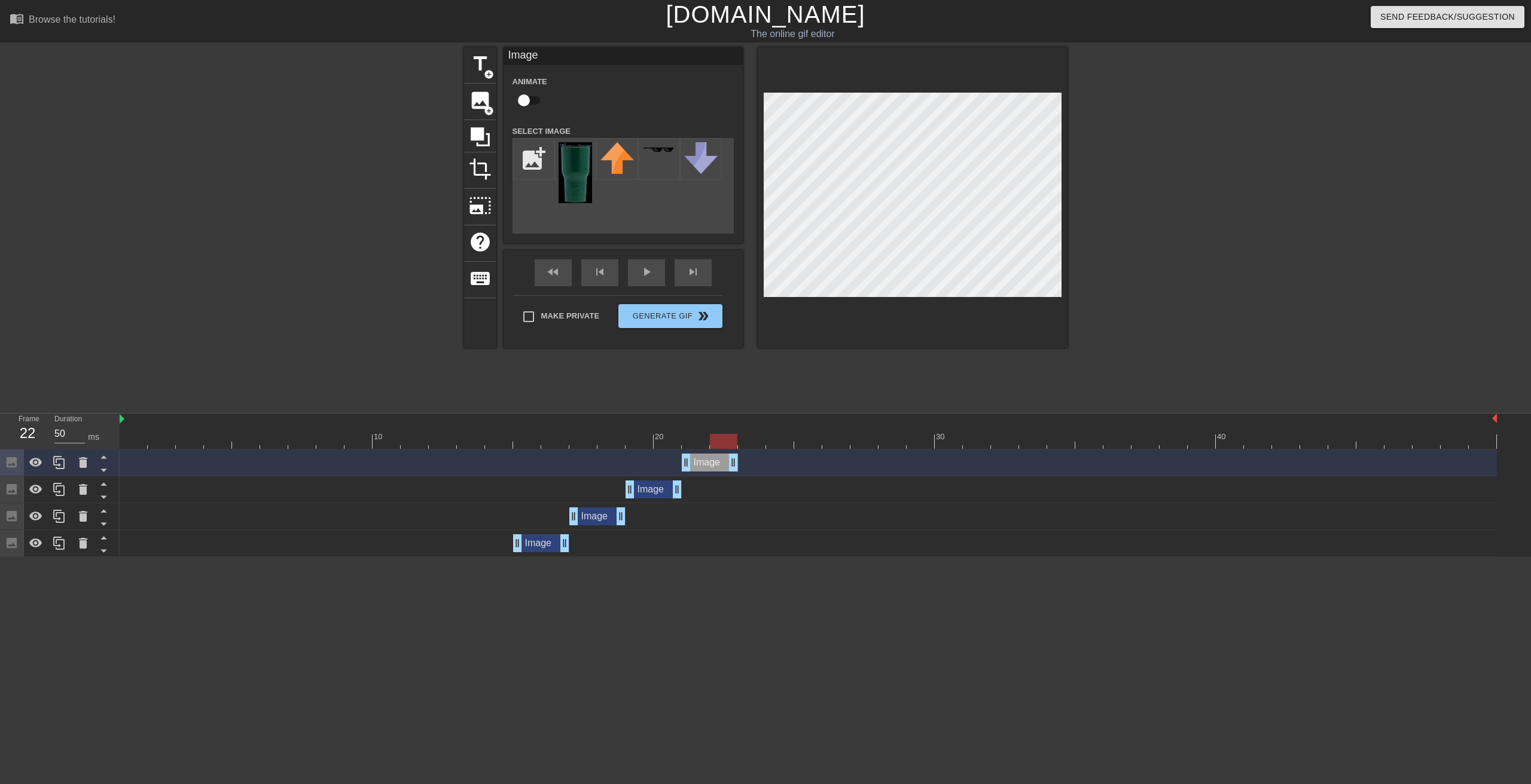
drag, startPoint x: 1491, startPoint y: 464, endPoint x: 738, endPoint y: 458, distance: 753.0
click at [738, 458] on div "Image drag_handle drag_handle" at bounding box center [808, 462] width 1377 height 18
click at [694, 276] on div "skip_next" at bounding box center [693, 272] width 37 height 27
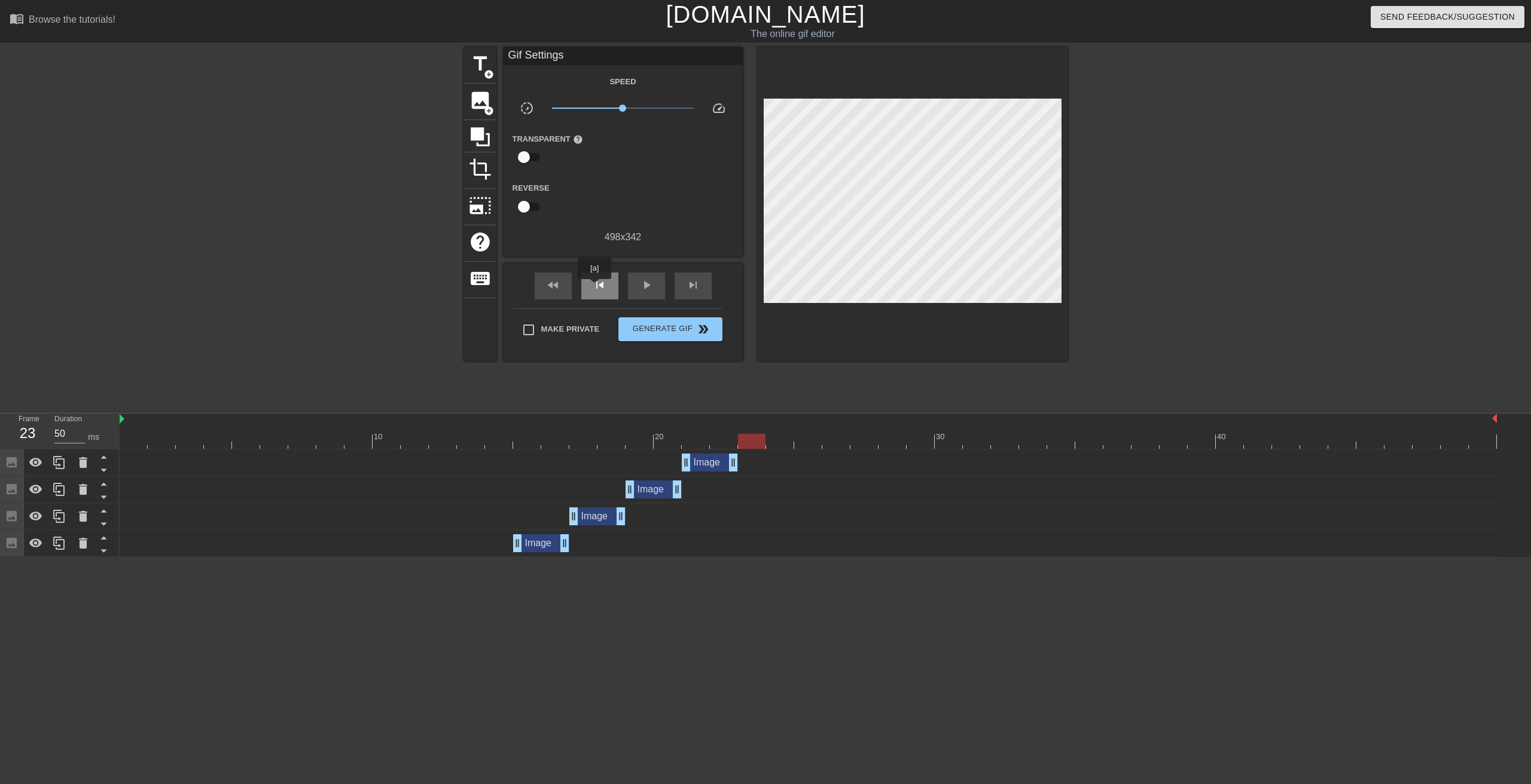
click at [594, 287] on span "skip_previous" at bounding box center [600, 285] width 14 height 14
click at [609, 289] on div "skip_previous" at bounding box center [600, 285] width 37 height 27
click at [694, 290] on span "skip_next" at bounding box center [693, 285] width 14 height 14
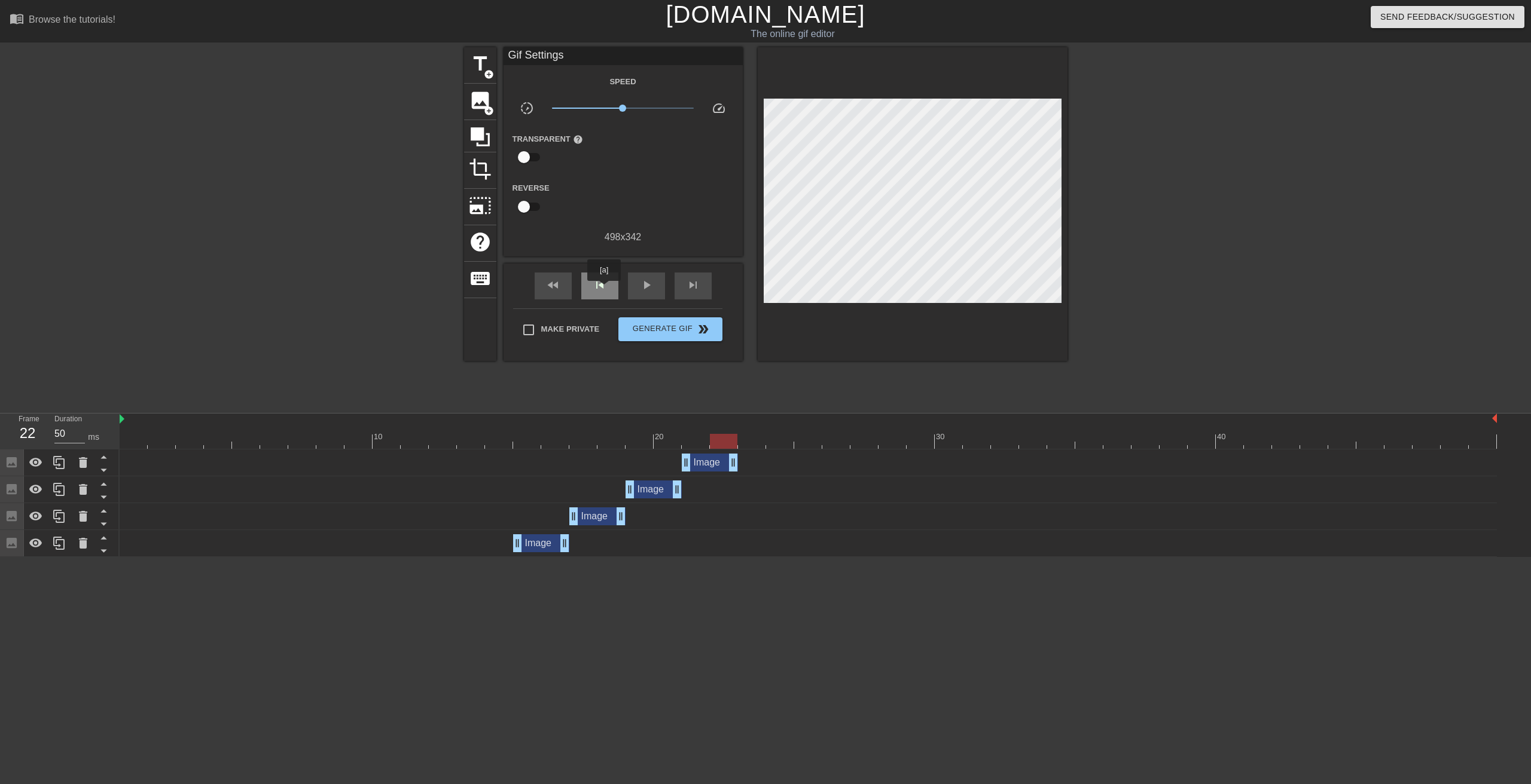
click at [604, 289] on span "skip_previous" at bounding box center [600, 285] width 14 height 14
drag, startPoint x: 735, startPoint y: 468, endPoint x: 708, endPoint y: 464, distance: 27.3
click at [708, 464] on div "Image drag_handle drag_handle" at bounding box center [695, 462] width 28 height 18
click at [708, 281] on div "skip_next" at bounding box center [693, 285] width 37 height 27
click at [486, 104] on span "image" at bounding box center [480, 100] width 23 height 23
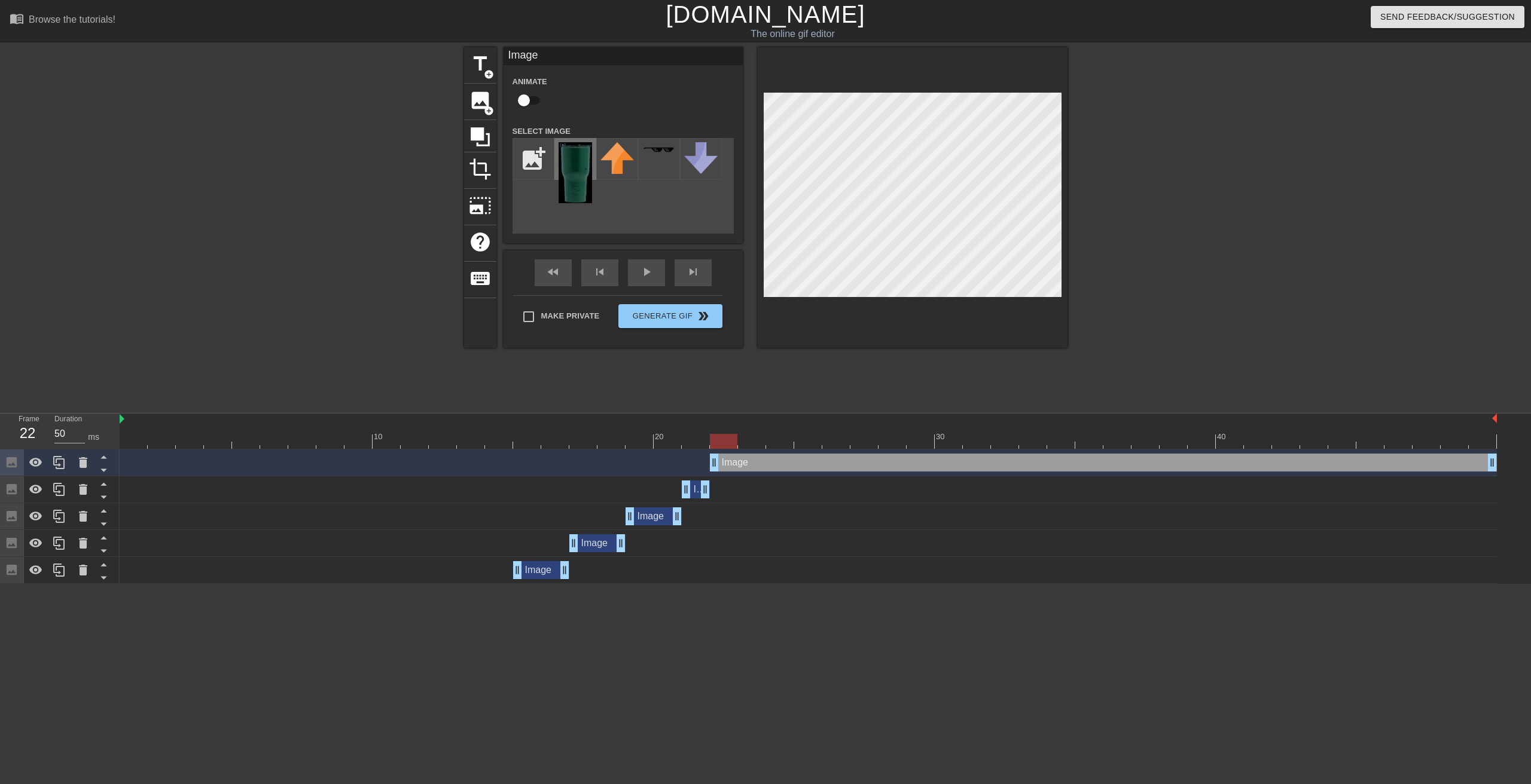
click at [570, 177] on img at bounding box center [575, 172] width 34 height 61
click at [595, 274] on div "skip_previous" at bounding box center [600, 272] width 37 height 27
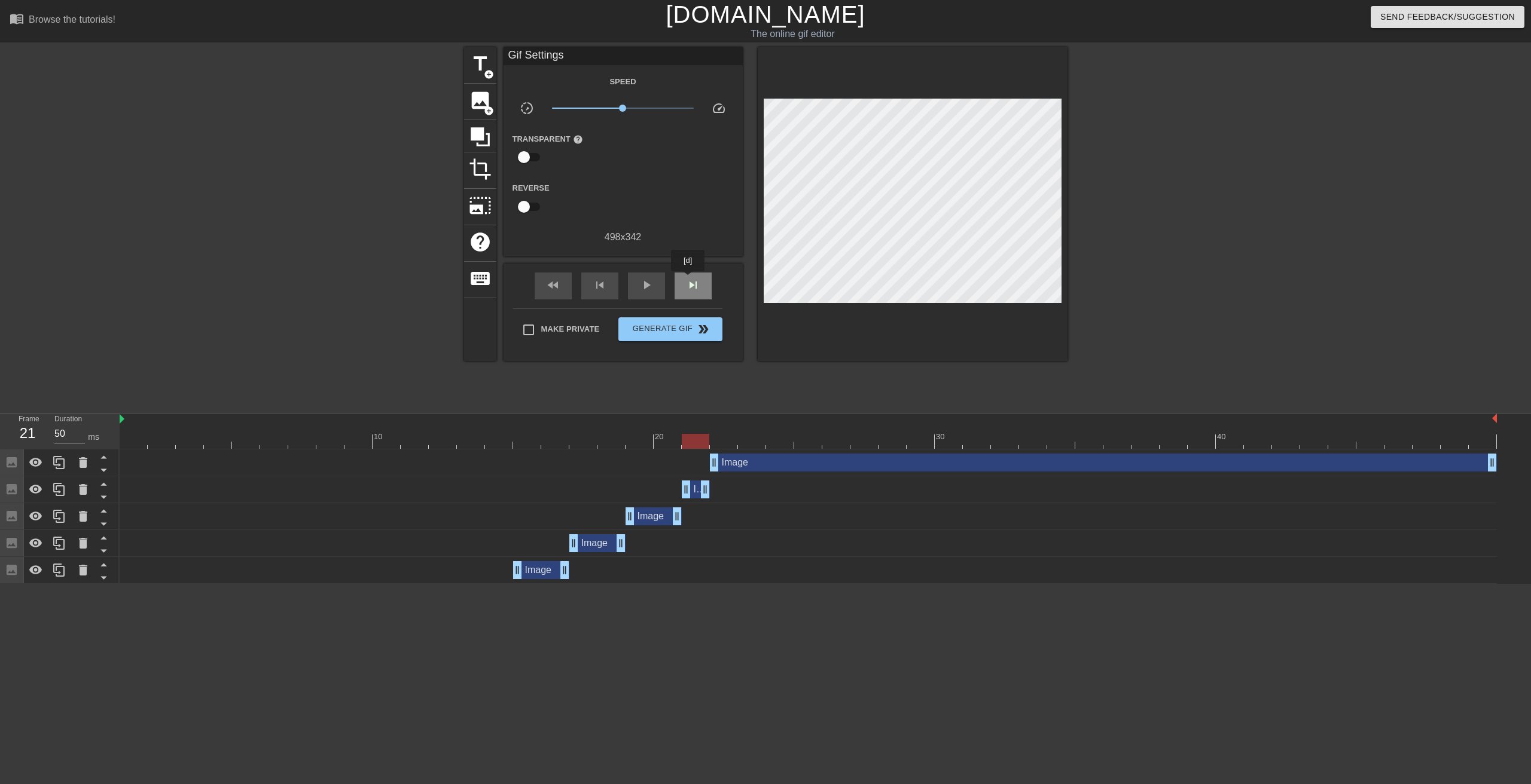
click at [688, 280] on span "skip_next" at bounding box center [693, 285] width 14 height 14
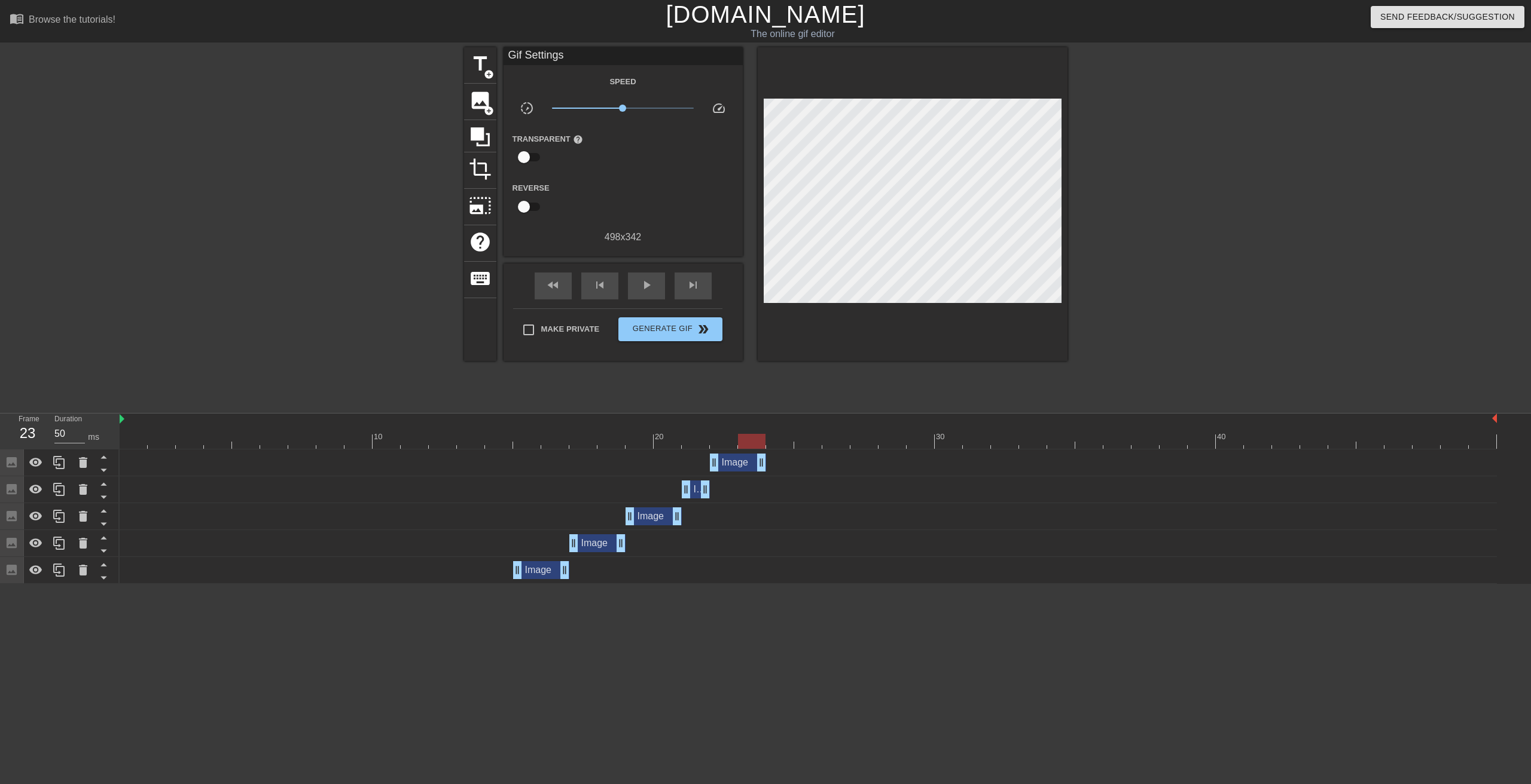
drag, startPoint x: 1491, startPoint y: 466, endPoint x: 759, endPoint y: 454, distance: 732.1
click at [759, 454] on div "Image drag_handle drag_handle" at bounding box center [738, 462] width 56 height 18
click at [694, 275] on div "skip_next" at bounding box center [693, 285] width 37 height 27
click at [600, 286] on span "skip_previous" at bounding box center [600, 285] width 14 height 14
click at [693, 288] on span "skip_next" at bounding box center [693, 285] width 14 height 14
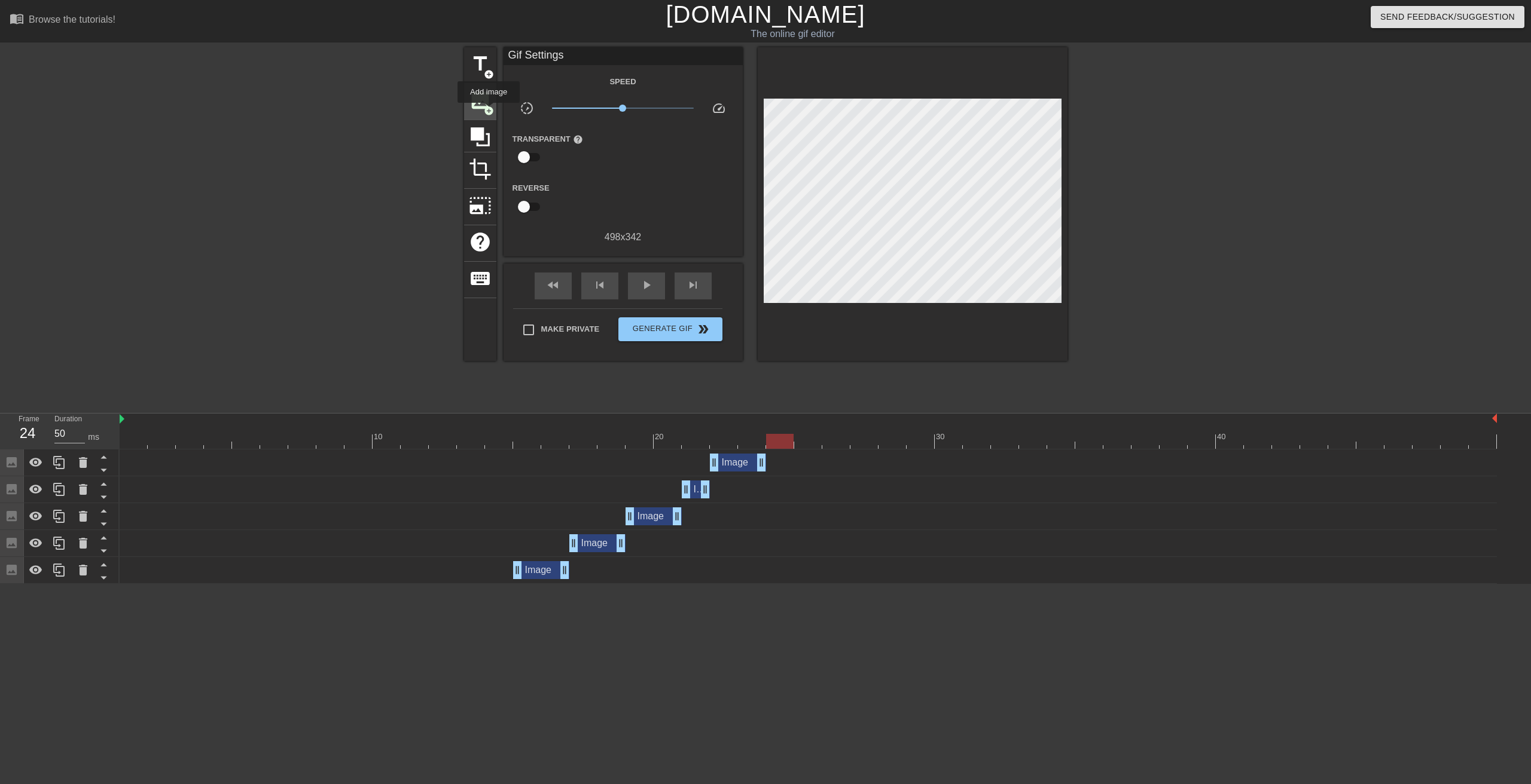
click at [489, 111] on span "add_circle" at bounding box center [489, 110] width 10 height 10
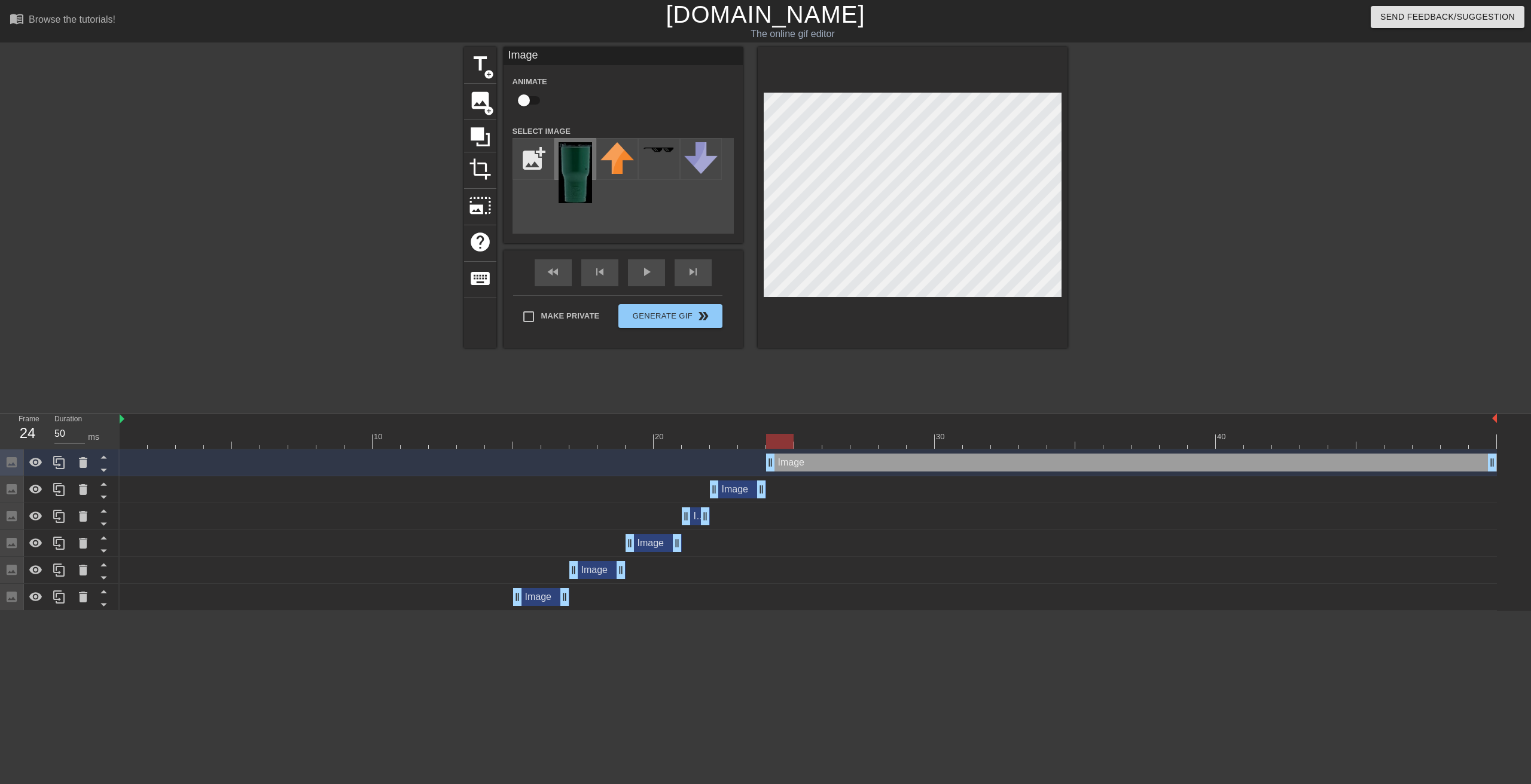
click at [578, 168] on img at bounding box center [575, 172] width 34 height 61
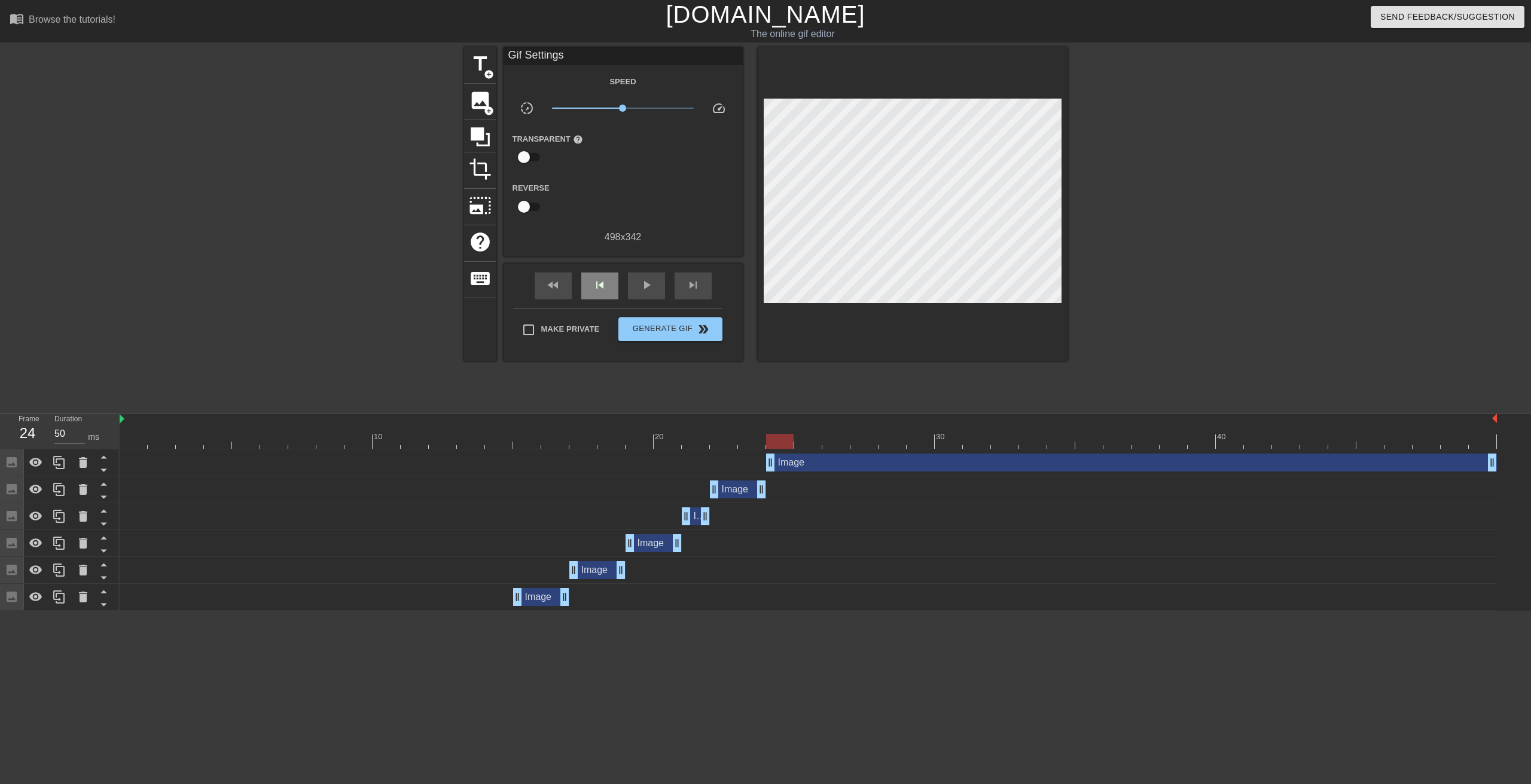
click at [596, 271] on div "fast_rewind skip_previous play_arrow skip_next" at bounding box center [623, 285] width 195 height 45
click at [600, 283] on span "skip_previous" at bounding box center [600, 285] width 14 height 14
click at [692, 286] on span "skip_next" at bounding box center [693, 285] width 14 height 14
click at [609, 285] on div "skip_previous" at bounding box center [600, 285] width 37 height 27
click at [693, 287] on span "skip_next" at bounding box center [693, 285] width 14 height 14
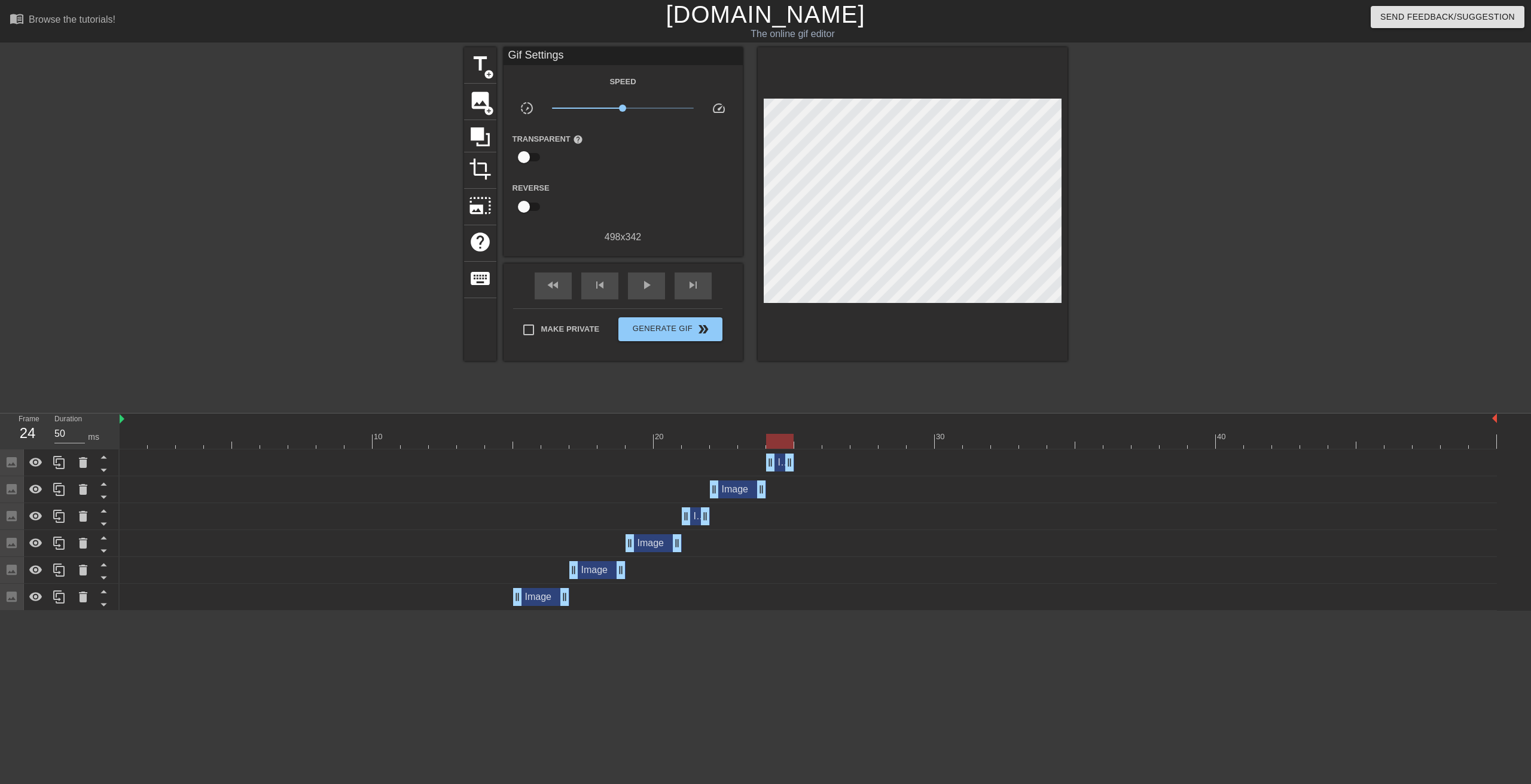
drag, startPoint x: 1493, startPoint y: 465, endPoint x: 775, endPoint y: 460, distance: 718.0
click at [775, 460] on div "Image drag_handle drag_handle" at bounding box center [780, 462] width 28 height 18
click at [695, 270] on div "fast_rewind skip_previous play_arrow skip_next" at bounding box center [623, 285] width 195 height 45
click at [696, 288] on span "skip_next" at bounding box center [693, 285] width 14 height 14
click at [478, 108] on span "image" at bounding box center [480, 100] width 23 height 23
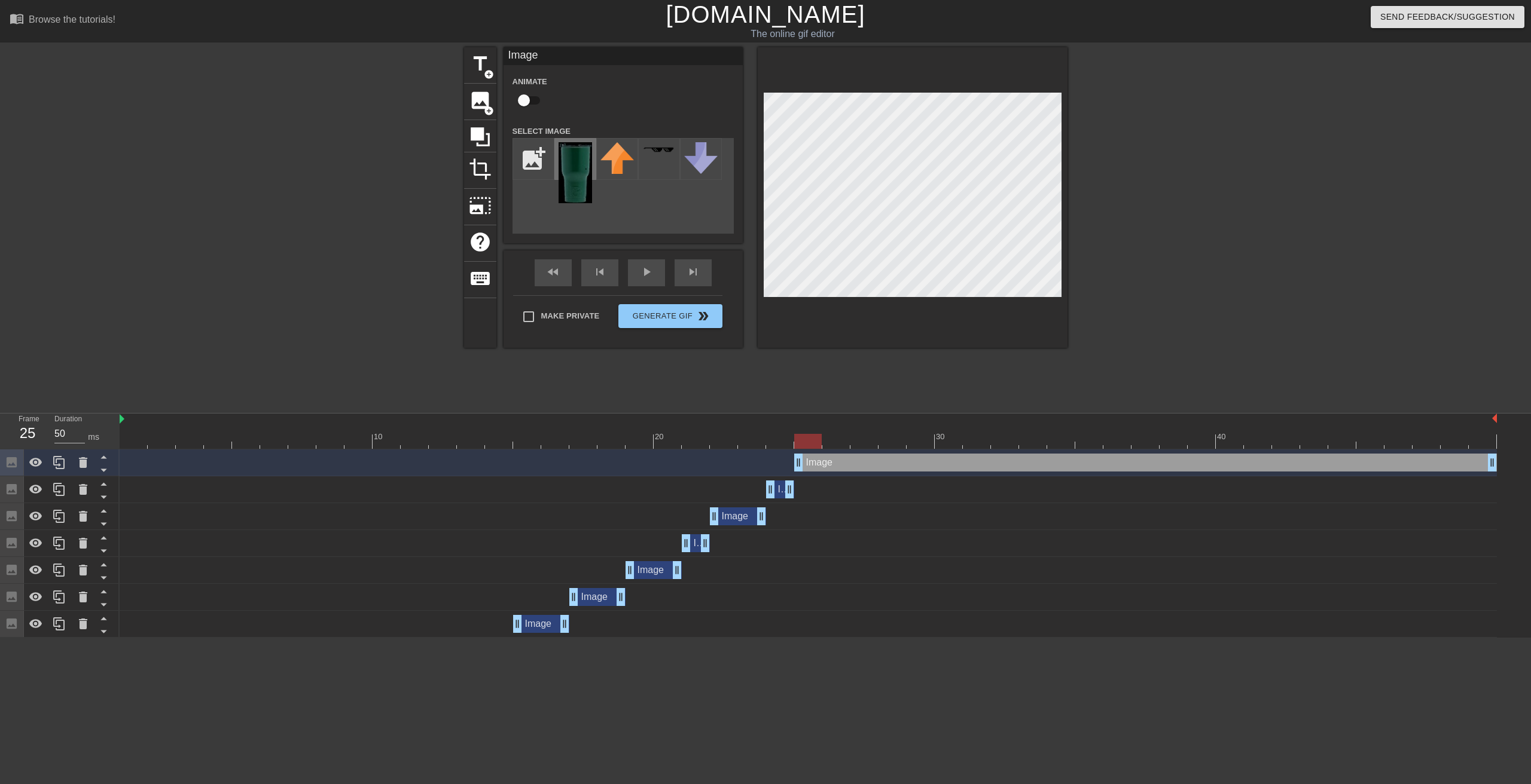
click at [572, 163] on img at bounding box center [575, 172] width 34 height 61
click at [597, 269] on div "fast_rewind skip_previous play_arrow skip_next" at bounding box center [623, 272] width 195 height 45
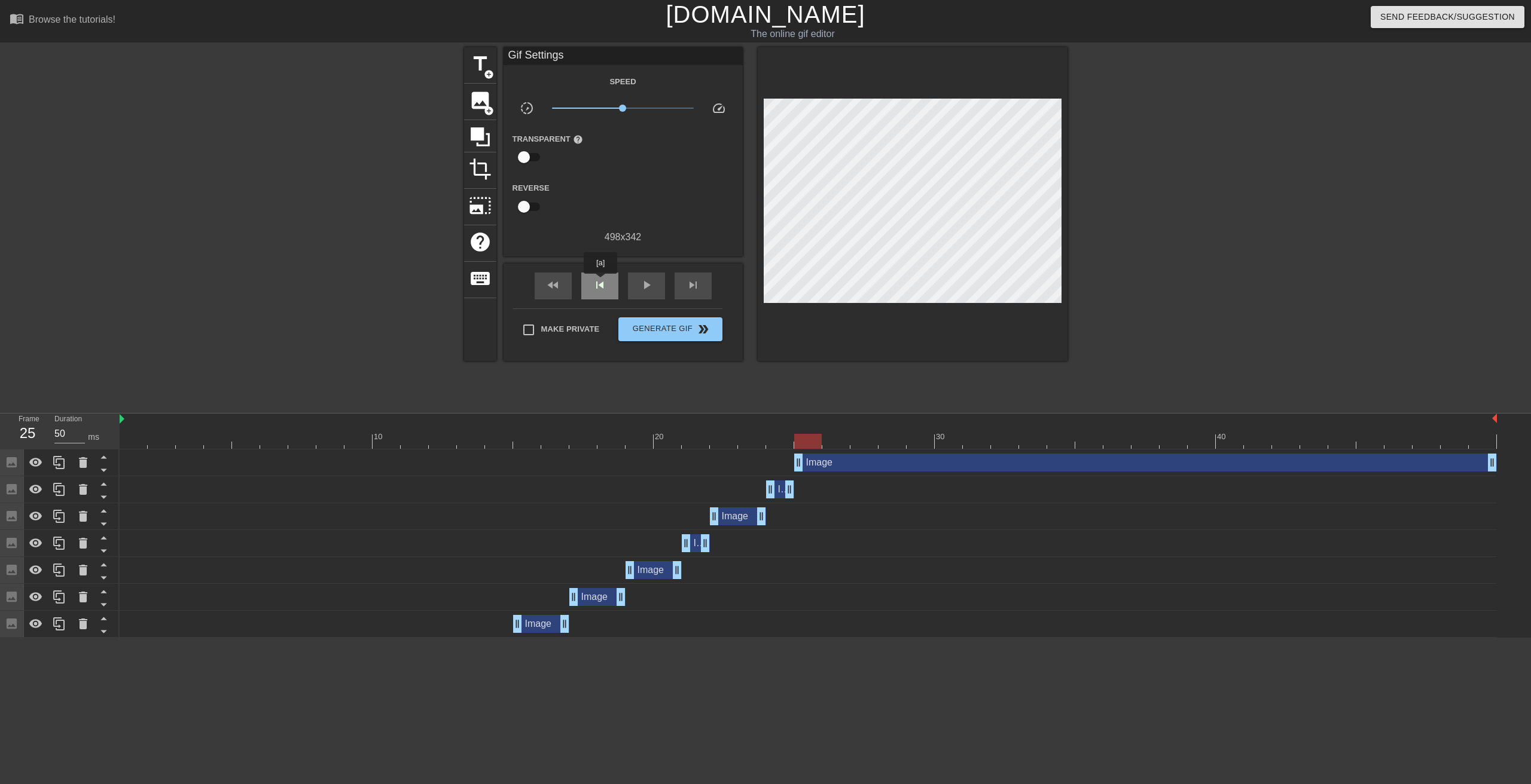
click at [600, 282] on span "skip_previous" at bounding box center [600, 285] width 14 height 14
click at [688, 286] on span "skip_next" at bounding box center [693, 285] width 14 height 14
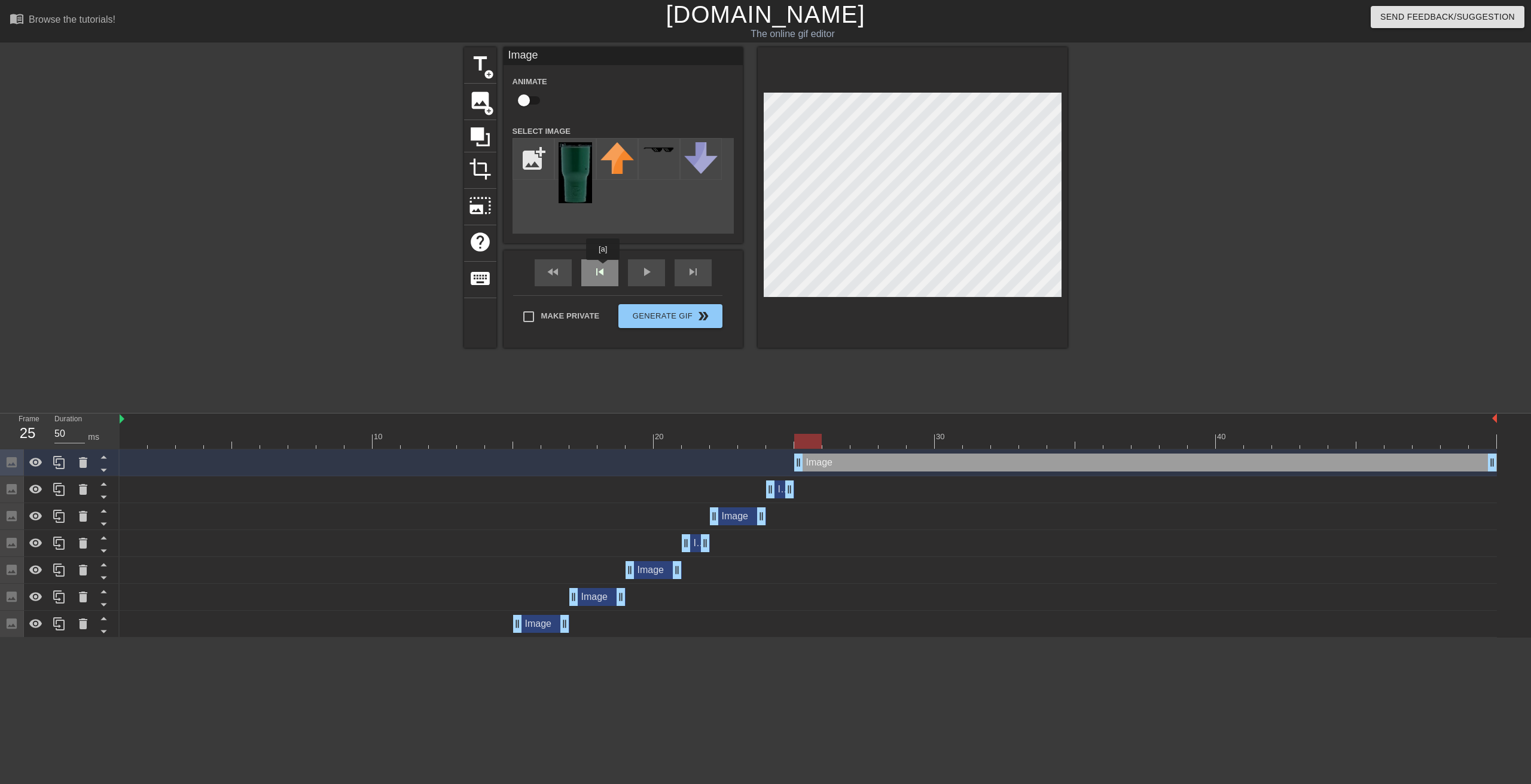
click at [603, 269] on div "fast_rewind skip_previous play_arrow skip_next" at bounding box center [623, 272] width 195 height 45
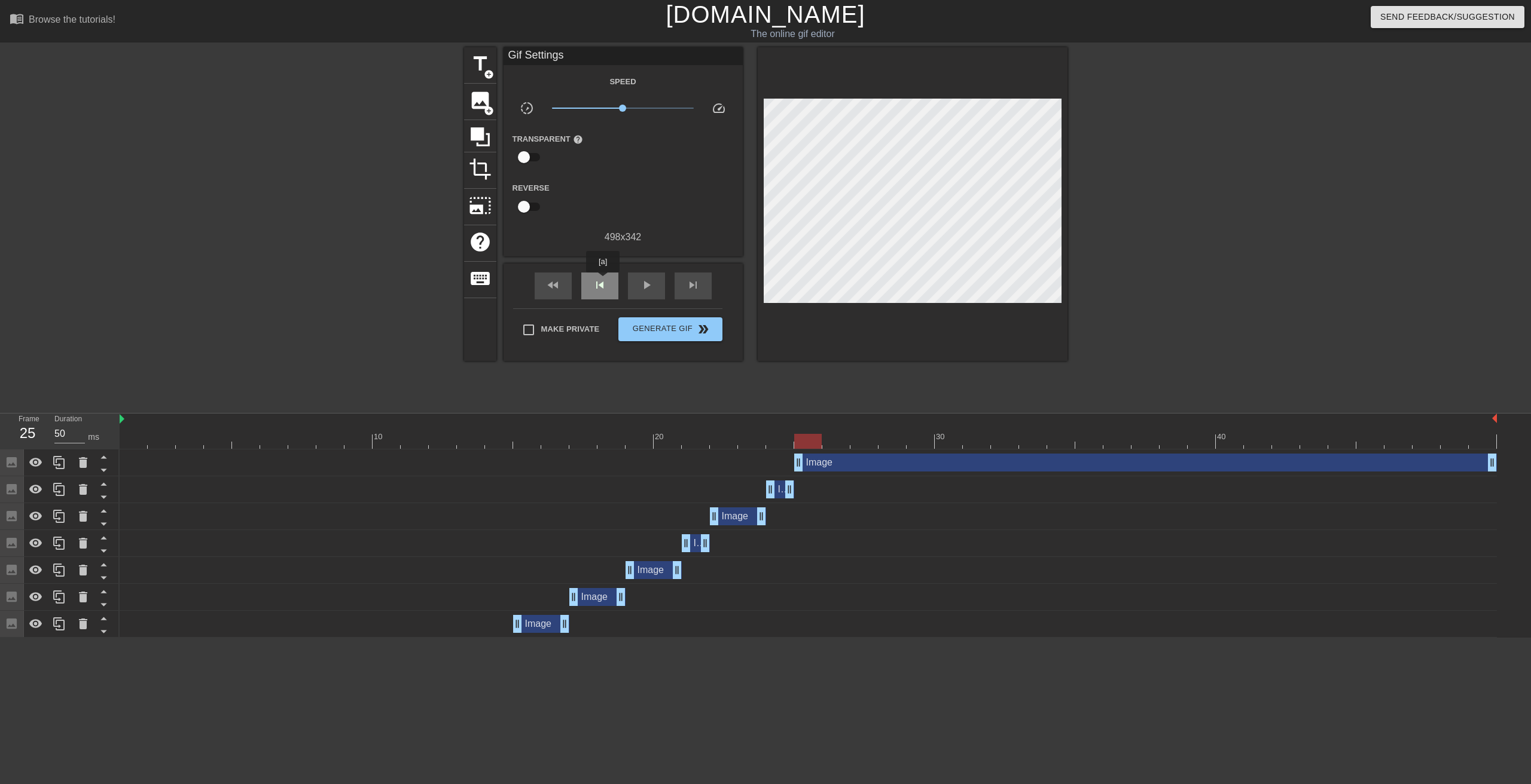
click at [603, 281] on span "skip_previous" at bounding box center [600, 285] width 14 height 14
click at [695, 283] on span "skip_next" at bounding box center [693, 285] width 14 height 14
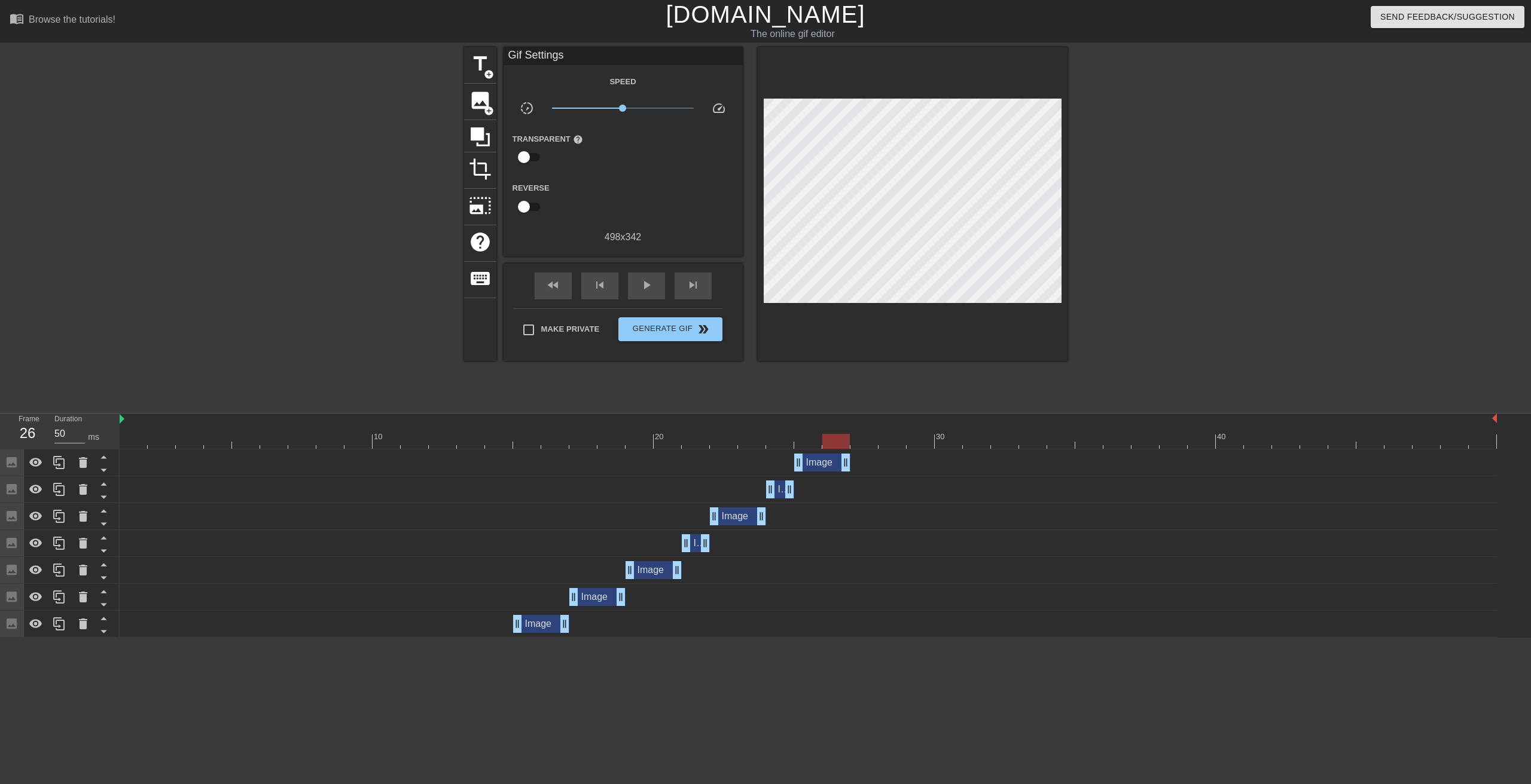
drag, startPoint x: 1490, startPoint y: 462, endPoint x: 849, endPoint y: 445, distance: 641.2
click at [849, 445] on div "10 20 30 40 Image drag_handle drag_handle Image drag_handle drag_handle Image d…" at bounding box center [825, 525] width 1412 height 224
click at [697, 292] on div "skip_next" at bounding box center [693, 285] width 37 height 27
click at [486, 106] on span "add_circle" at bounding box center [489, 110] width 10 height 10
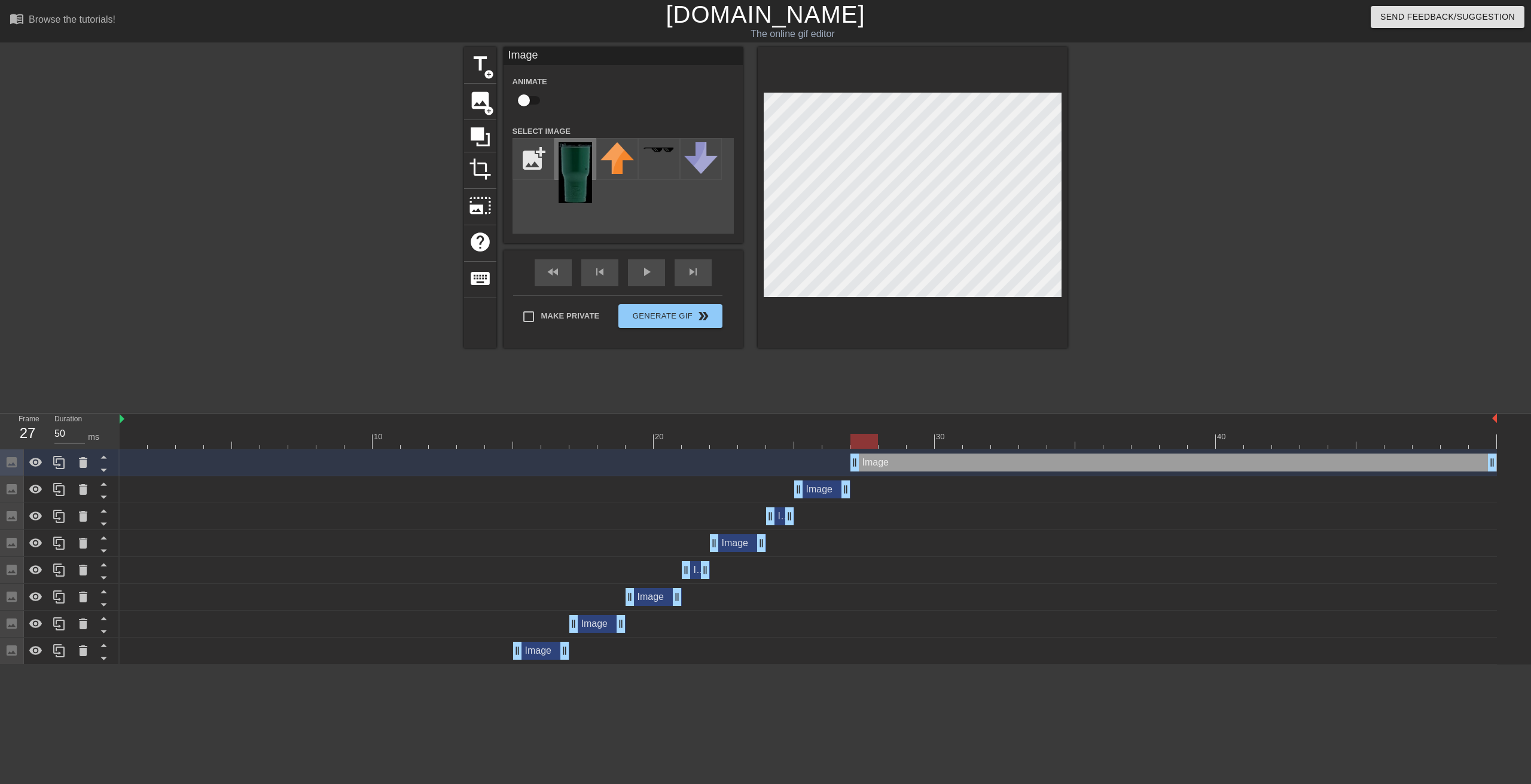
click at [572, 165] on img at bounding box center [575, 172] width 34 height 61
click at [603, 275] on div "skip_previous" at bounding box center [600, 272] width 37 height 27
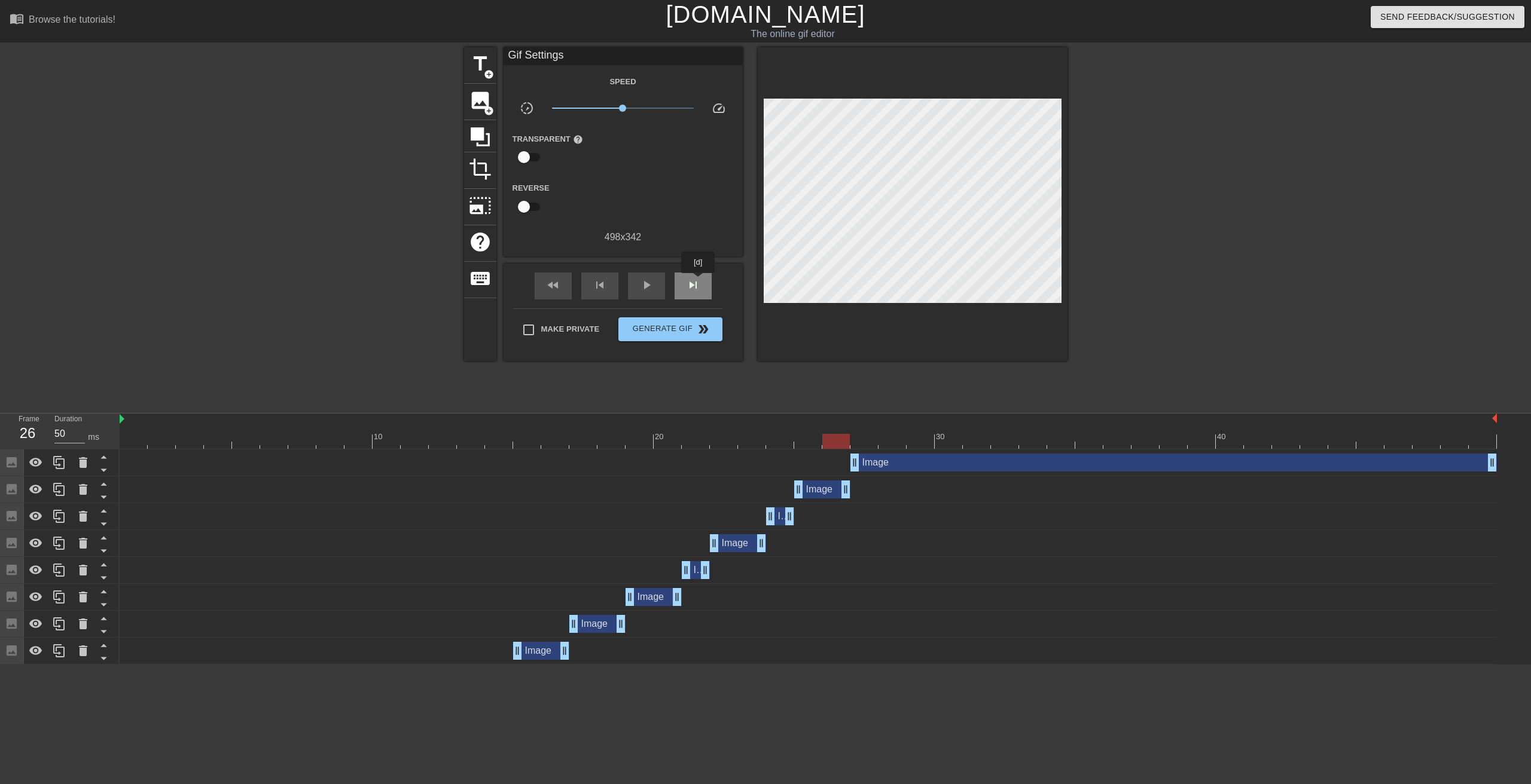
click at [699, 281] on span "skip_next" at bounding box center [693, 285] width 14 height 14
click at [612, 284] on div "skip_previous" at bounding box center [600, 285] width 37 height 27
click at [690, 287] on span "skip_next" at bounding box center [693, 285] width 14 height 14
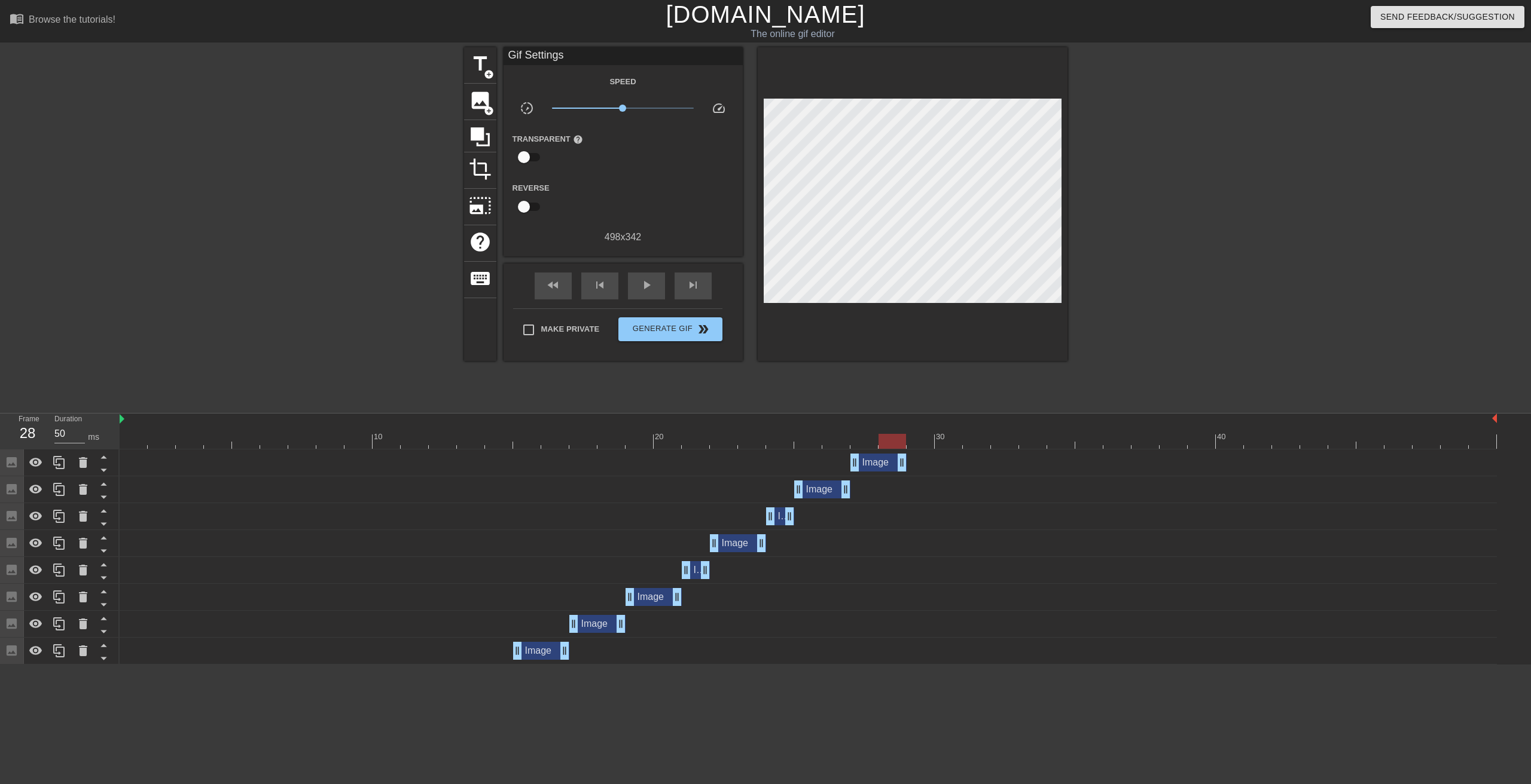
drag, startPoint x: 1495, startPoint y: 461, endPoint x: 915, endPoint y: 429, distance: 580.9
click at [915, 429] on div "10 20 30 40 Image drag_handle drag_handle Image drag_handle drag_handle Image d…" at bounding box center [825, 539] width 1412 height 251
click at [690, 283] on span "skip_next" at bounding box center [693, 285] width 14 height 14
click at [489, 108] on span "add_circle" at bounding box center [489, 110] width 10 height 10
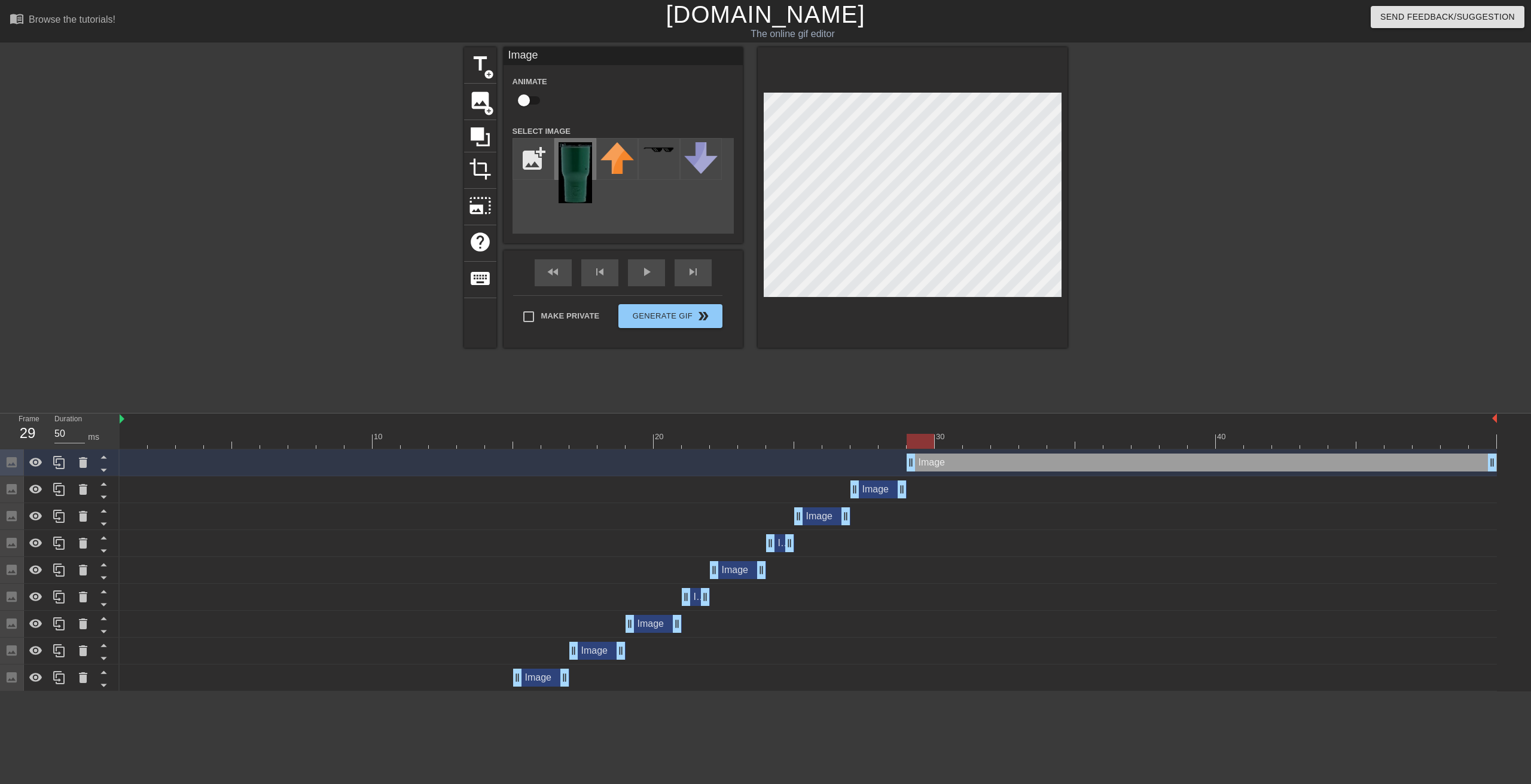
click at [576, 169] on img at bounding box center [575, 172] width 34 height 61
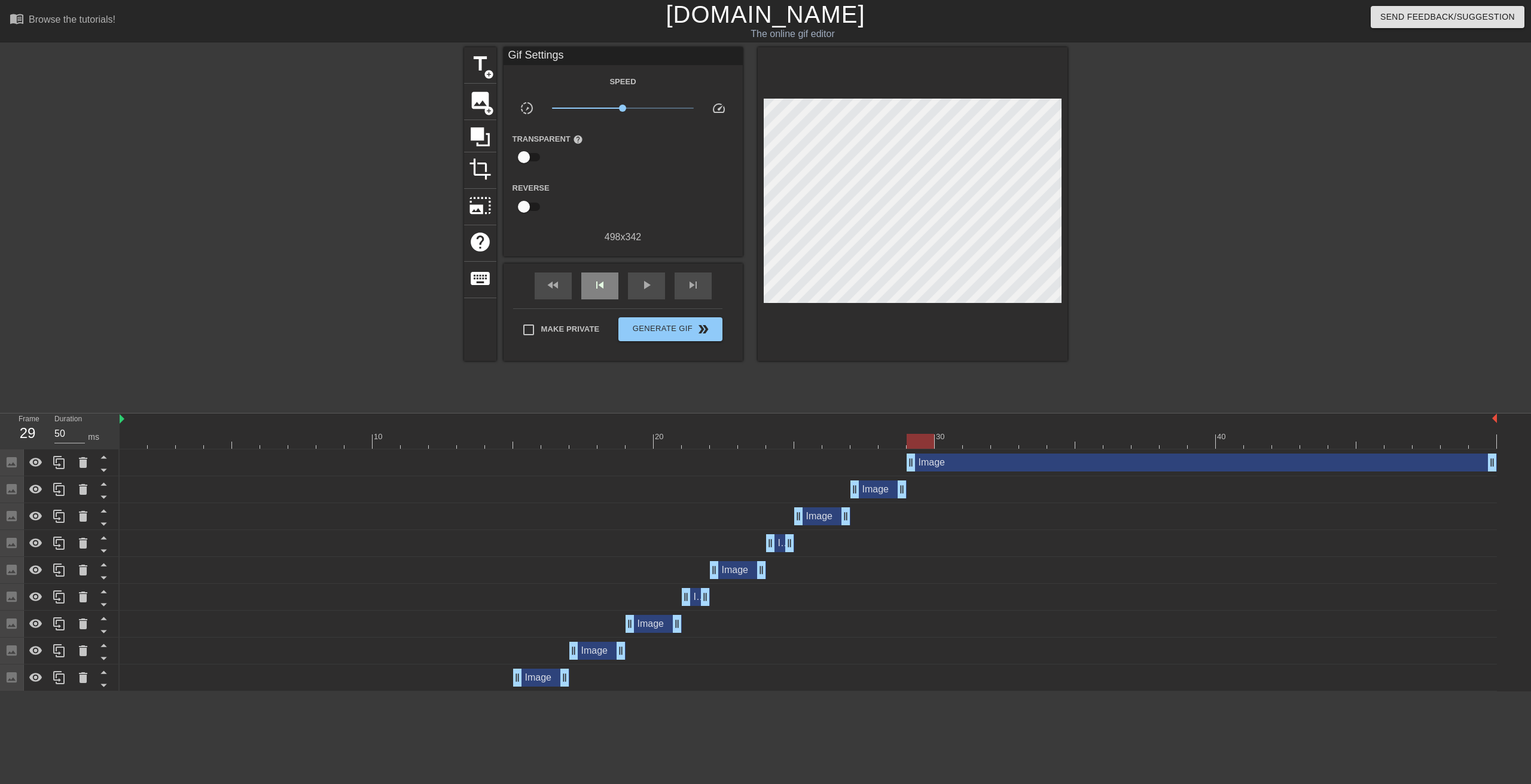
click at [596, 268] on div "fast_rewind skip_previous play_arrow skip_next" at bounding box center [623, 285] width 195 height 45
click at [600, 281] on span "skip_previous" at bounding box center [600, 285] width 14 height 14
click at [699, 290] on span "skip_next" at bounding box center [693, 285] width 14 height 14
click at [600, 280] on span "skip_previous" at bounding box center [600, 285] width 14 height 14
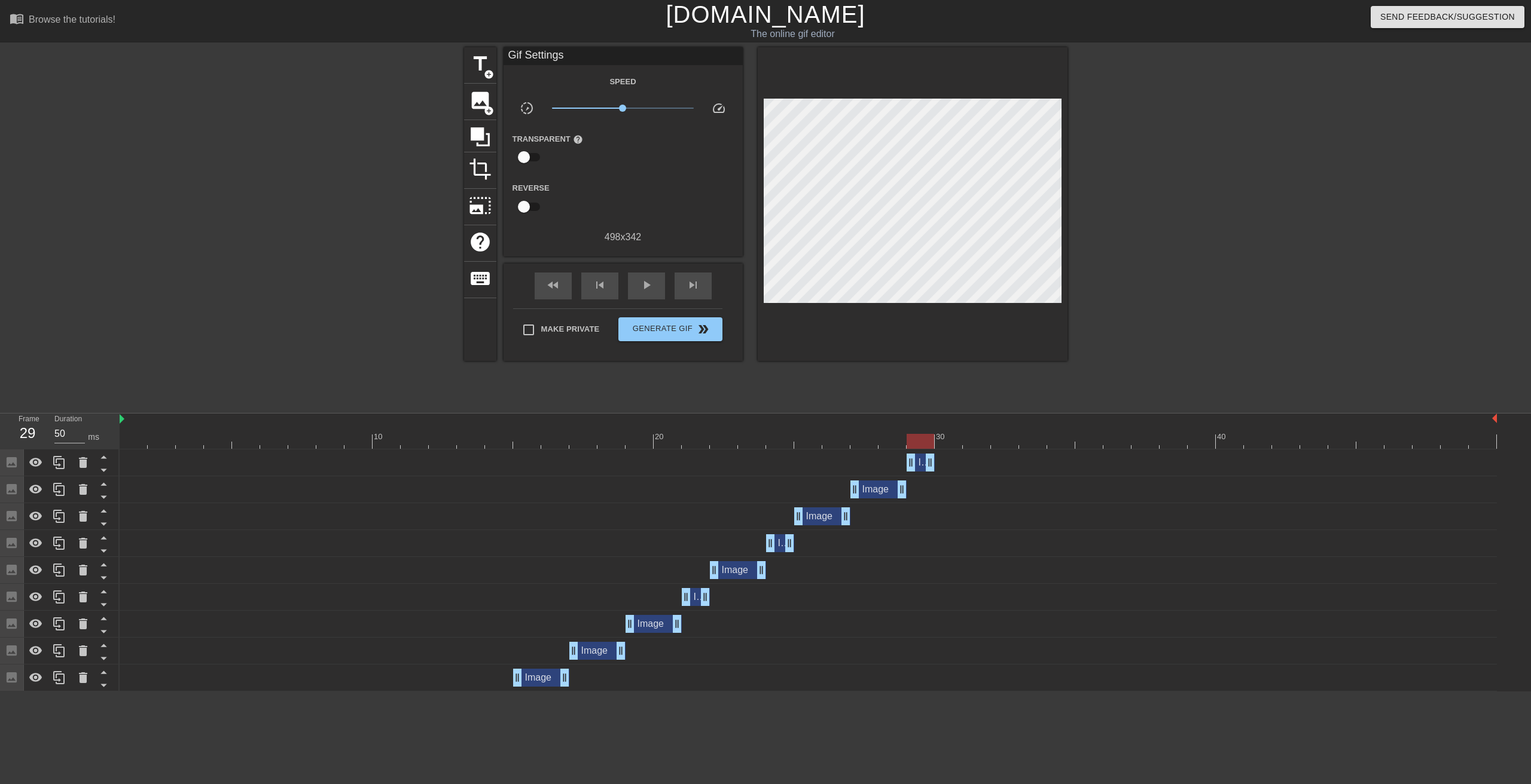
drag, startPoint x: 1491, startPoint y: 460, endPoint x: 933, endPoint y: 456, distance: 558.0
click at [933, 456] on div "Image drag_handle drag_handle" at bounding box center [920, 462] width 28 height 18
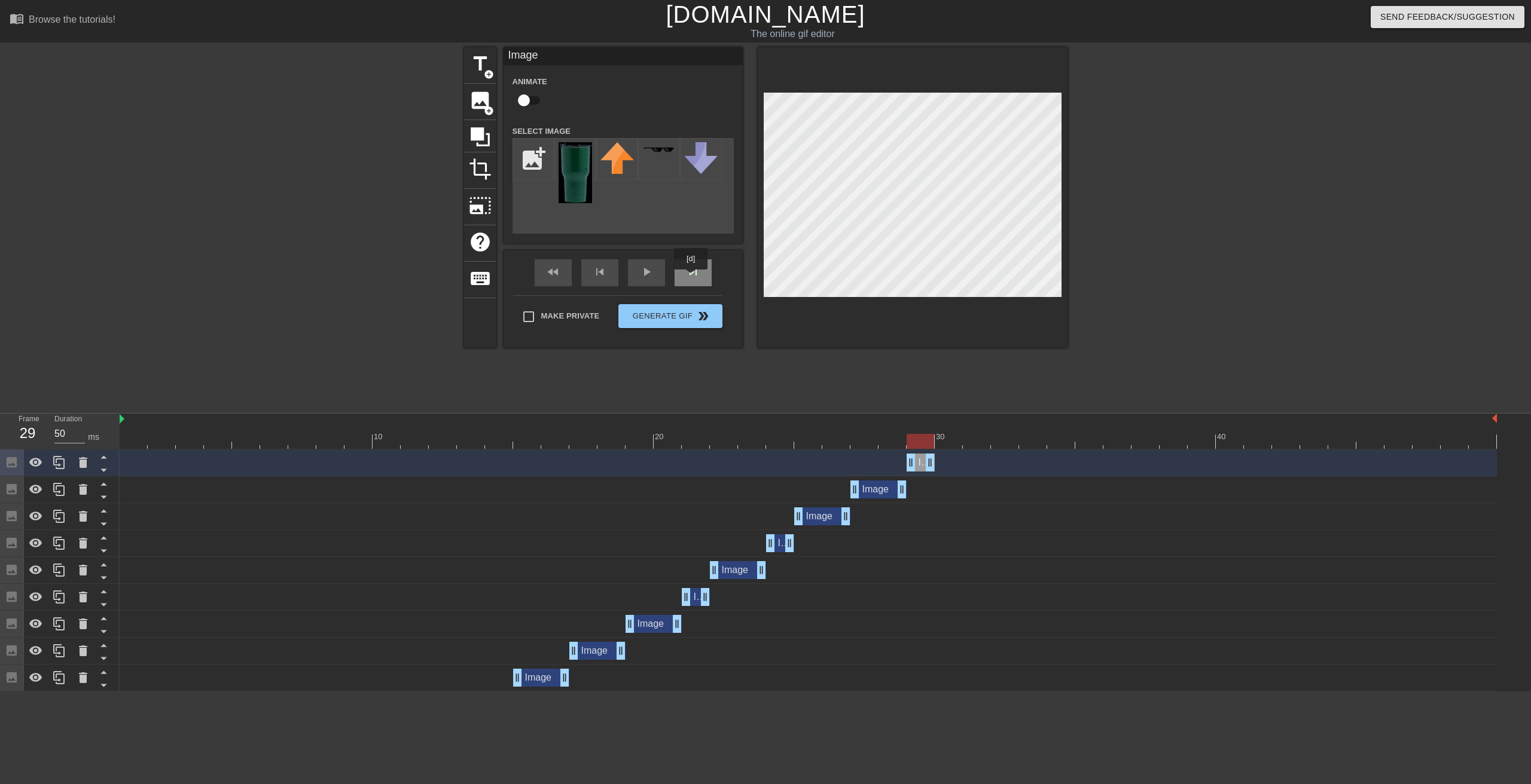
click at [691, 278] on span "skip_next" at bounding box center [693, 272] width 14 height 14
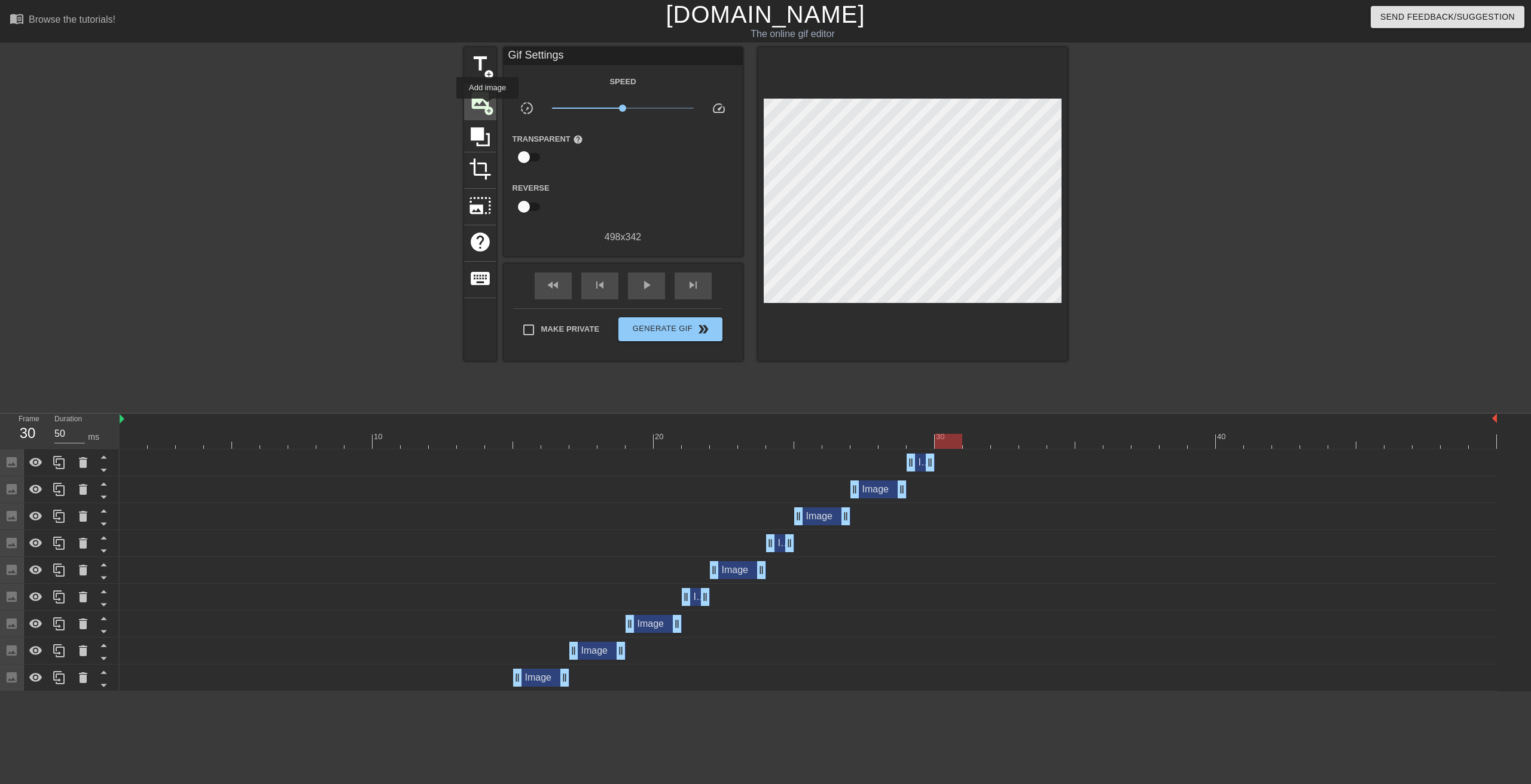
click at [489, 107] on span "add_circle" at bounding box center [489, 110] width 10 height 10
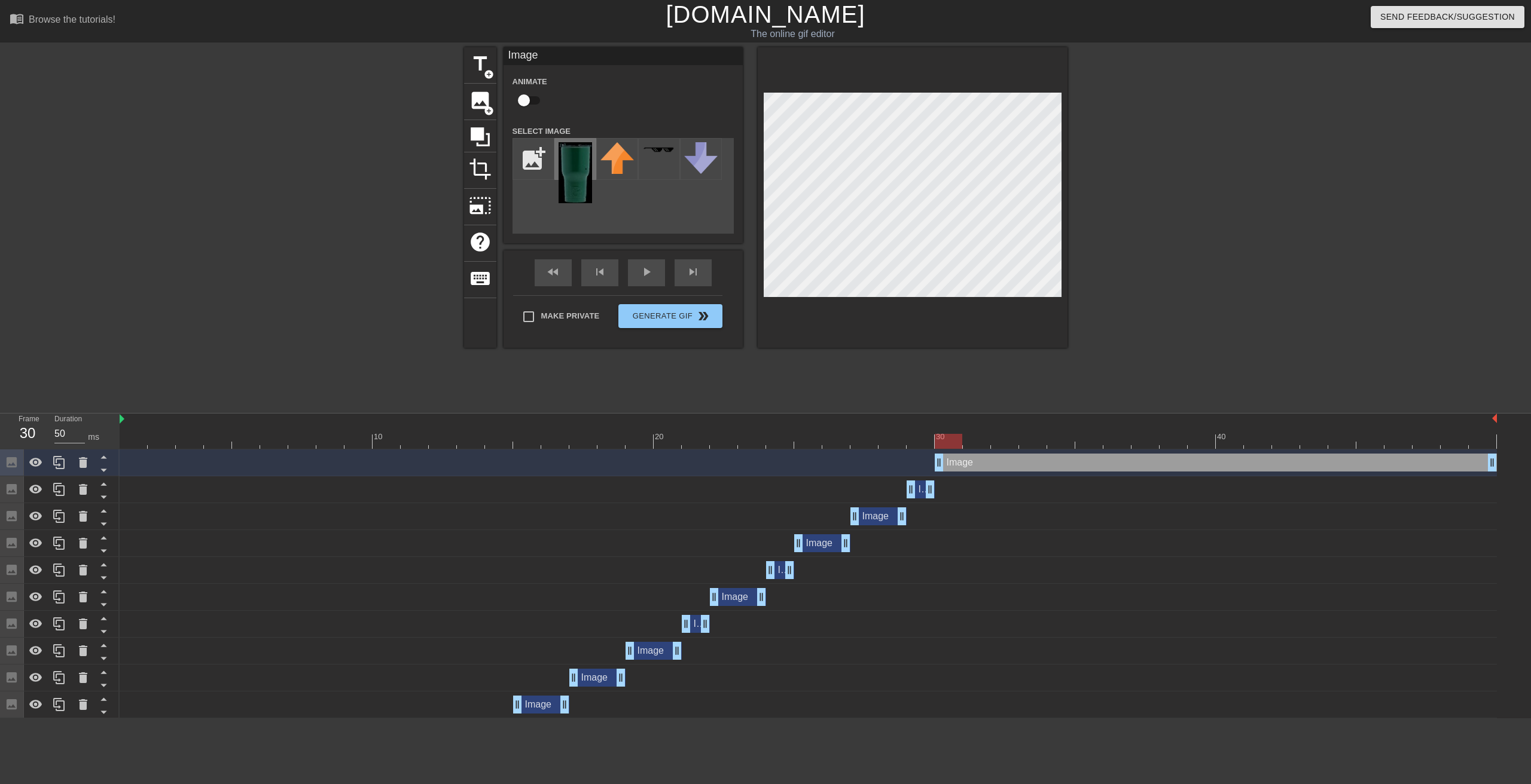
click at [574, 171] on img at bounding box center [575, 172] width 34 height 61
click at [594, 274] on div "skip_previous" at bounding box center [600, 272] width 37 height 27
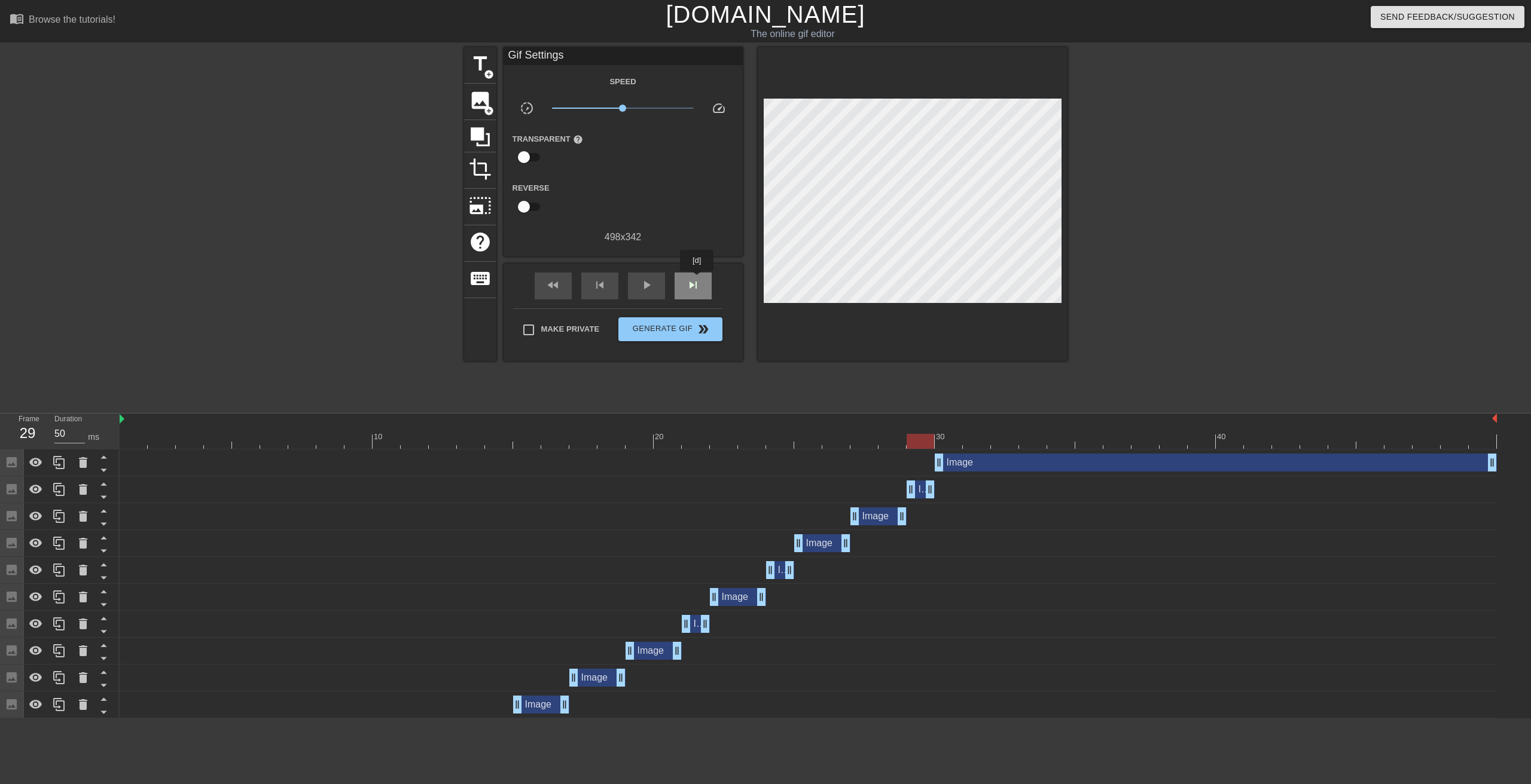
click at [697, 280] on span "skip_next" at bounding box center [693, 285] width 14 height 14
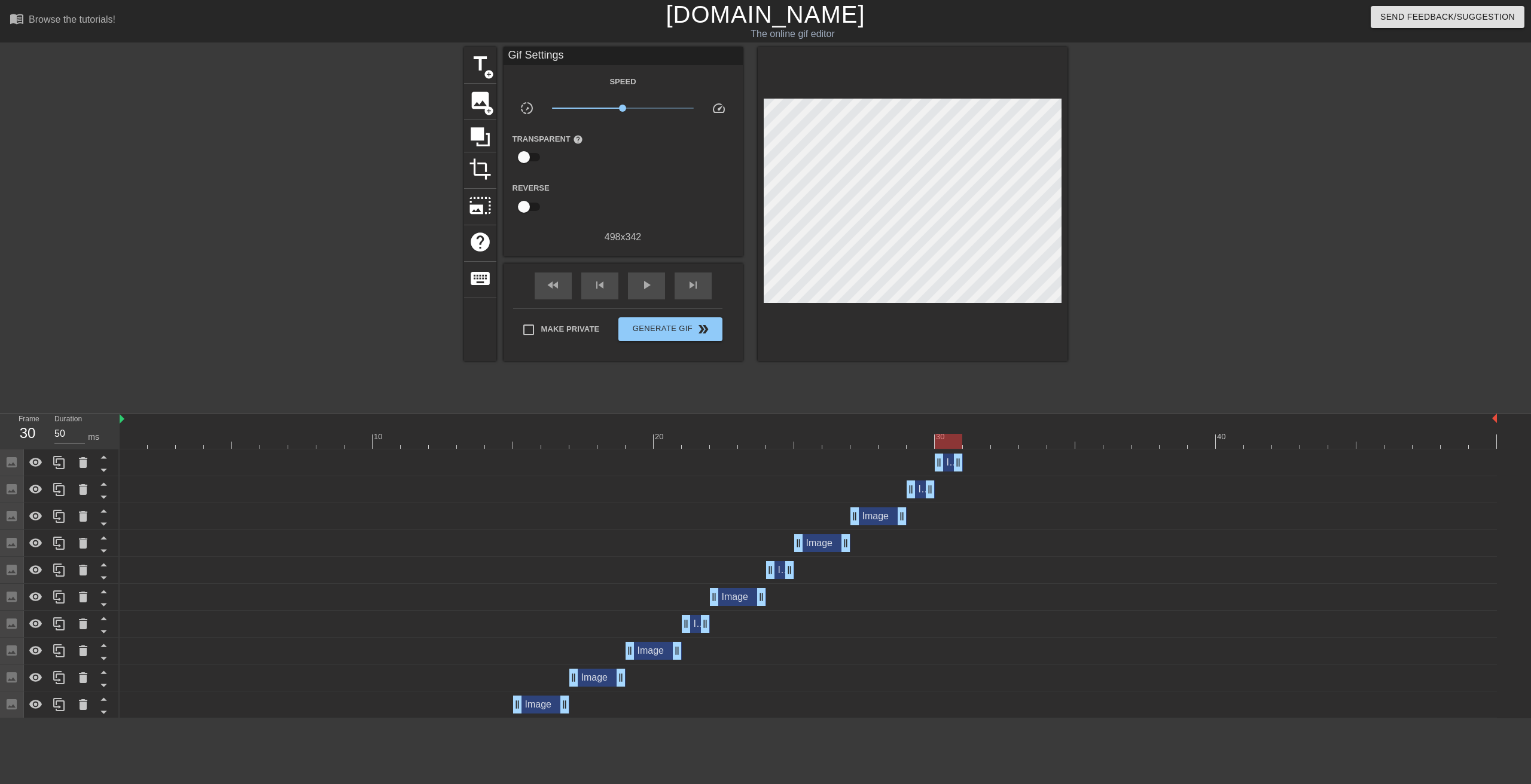
drag, startPoint x: 1494, startPoint y: 463, endPoint x: 975, endPoint y: 434, distance: 519.8
click at [967, 460] on div "Image drag_handle drag_handle" at bounding box center [808, 462] width 1377 height 18
click at [699, 285] on span "skip_next" at bounding box center [693, 285] width 14 height 14
click at [491, 102] on span "image" at bounding box center [480, 100] width 23 height 23
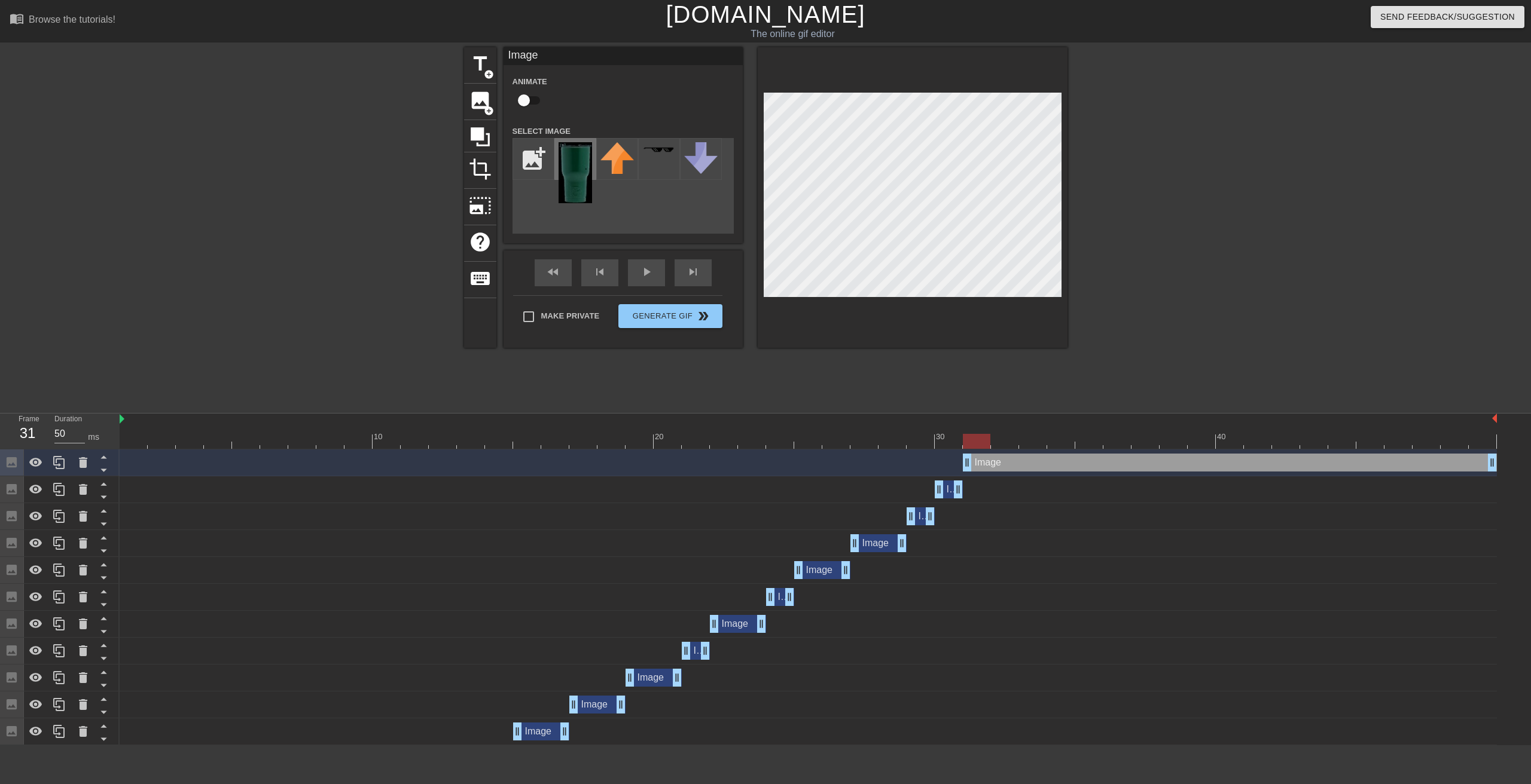
click at [571, 167] on img at bounding box center [575, 172] width 34 height 61
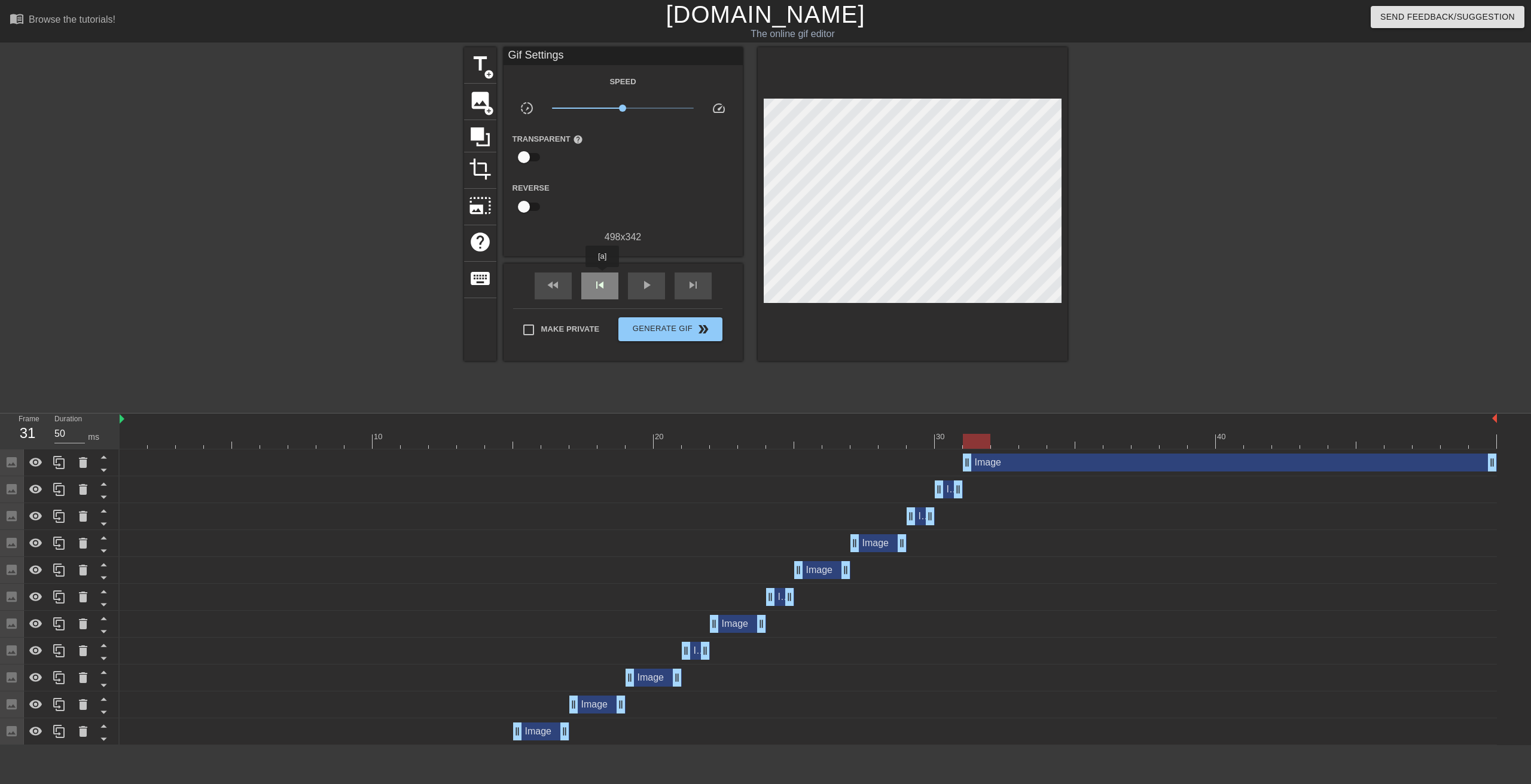
click at [603, 276] on div "skip_previous" at bounding box center [600, 285] width 37 height 27
click at [703, 286] on div "skip_next" at bounding box center [693, 285] width 37 height 27
click at [609, 274] on div "skip_previous" at bounding box center [600, 285] width 37 height 27
click at [704, 281] on div "skip_next" at bounding box center [693, 285] width 37 height 27
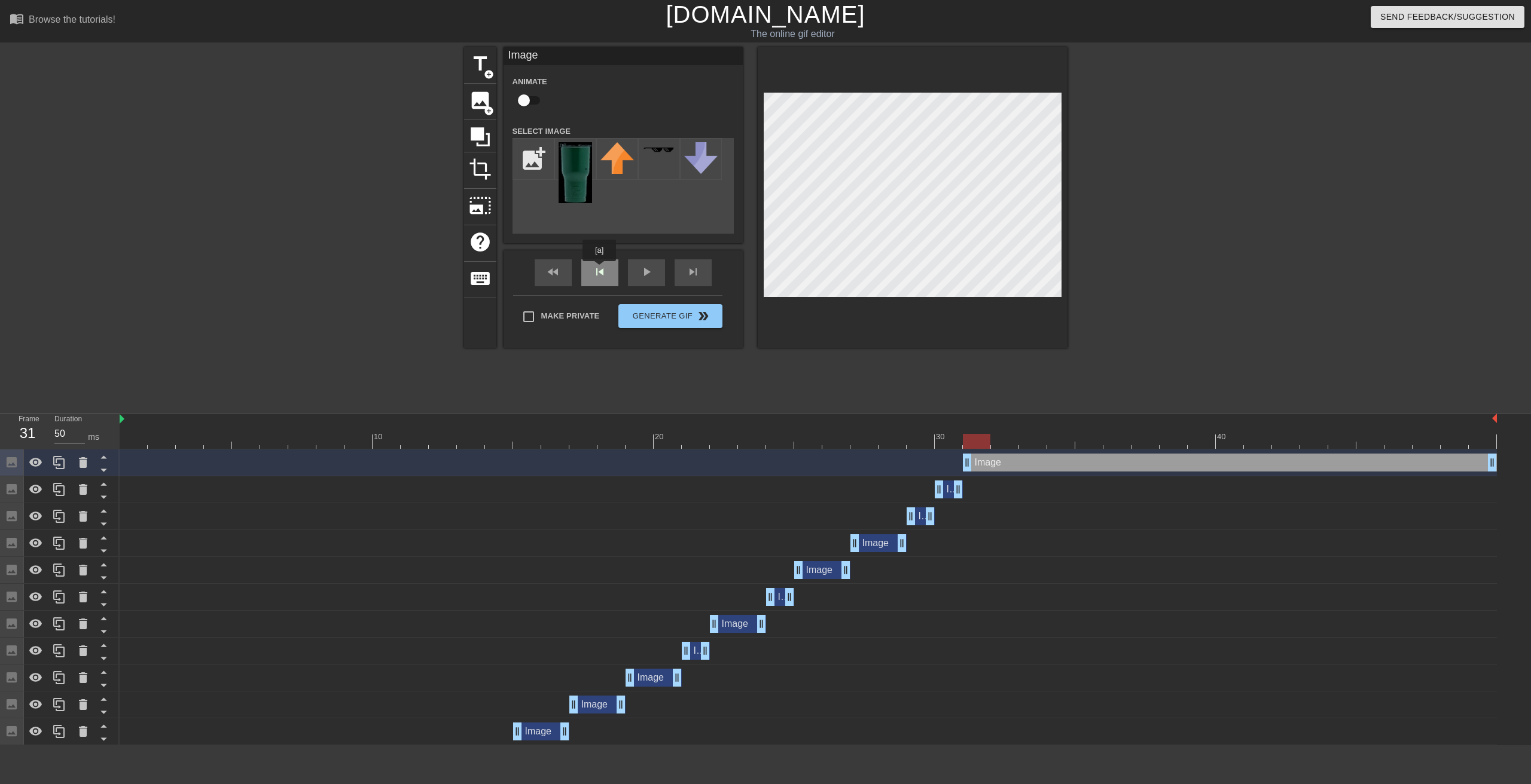
click at [599, 270] on div "fast_rewind skip_previous play_arrow skip_next" at bounding box center [623, 272] width 195 height 45
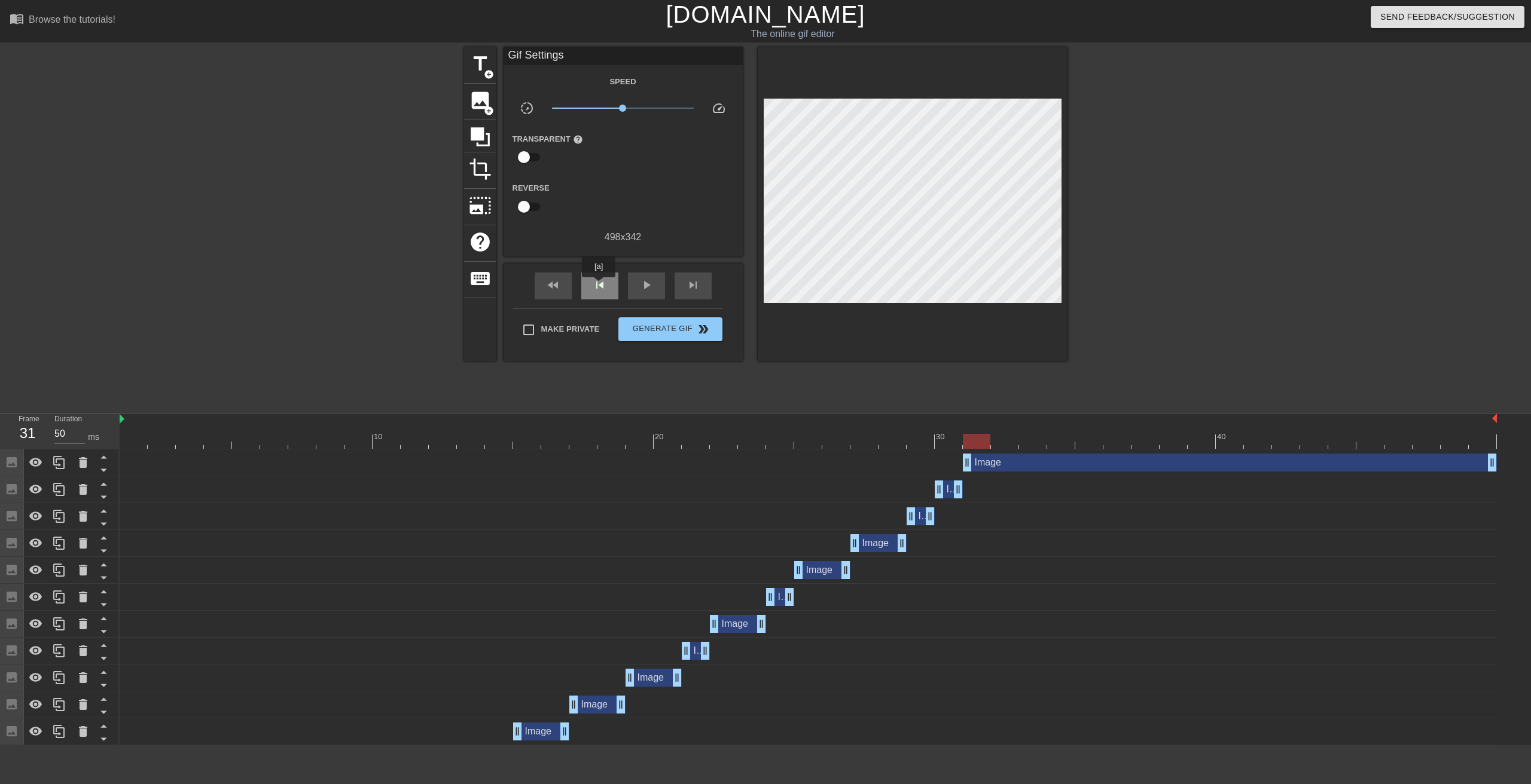
click at [598, 286] on span "skip_previous" at bounding box center [600, 285] width 14 height 14
click at [701, 285] on div "skip_next" at bounding box center [693, 285] width 37 height 27
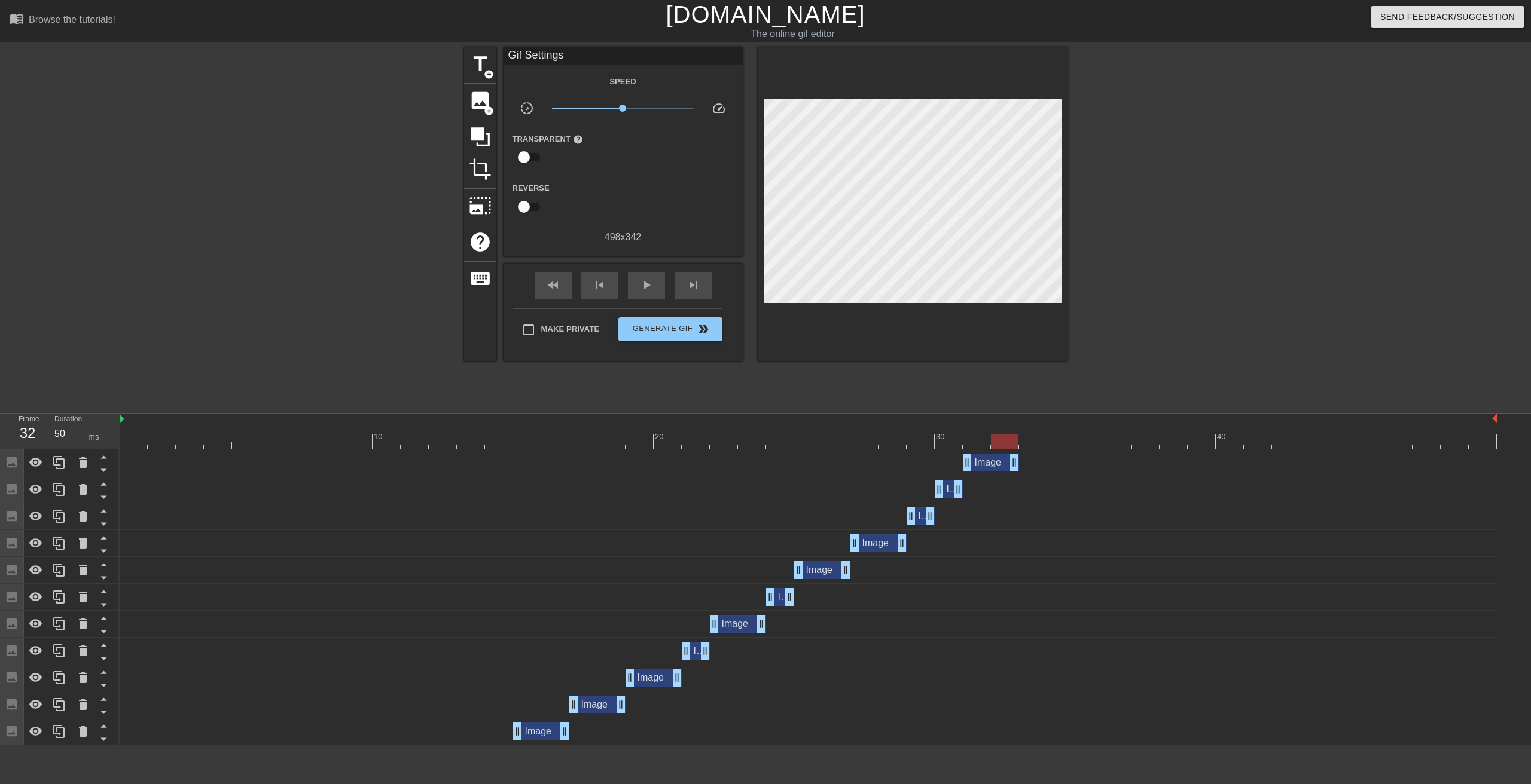
drag, startPoint x: 1490, startPoint y: 460, endPoint x: 1023, endPoint y: 449, distance: 467.1
click at [1023, 449] on div "10 20 30 40 Image drag_handle drag_handle Image drag_handle drag_handle Image d…" at bounding box center [825, 580] width 1412 height 332
click at [692, 278] on span "skip_next" at bounding box center [693, 285] width 14 height 14
click at [490, 107] on span "add_circle" at bounding box center [489, 110] width 10 height 10
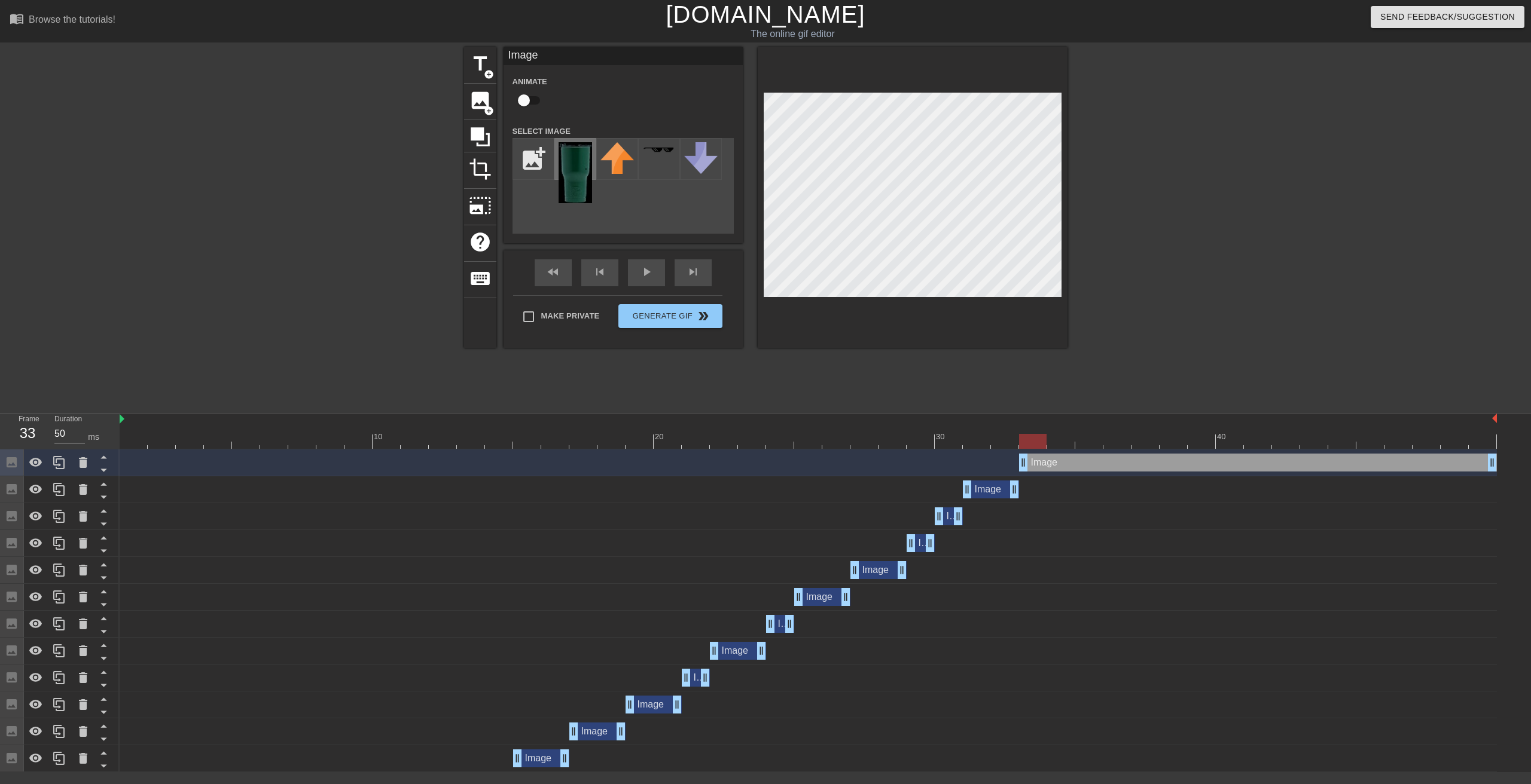
click at [574, 175] on img at bounding box center [575, 172] width 34 height 61
click at [605, 272] on div "skip_previous" at bounding box center [600, 272] width 37 height 27
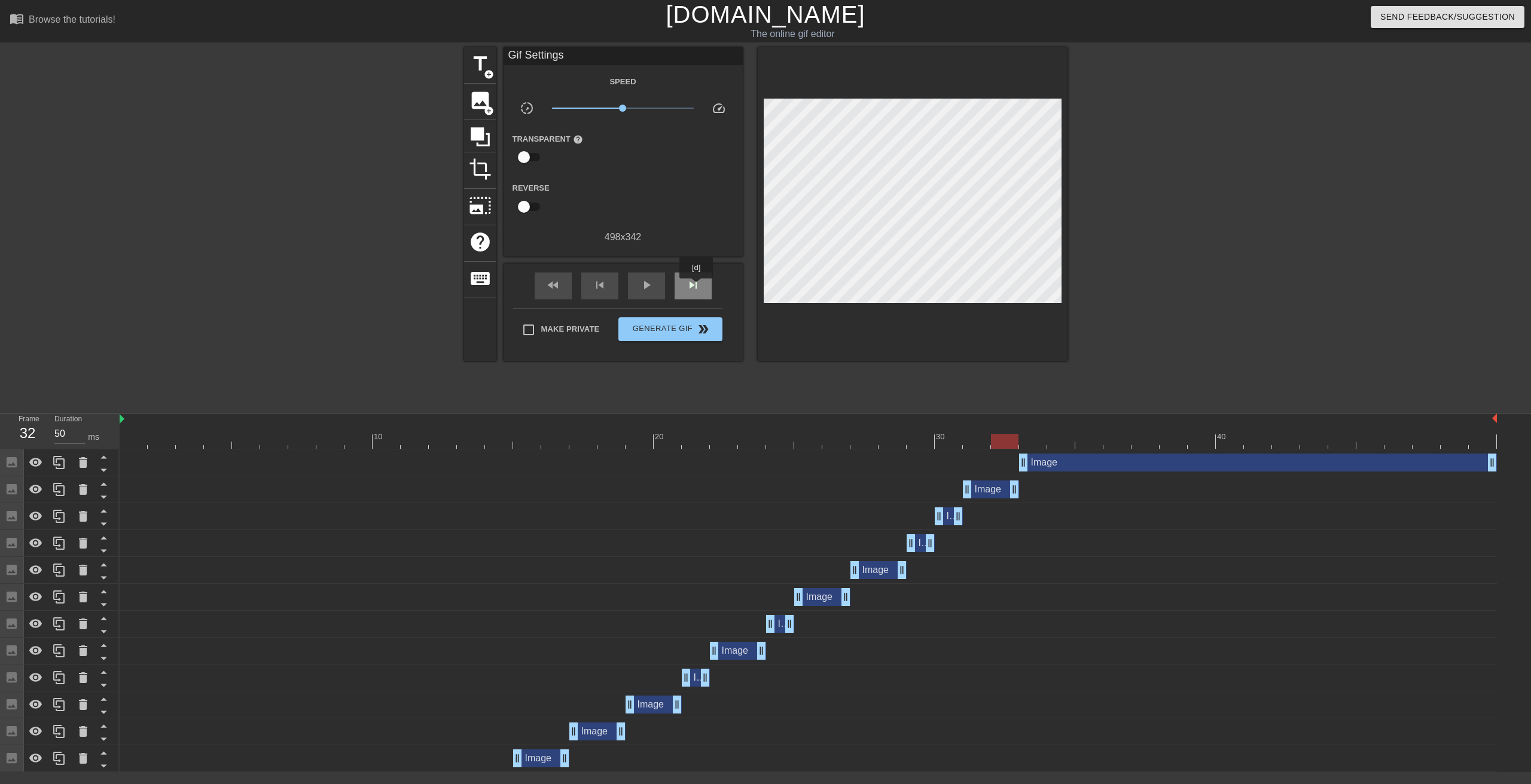
click at [697, 287] on span "skip_next" at bounding box center [693, 285] width 14 height 14
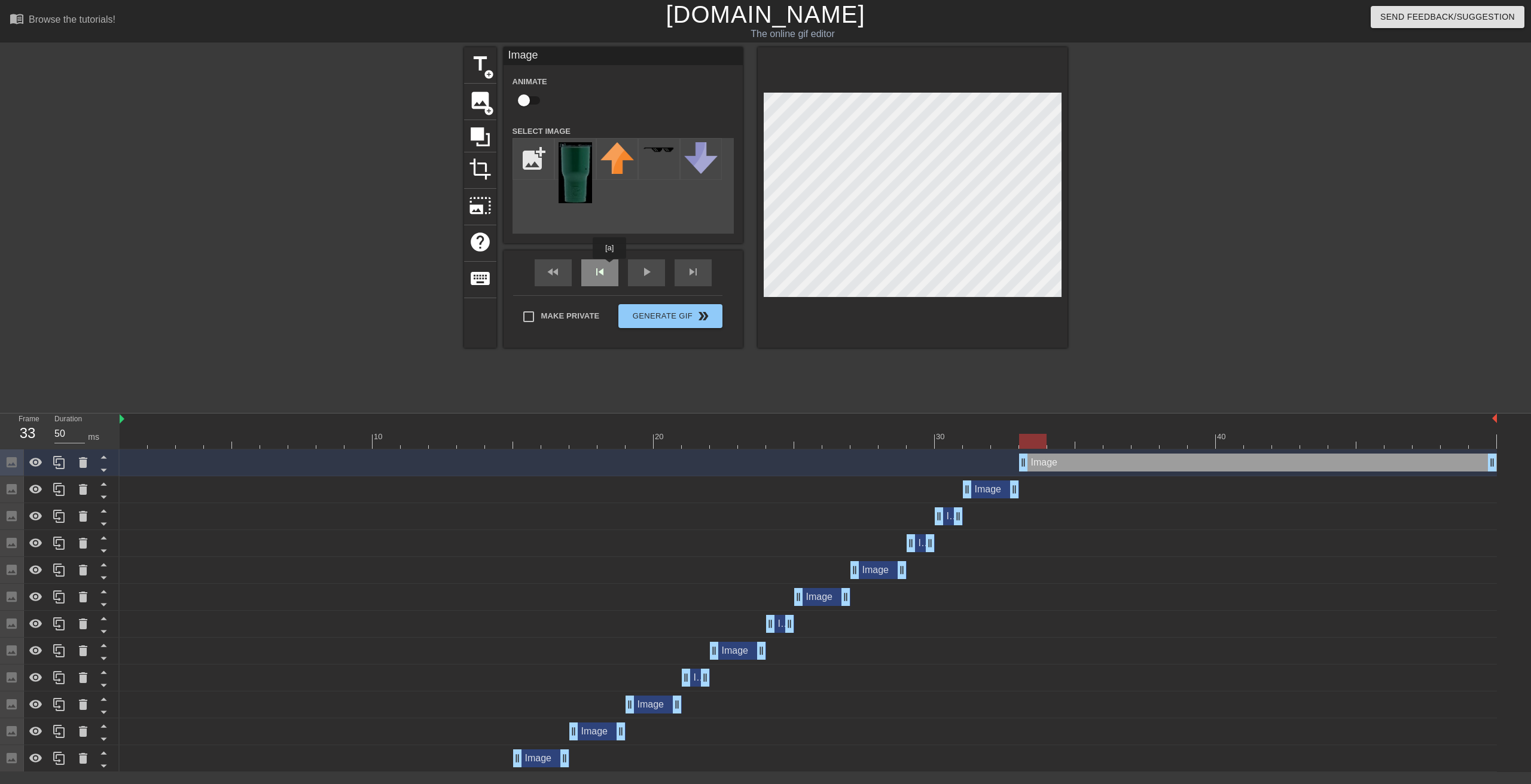
click at [609, 268] on div "fast_rewind skip_previous play_arrow skip_next" at bounding box center [623, 272] width 195 height 45
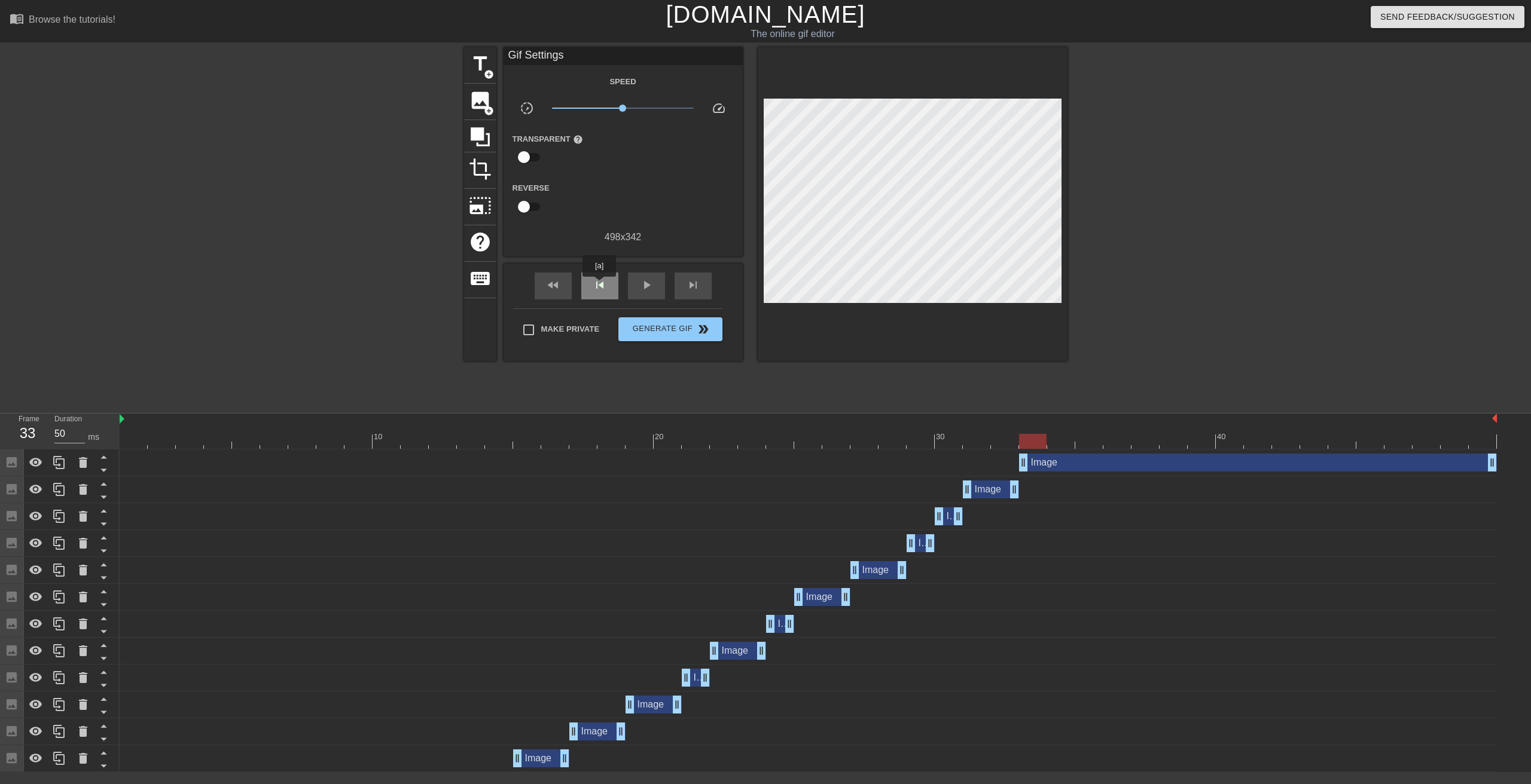
click at [599, 285] on span "skip_previous" at bounding box center [600, 285] width 14 height 14
click at [695, 287] on span "skip_next" at bounding box center [693, 285] width 14 height 14
drag, startPoint x: 1491, startPoint y: 463, endPoint x: 1053, endPoint y: 459, distance: 438.0
click at [1053, 459] on div "Image drag_handle drag_handle" at bounding box center [808, 462] width 1377 height 18
click at [703, 289] on div "skip_next" at bounding box center [693, 285] width 37 height 27
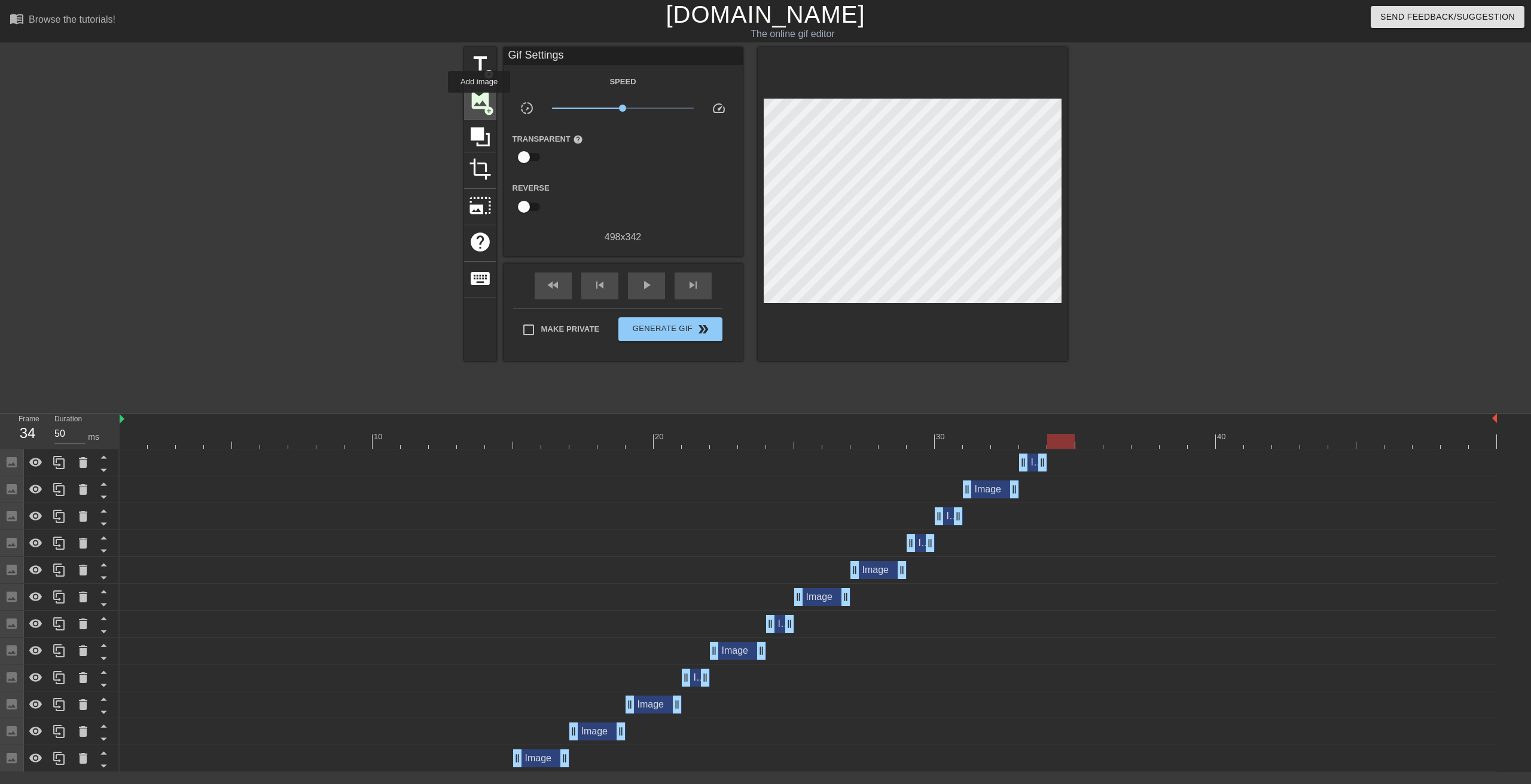
click at [479, 102] on span "image" at bounding box center [480, 100] width 23 height 23
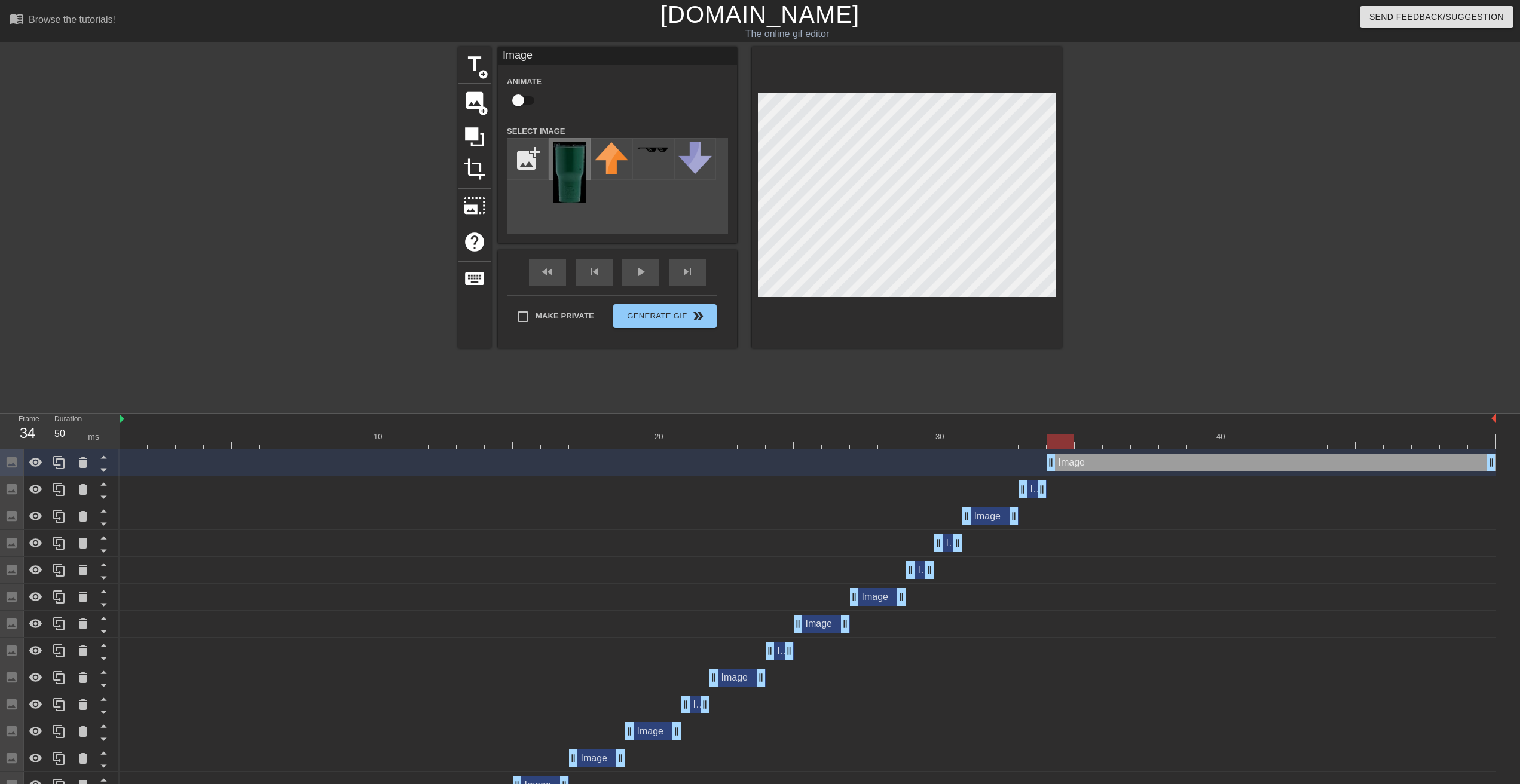
click at [561, 167] on img at bounding box center [569, 172] width 34 height 61
click at [598, 276] on div "skip_previous" at bounding box center [594, 272] width 37 height 27
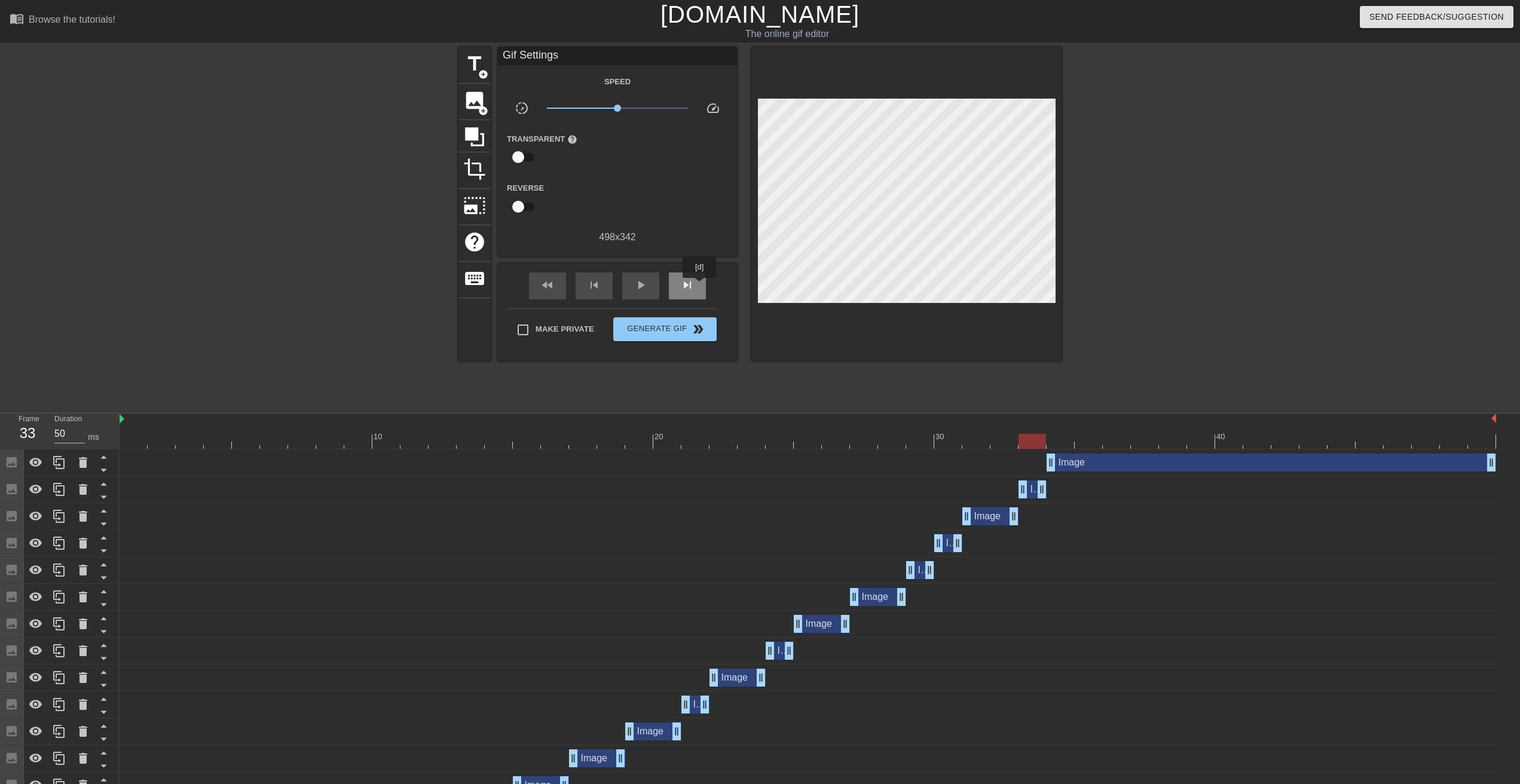
click at [700, 286] on div "skip_next" at bounding box center [687, 285] width 37 height 27
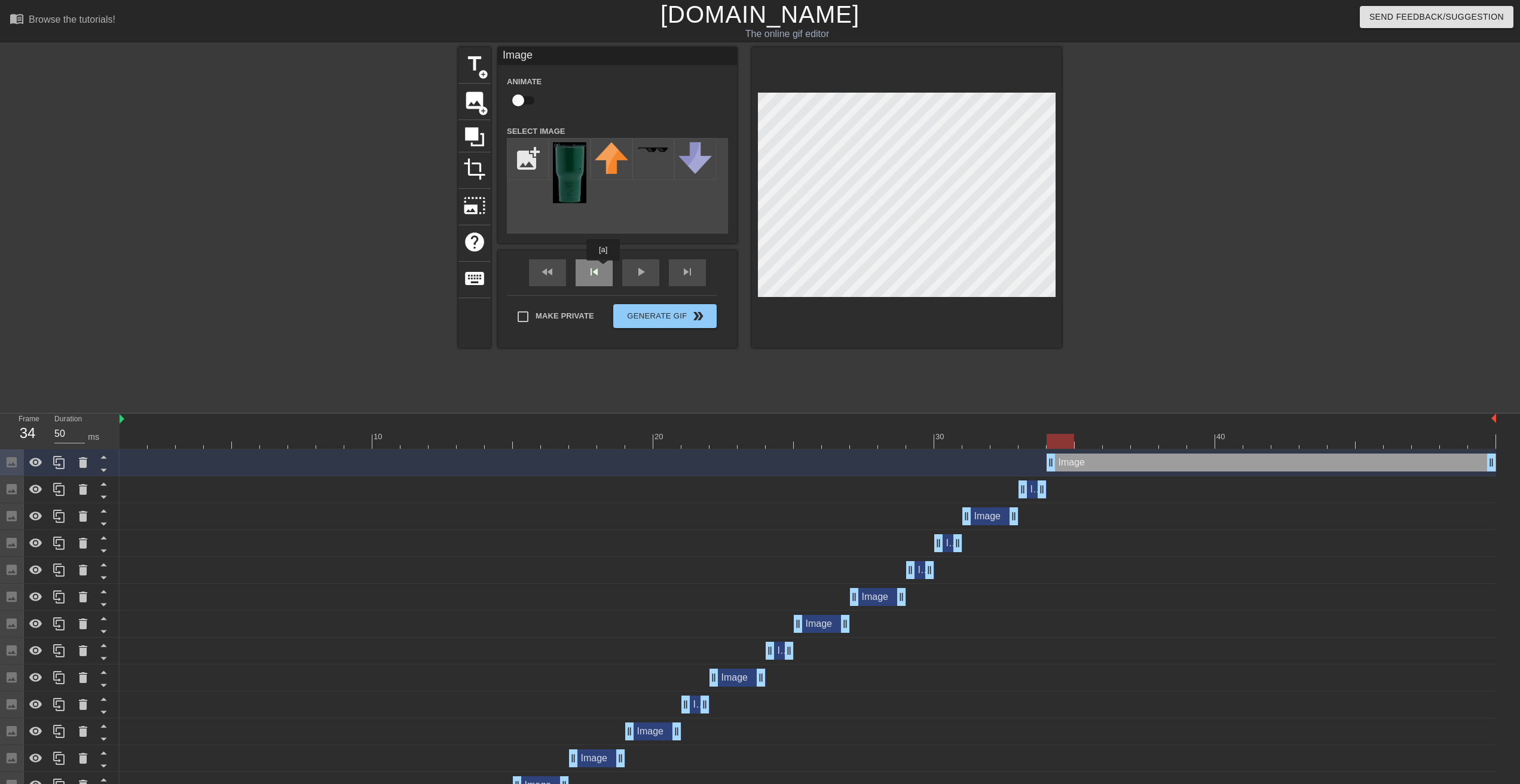
click at [603, 269] on div "fast_rewind skip_previous play_arrow skip_next" at bounding box center [617, 272] width 195 height 45
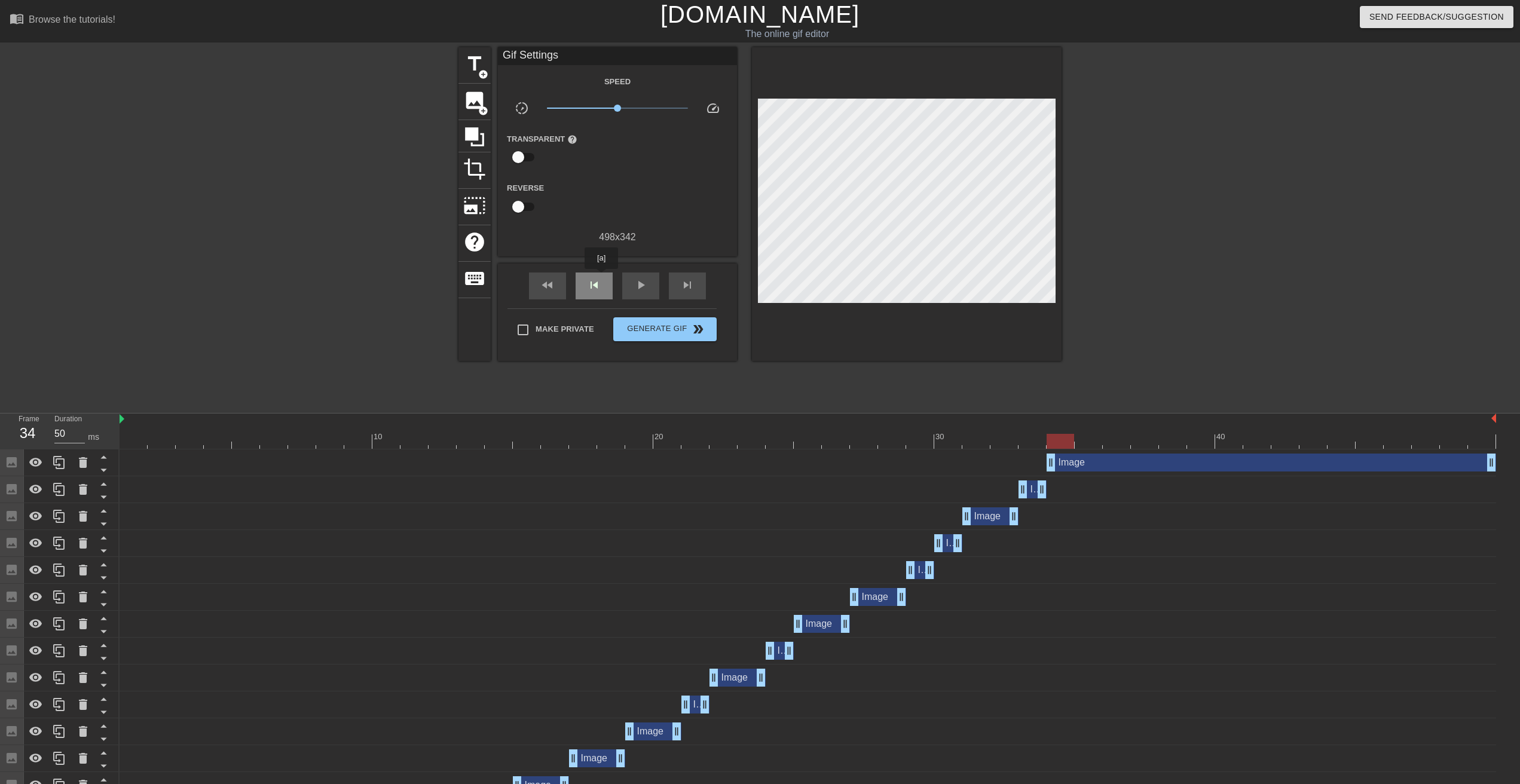
click at [601, 278] on span "skip_previous" at bounding box center [594, 285] width 14 height 14
click at [685, 288] on span "skip_next" at bounding box center [687, 285] width 14 height 14
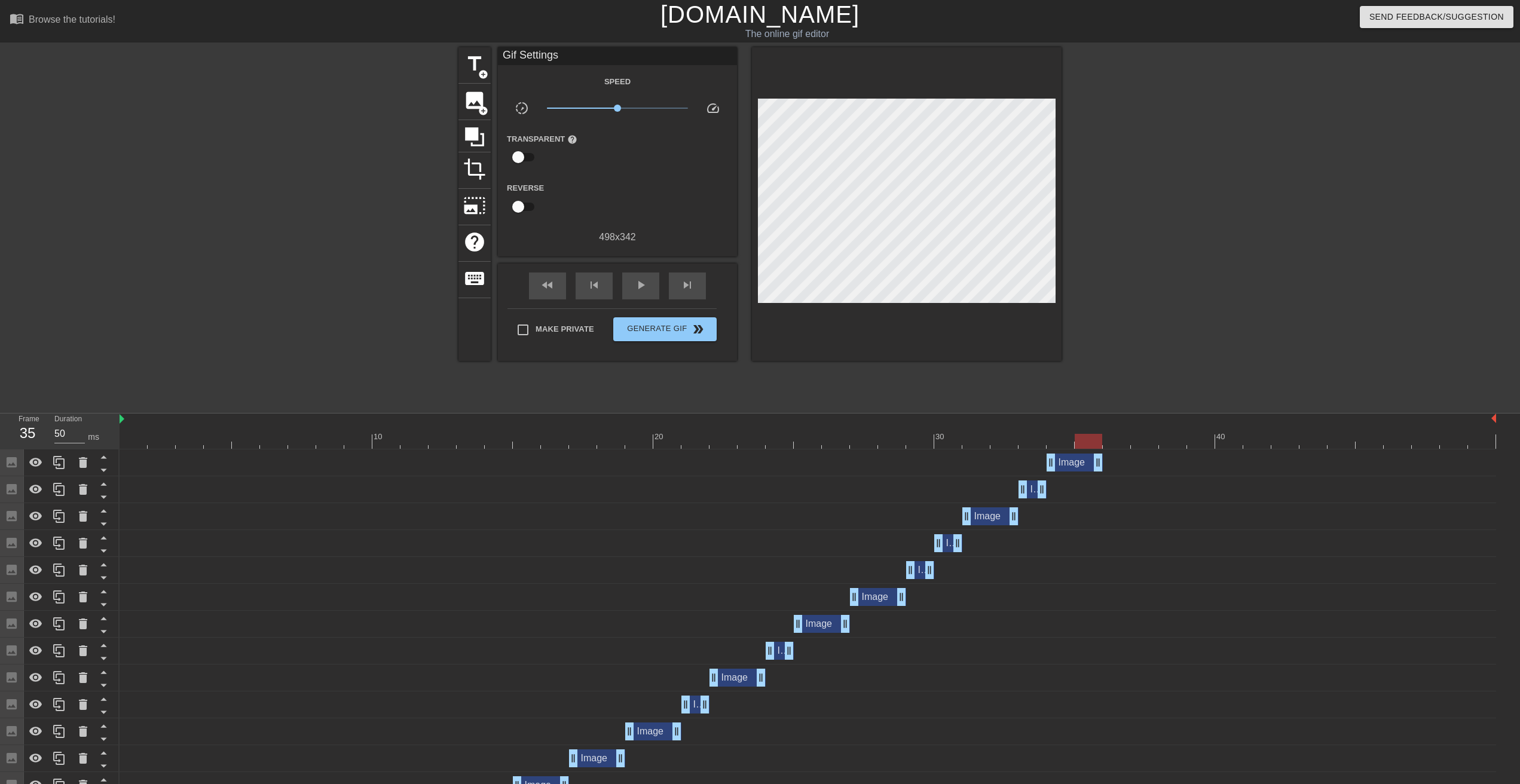
drag, startPoint x: 1493, startPoint y: 467, endPoint x: 1086, endPoint y: 454, distance: 407.2
click at [1086, 454] on div "Image drag_handle drag_handle" at bounding box center [1075, 462] width 56 height 18
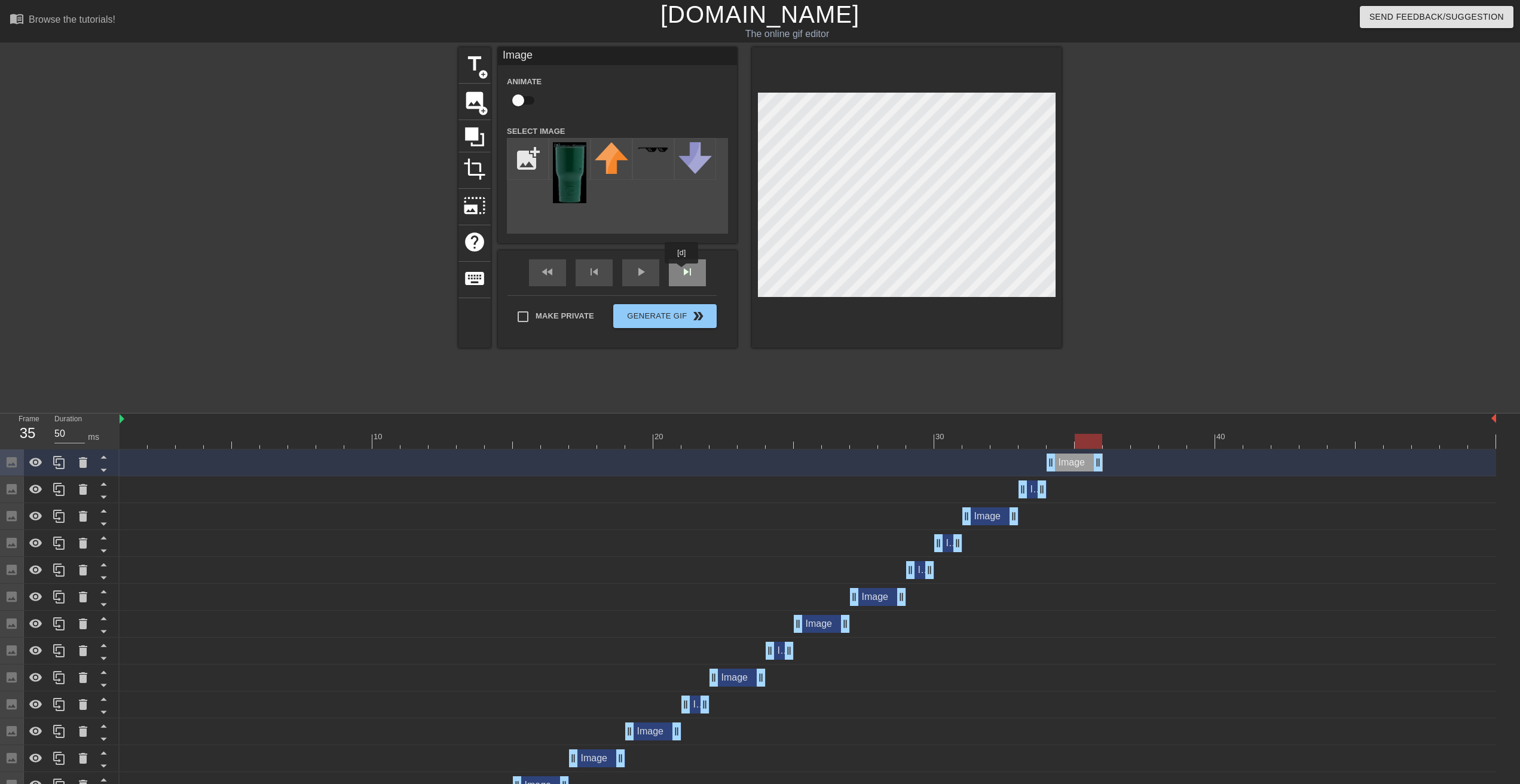
click at [682, 272] on div "skip_next" at bounding box center [687, 272] width 37 height 27
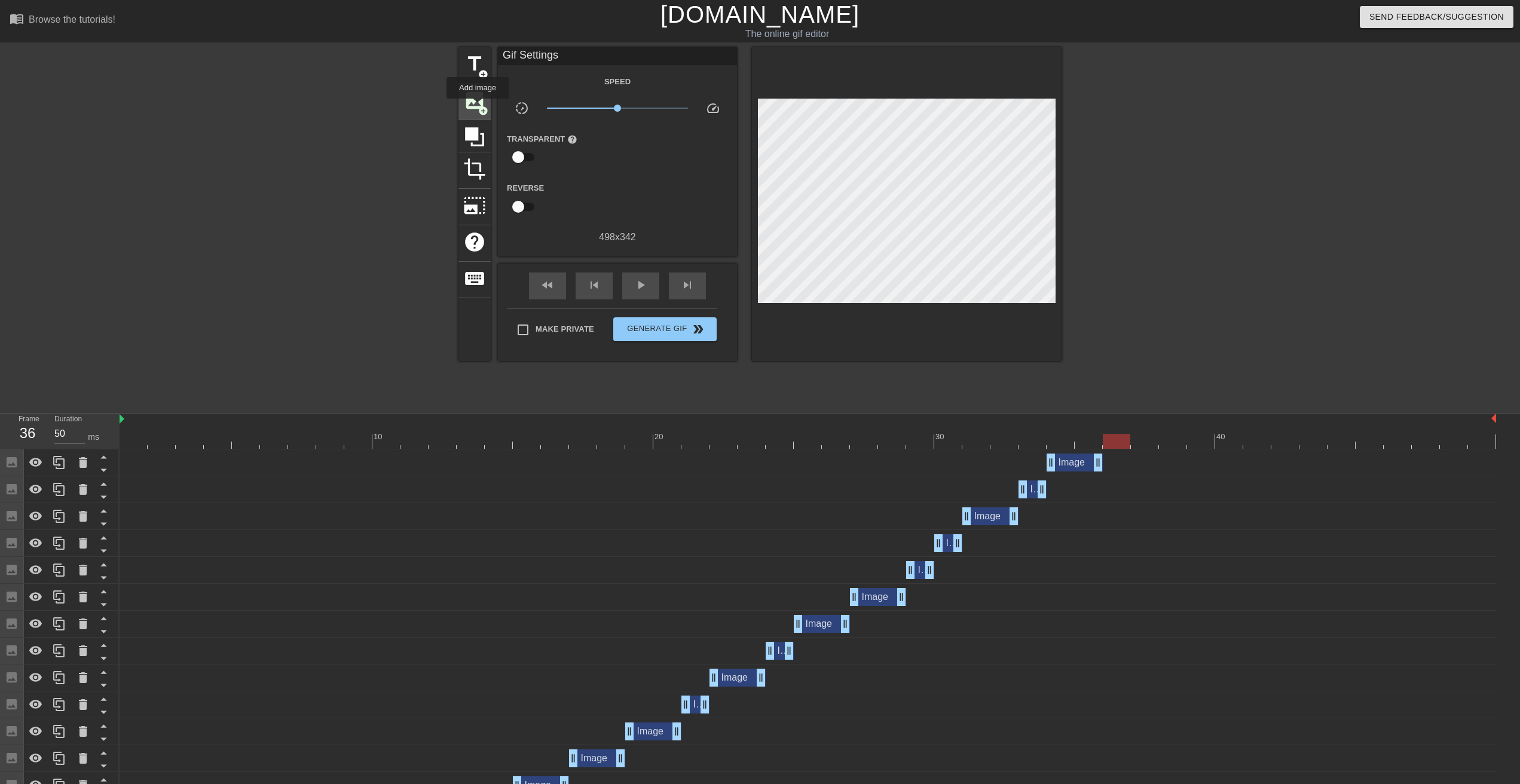
click at [477, 107] on span "image" at bounding box center [474, 100] width 23 height 23
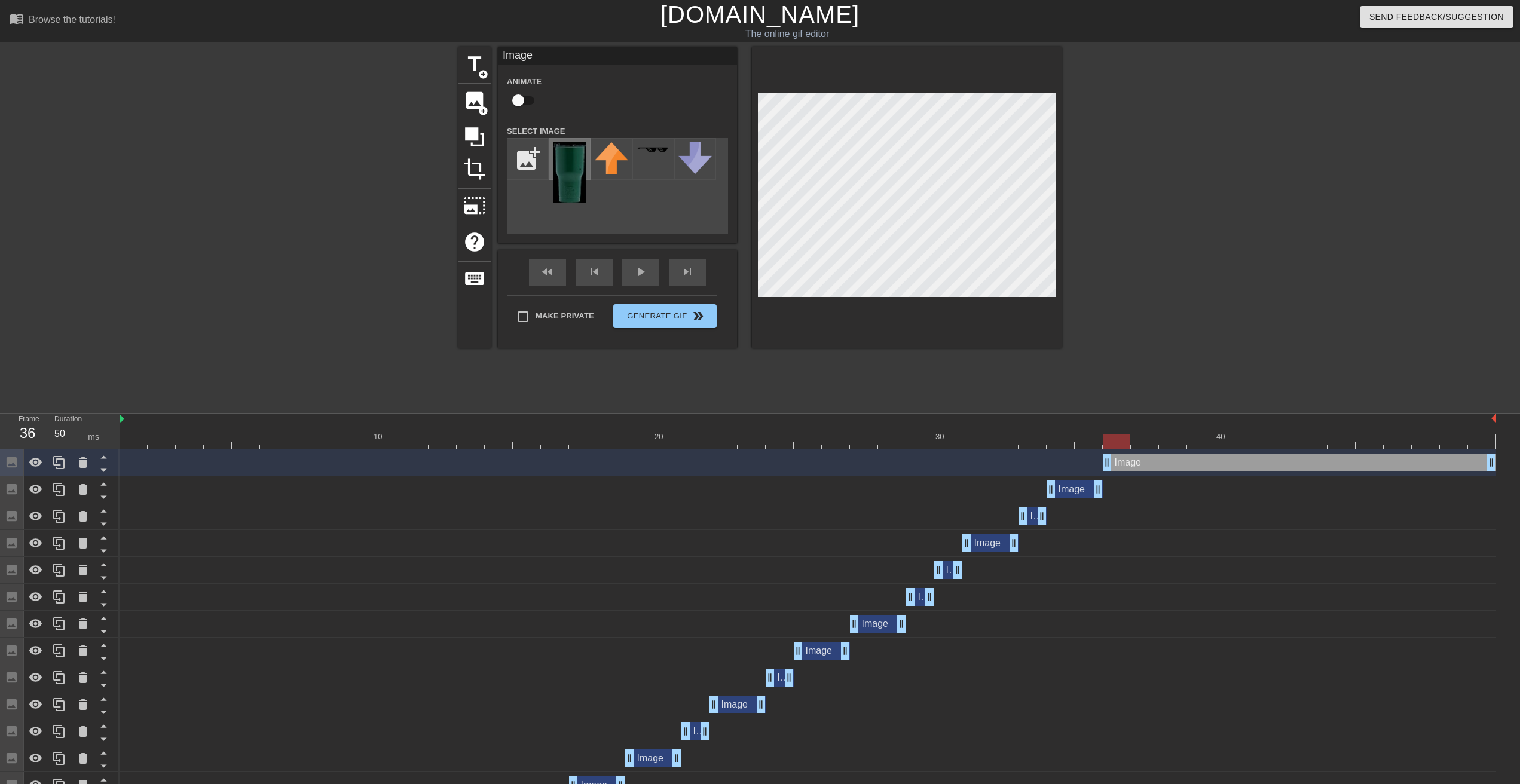
click at [561, 163] on img at bounding box center [569, 172] width 34 height 61
click at [593, 277] on span "skip_previous" at bounding box center [594, 272] width 14 height 14
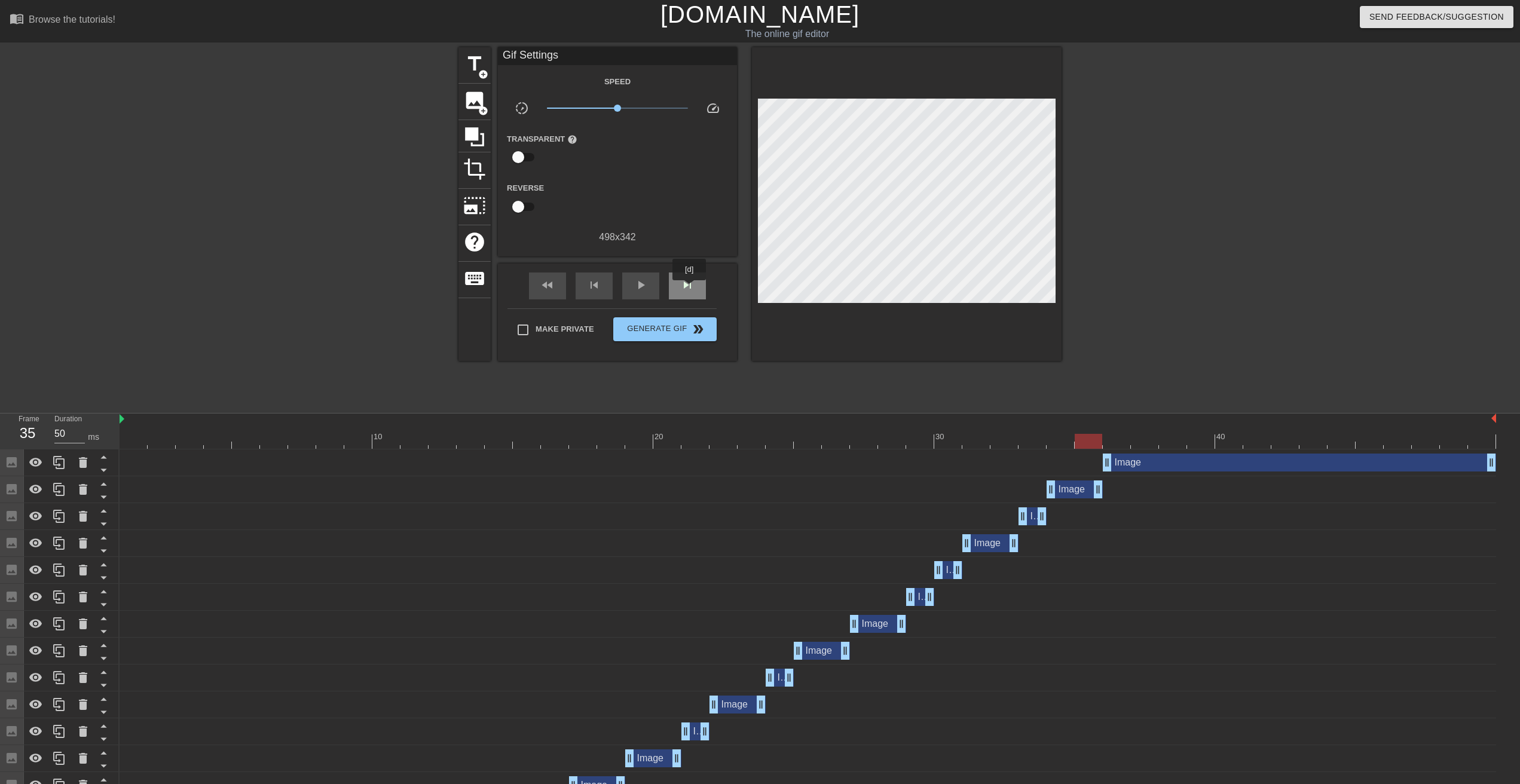
click at [690, 289] on span "skip_next" at bounding box center [687, 285] width 14 height 14
click at [601, 289] on span "skip_previous" at bounding box center [594, 285] width 14 height 14
click at [689, 292] on div "skip_next" at bounding box center [687, 285] width 37 height 27
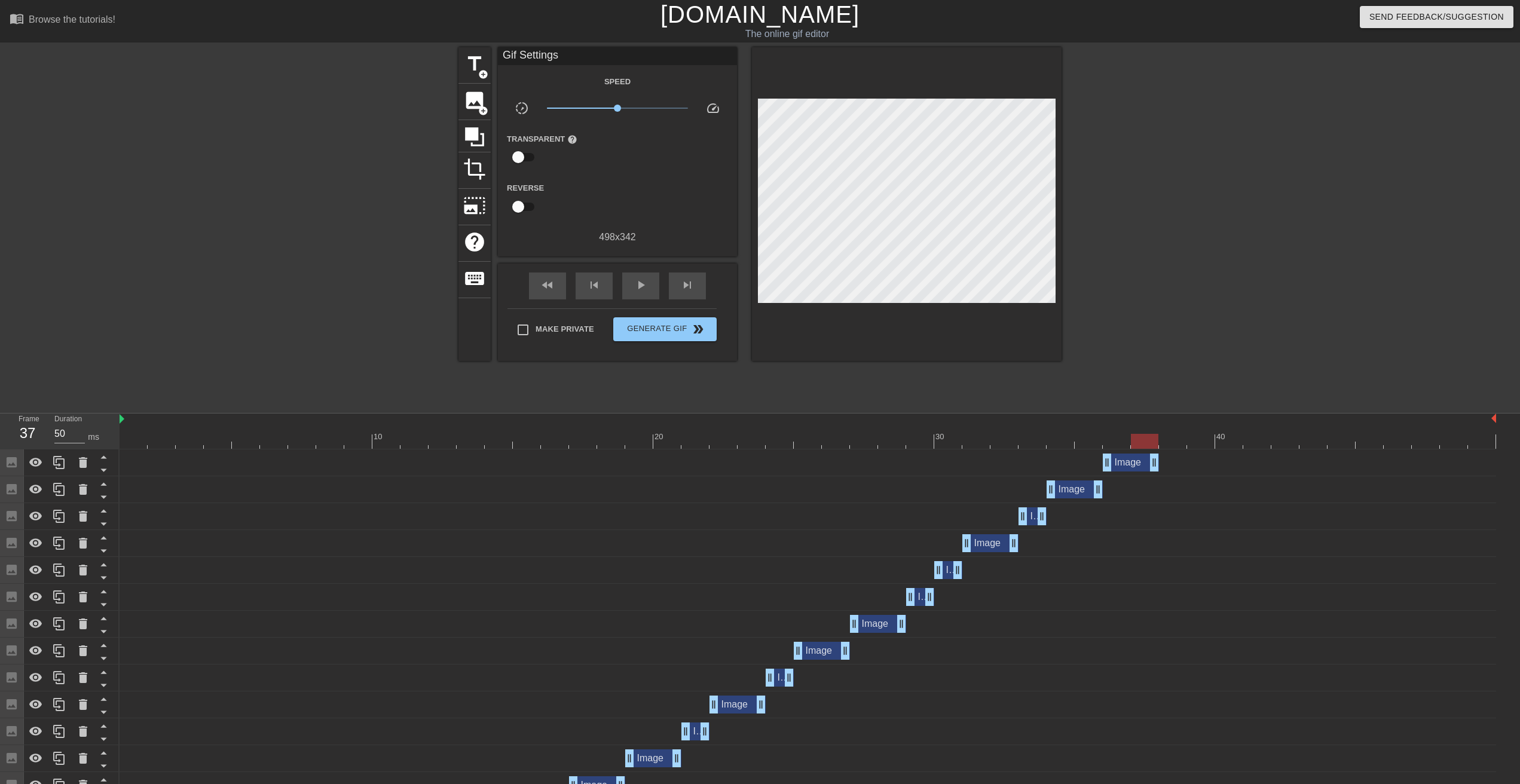
drag, startPoint x: 1491, startPoint y: 458, endPoint x: 1149, endPoint y: 456, distance: 342.0
click at [1149, 456] on div "Image drag_handle drag_handle" at bounding box center [1131, 462] width 56 height 18
click at [691, 274] on div "skip_next" at bounding box center [687, 285] width 37 height 27
click at [473, 103] on span "image" at bounding box center [474, 100] width 23 height 23
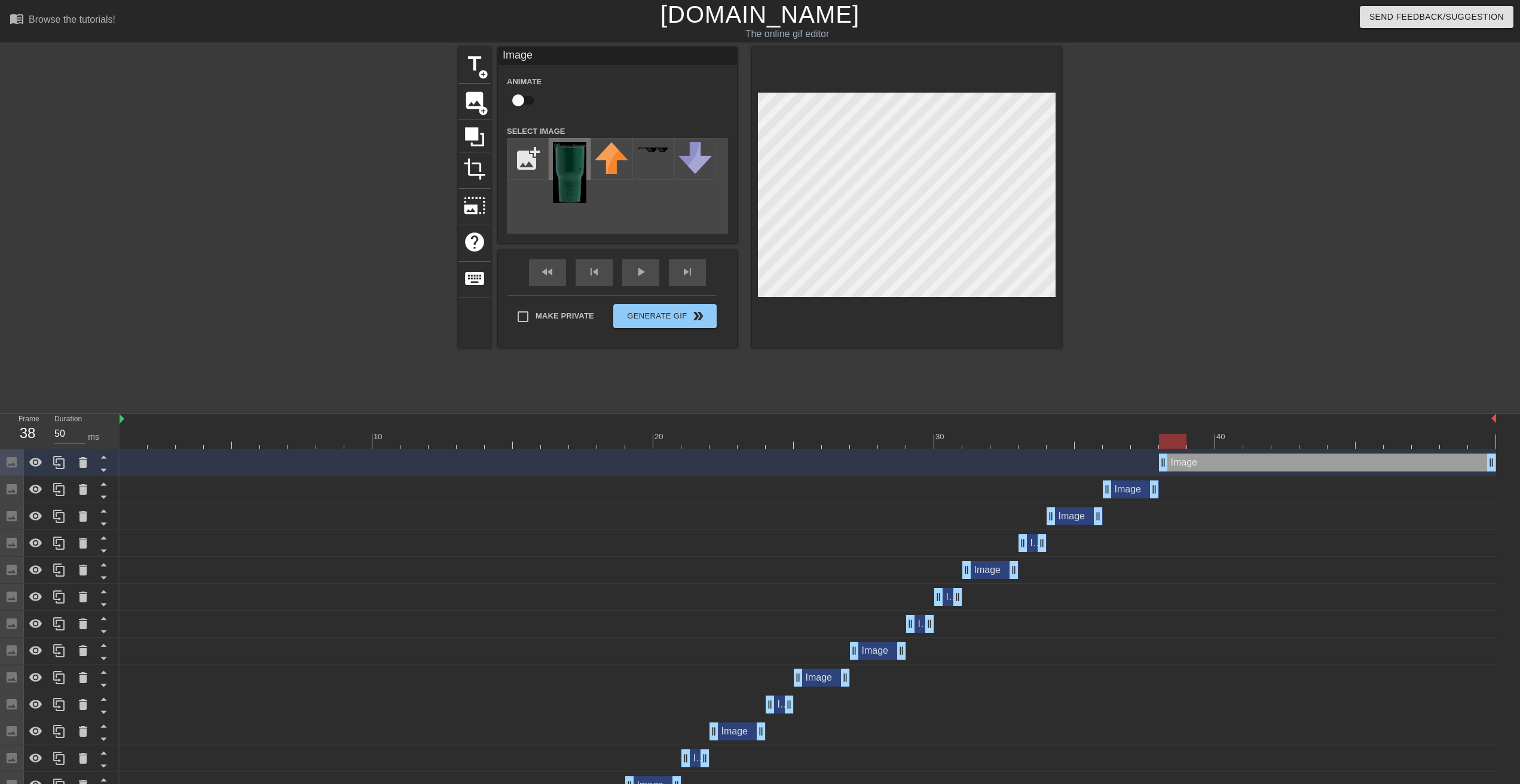
click at [576, 175] on img at bounding box center [569, 172] width 34 height 61
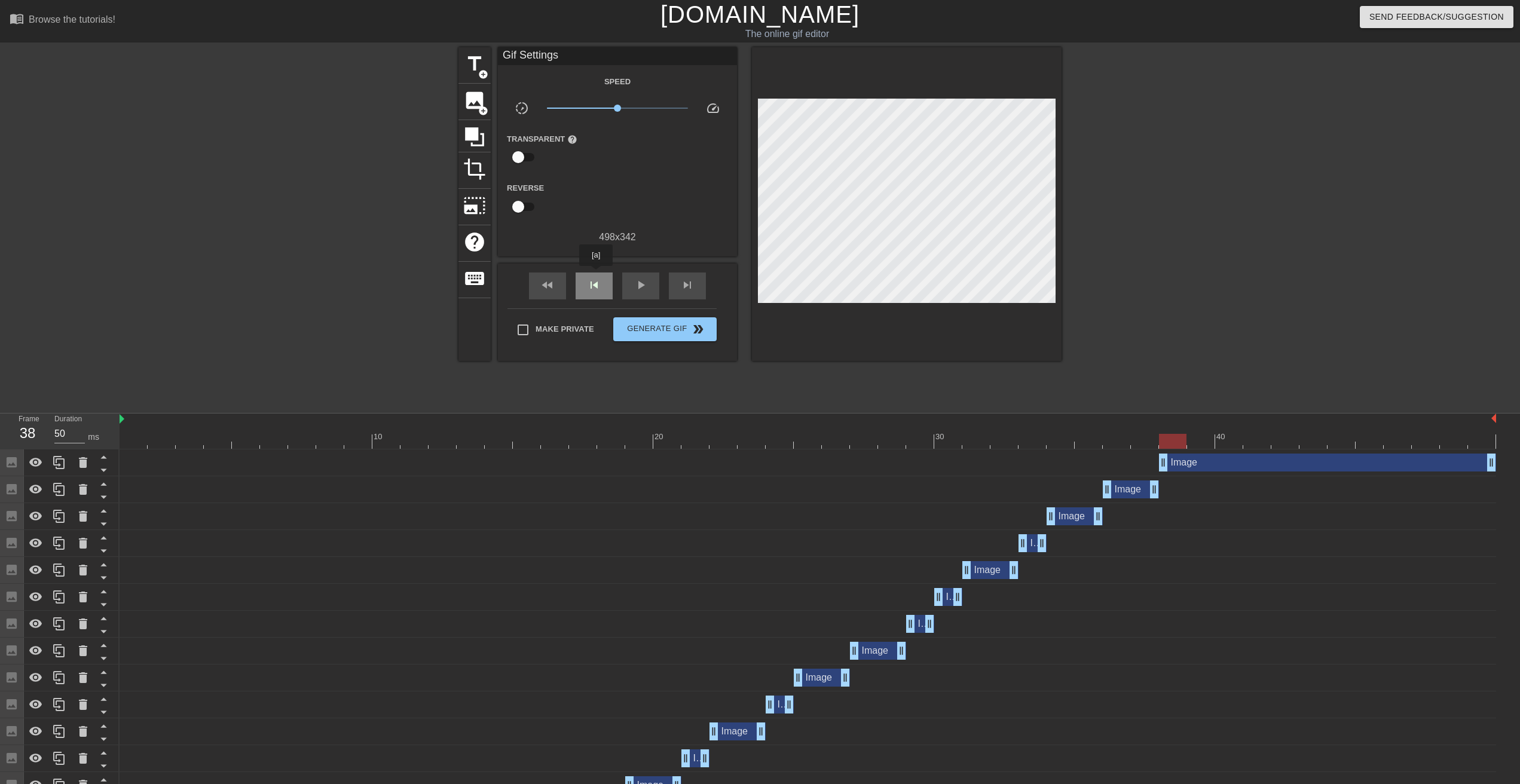
click at [596, 274] on div "skip_previous" at bounding box center [594, 285] width 37 height 27
click at [690, 282] on span "skip_next" at bounding box center [687, 285] width 14 height 14
click at [599, 283] on span "skip_previous" at bounding box center [594, 285] width 14 height 14
click at [694, 287] on span "skip_next" at bounding box center [687, 285] width 14 height 14
drag, startPoint x: 1490, startPoint y: 458, endPoint x: 1028, endPoint y: 340, distance: 476.8
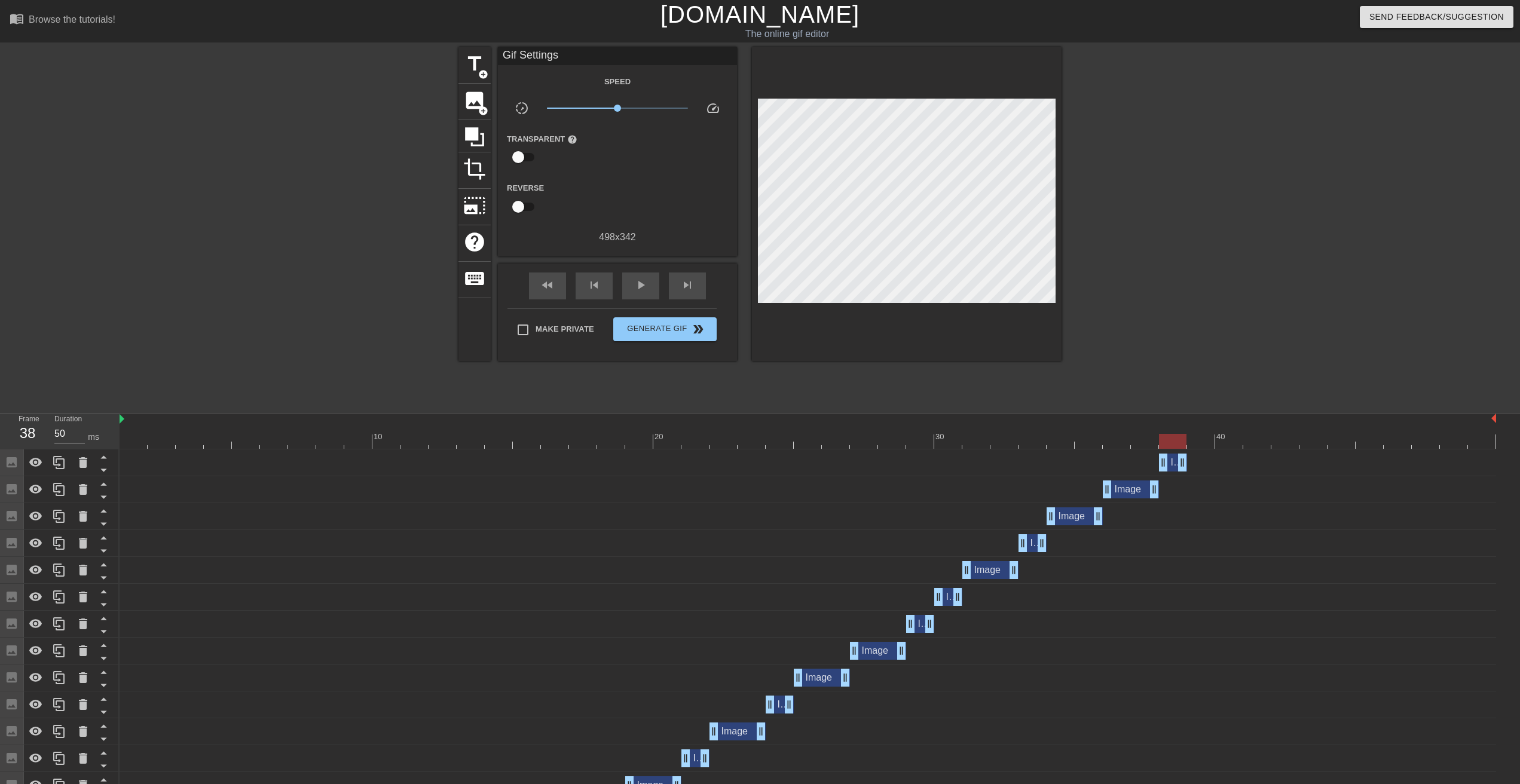
click at [1189, 460] on div "Image drag_handle drag_handle" at bounding box center [807, 462] width 1377 height 18
click at [687, 280] on span "skip_next" at bounding box center [687, 285] width 14 height 14
click at [475, 106] on span "image" at bounding box center [474, 100] width 23 height 23
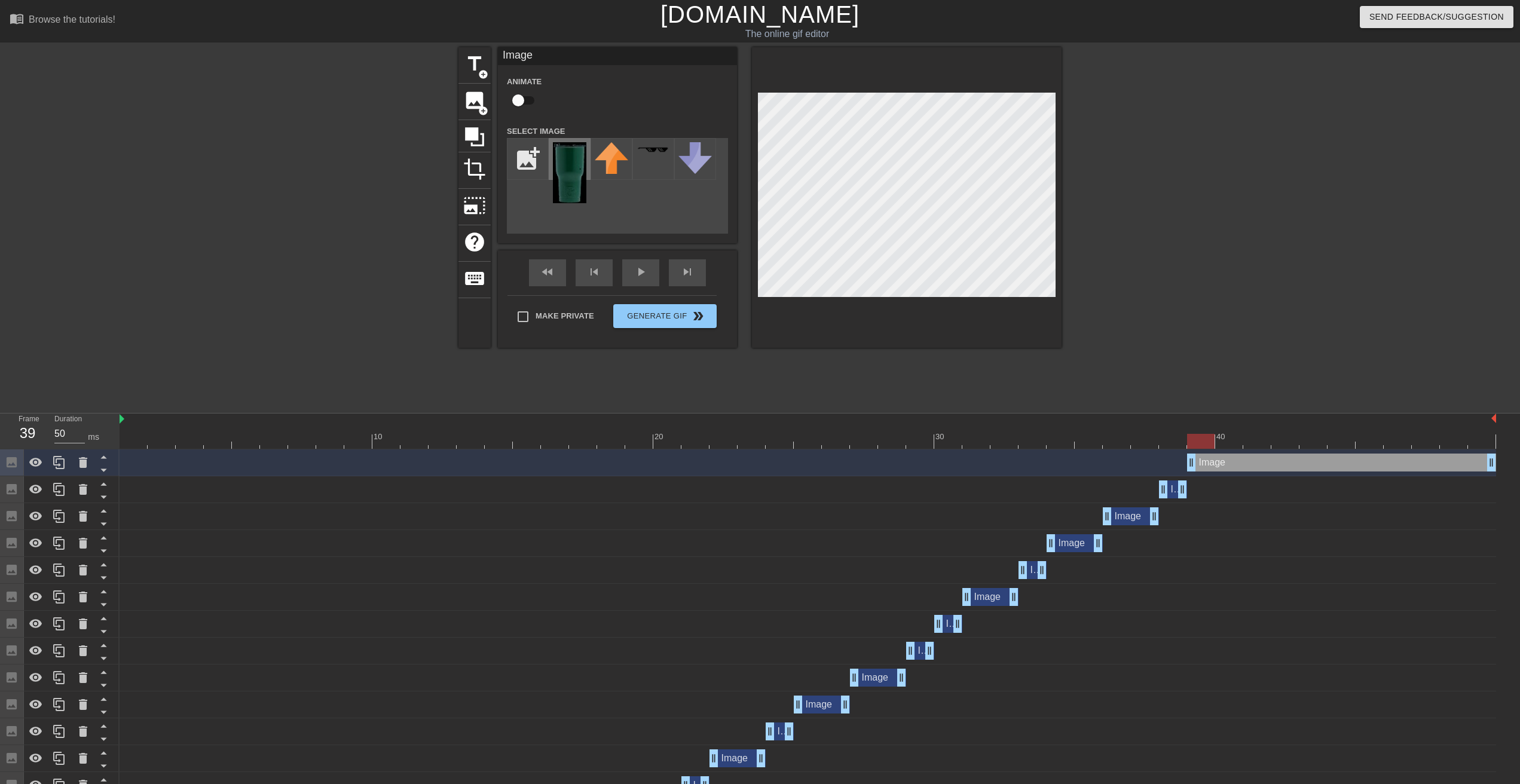
click at [569, 164] on img at bounding box center [569, 172] width 34 height 61
click at [597, 275] on div "skip_previous" at bounding box center [594, 272] width 37 height 27
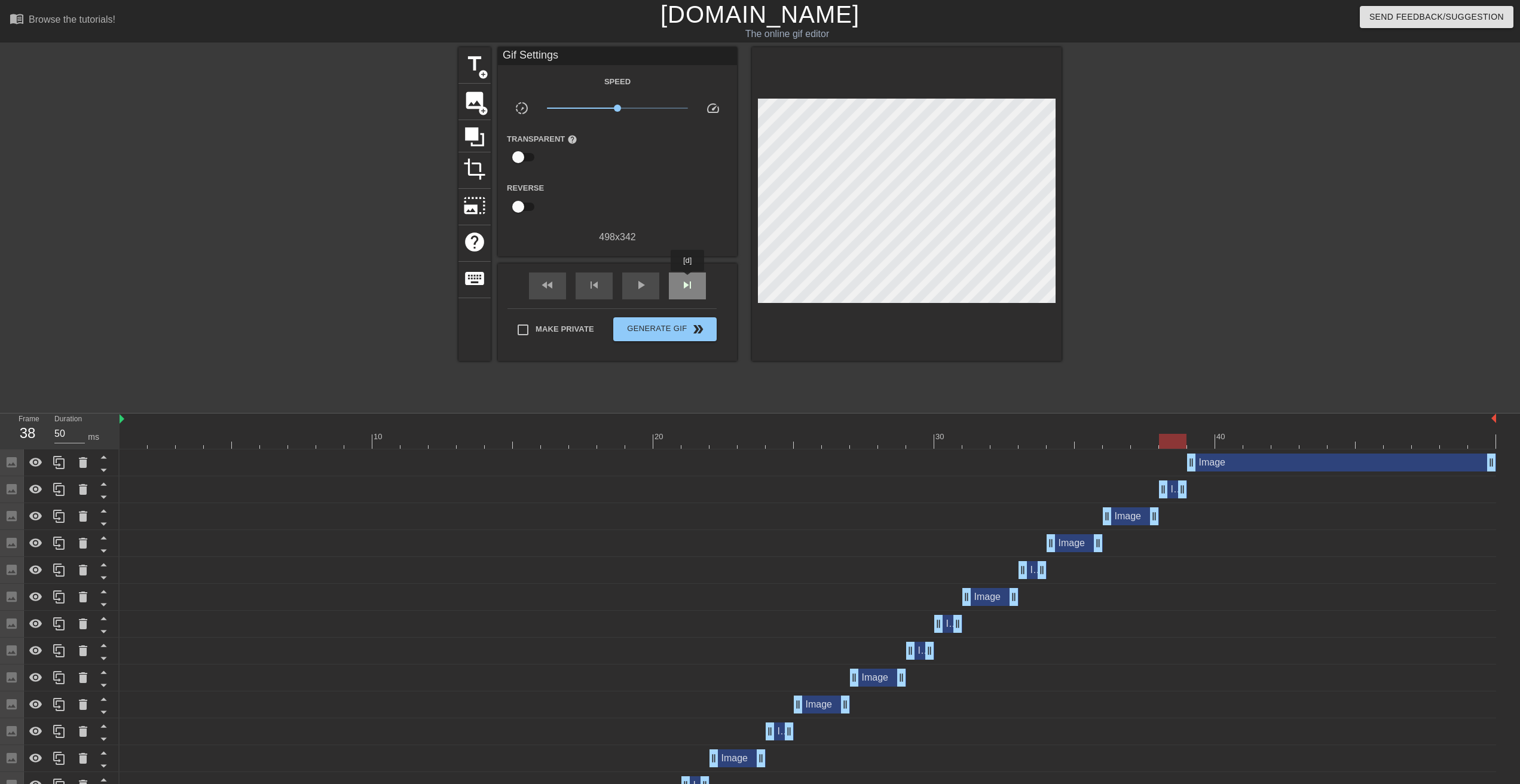
click at [690, 283] on span "skip_next" at bounding box center [687, 285] width 14 height 14
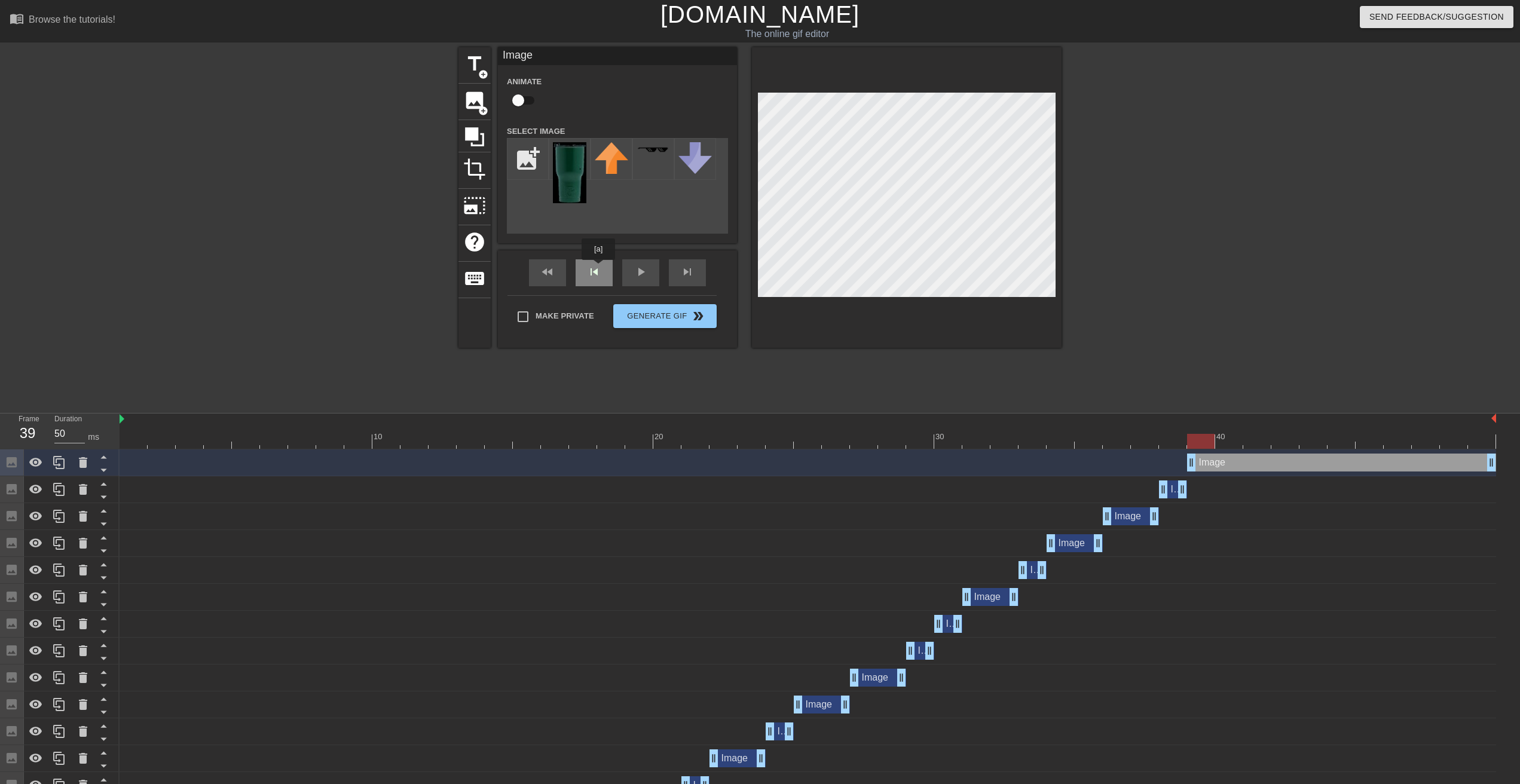
click at [598, 268] on div "fast_rewind skip_previous play_arrow skip_next" at bounding box center [617, 272] width 195 height 45
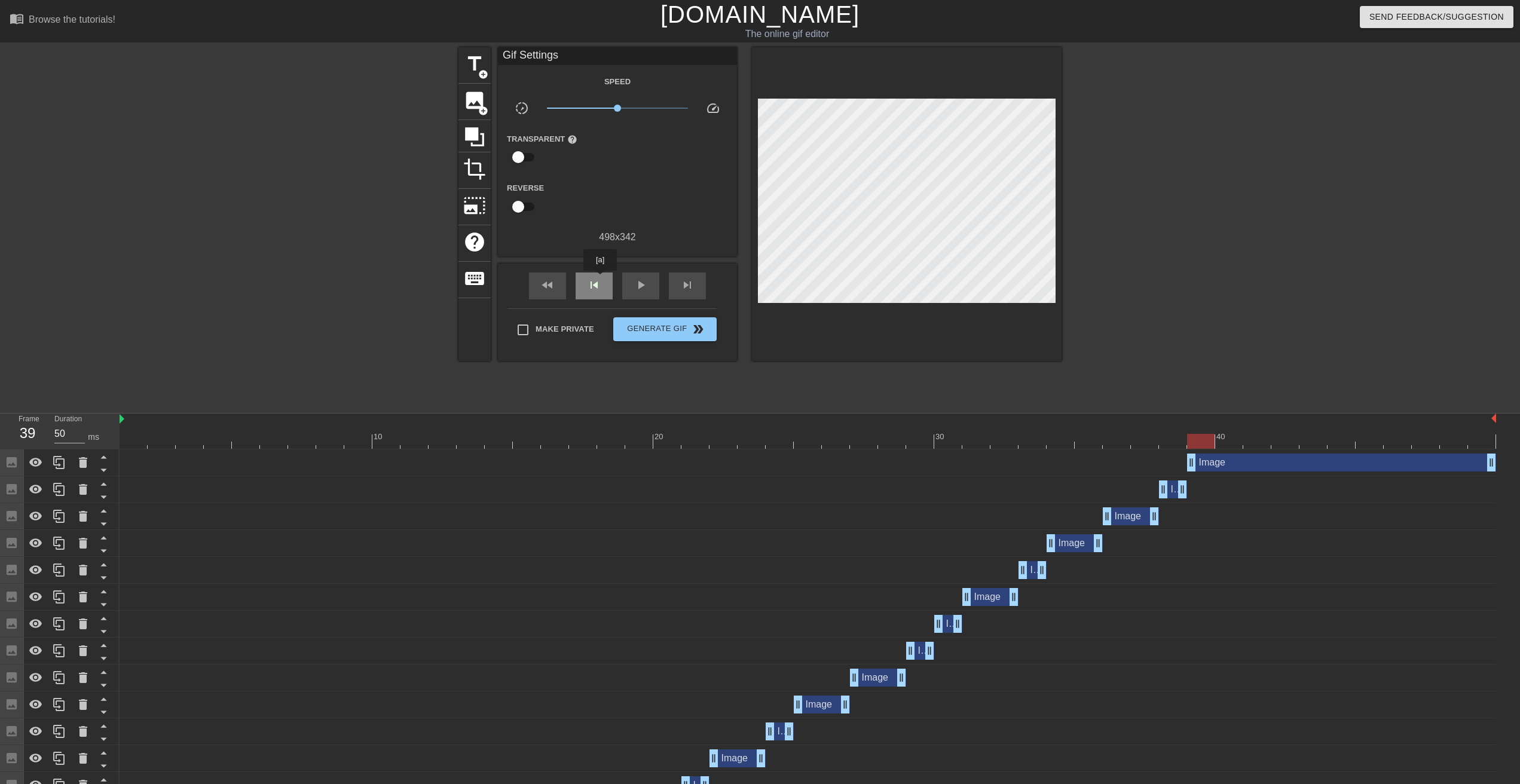
click at [599, 280] on span "skip_previous" at bounding box center [594, 285] width 14 height 14
click at [682, 290] on span "skip_next" at bounding box center [687, 285] width 14 height 14
drag, startPoint x: 1491, startPoint y: 461, endPoint x: 1220, endPoint y: 461, distance: 271.0
click at [1220, 461] on div "Image drag_handle drag_handle" at bounding box center [807, 462] width 1377 height 18
drag, startPoint x: 1211, startPoint y: 467, endPoint x: 1218, endPoint y: 467, distance: 7.0
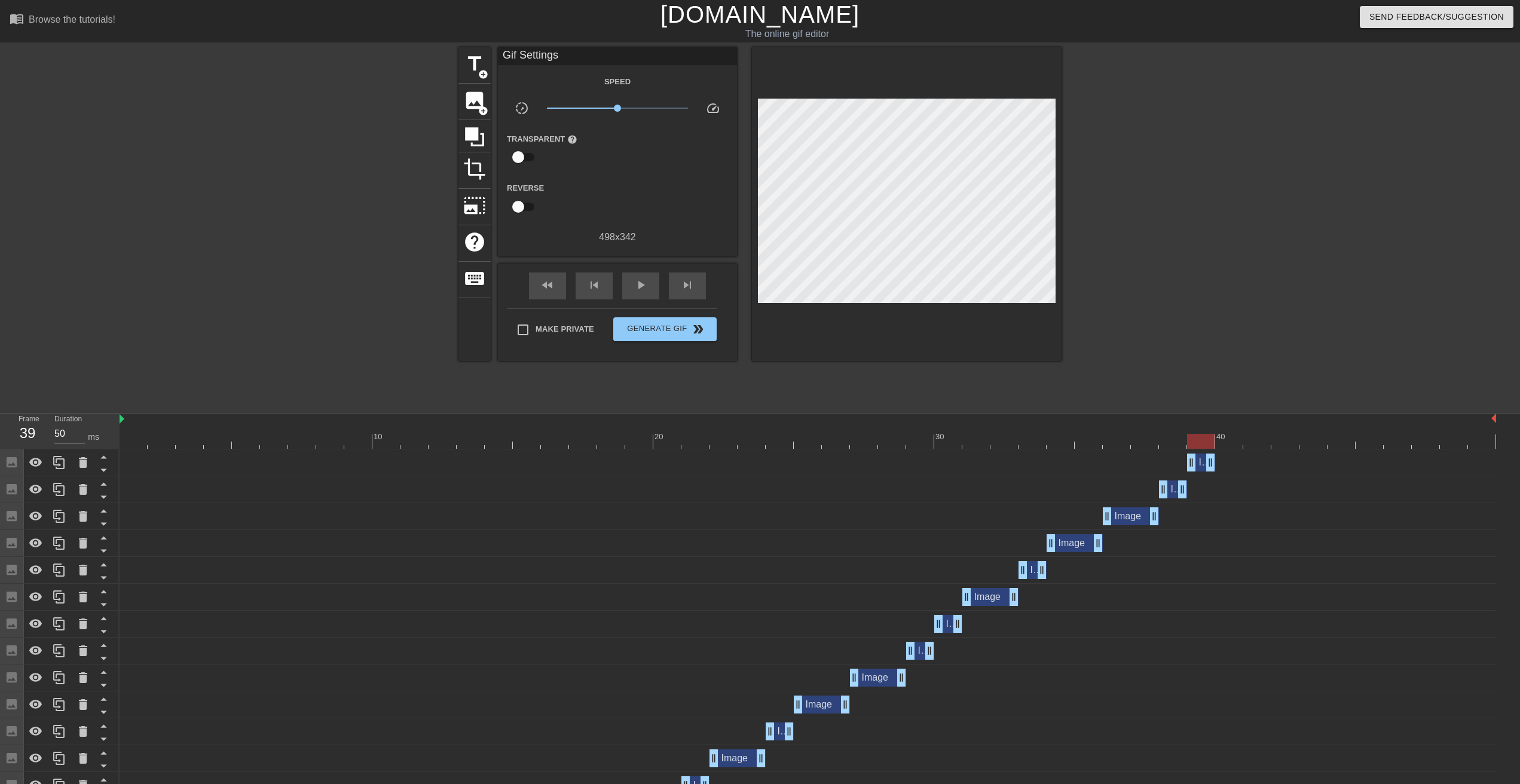
click at [1218, 467] on div "Image drag_handle drag_handle" at bounding box center [807, 462] width 1377 height 18
click at [685, 278] on span "skip_next" at bounding box center [687, 285] width 14 height 14
click at [472, 104] on span "image" at bounding box center [474, 100] width 23 height 23
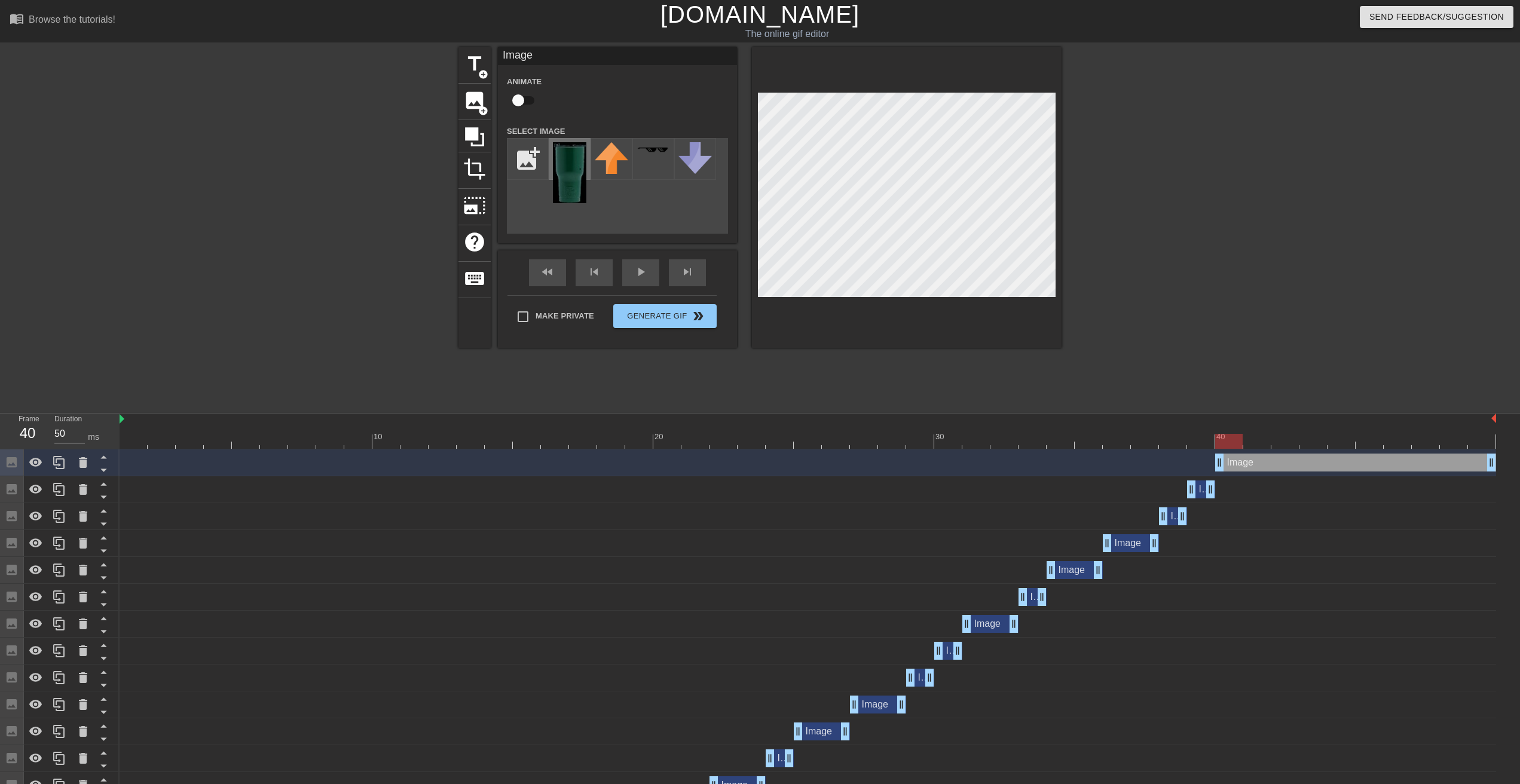
click at [578, 165] on img at bounding box center [569, 172] width 34 height 61
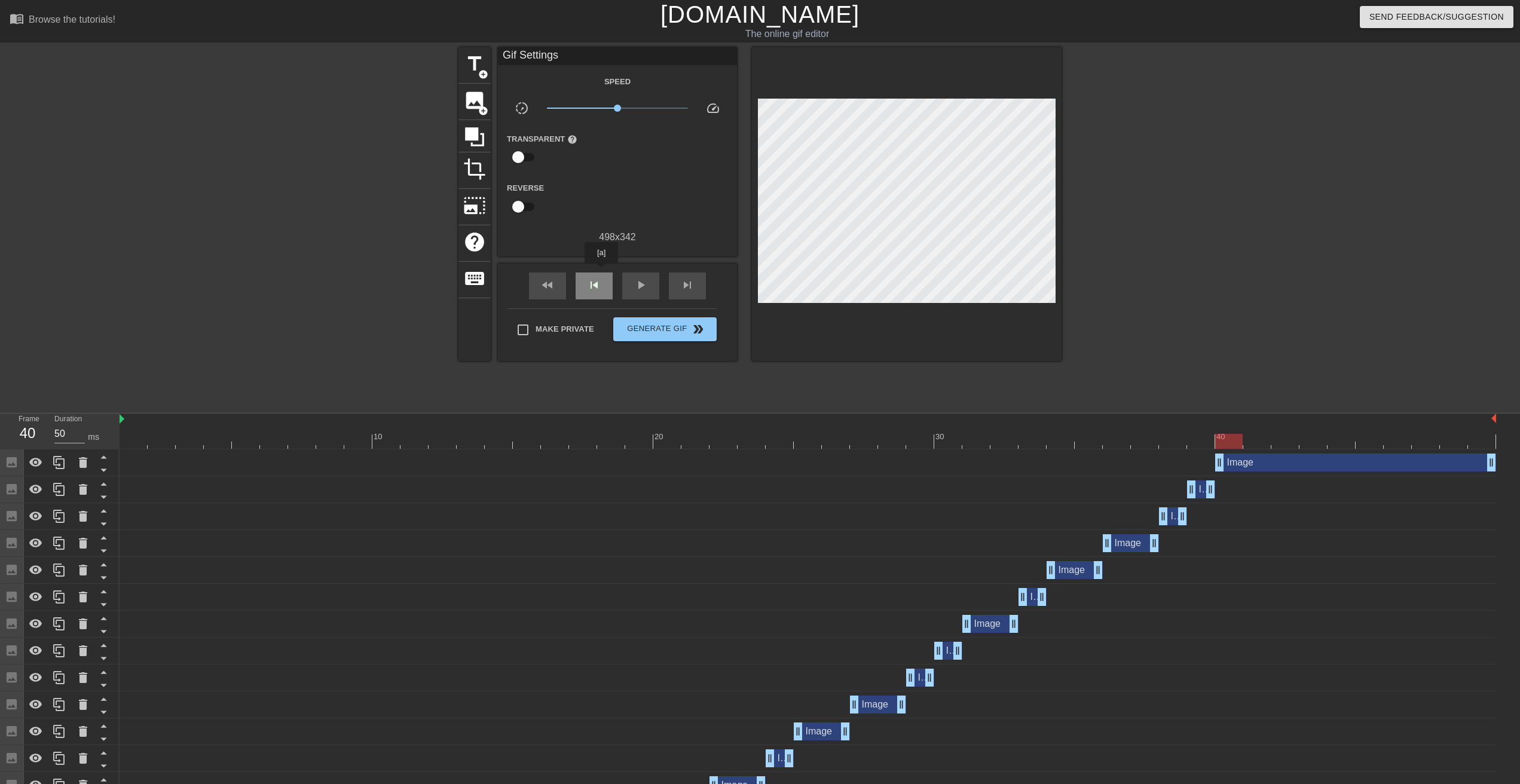
click at [602, 272] on div "skip_previous" at bounding box center [594, 285] width 37 height 27
click at [687, 281] on span "skip_next" at bounding box center [687, 285] width 14 height 14
click at [584, 268] on div "fast_rewind skip_previous play_arrow skip_next" at bounding box center [617, 285] width 195 height 45
click at [598, 279] on span "skip_previous" at bounding box center [594, 285] width 14 height 14
click at [700, 289] on div "skip_next" at bounding box center [687, 285] width 37 height 27
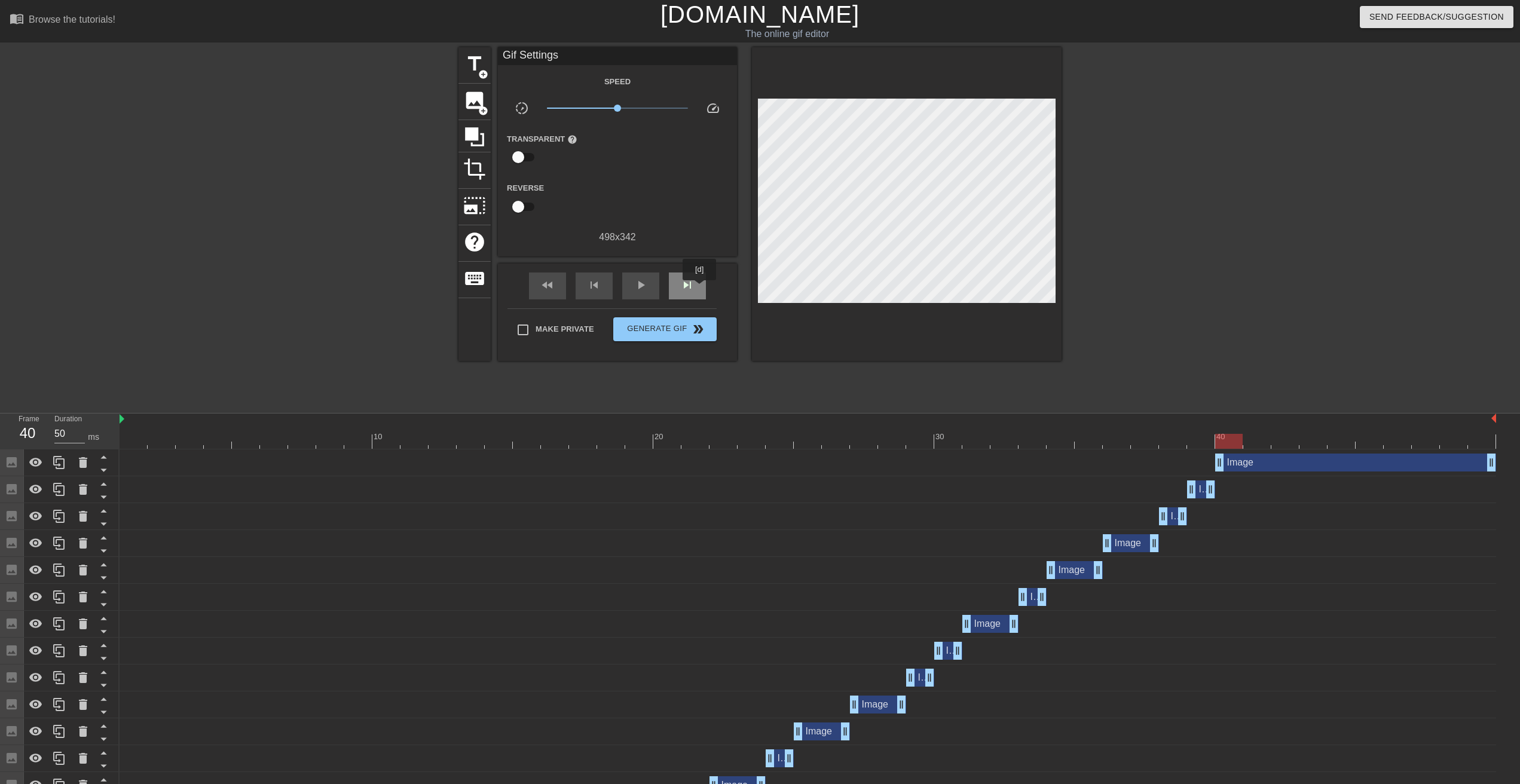
click at [700, 289] on div "skip_next" at bounding box center [687, 285] width 37 height 27
drag, startPoint x: 1492, startPoint y: 462, endPoint x: 1246, endPoint y: 462, distance: 246.0
click at [1246, 462] on div "Image drag_handle drag_handle" at bounding box center [807, 462] width 1377 height 18
click at [475, 104] on span "image" at bounding box center [474, 100] width 23 height 23
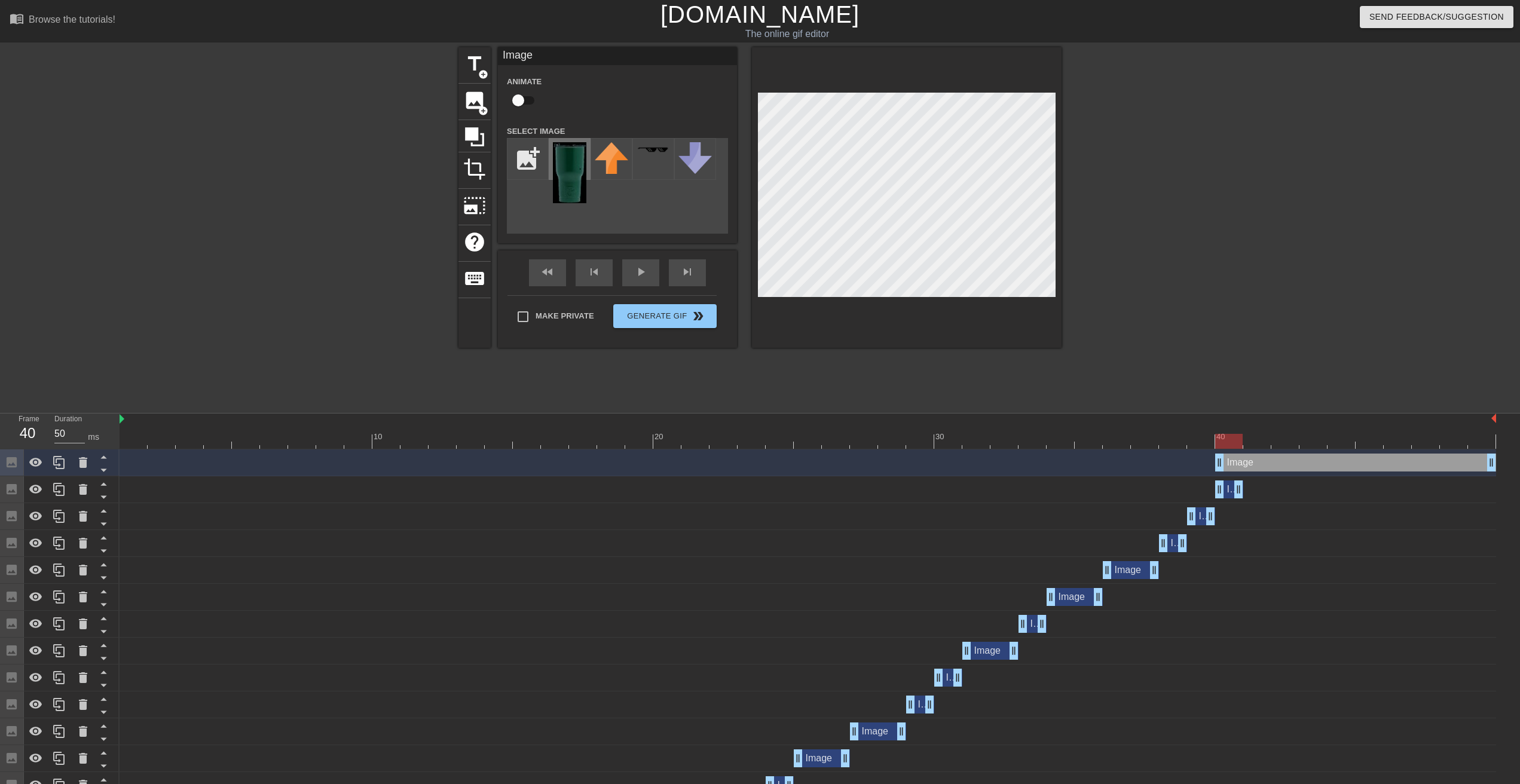
click at [565, 174] on img at bounding box center [569, 172] width 34 height 61
click at [86, 460] on icon at bounding box center [83, 463] width 8 height 11
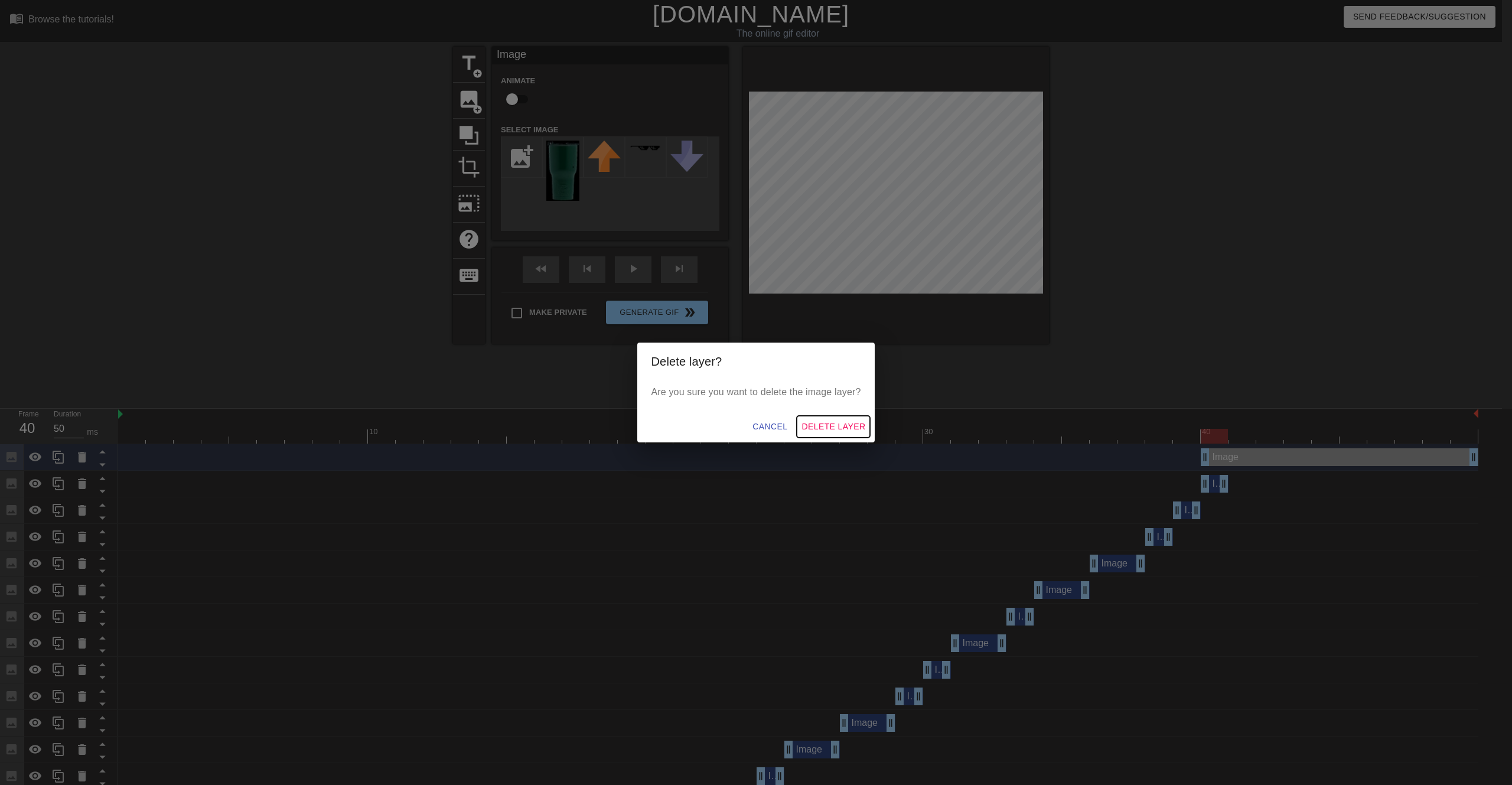
click at [852, 430] on span "Delete Layer" at bounding box center [834, 427] width 64 height 15
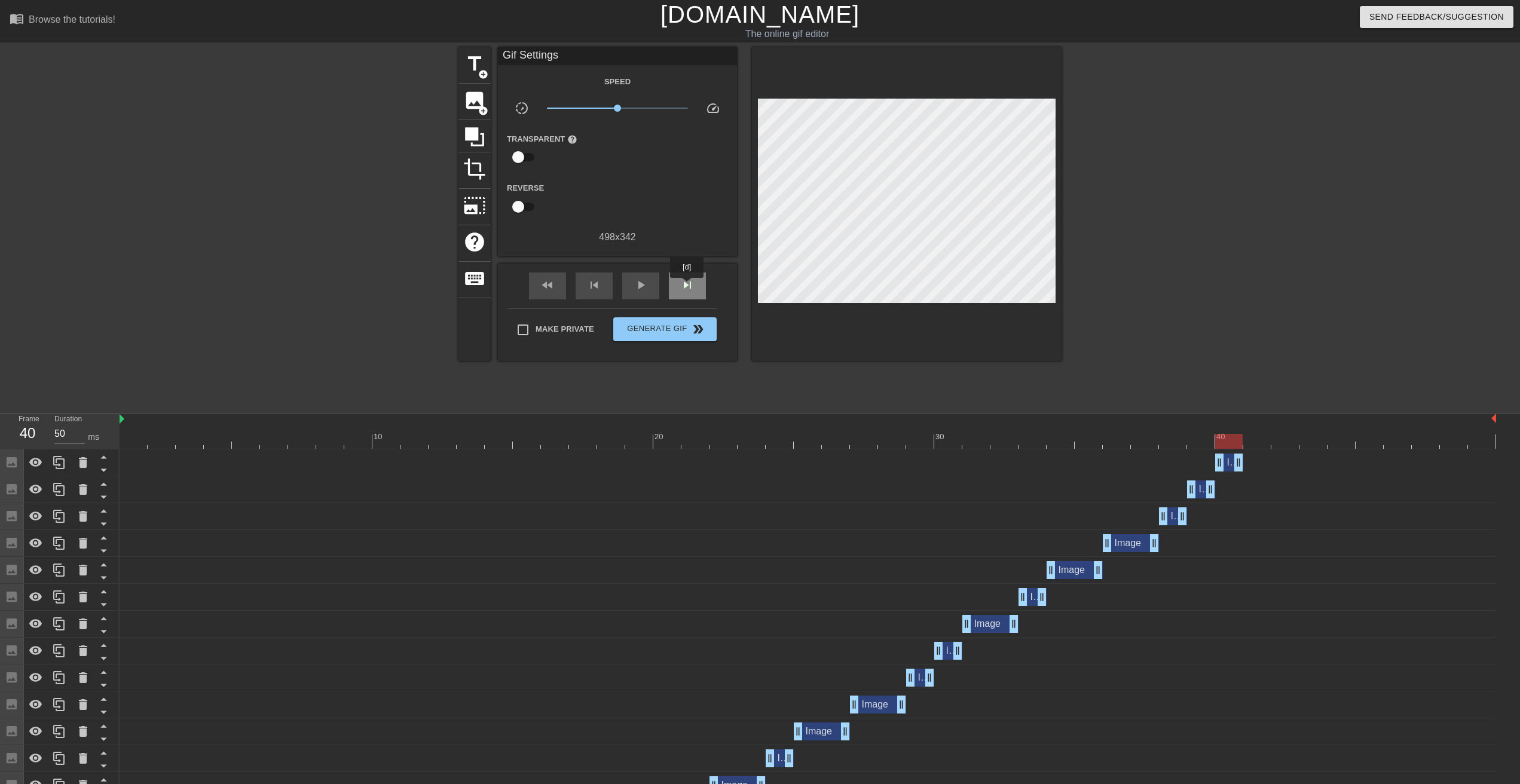
click at [687, 286] on span "skip_next" at bounding box center [687, 285] width 14 height 14
click at [473, 109] on span "image" at bounding box center [474, 100] width 23 height 23
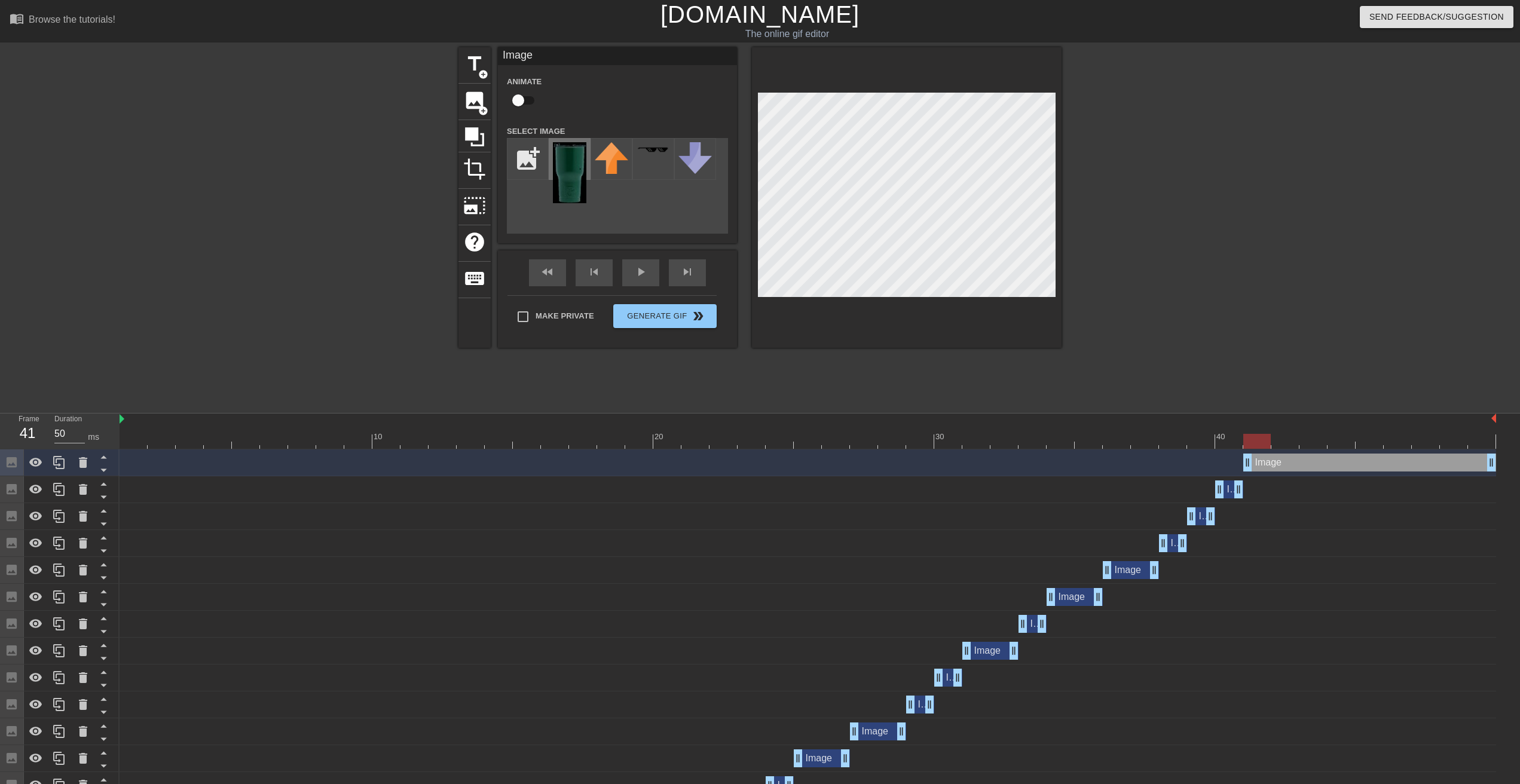
click at [568, 178] on img at bounding box center [569, 172] width 34 height 61
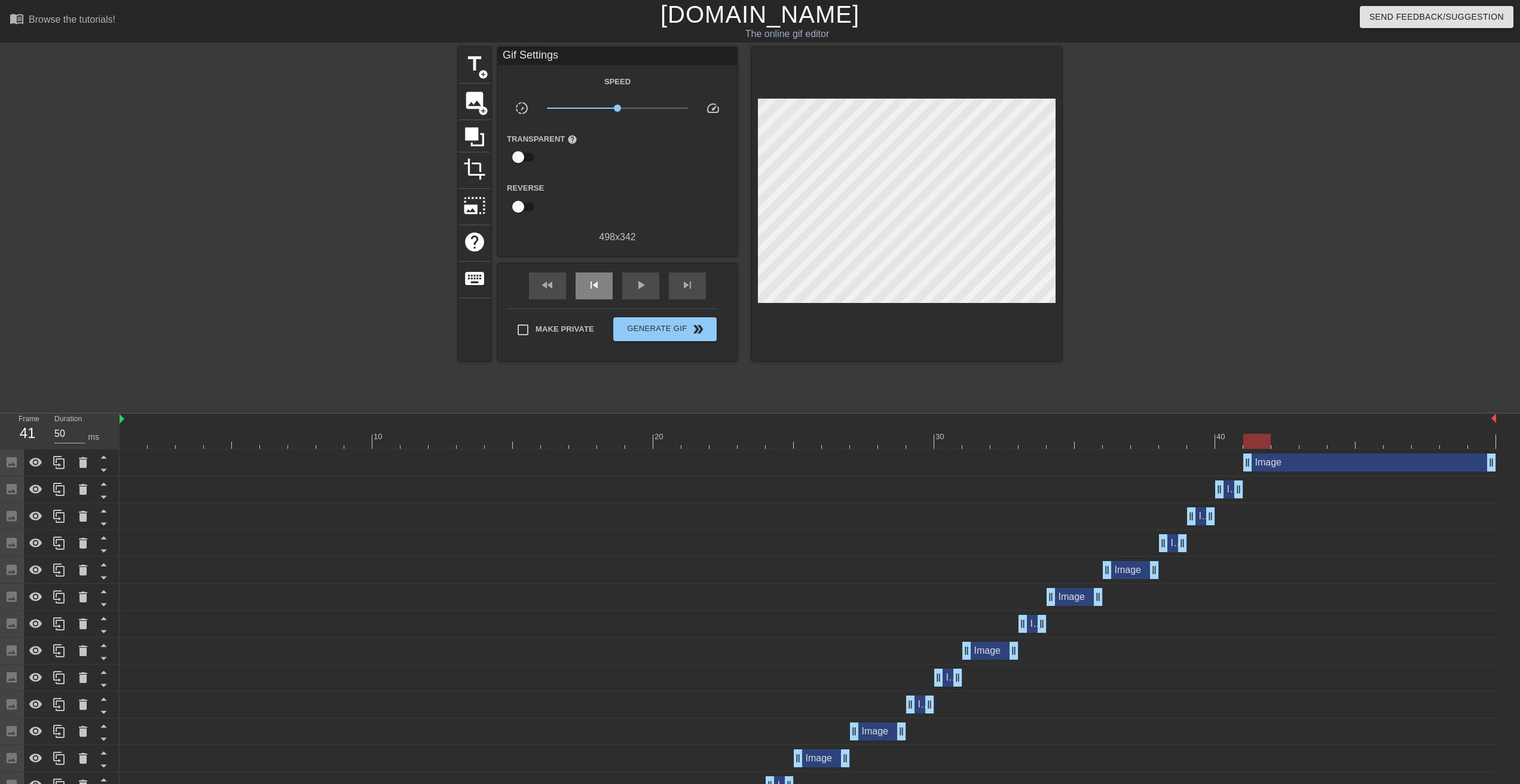
click at [595, 271] on div "fast_rewind skip_previous play_arrow skip_next" at bounding box center [617, 285] width 195 height 45
click at [597, 278] on span "skip_previous" at bounding box center [594, 285] width 14 height 14
click at [691, 287] on span "skip_next" at bounding box center [687, 285] width 14 height 14
click at [597, 287] on span "skip_previous" at bounding box center [594, 285] width 14 height 14
click at [692, 287] on span "skip_next" at bounding box center [687, 285] width 14 height 14
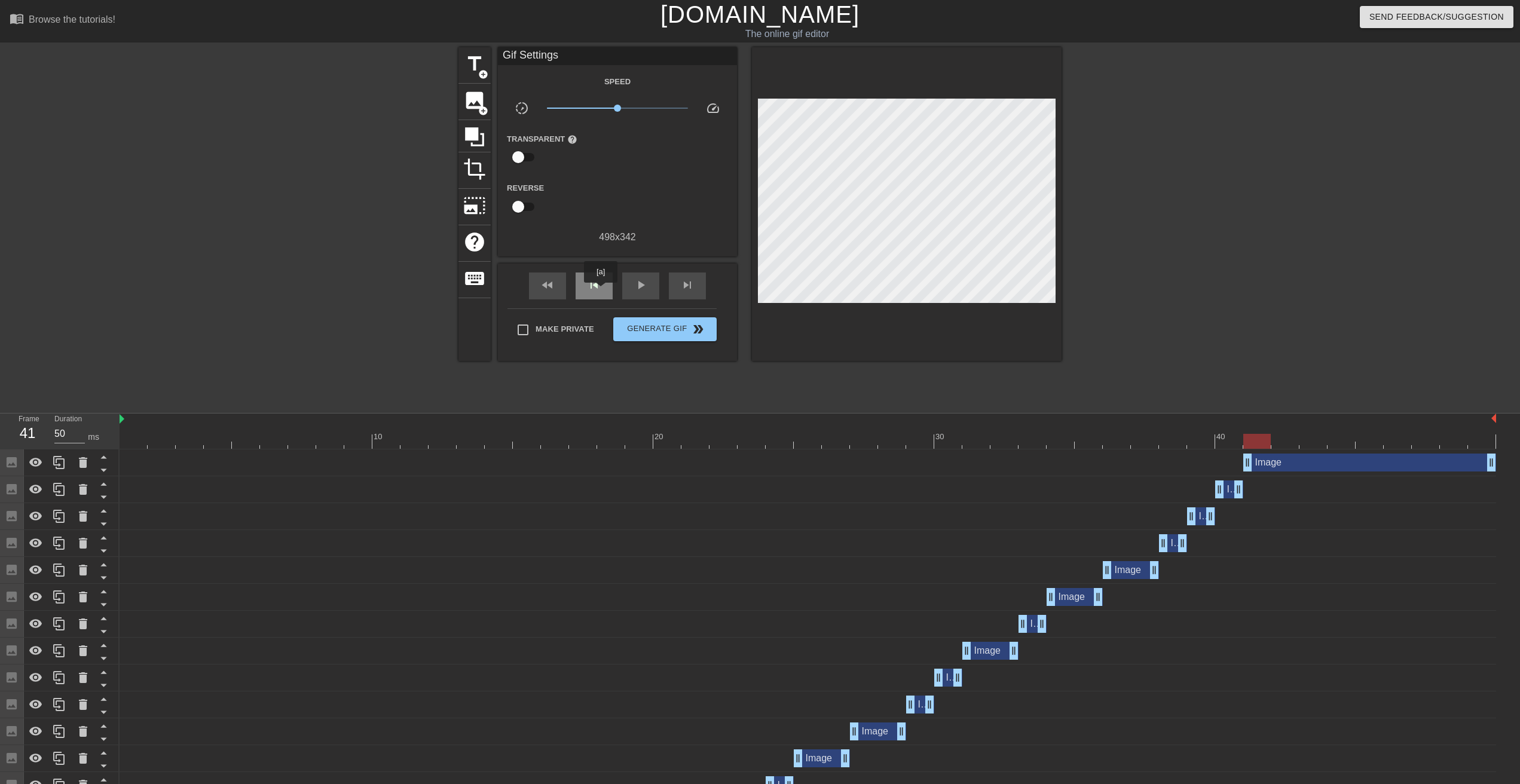
click at [599, 287] on span "skip_previous" at bounding box center [594, 285] width 14 height 14
click at [693, 286] on span "skip_next" at bounding box center [687, 285] width 14 height 14
drag, startPoint x: 1495, startPoint y: 463, endPoint x: 1308, endPoint y: 463, distance: 187.0
click at [1308, 463] on div "Image drag_handle drag_handle" at bounding box center [807, 462] width 1377 height 18
click at [691, 286] on span "skip_next" at bounding box center [687, 285] width 14 height 14
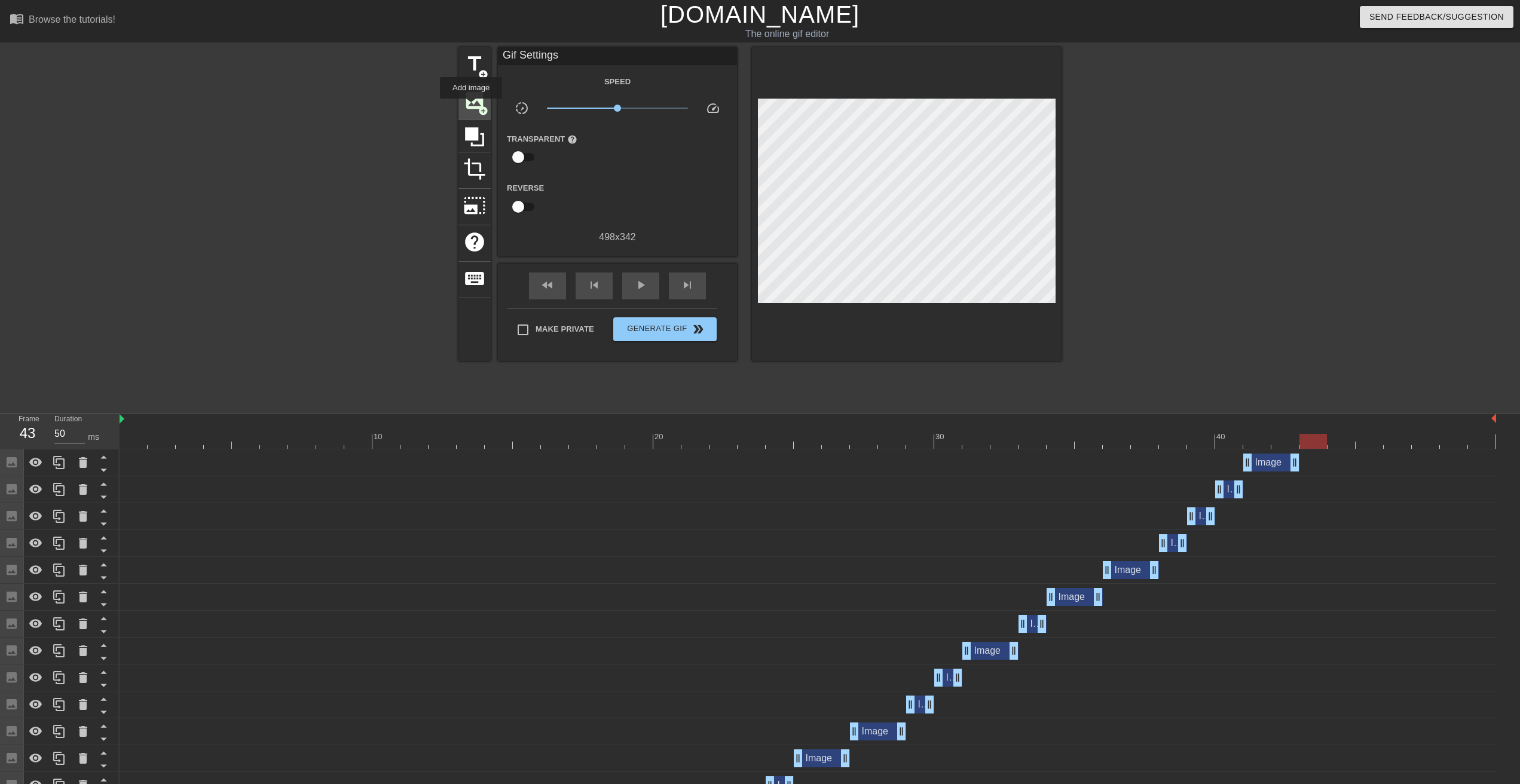
click at [471, 107] on span "image" at bounding box center [474, 100] width 23 height 23
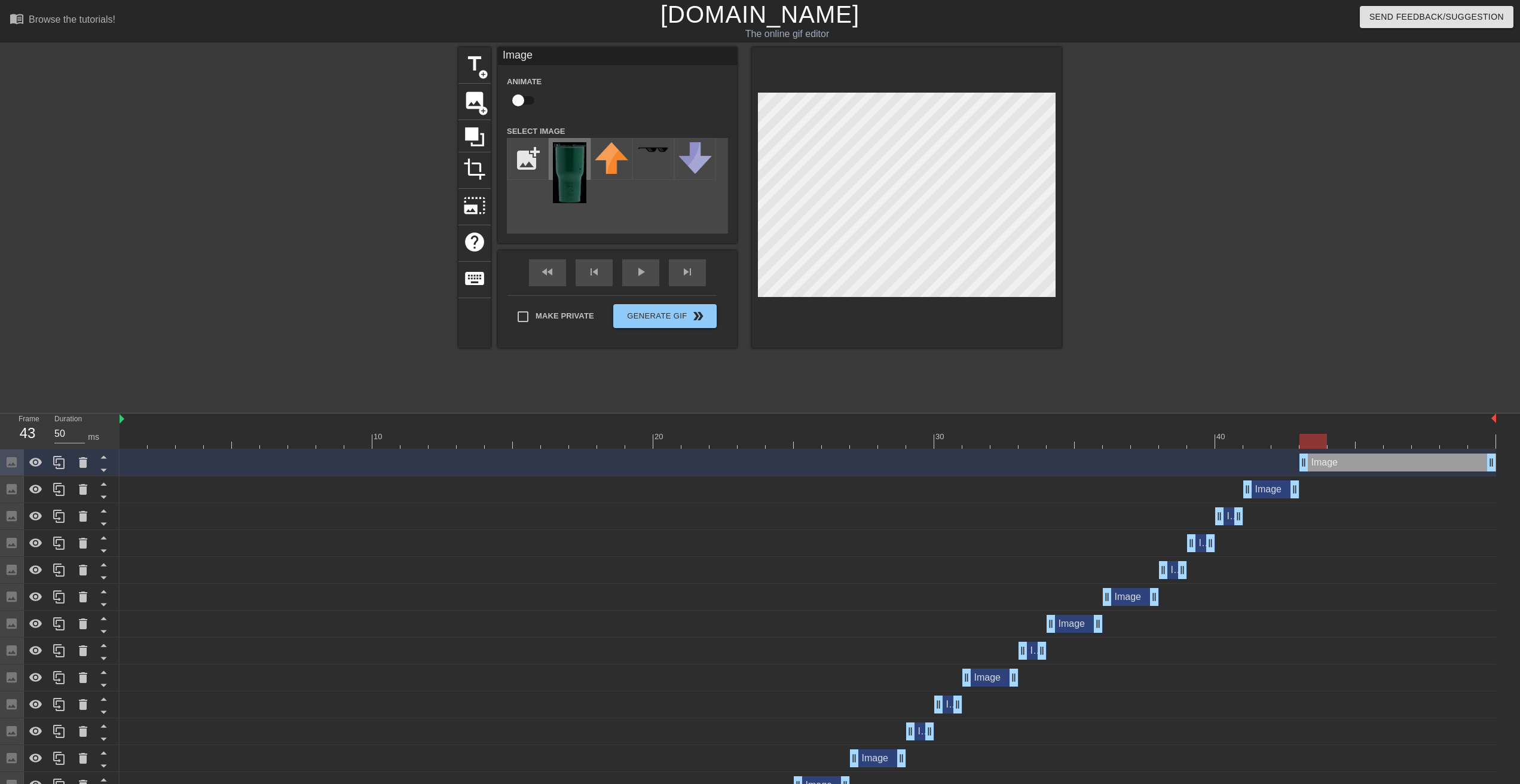
click at [567, 156] on img at bounding box center [569, 172] width 34 height 61
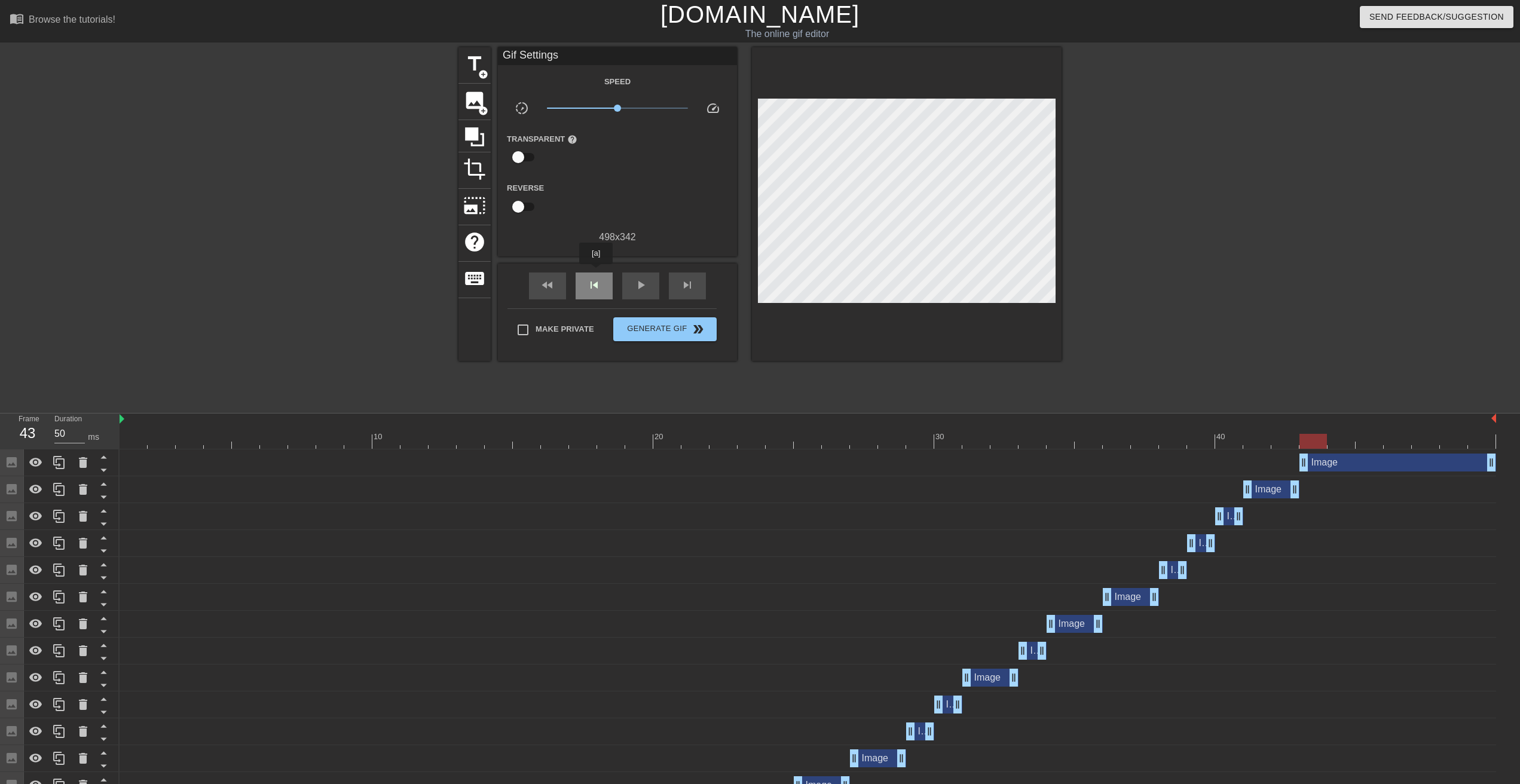
click at [596, 272] on div "skip_previous" at bounding box center [594, 285] width 37 height 27
click at [691, 286] on span "skip_next" at bounding box center [687, 285] width 14 height 14
drag, startPoint x: 1488, startPoint y: 463, endPoint x: 1350, endPoint y: 462, distance: 138.0
click at [1350, 462] on div "Image drag_handle drag_handle" at bounding box center [1328, 462] width 56 height 18
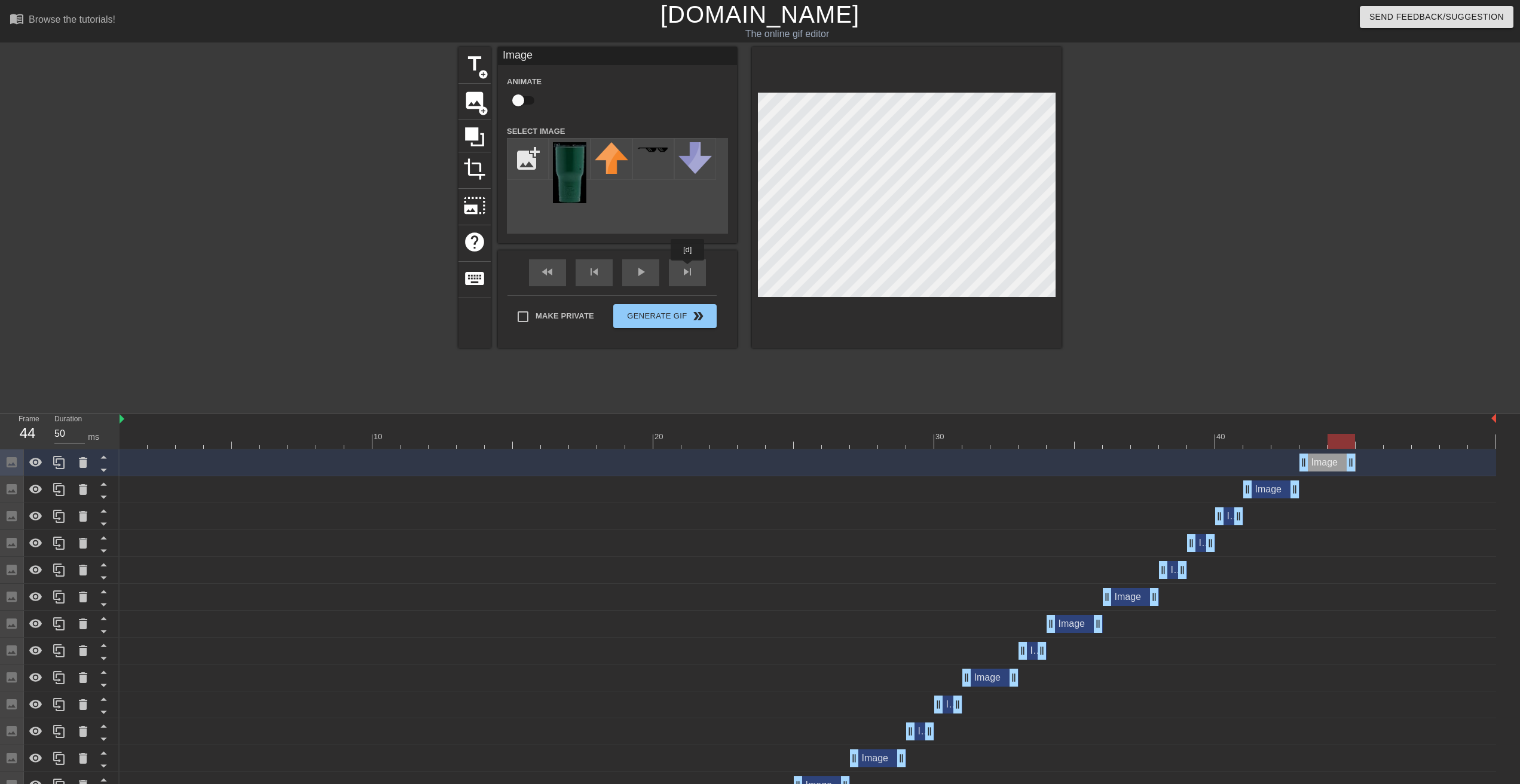
click at [691, 271] on div "fast_rewind skip_previous play_arrow skip_next" at bounding box center [617, 272] width 195 height 45
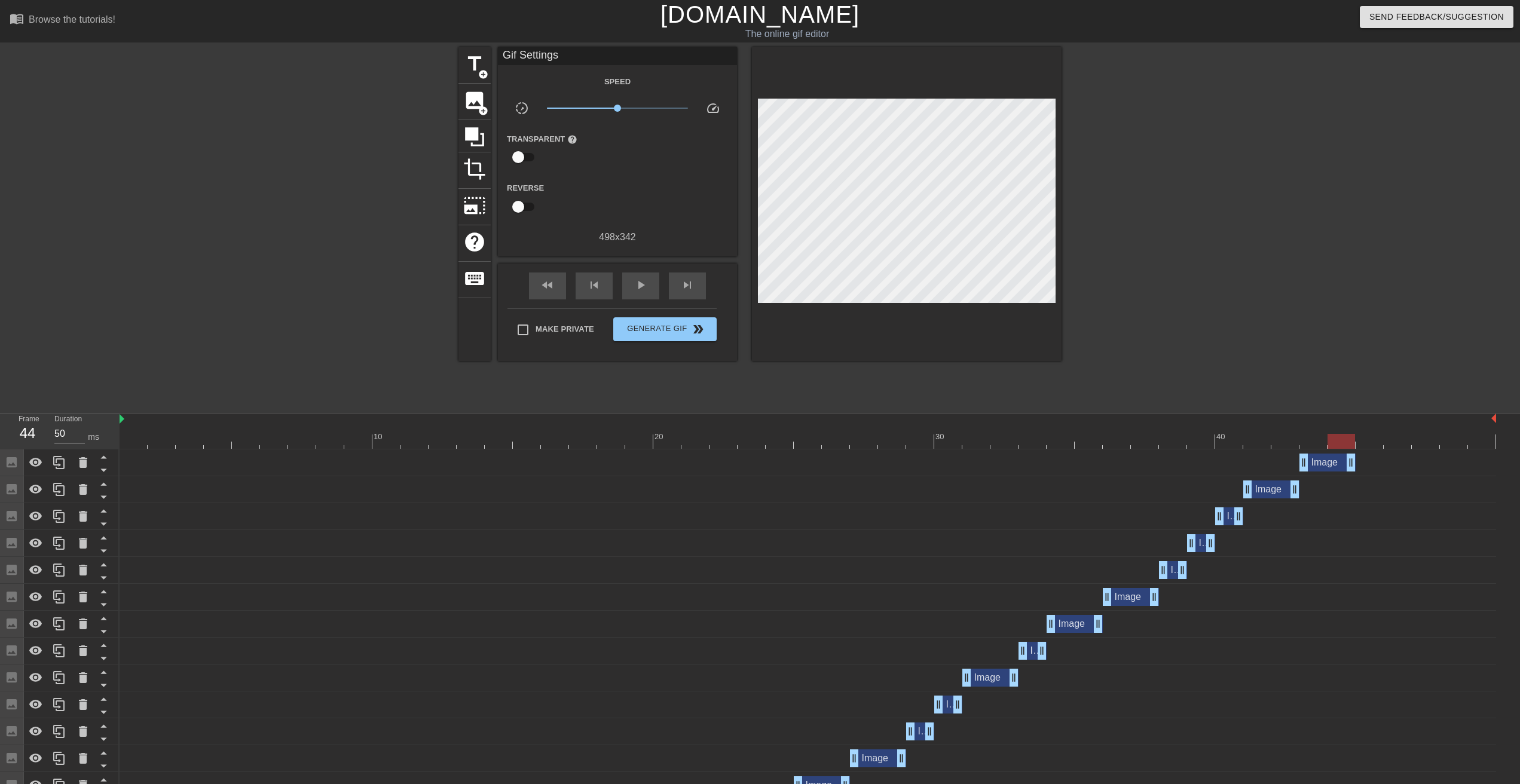
click at [691, 271] on div "fast_rewind skip_previous play_arrow skip_next" at bounding box center [617, 285] width 195 height 45
click at [689, 278] on span "skip_next" at bounding box center [687, 285] width 14 height 14
click at [475, 105] on span "image" at bounding box center [474, 100] width 23 height 23
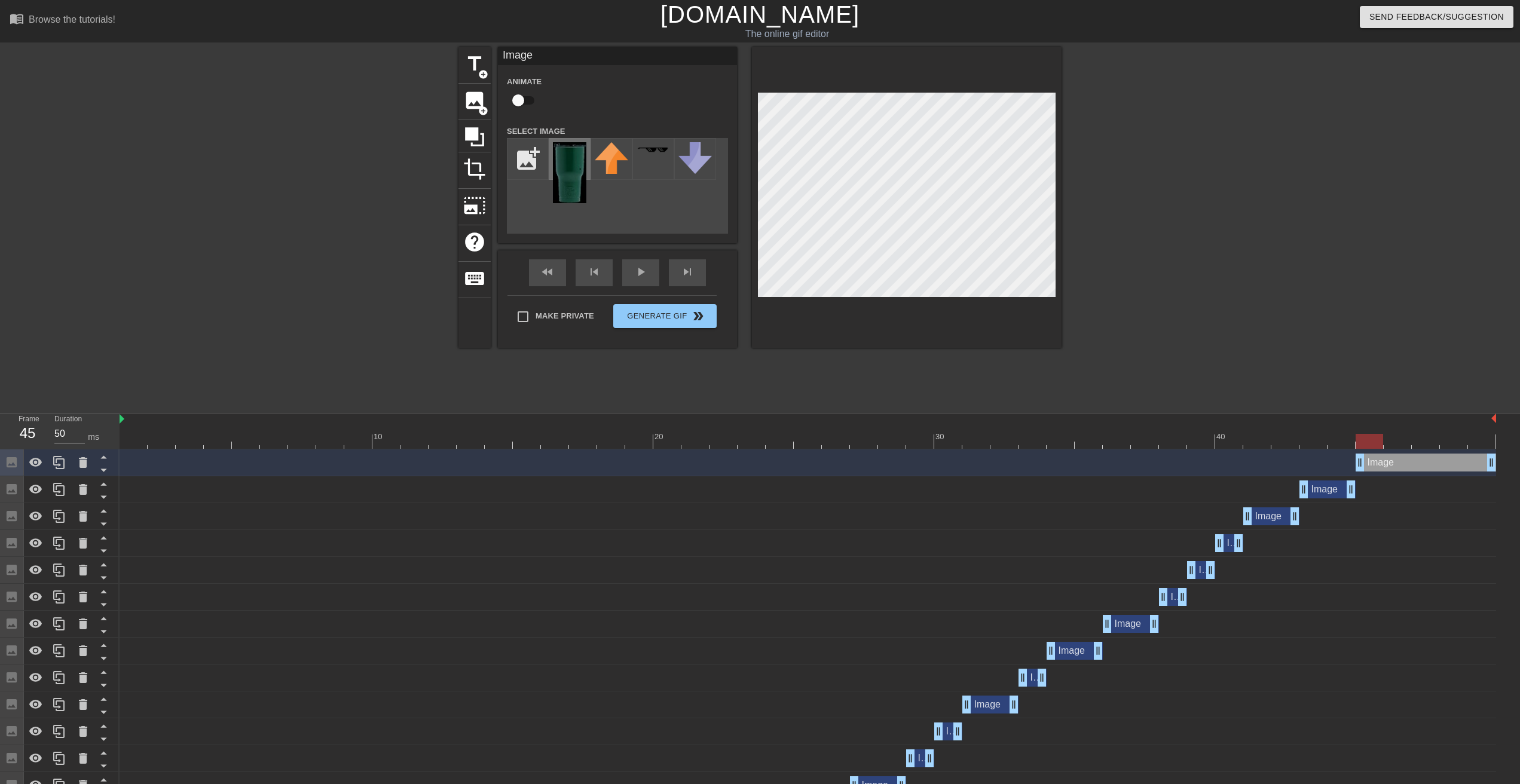
click at [571, 165] on img at bounding box center [569, 172] width 34 height 61
click at [598, 272] on div "fast_rewind skip_previous play_arrow skip_next" at bounding box center [617, 272] width 195 height 45
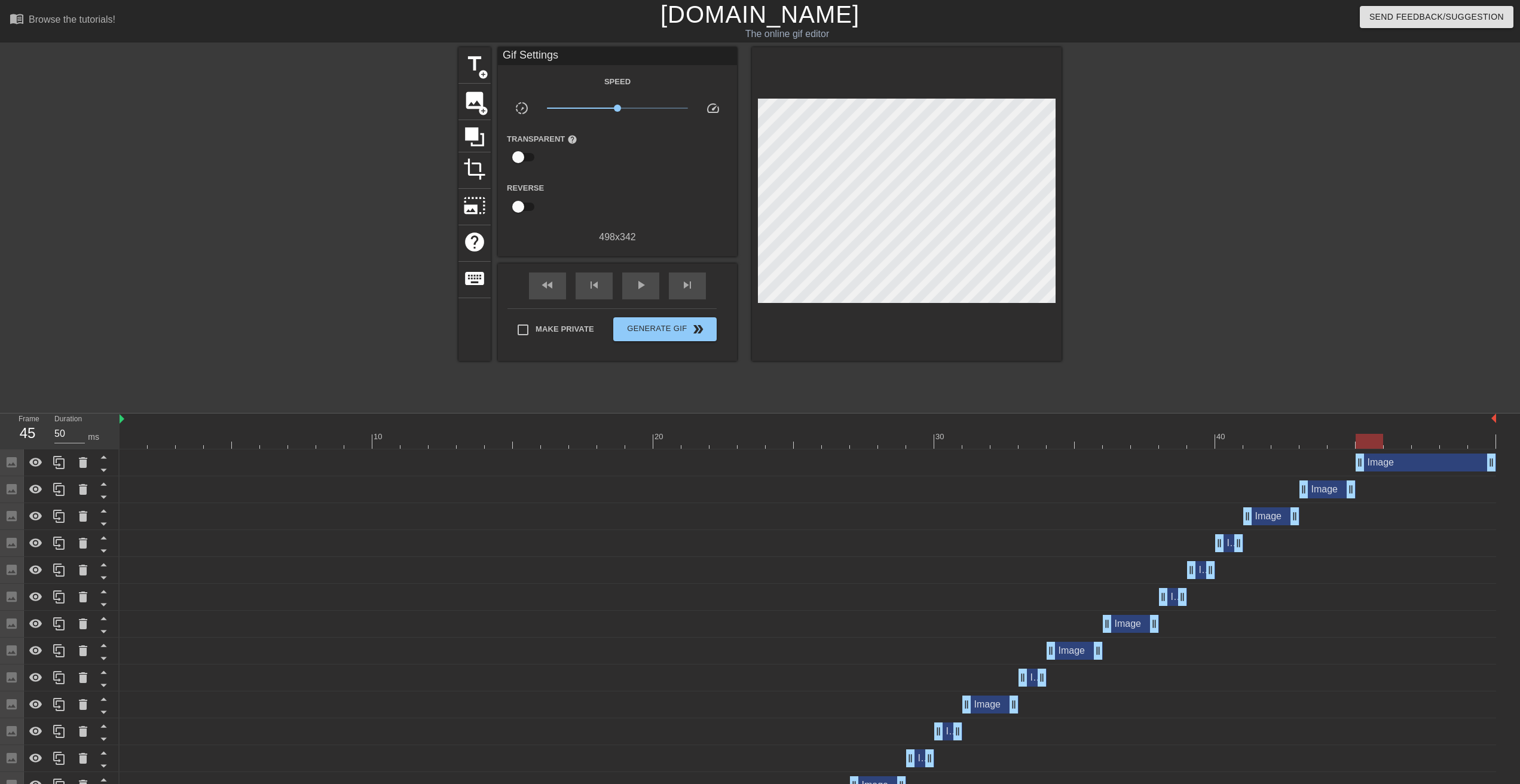
click at [598, 272] on div "fast_rewind skip_previous play_arrow skip_next" at bounding box center [617, 285] width 195 height 45
click at [599, 281] on span "skip_previous" at bounding box center [594, 285] width 14 height 14
click at [689, 291] on span "skip_next" at bounding box center [687, 285] width 14 height 14
click at [599, 287] on span "skip_previous" at bounding box center [594, 285] width 14 height 14
click at [681, 289] on span "skip_next" at bounding box center [687, 285] width 14 height 14
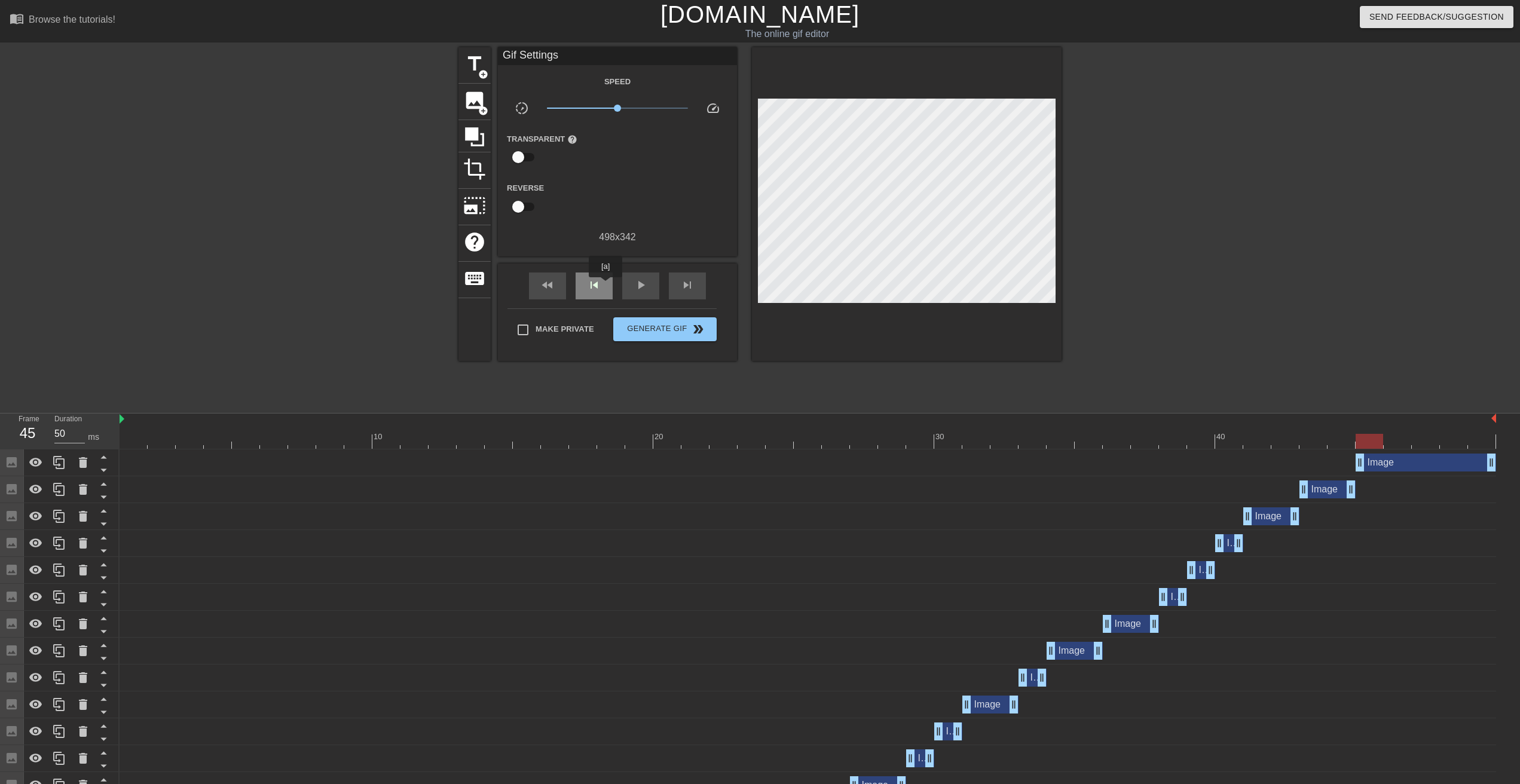
click at [606, 286] on div "skip_previous" at bounding box center [594, 285] width 37 height 27
click at [680, 287] on span "skip_next" at bounding box center [687, 285] width 14 height 14
click at [599, 283] on span "skip_previous" at bounding box center [594, 285] width 14 height 14
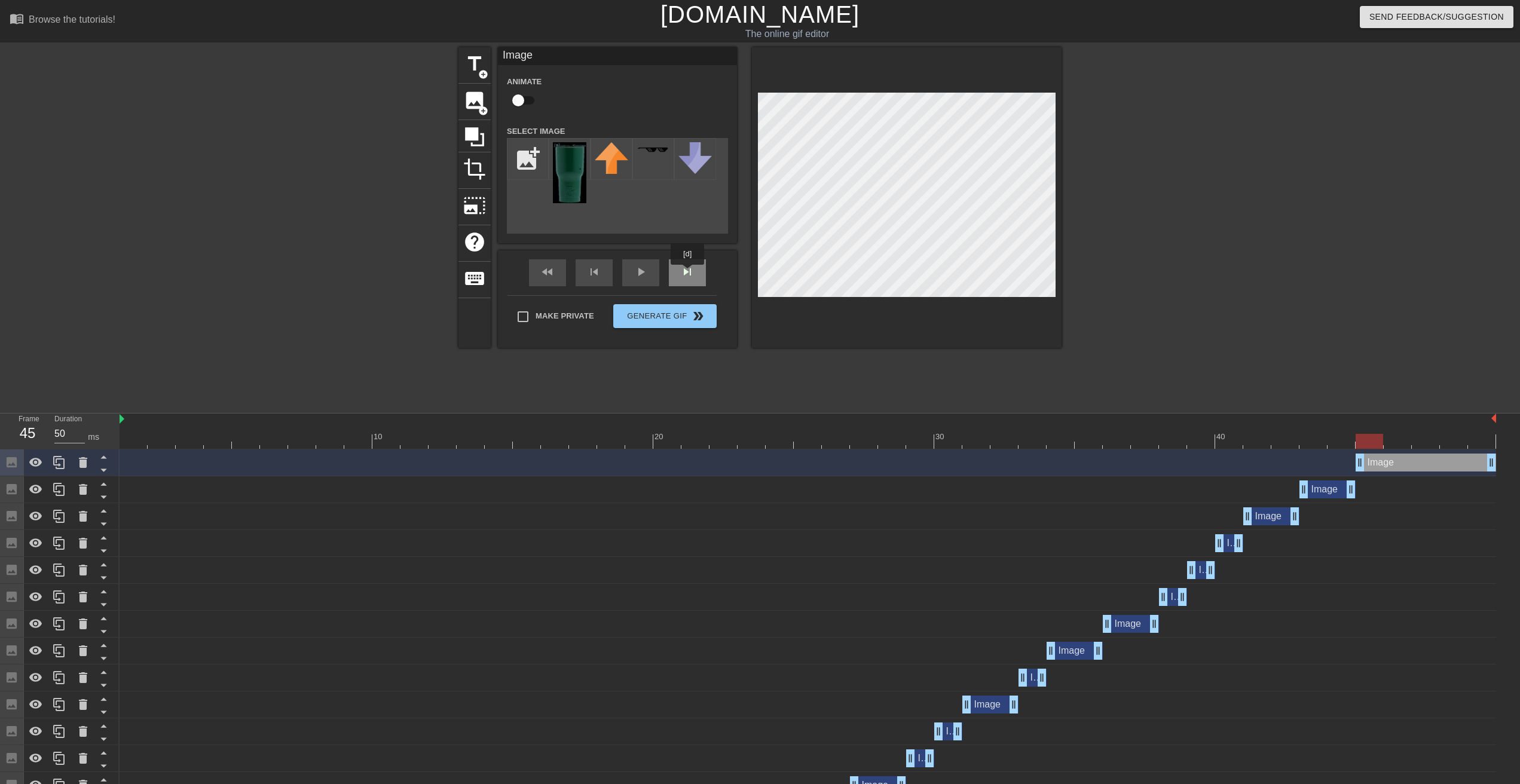
click at [688, 273] on div "skip_next" at bounding box center [687, 272] width 37 height 27
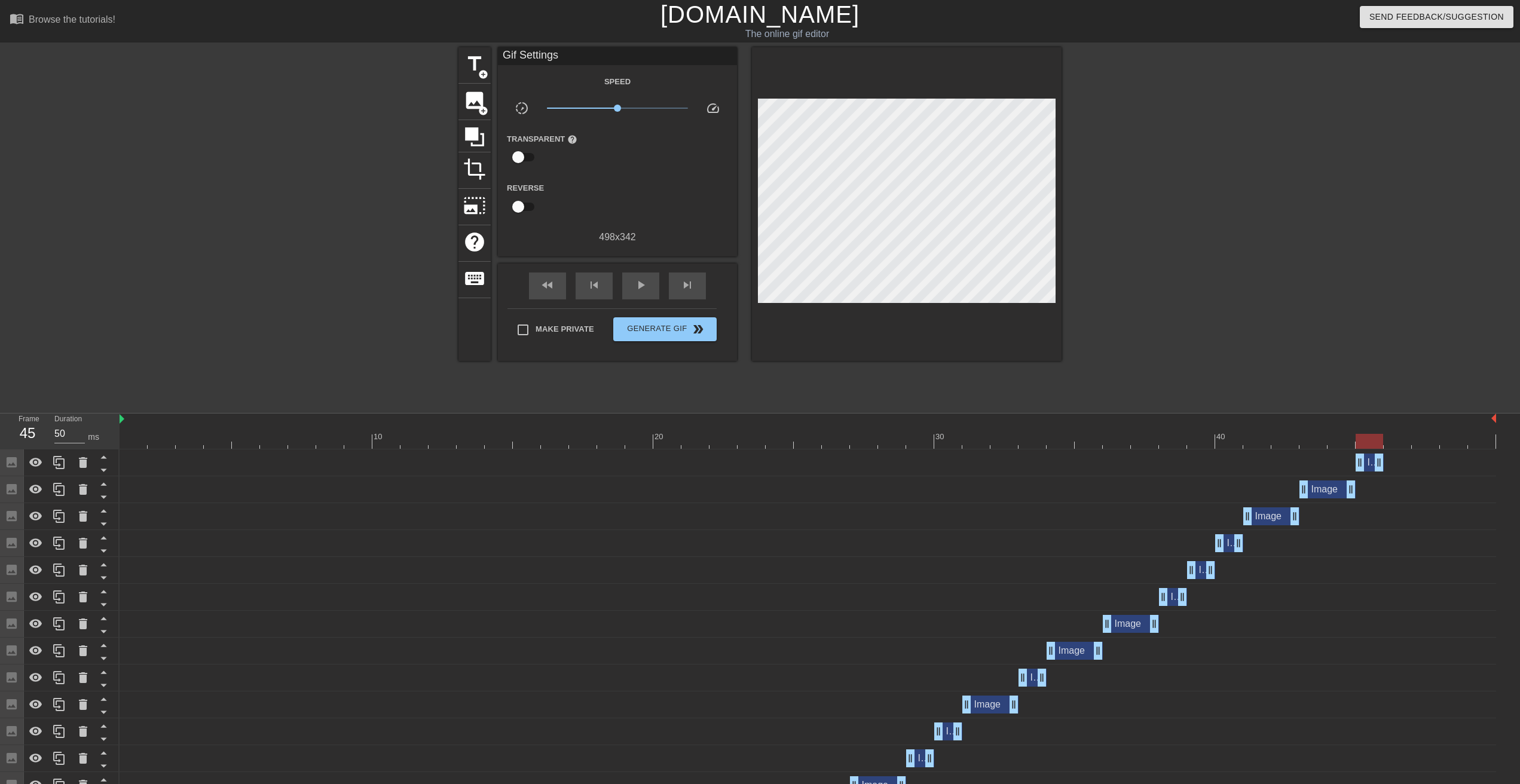
drag, startPoint x: 1491, startPoint y: 464, endPoint x: 1389, endPoint y: 468, distance: 102.1
click at [1388, 469] on div "Image drag_handle drag_handle" at bounding box center [807, 462] width 1377 height 18
click at [689, 286] on span "skip_next" at bounding box center [687, 285] width 14 height 14
click at [477, 105] on span "image" at bounding box center [474, 100] width 23 height 23
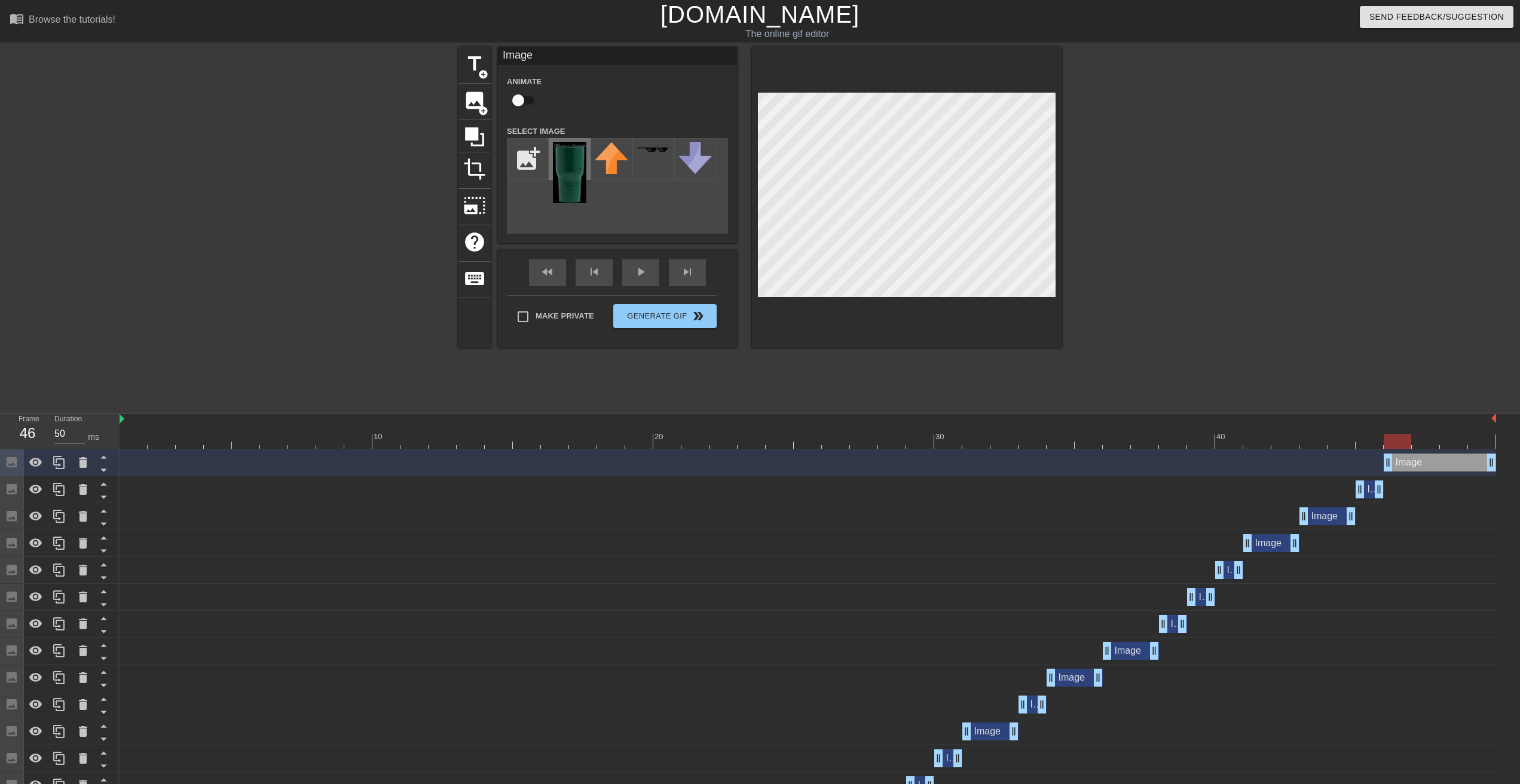
click at [559, 169] on img at bounding box center [569, 172] width 34 height 61
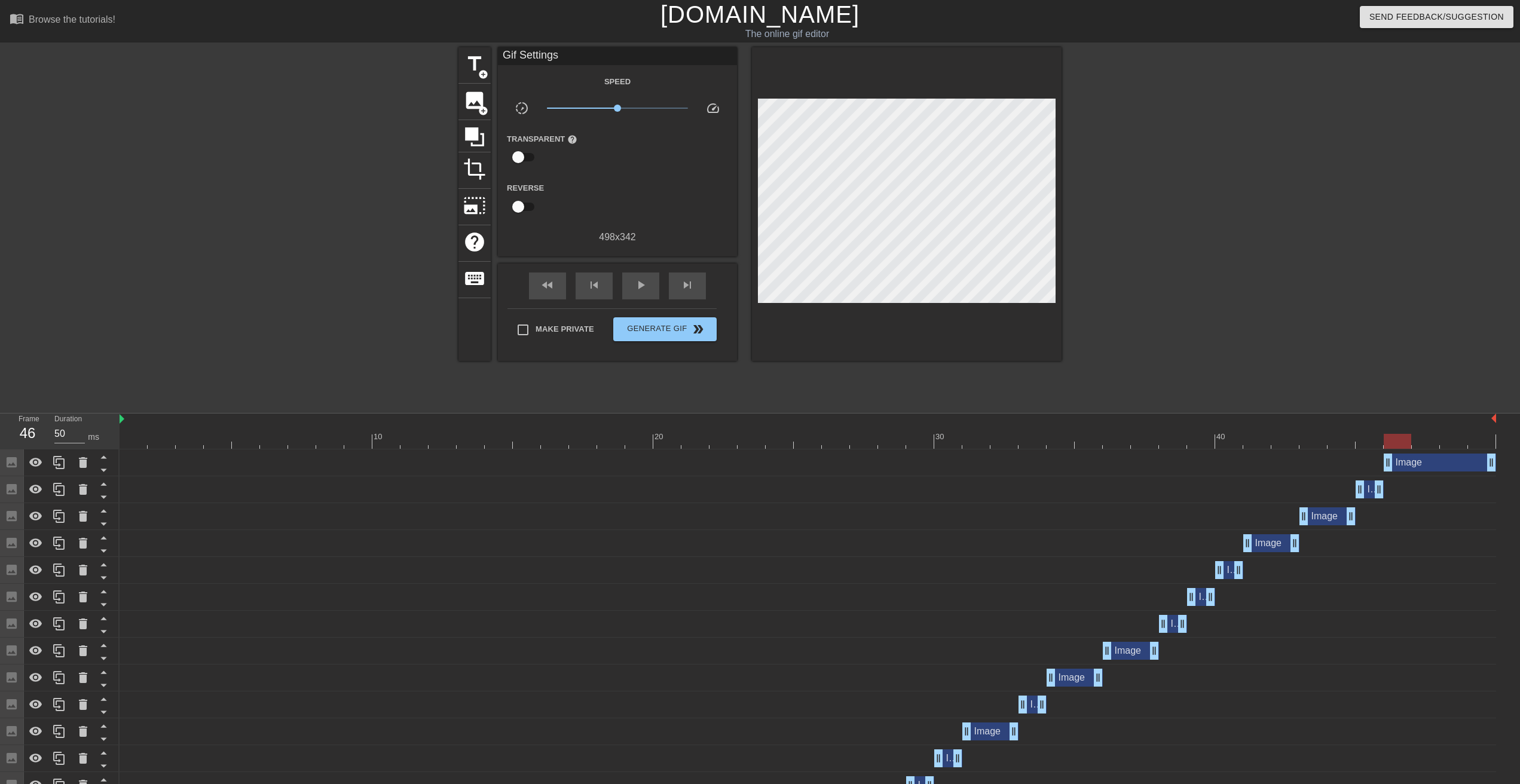
click at [602, 270] on div "fast_rewind skip_previous play_arrow skip_next" at bounding box center [617, 285] width 195 height 45
click at [592, 283] on span "skip_previous" at bounding box center [594, 285] width 14 height 14
click at [689, 288] on span "skip_next" at bounding box center [687, 285] width 14 height 14
click at [599, 286] on span "skip_previous" at bounding box center [594, 285] width 14 height 14
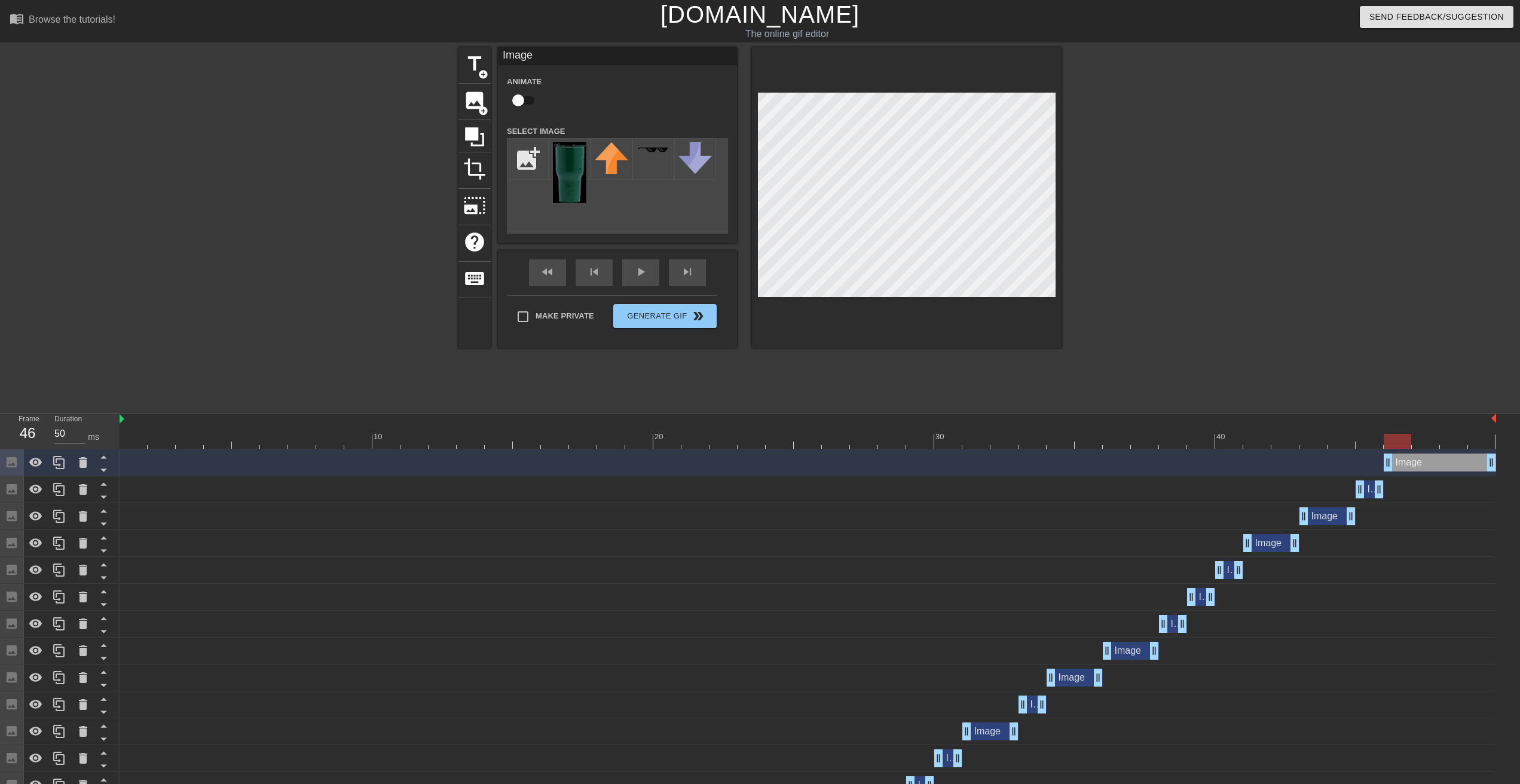
click at [1009, 300] on div at bounding box center [906, 198] width 309 height 300
drag, startPoint x: 1491, startPoint y: 461, endPoint x: 1414, endPoint y: 461, distance: 77.0
click at [1414, 461] on div "Image drag_handle drag_handle" at bounding box center [807, 462] width 1377 height 18
click at [690, 267] on div "fast_rewind skip_previous play_arrow skip_next" at bounding box center [617, 272] width 195 height 45
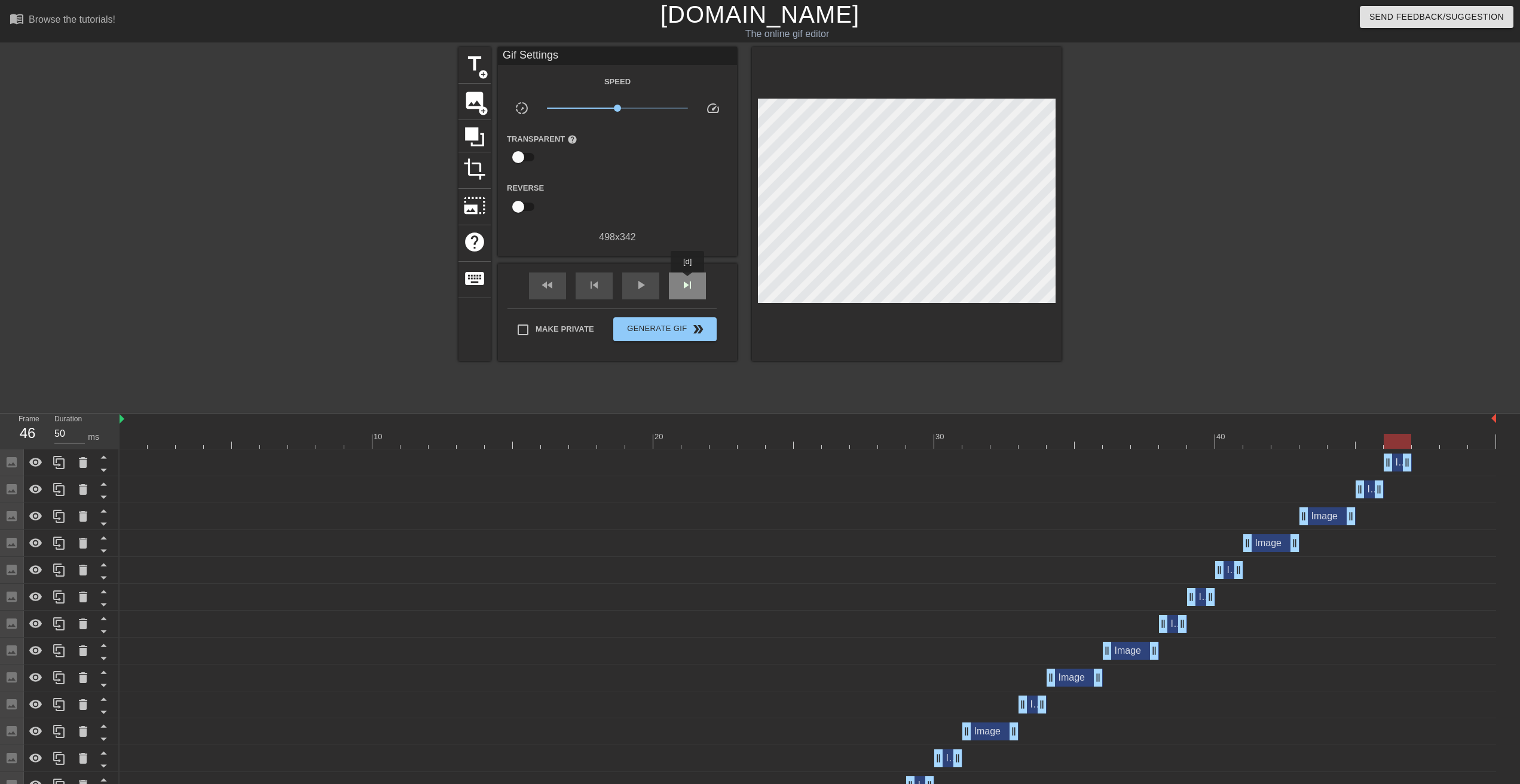
click at [688, 281] on span "skip_next" at bounding box center [687, 285] width 14 height 14
click at [477, 112] on div "image add_circle" at bounding box center [474, 102] width 32 height 36
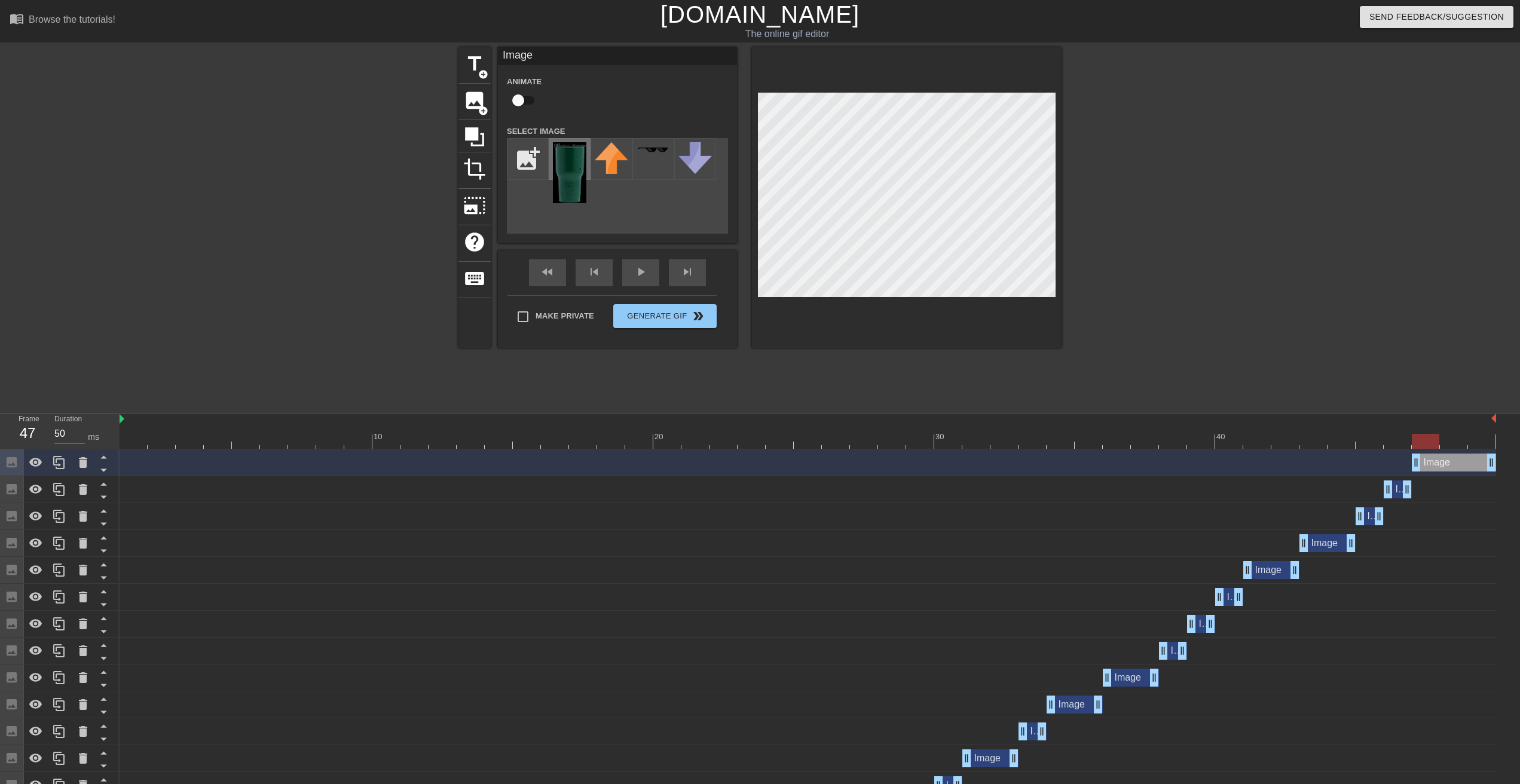
click at [578, 178] on img at bounding box center [569, 172] width 34 height 61
click at [1018, 299] on div at bounding box center [906, 198] width 309 height 300
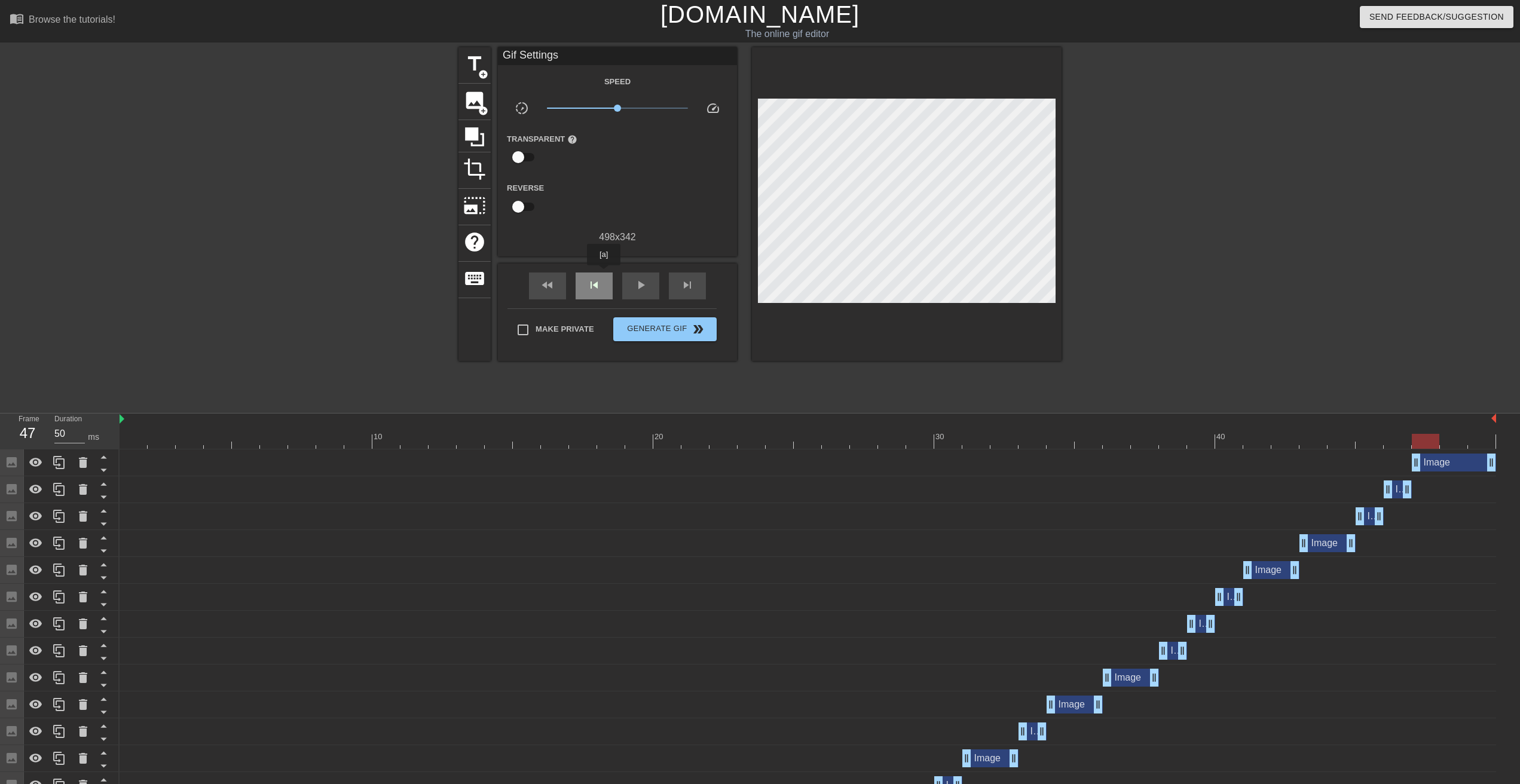
click at [604, 274] on div "skip_previous" at bounding box center [594, 285] width 37 height 27
click at [690, 278] on span "skip_next" at bounding box center [687, 285] width 14 height 14
drag, startPoint x: 1491, startPoint y: 464, endPoint x: 1472, endPoint y: 463, distance: 19.0
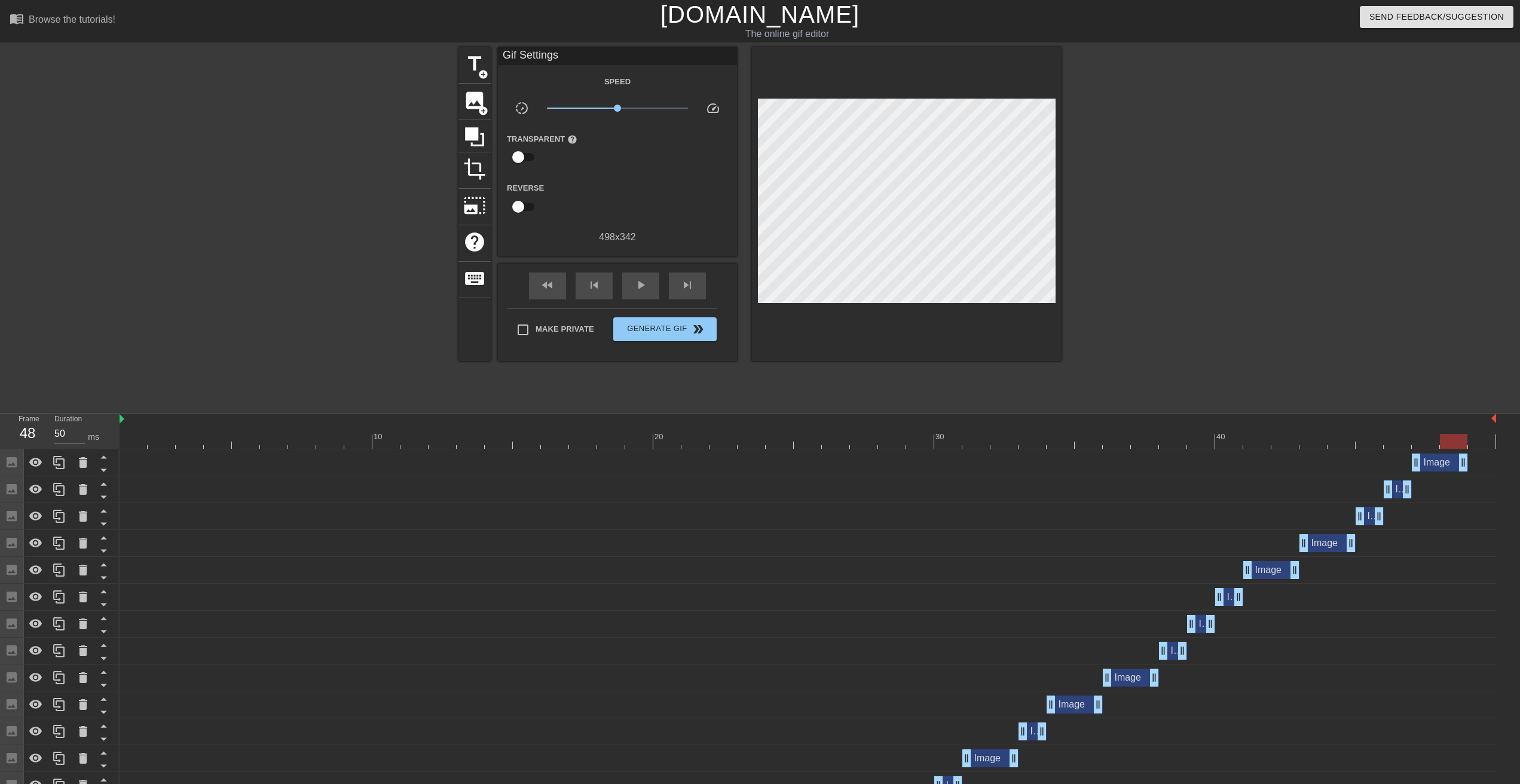
click at [1472, 463] on div "Image drag_handle drag_handle" at bounding box center [807, 462] width 1377 height 18
click at [687, 281] on span "skip_next" at bounding box center [687, 285] width 14 height 14
click at [469, 106] on span "image" at bounding box center [474, 100] width 23 height 23
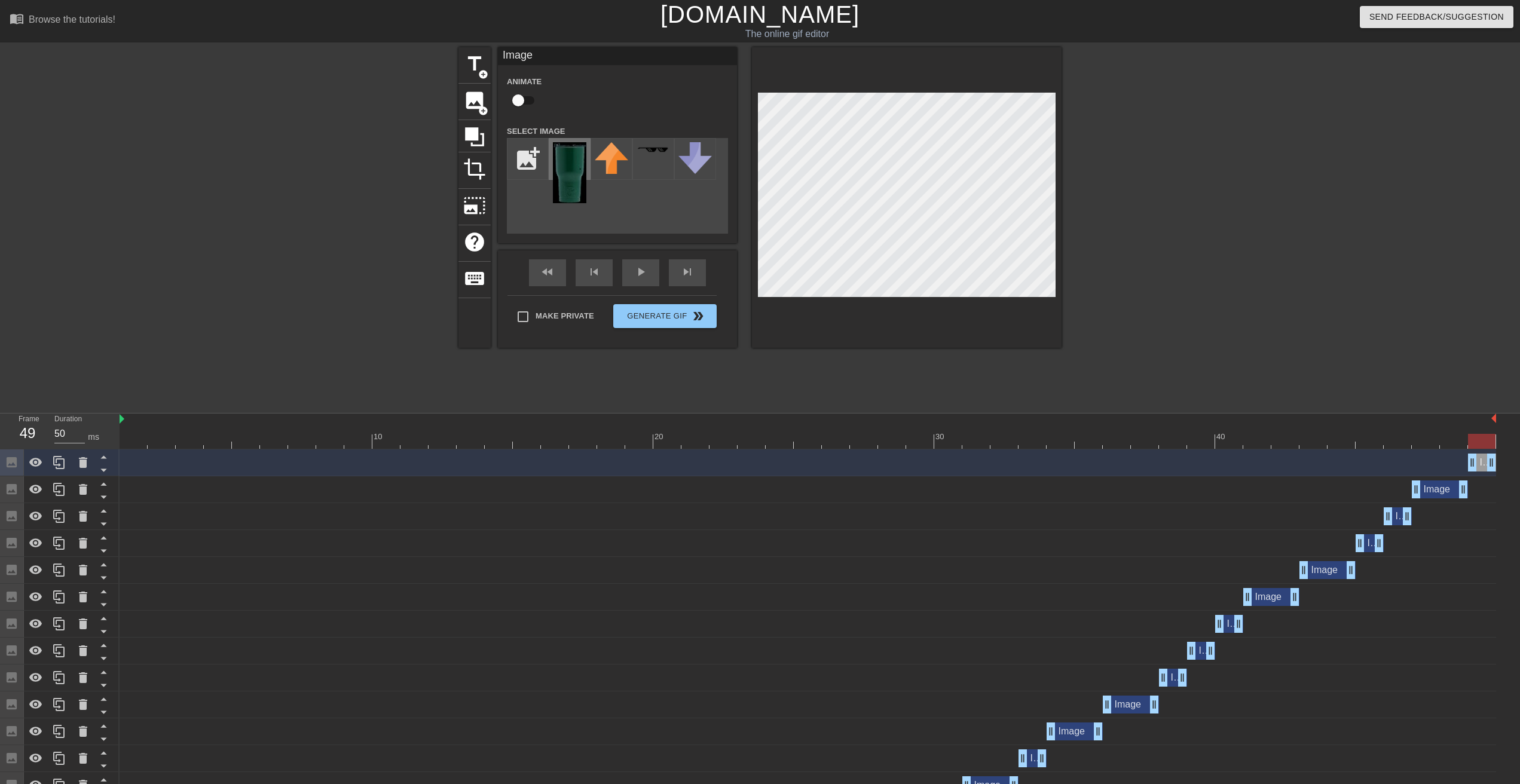
click at [560, 171] on img at bounding box center [569, 172] width 34 height 61
click at [1028, 300] on div at bounding box center [906, 198] width 309 height 300
click at [691, 270] on div "fast_rewind skip_previous play_arrow skip_next" at bounding box center [617, 272] width 195 height 45
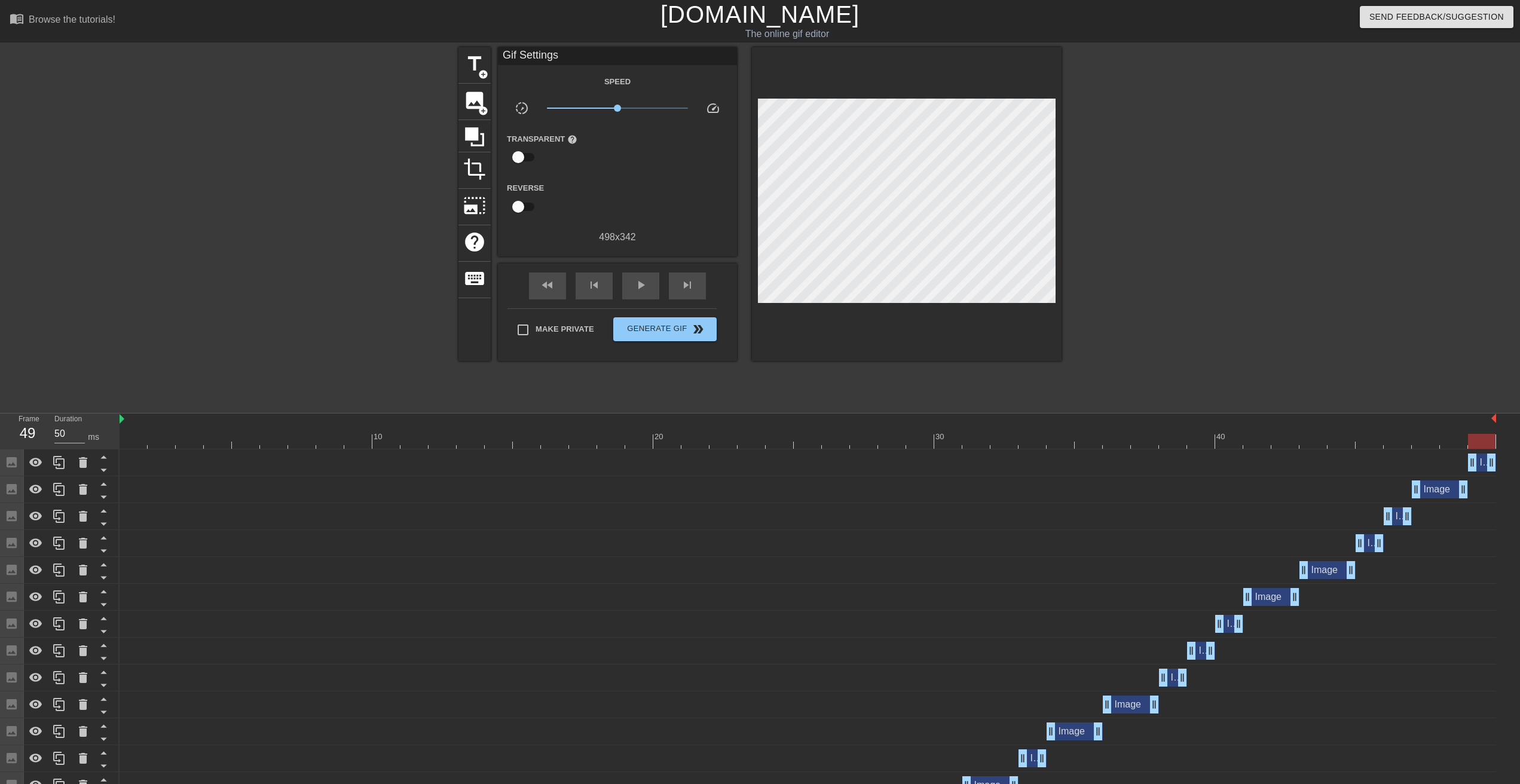
click at [1026, 300] on div at bounding box center [906, 204] width 309 height 314
click at [602, 272] on div "skip_previous" at bounding box center [594, 285] width 37 height 27
click at [691, 281] on span "skip_next" at bounding box center [687, 285] width 14 height 14
click at [549, 287] on span "fast_rewind" at bounding box center [547, 285] width 14 height 14
click at [639, 288] on span "play_arrow" at bounding box center [641, 285] width 14 height 14
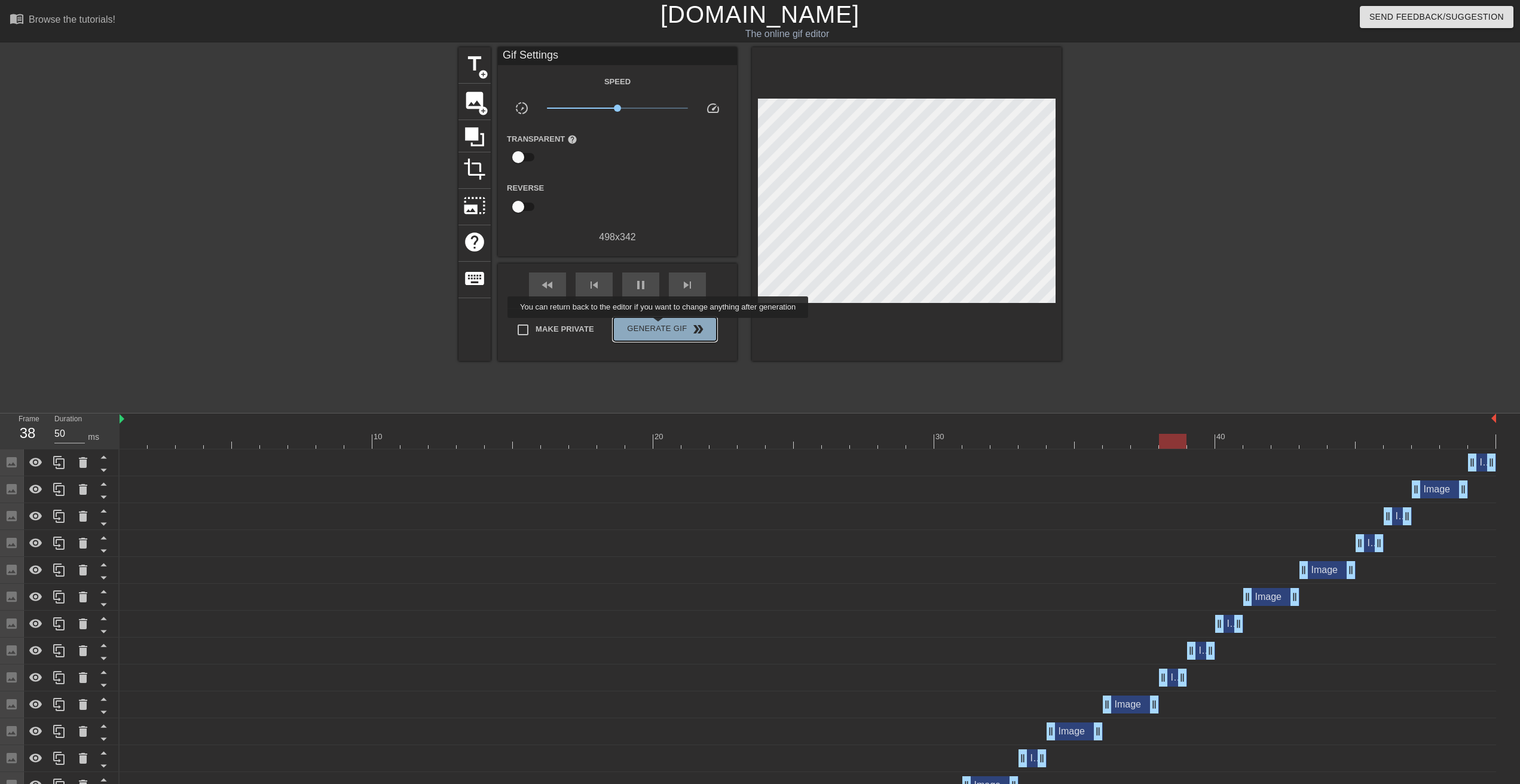
click at [659, 326] on span "Generate Gif double_arrow" at bounding box center [665, 329] width 94 height 14
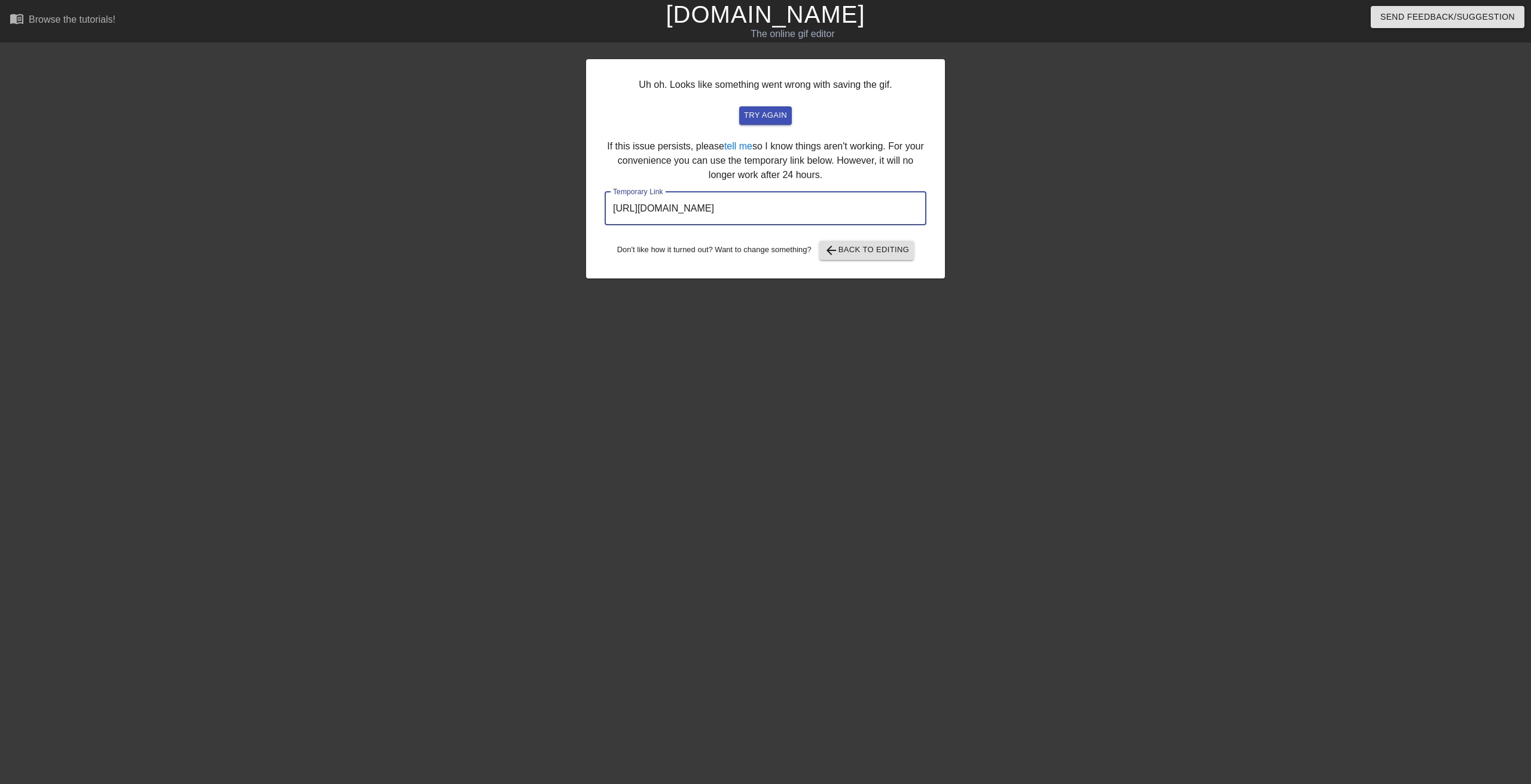
drag, startPoint x: 888, startPoint y: 207, endPoint x: 602, endPoint y: 215, distance: 286.1
click at [605, 215] on input "[URL][DOMAIN_NAME]" at bounding box center [765, 209] width 322 height 34
